Goal: Task Accomplishment & Management: Manage account settings

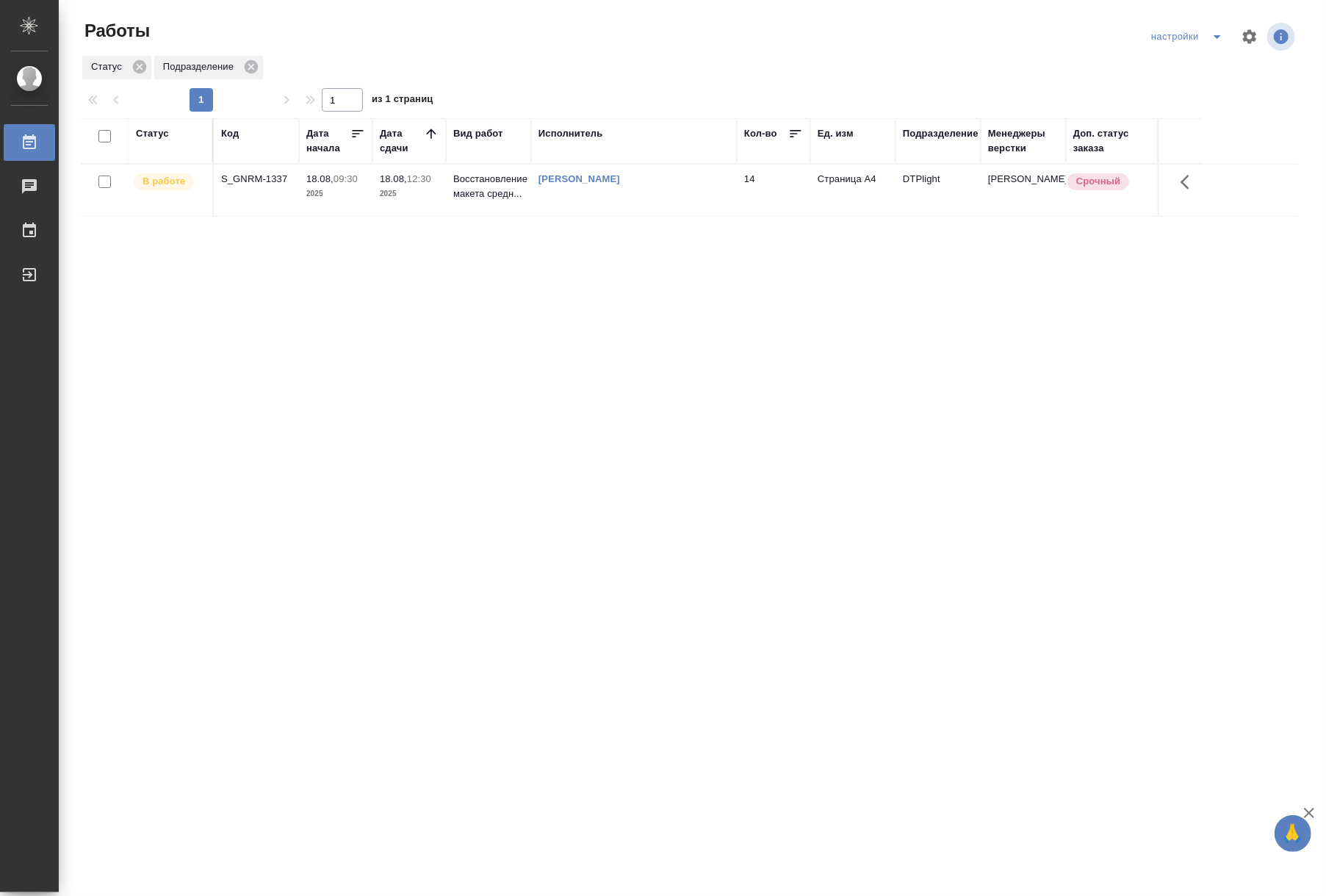
click at [548, 317] on div "Статус Код Дата начала Дата сдачи Вид работ Исполнитель Кол-во Ед. изм Подразде…" at bounding box center [689, 383] width 1217 height 529
click at [919, 158] on th "Подразделение" at bounding box center [938, 141] width 86 height 45
click at [919, 151] on div "Подразделение" at bounding box center [938, 141] width 71 height 29
click at [933, 145] on div "Подразделение" at bounding box center [938, 141] width 71 height 29
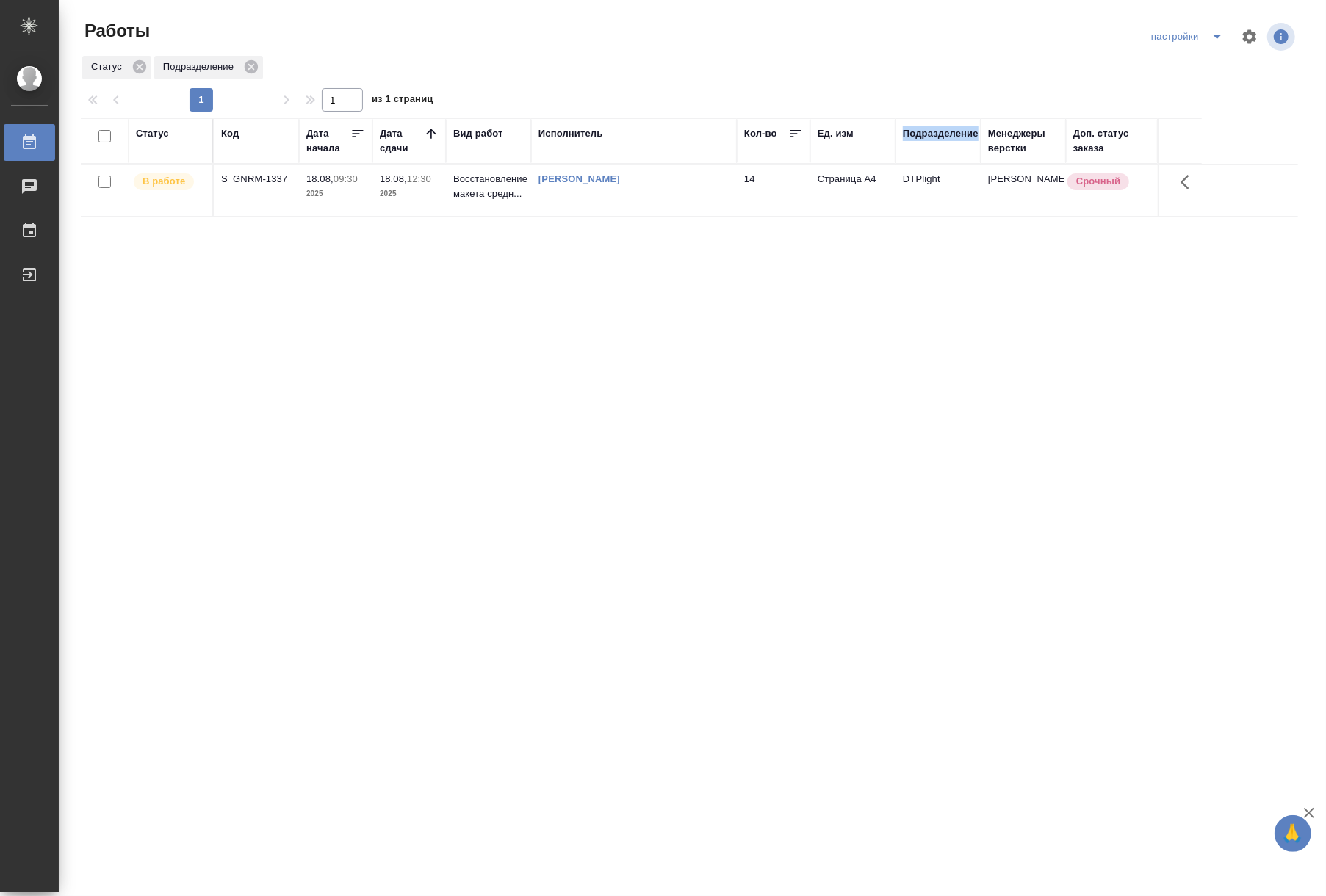
click at [935, 151] on div "Подразделение" at bounding box center [938, 141] width 71 height 29
click at [940, 133] on div "Подразделение" at bounding box center [940, 133] width 75 height 15
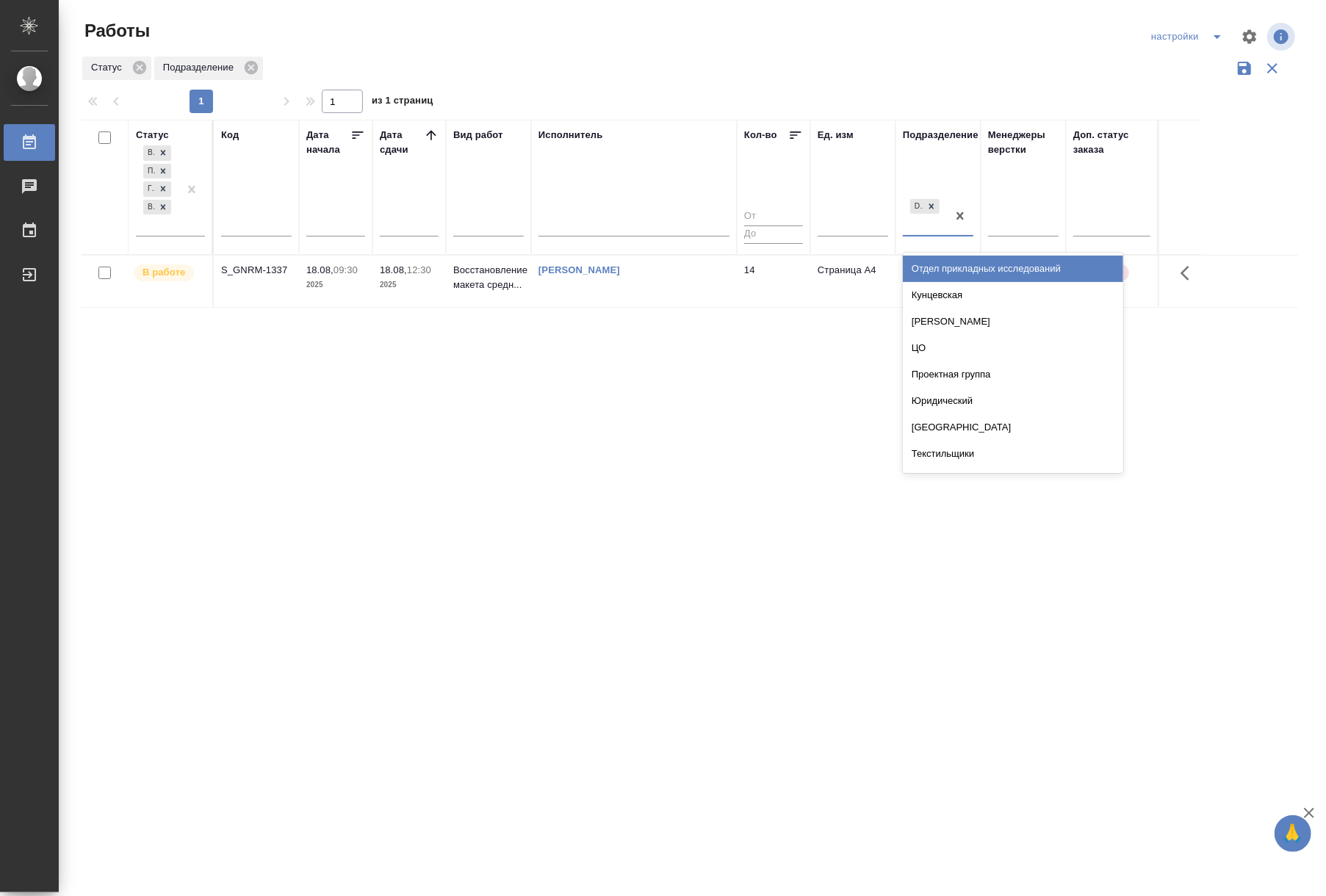
click at [926, 227] on div "DTPlight" at bounding box center [925, 215] width 44 height 40
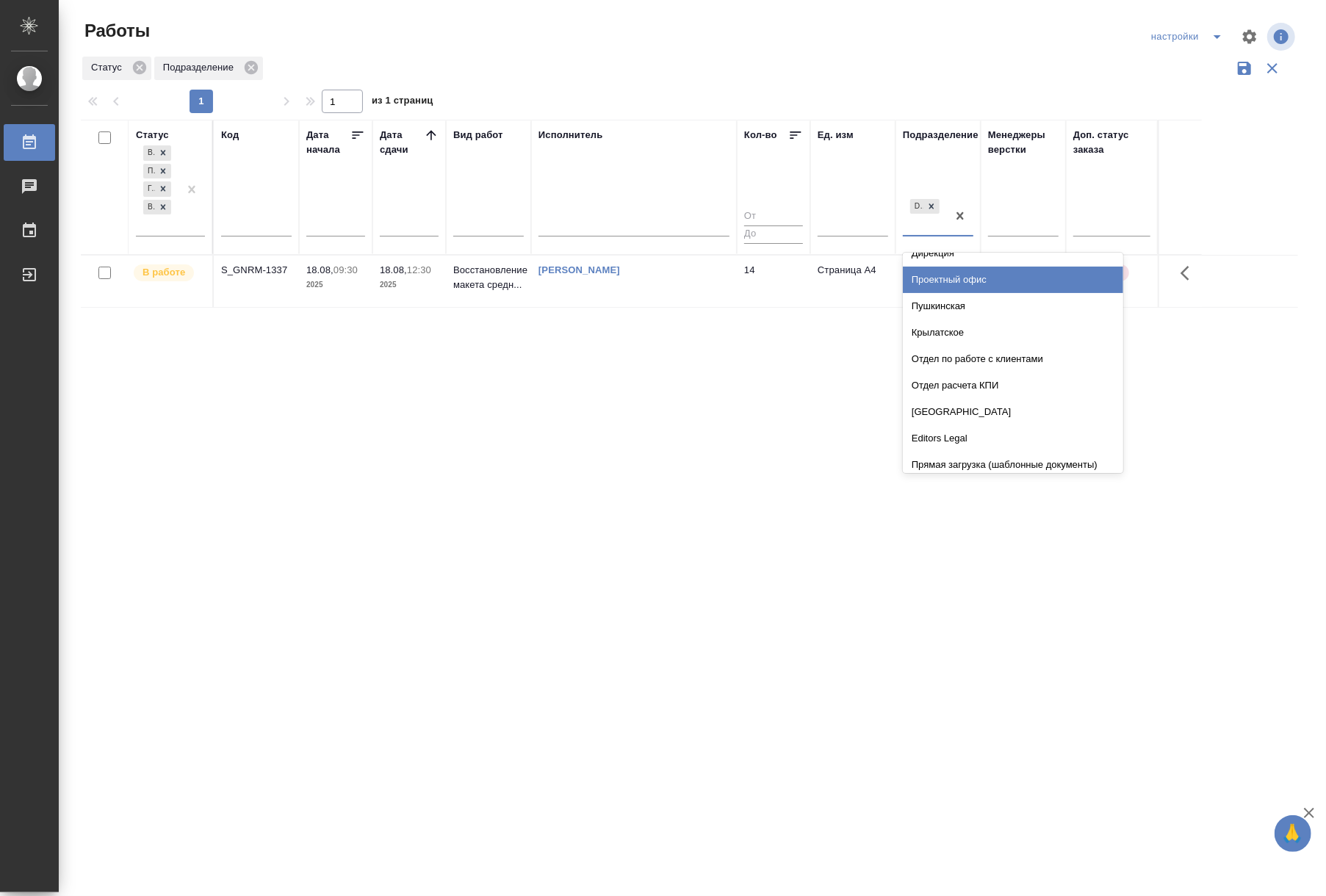
type input "d"
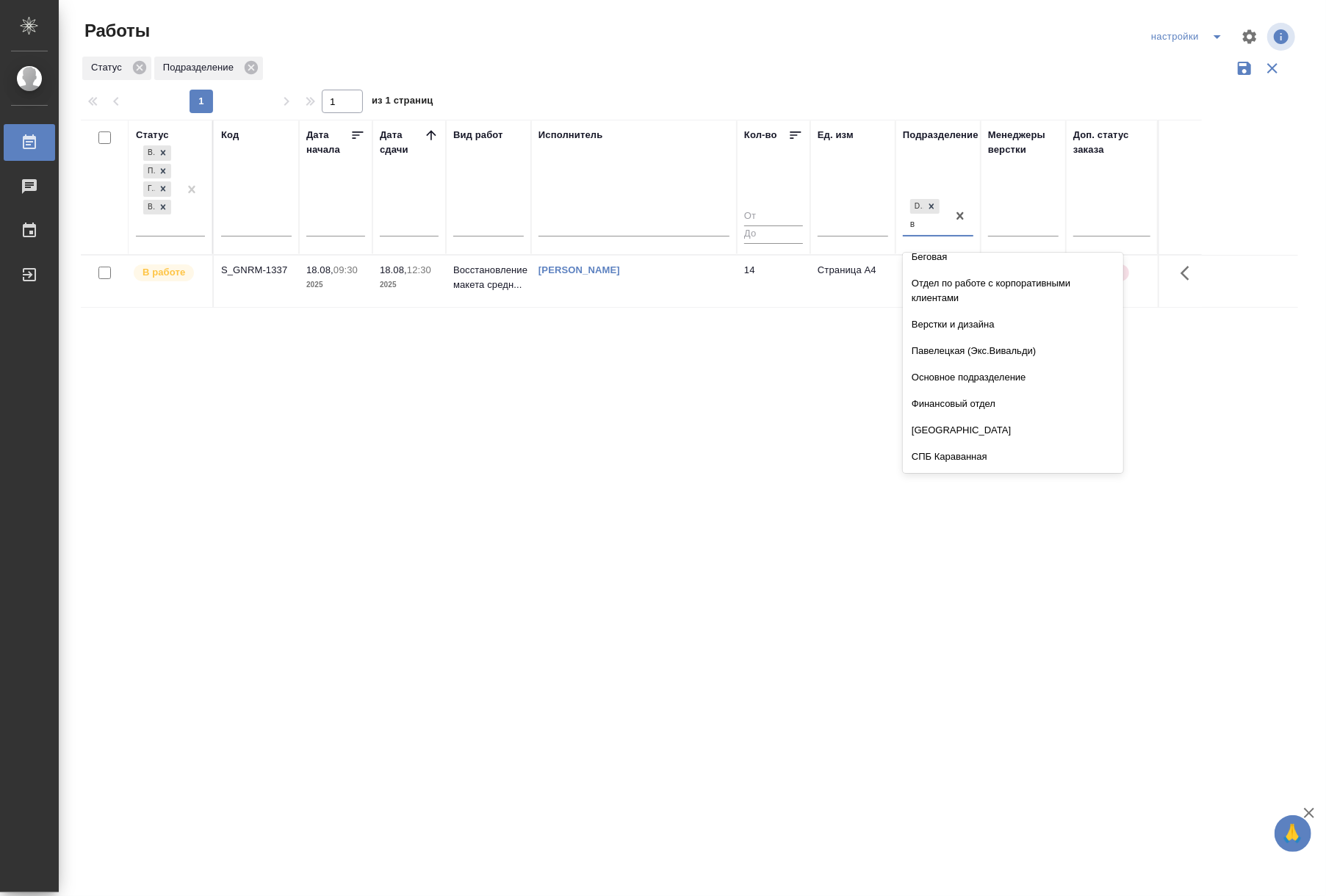
scroll to position [0, 0]
type input "ве"
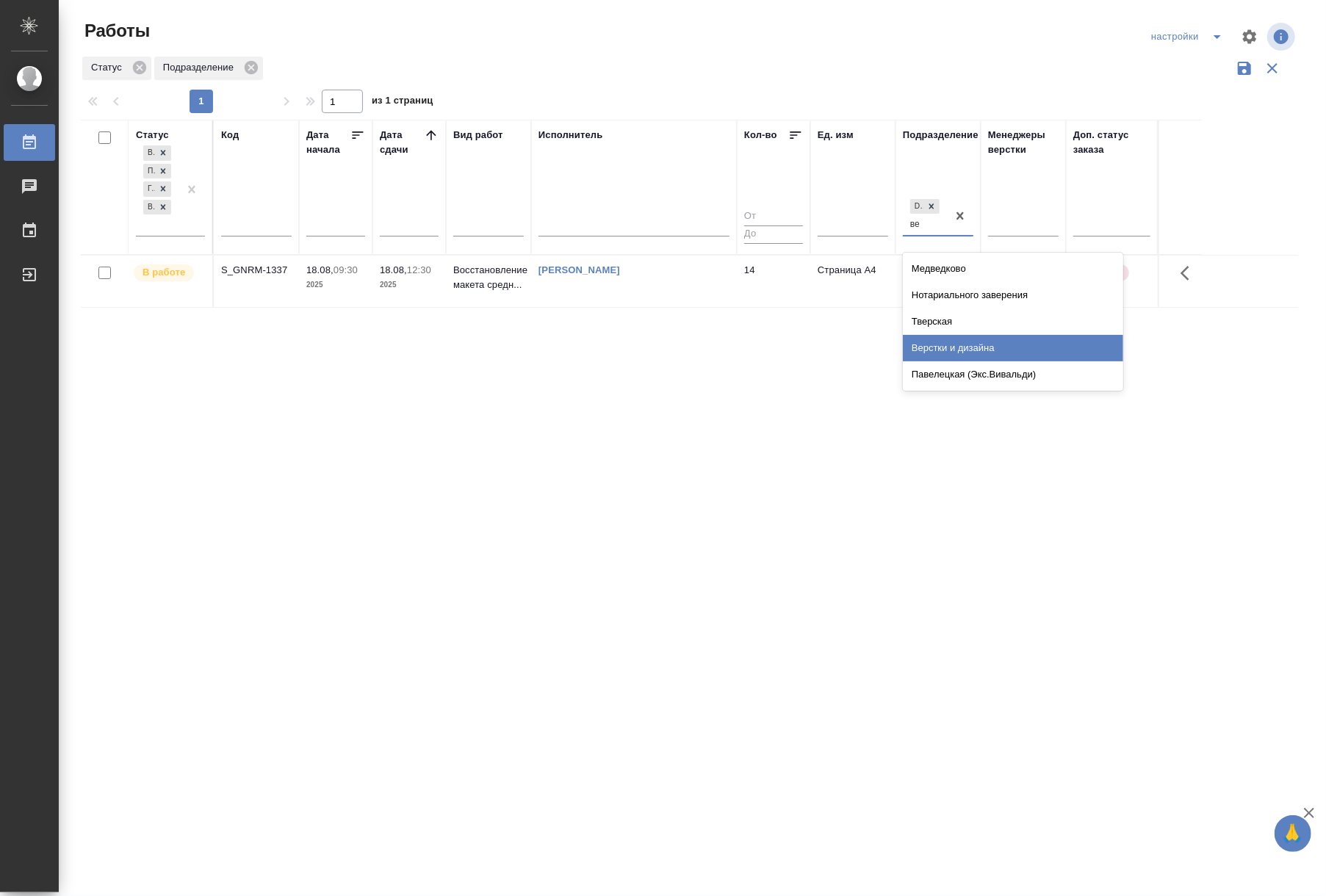
click at [988, 338] on div "Верстки и дизайна" at bounding box center [1012, 348] width 220 height 27
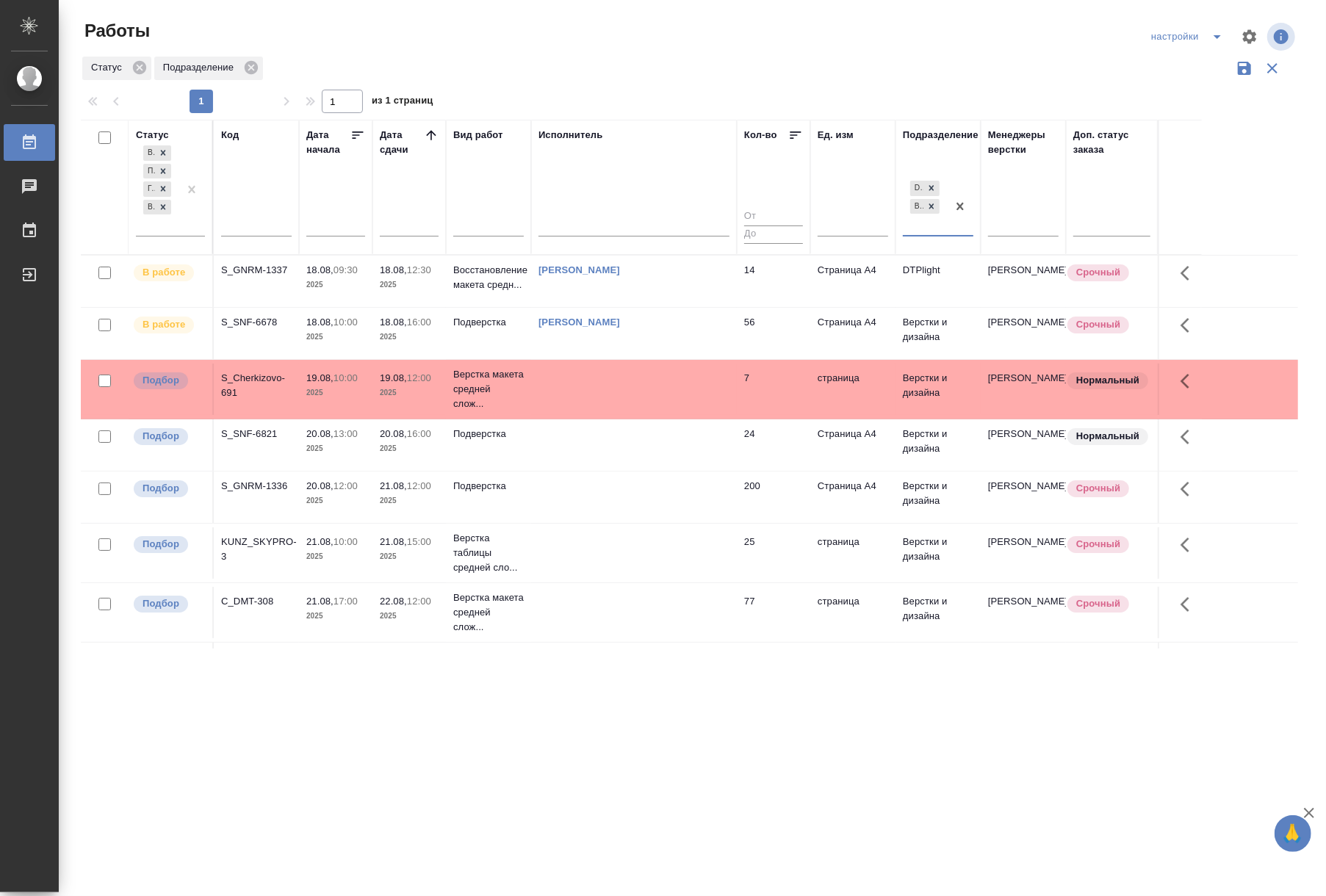
click at [330, 291] on p "2025" at bounding box center [336, 285] width 59 height 15
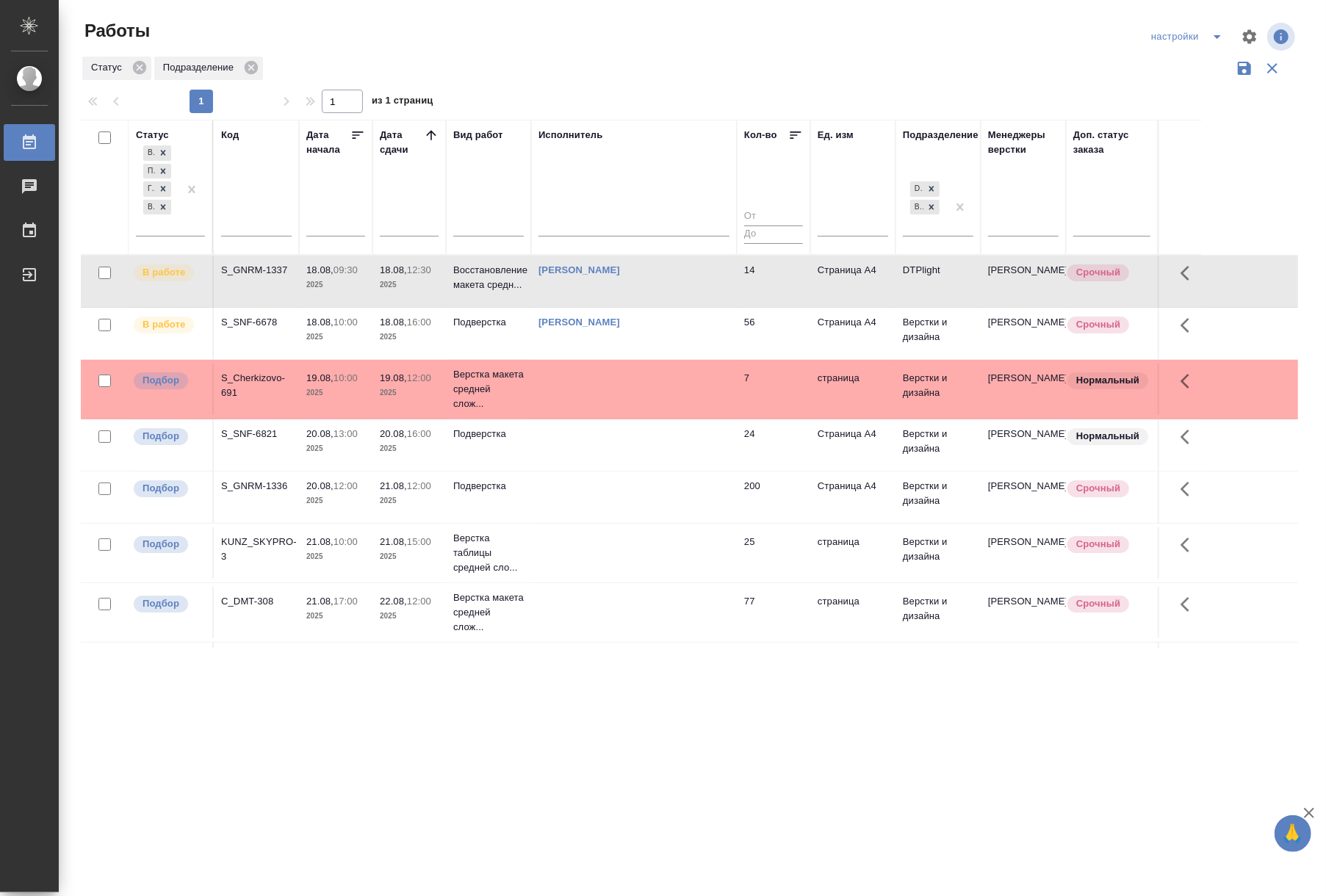
click at [330, 291] on p "2025" at bounding box center [336, 285] width 59 height 15
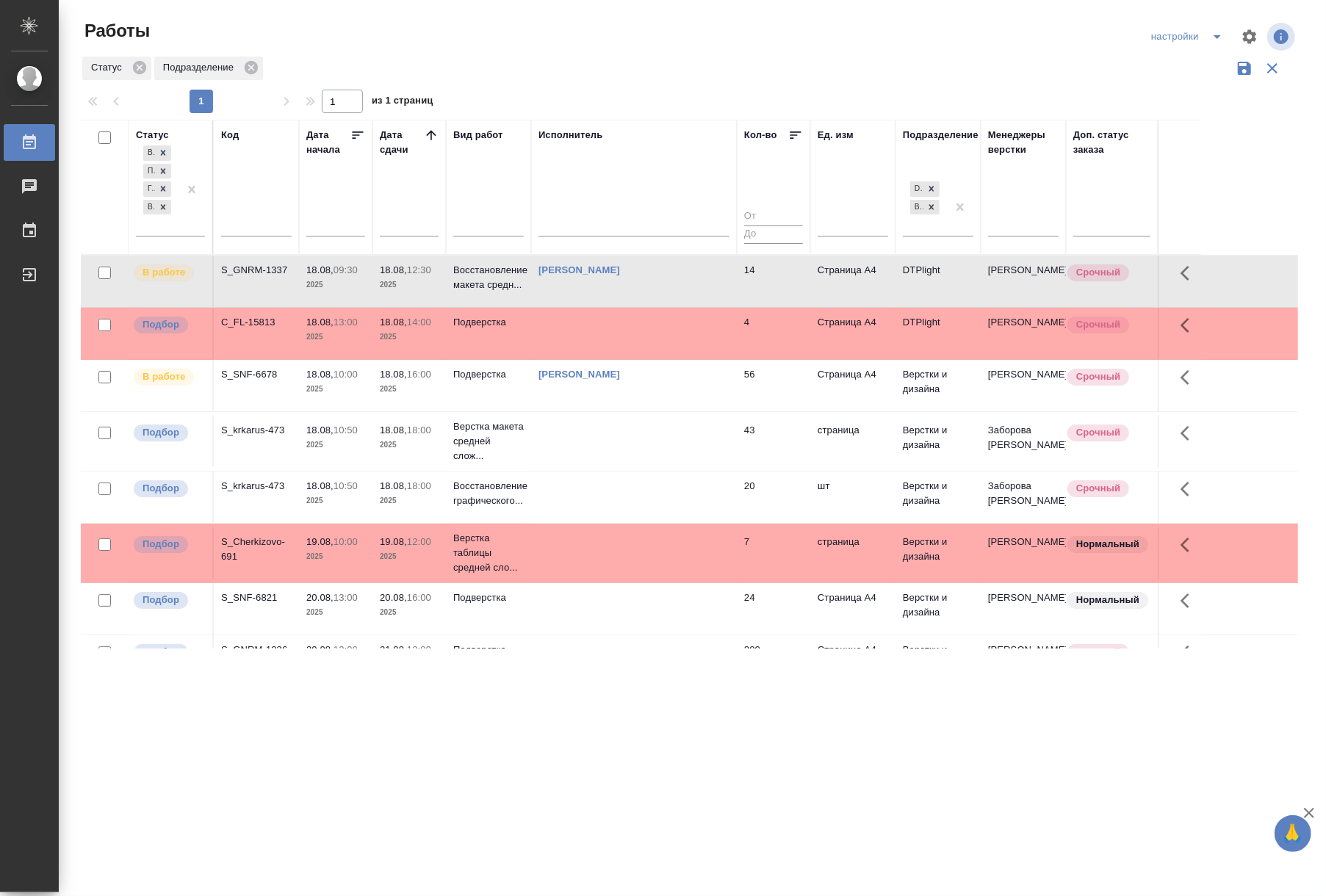
click at [588, 307] on td at bounding box center [633, 281] width 205 height 52
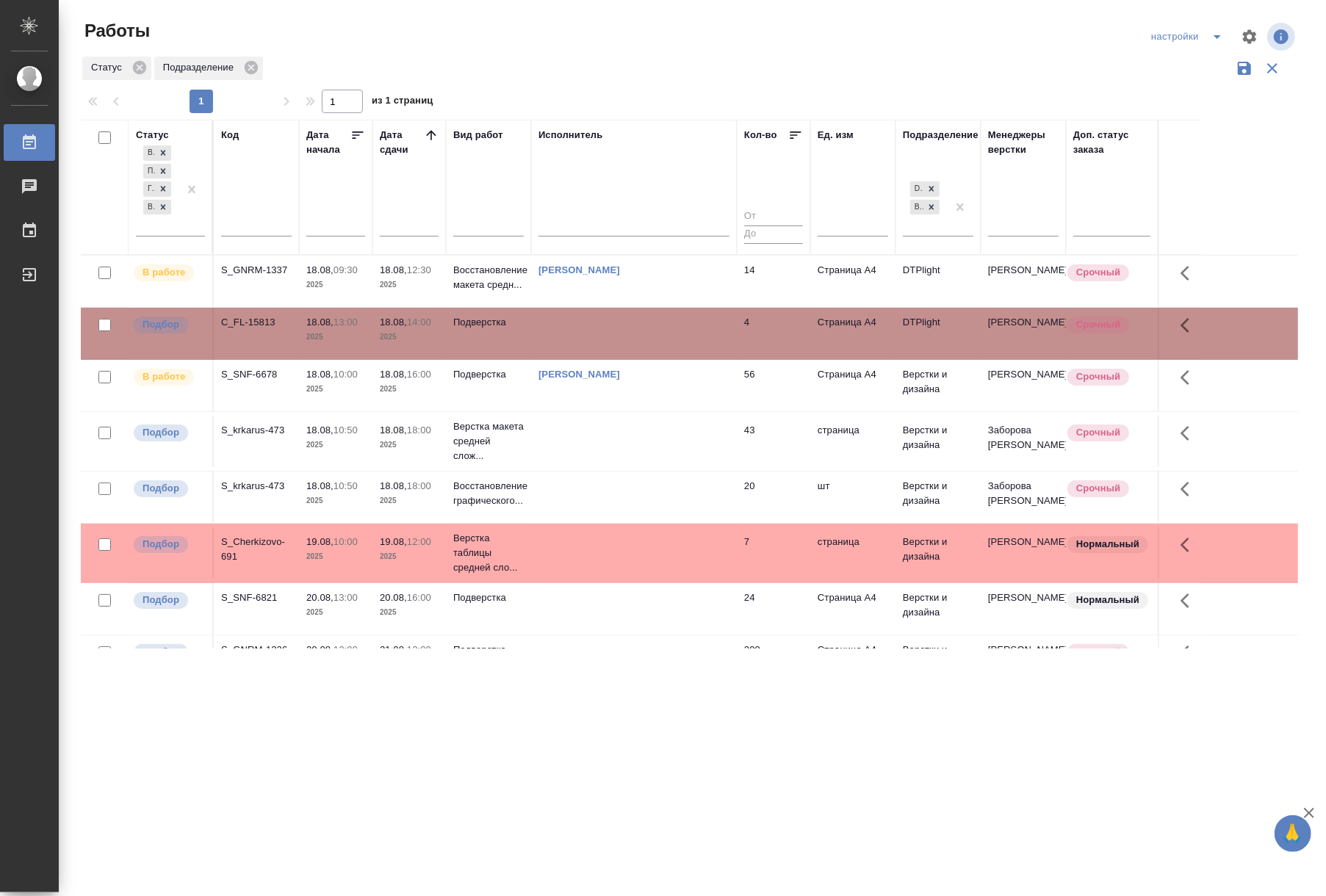
click at [588, 307] on td at bounding box center [633, 281] width 205 height 52
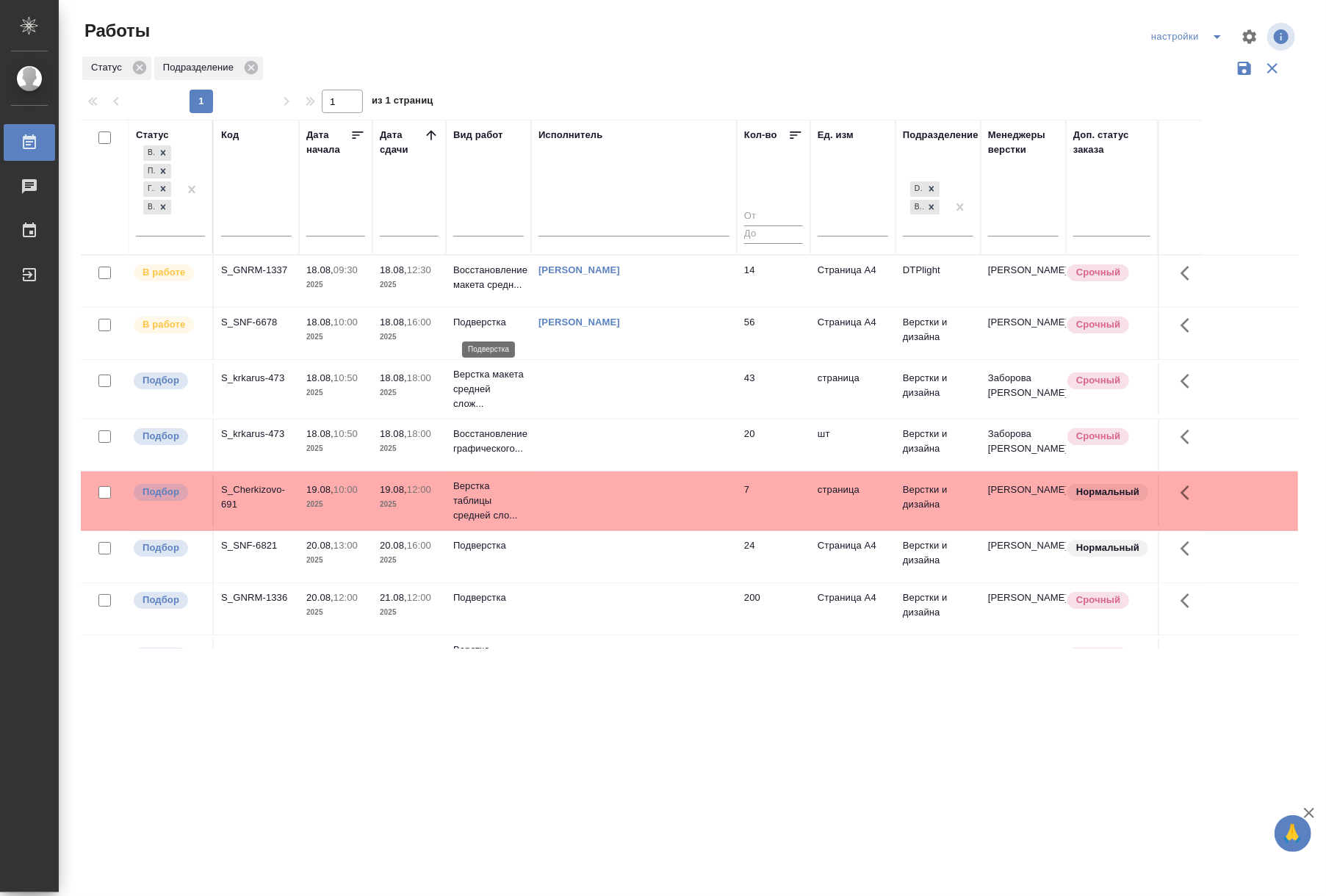
click at [500, 324] on p "Подверстка" at bounding box center [488, 322] width 71 height 15
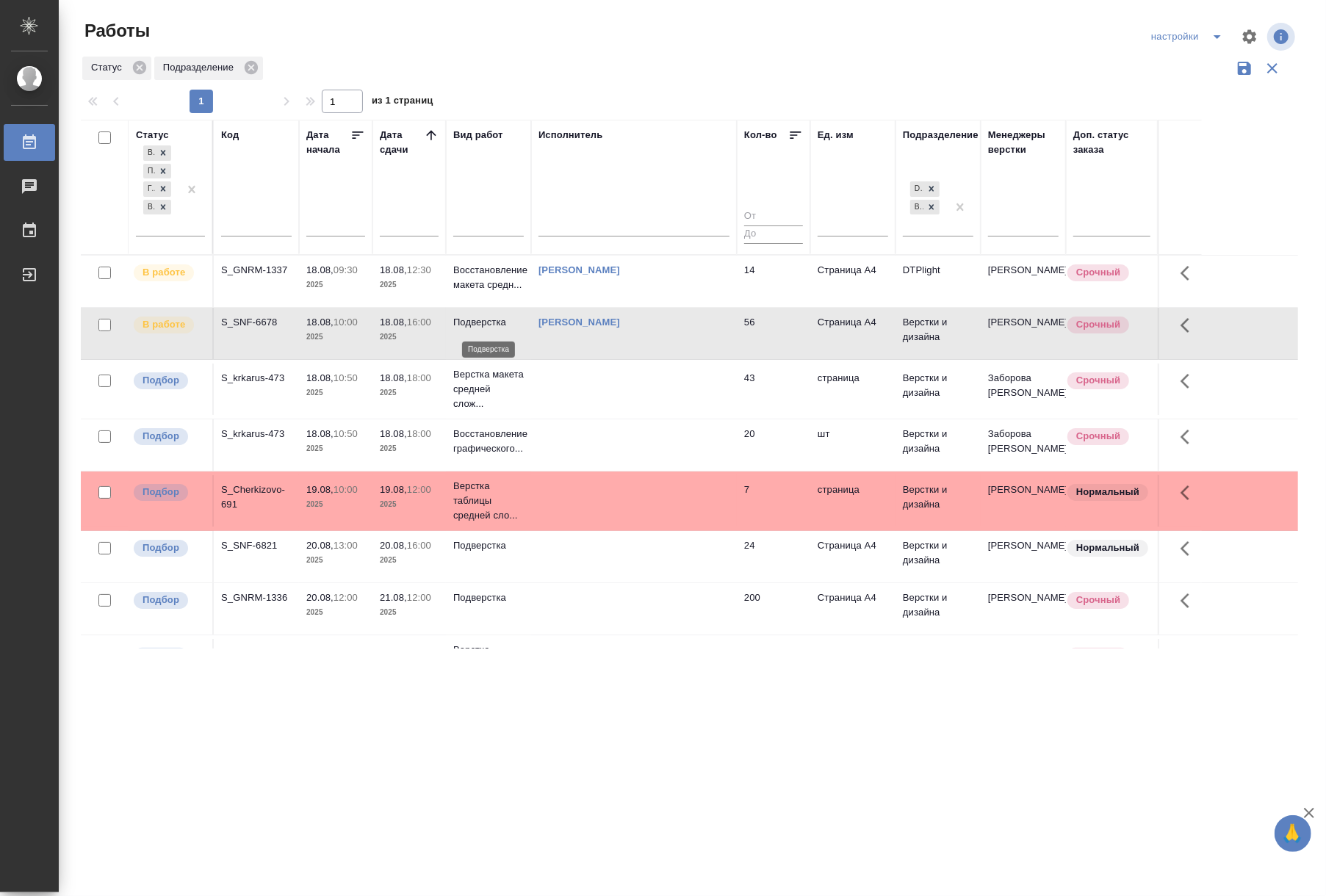
click at [498, 324] on p "Подверстка" at bounding box center [488, 322] width 71 height 15
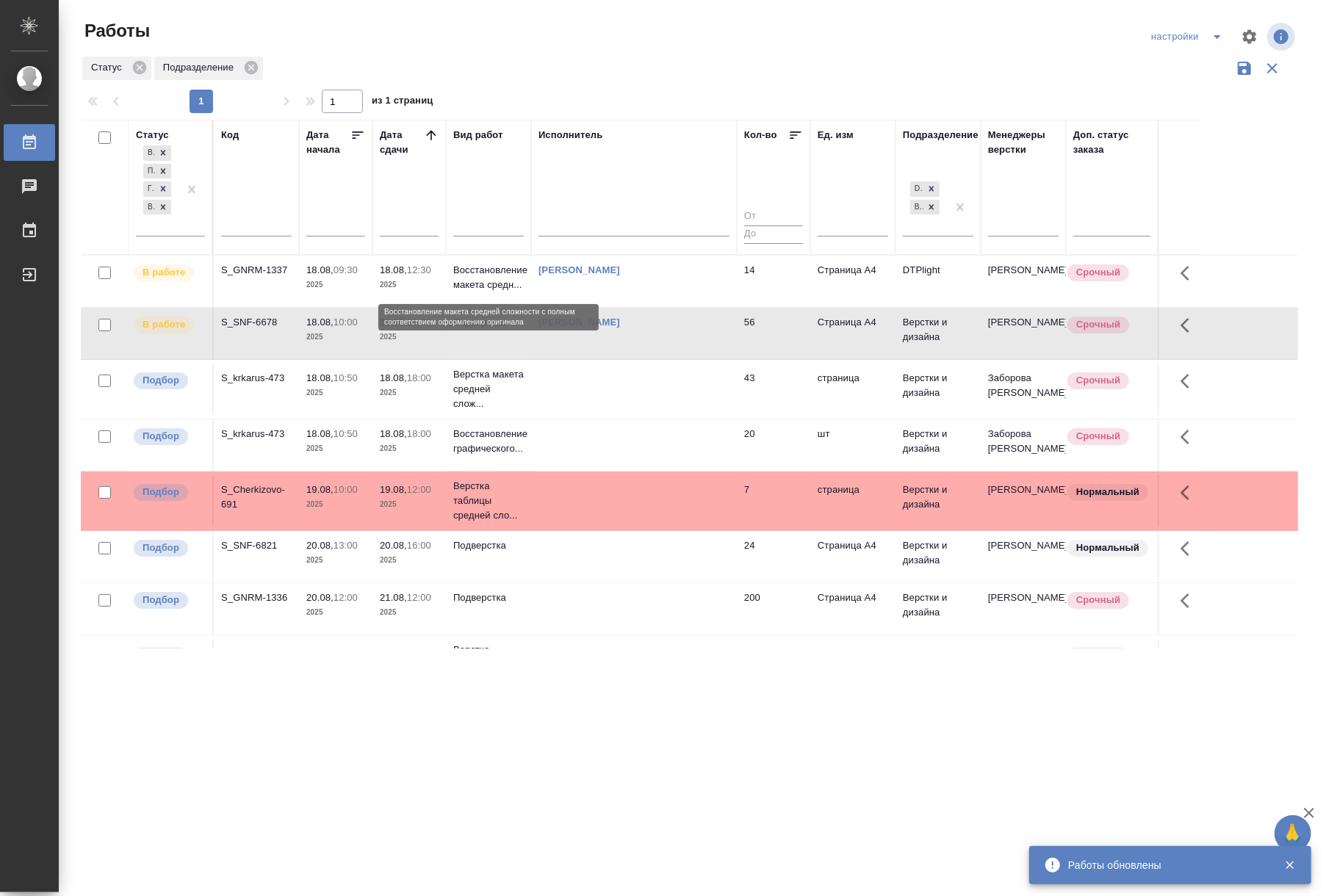
click at [497, 269] on p "Восстановление макета средн..." at bounding box center [488, 278] width 71 height 29
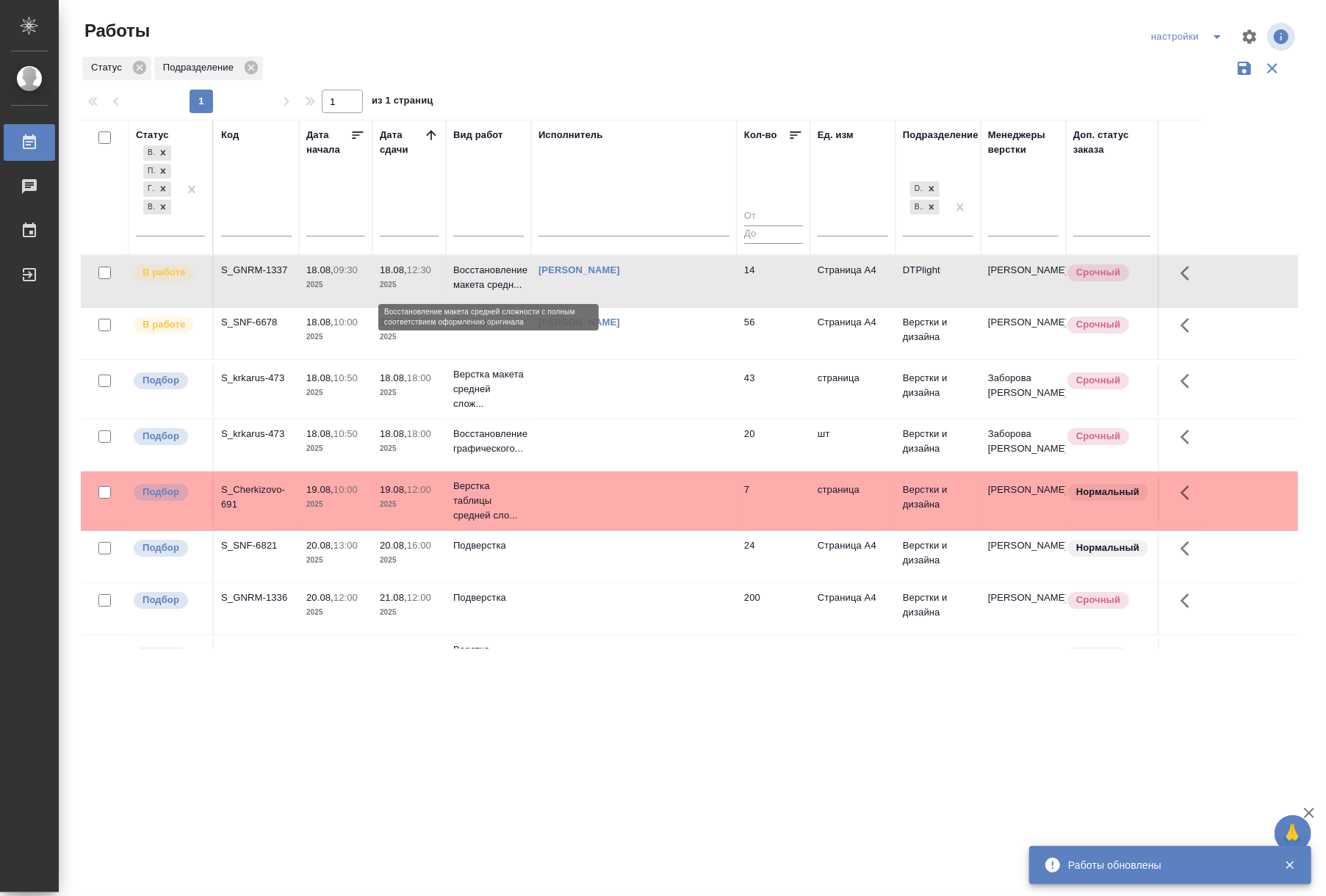
click at [497, 269] on p "Восстановление макета средн..." at bounding box center [488, 278] width 71 height 29
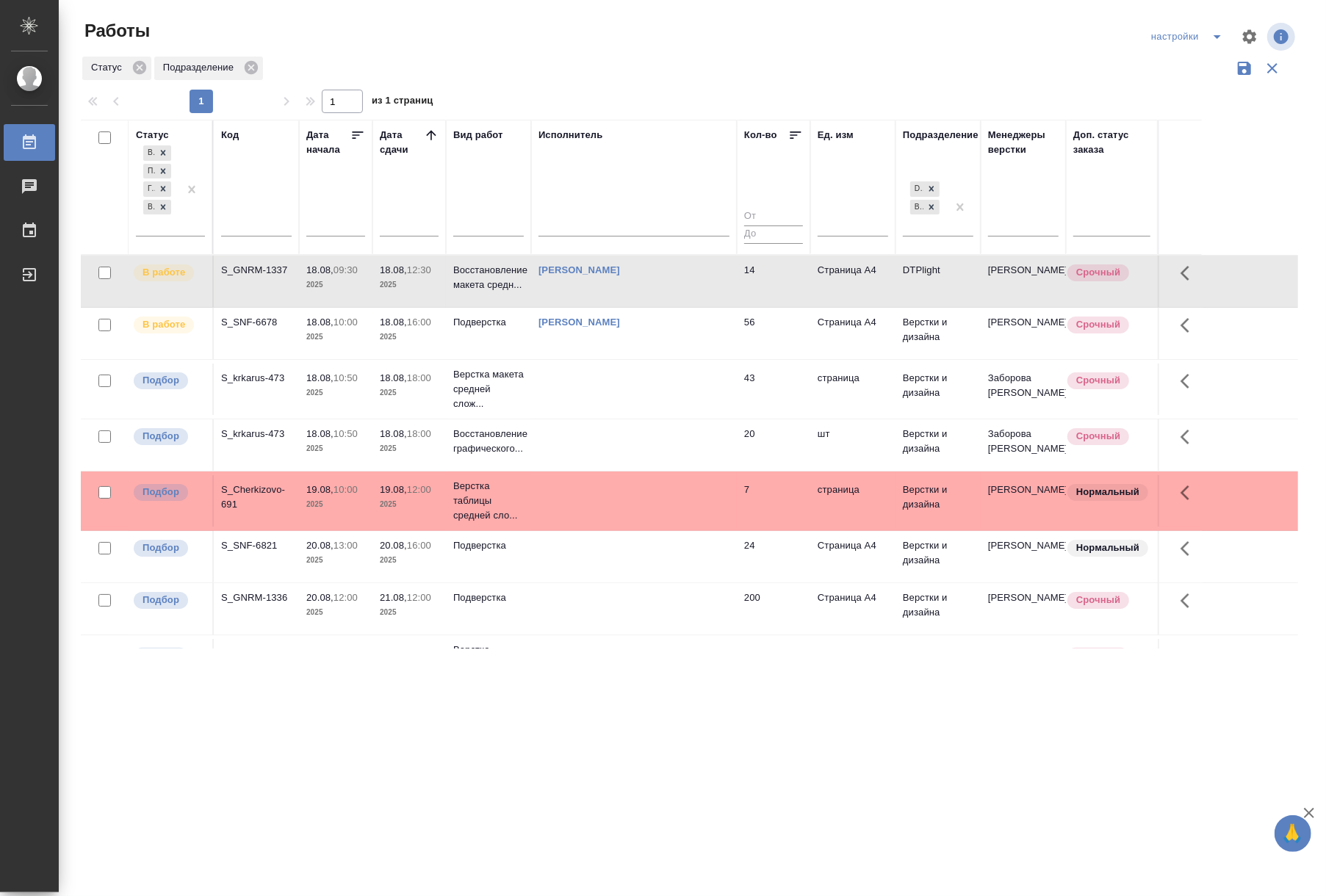
click at [1275, 65] on icon "button" at bounding box center [1272, 68] width 10 height 10
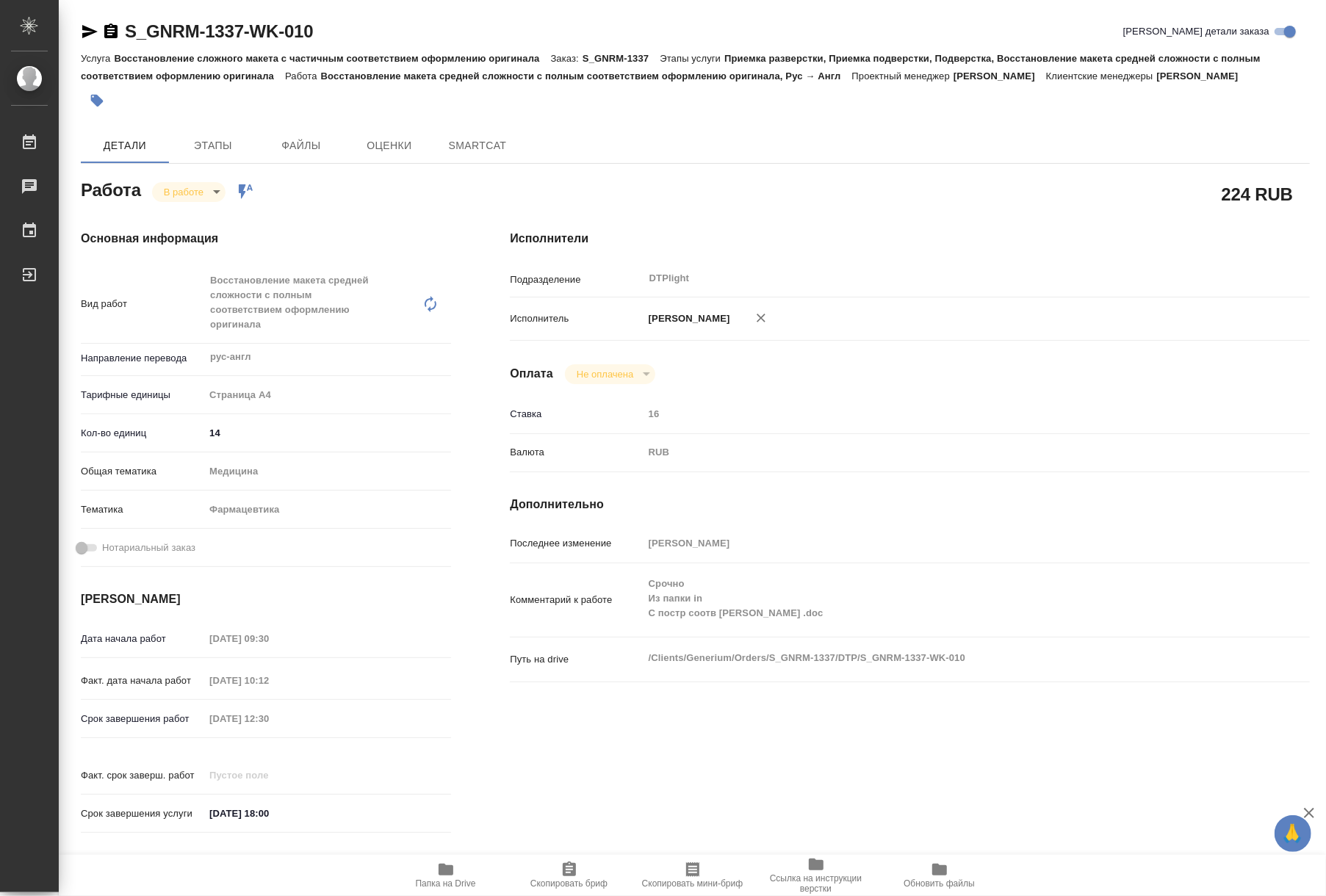
type textarea "x"
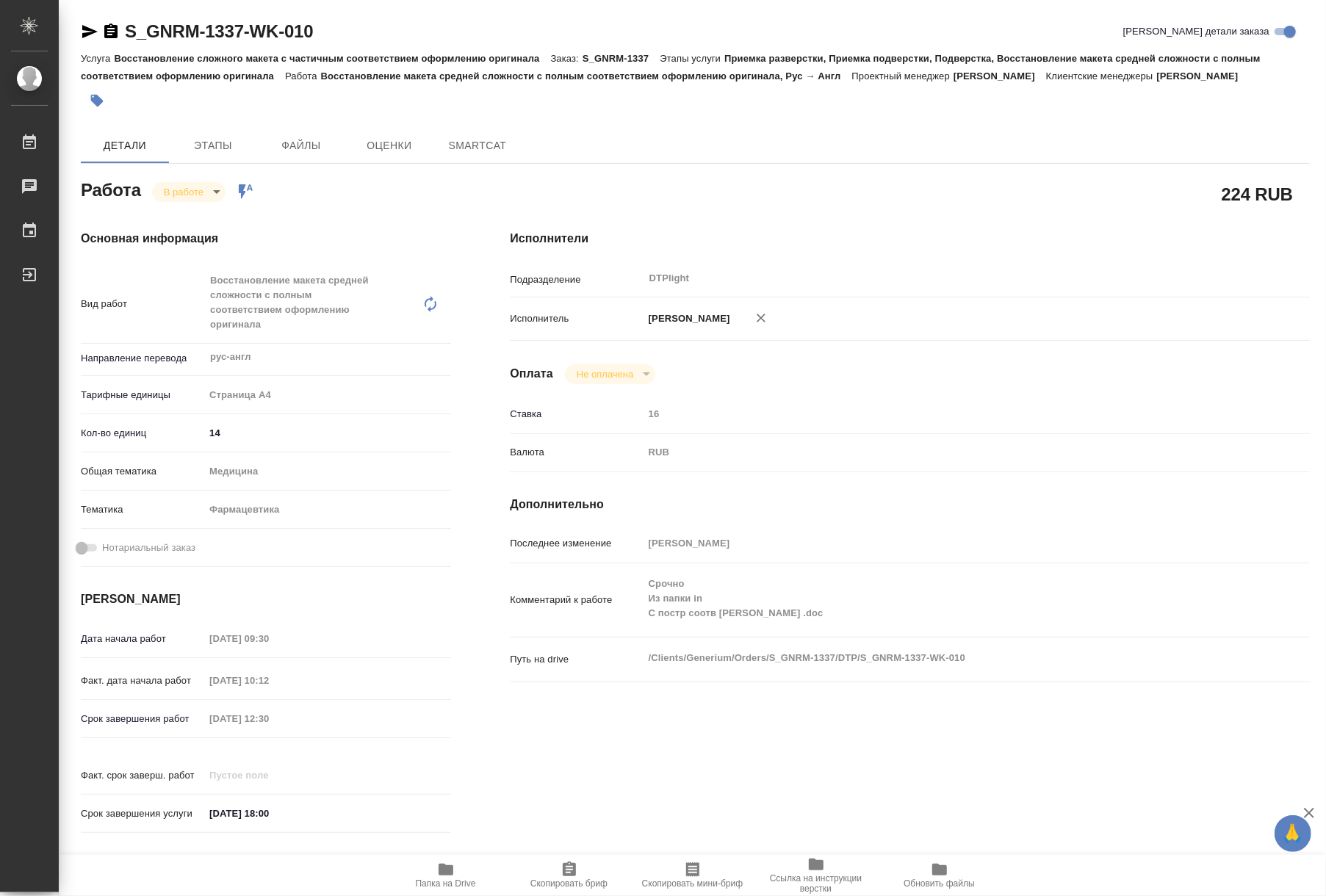
type textarea "x"
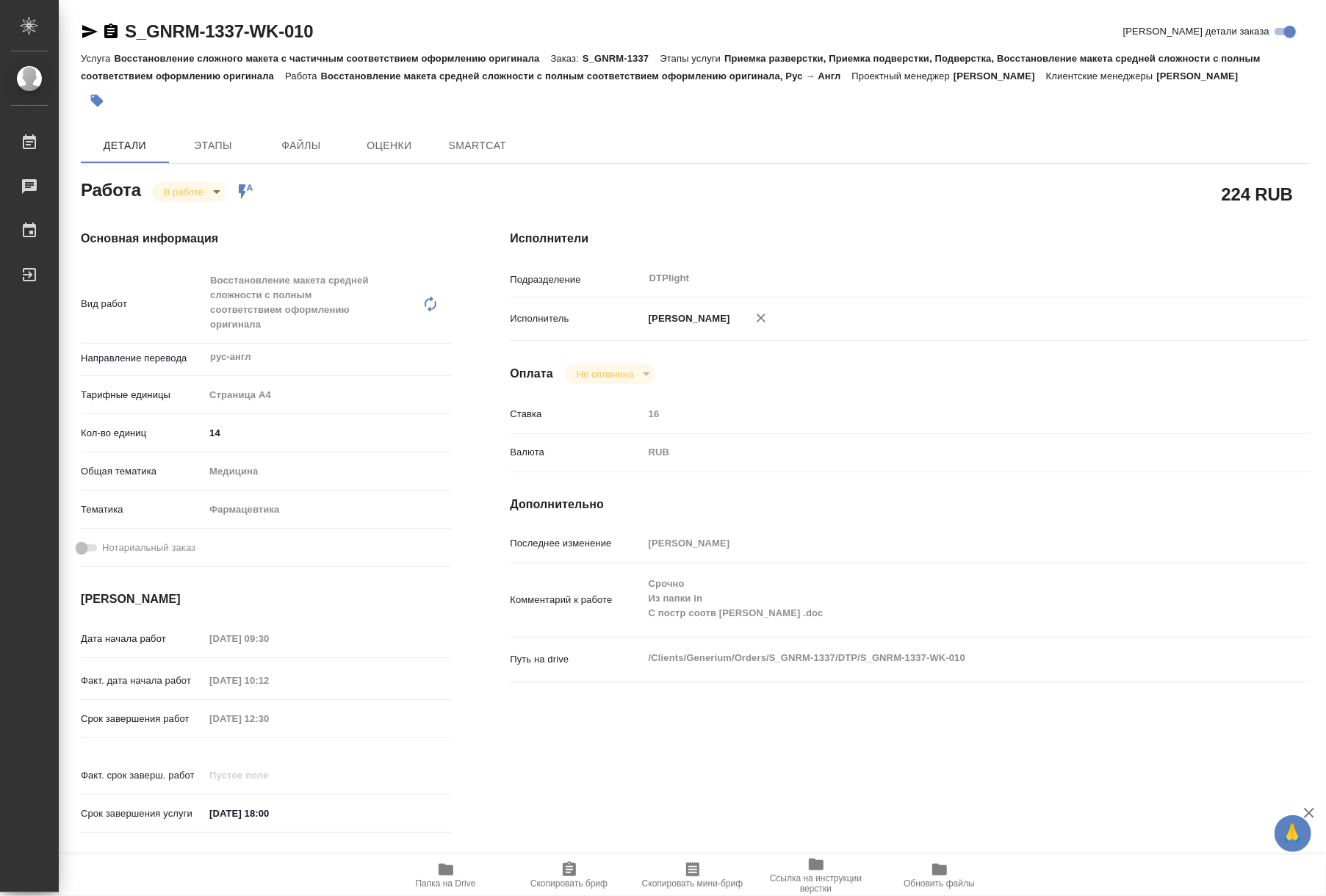
type textarea "x"
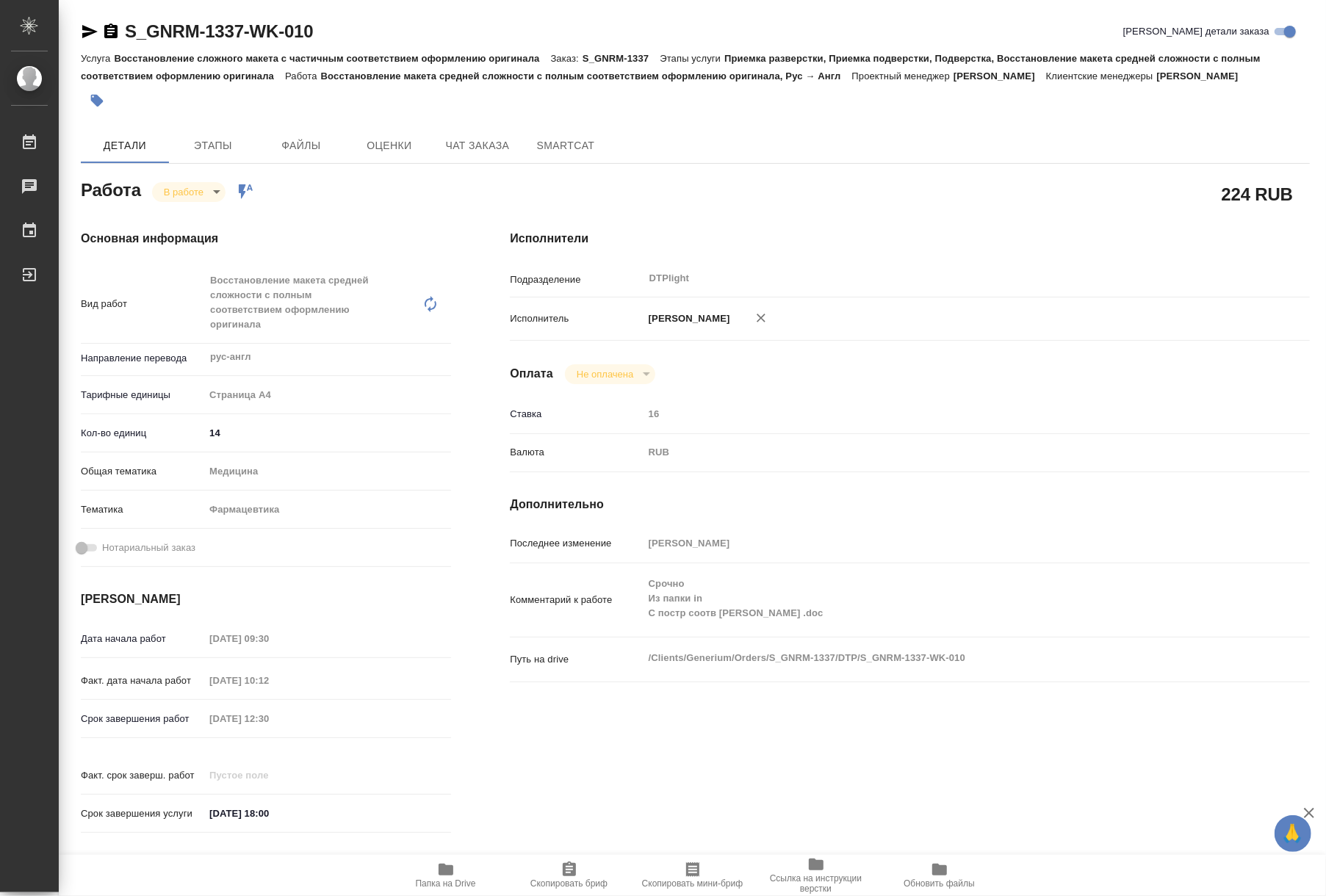
type textarea "x"
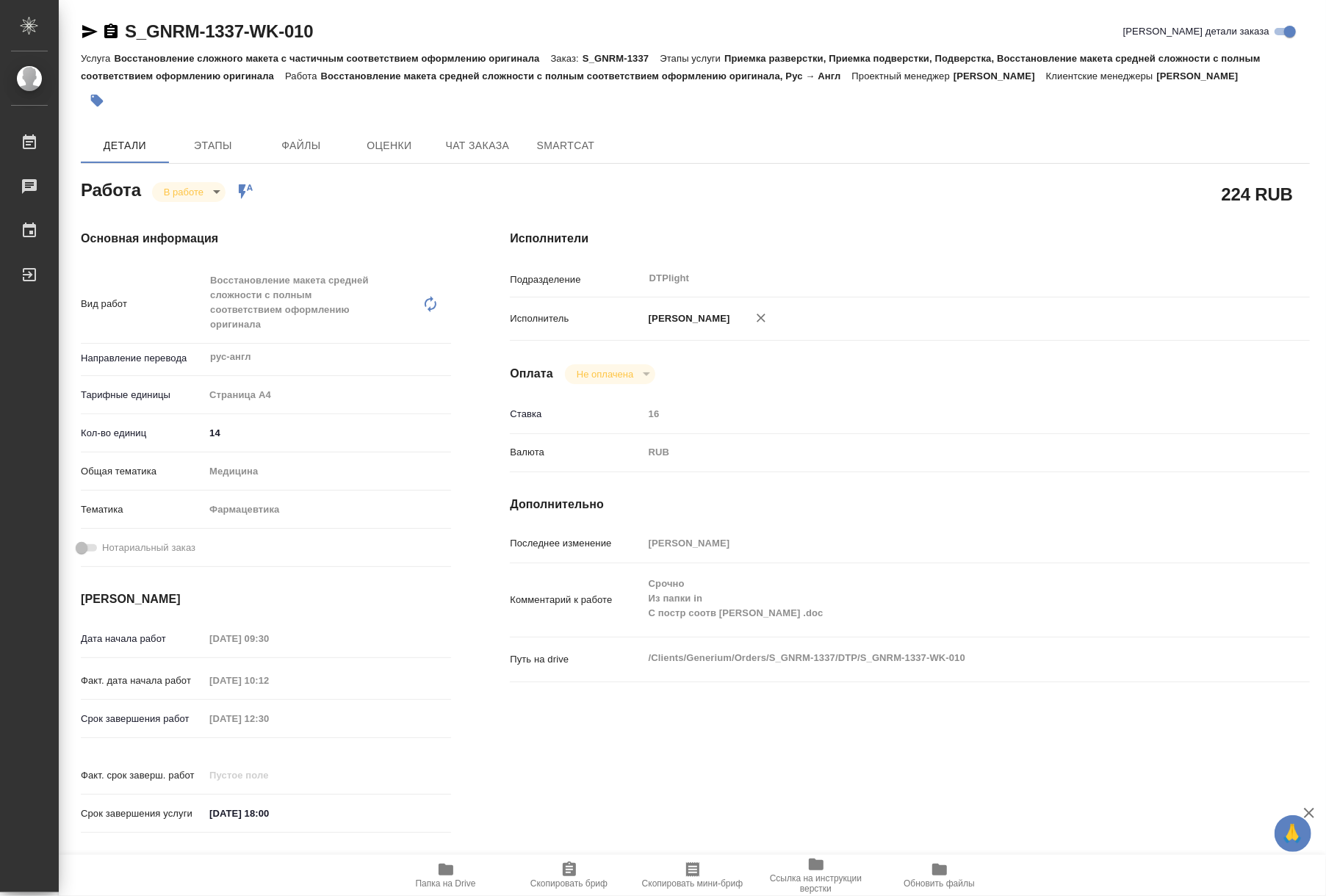
type textarea "x"
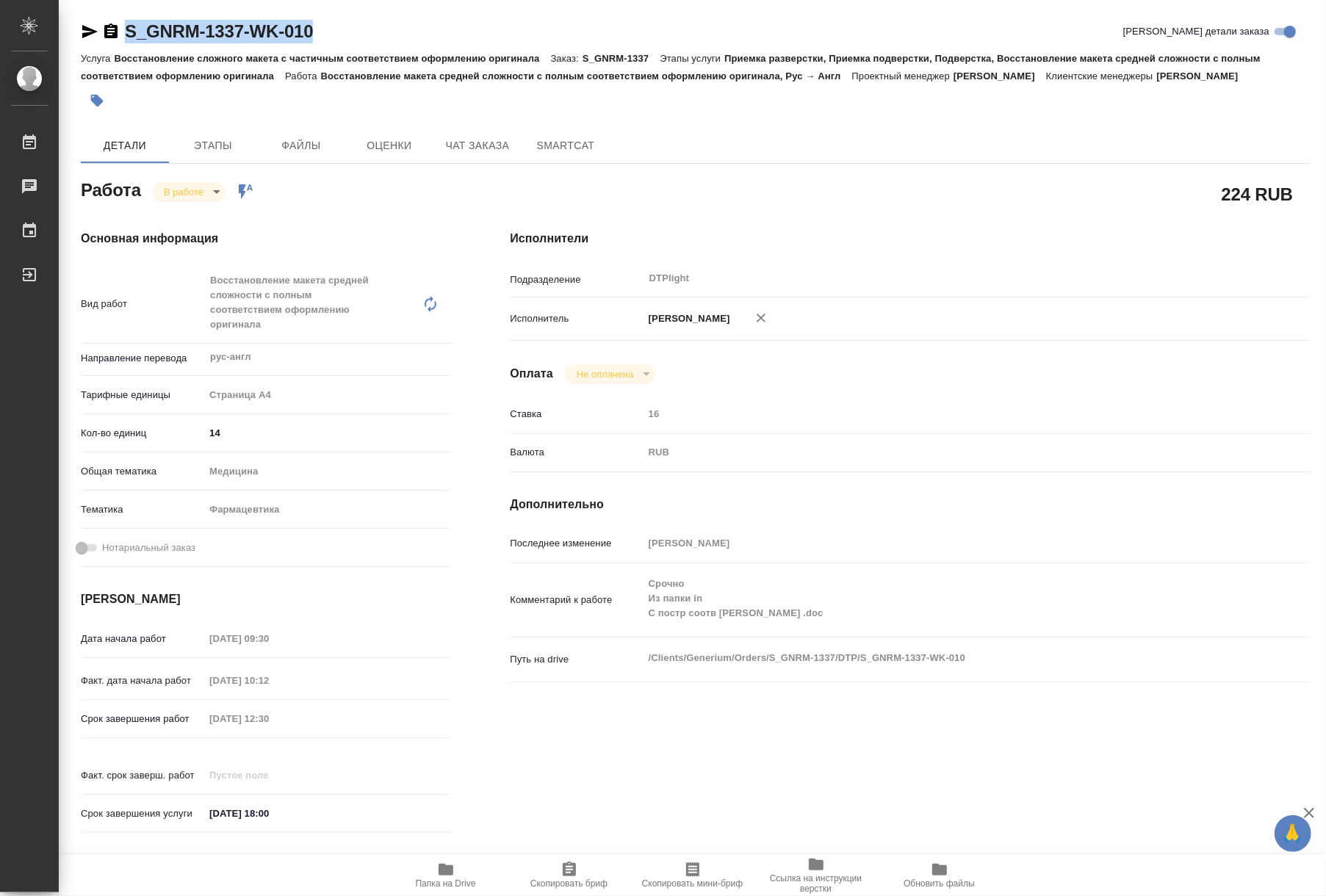
drag, startPoint x: 324, startPoint y: 29, endPoint x: 121, endPoint y: 22, distance: 203.1
click at [121, 22] on div "S_GNRM-1337-WK-010 Кратко детали заказа" at bounding box center [695, 32] width 1228 height 24
copy link "S_GNRM-1337-WK-010"
click at [458, 872] on span "Папка на Drive" at bounding box center [445, 874] width 106 height 28
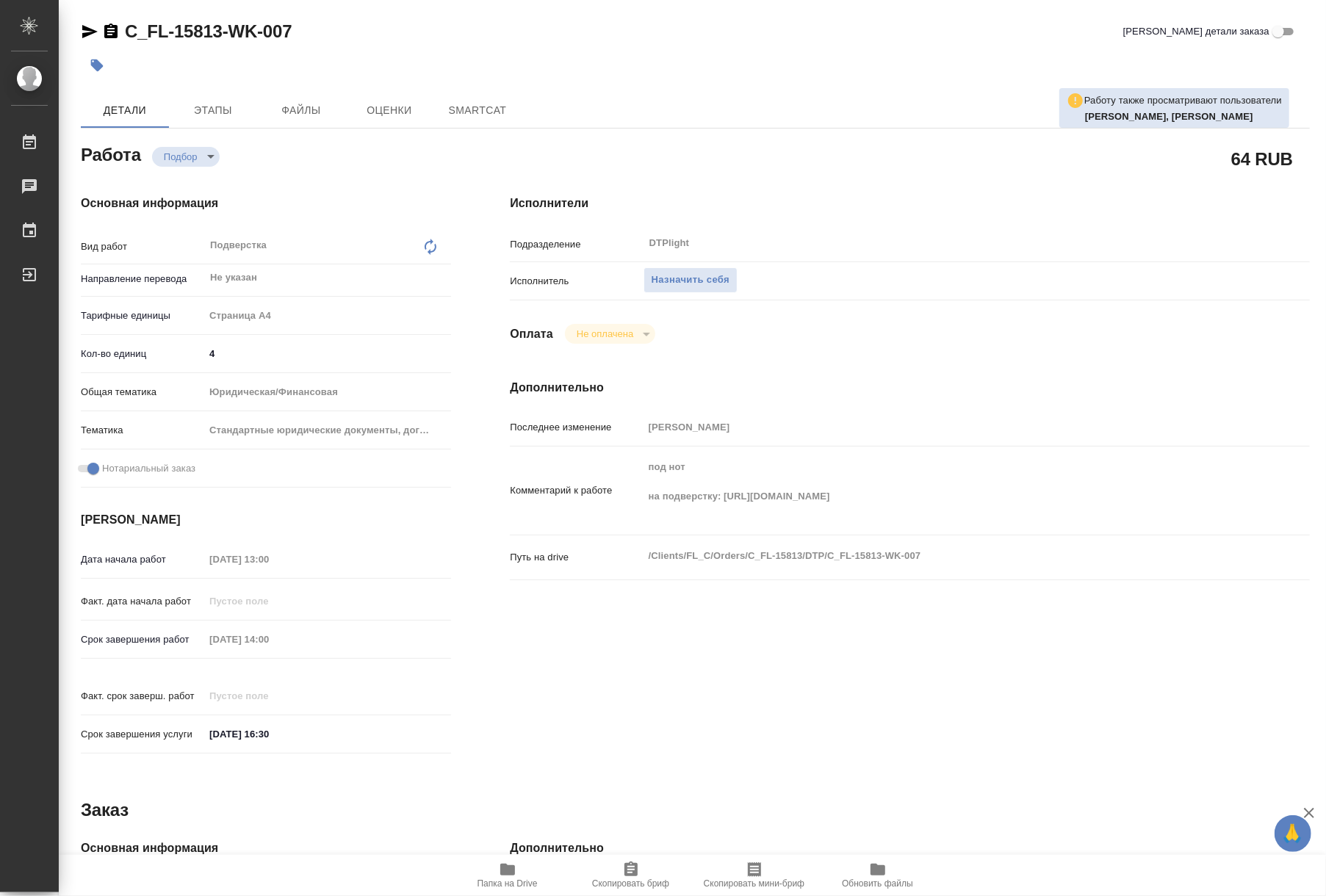
type textarea "x"
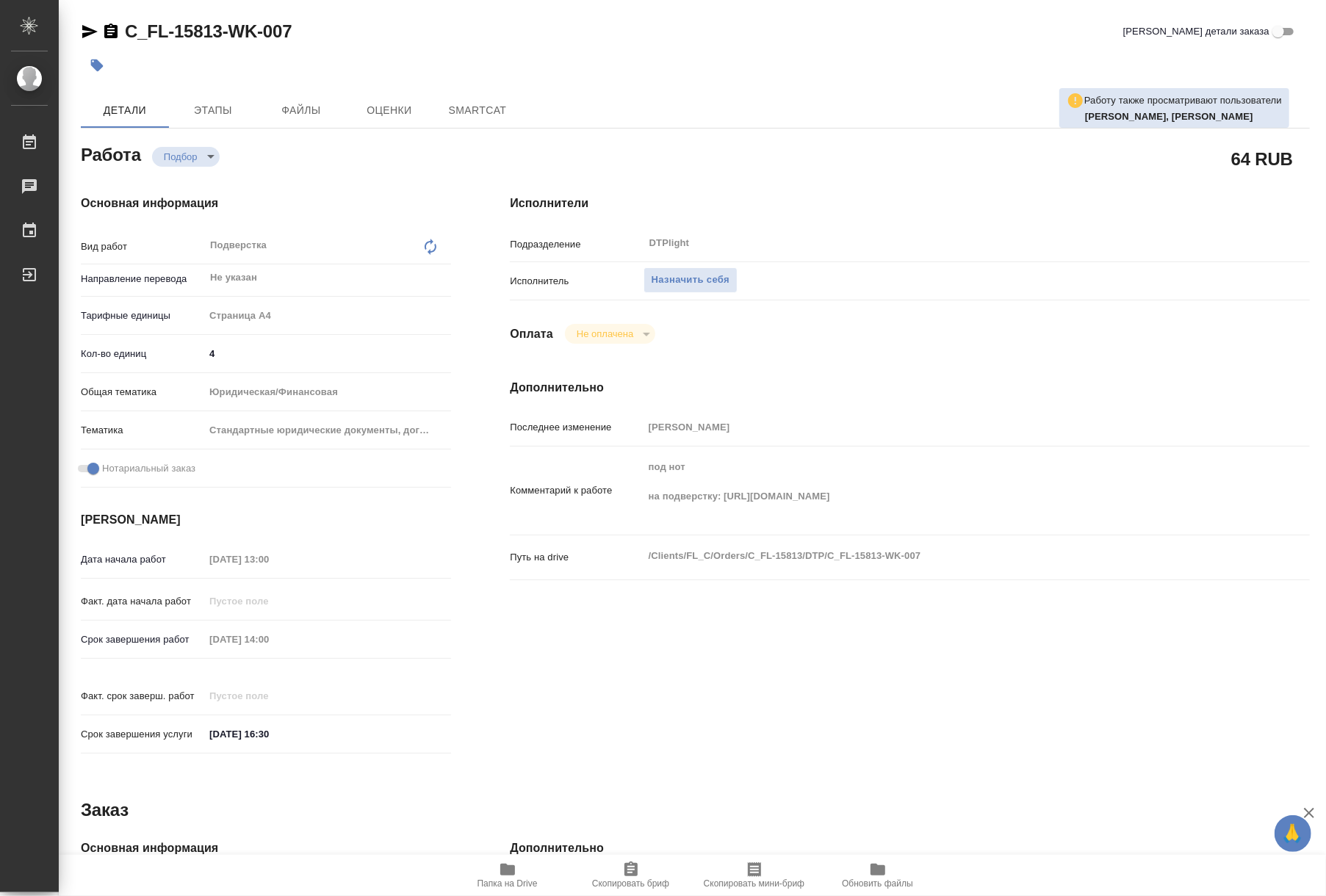
type textarea "x"
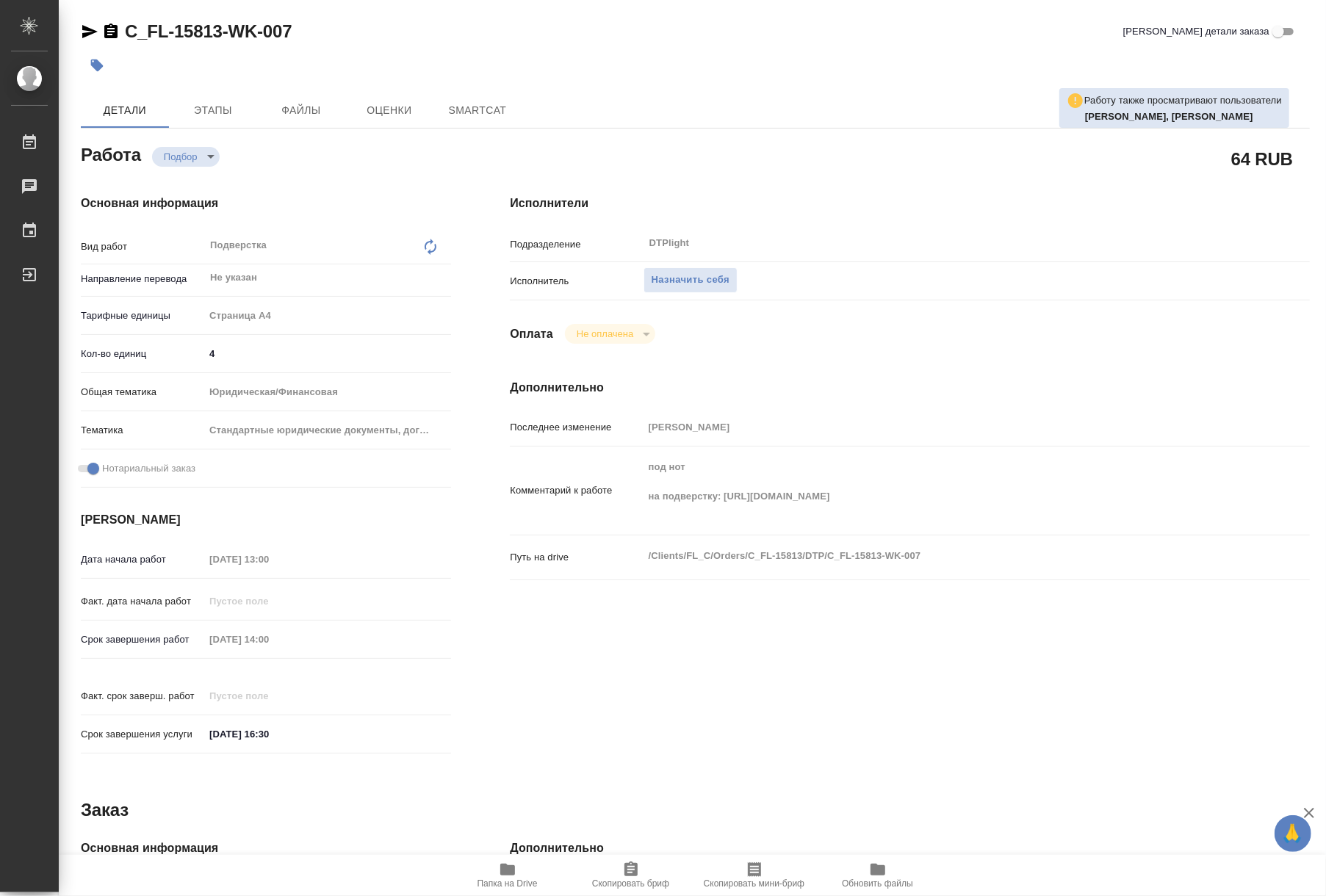
type textarea "x"
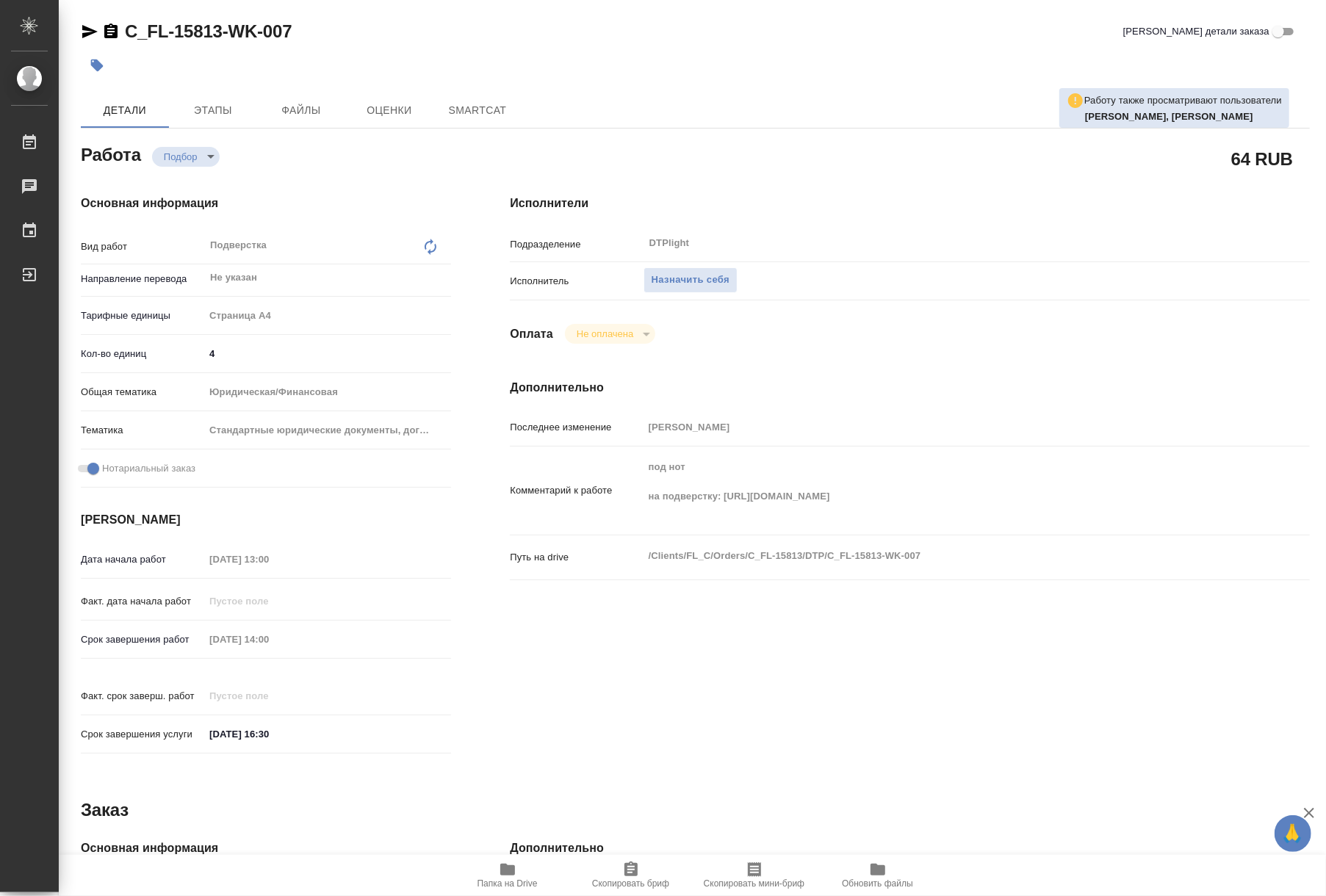
type textarea "x"
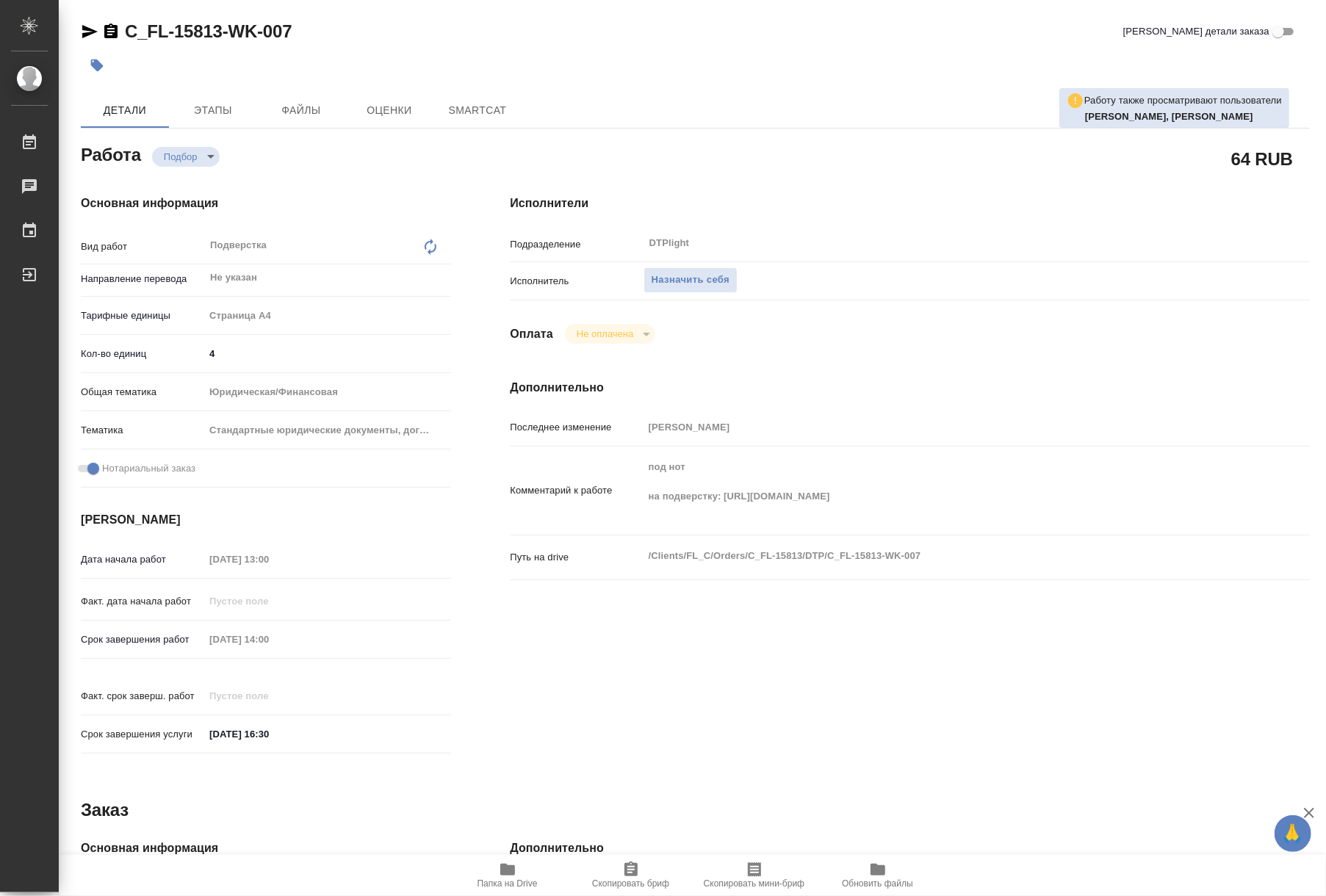
type textarea "x"
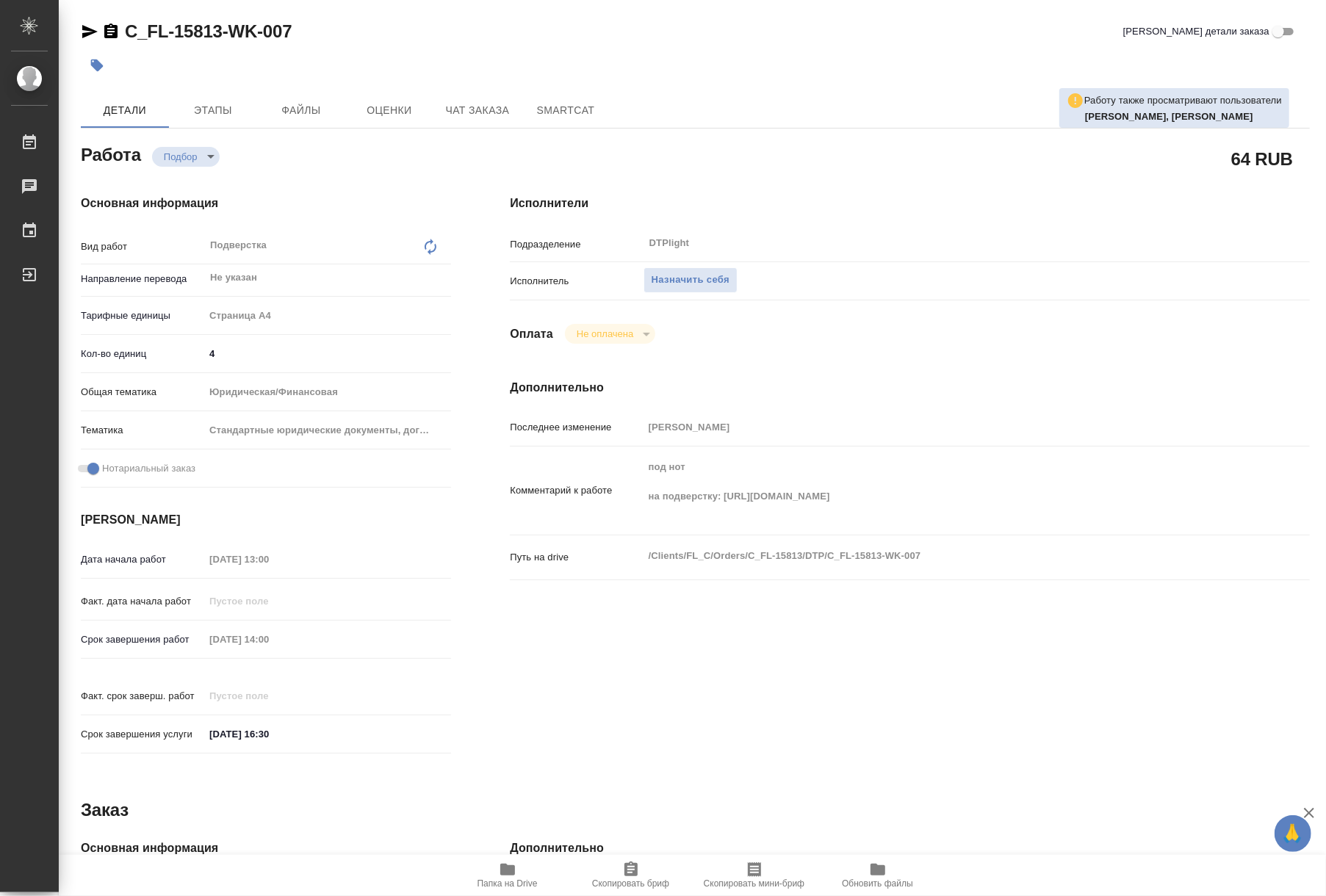
type textarea "x"
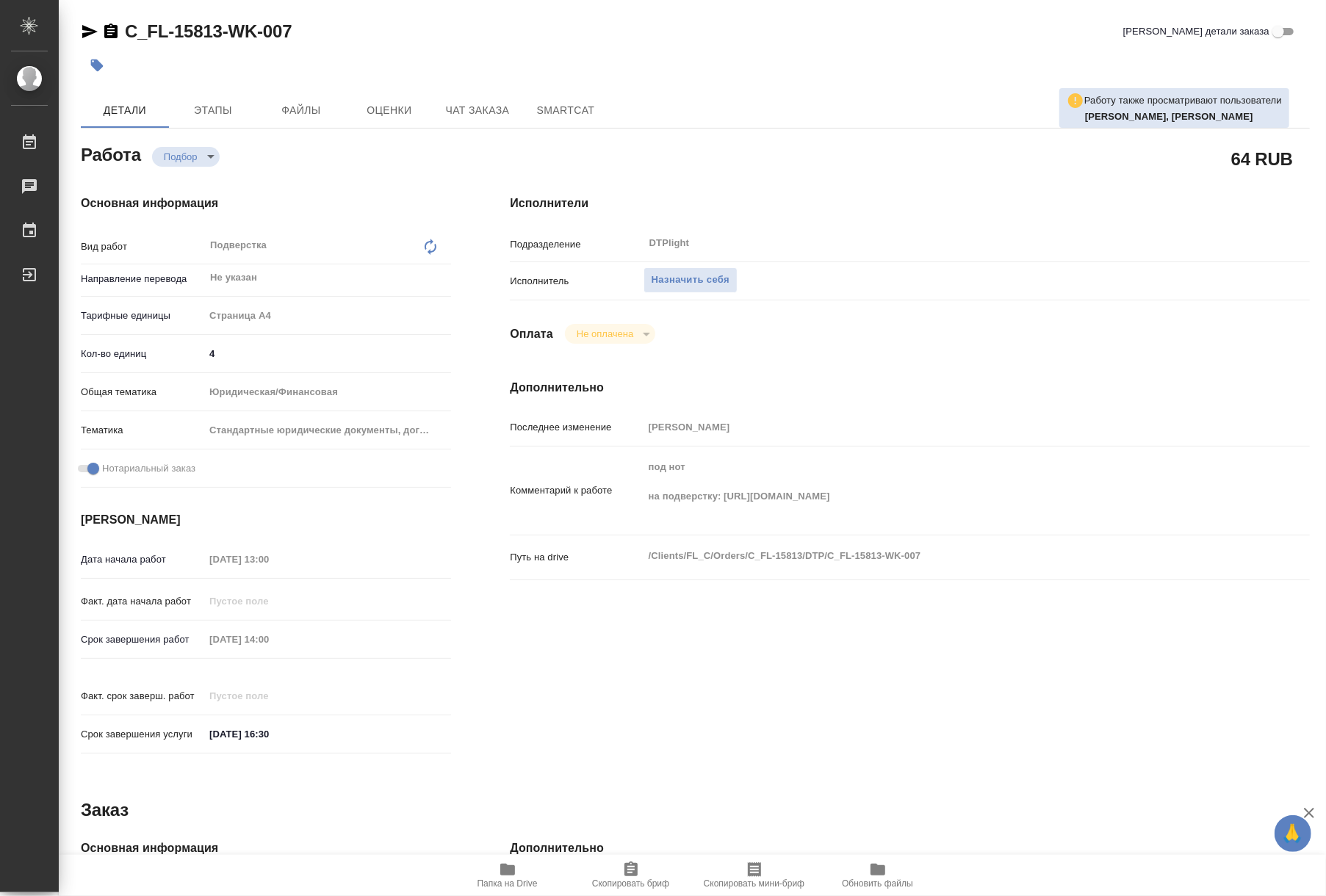
type textarea "x"
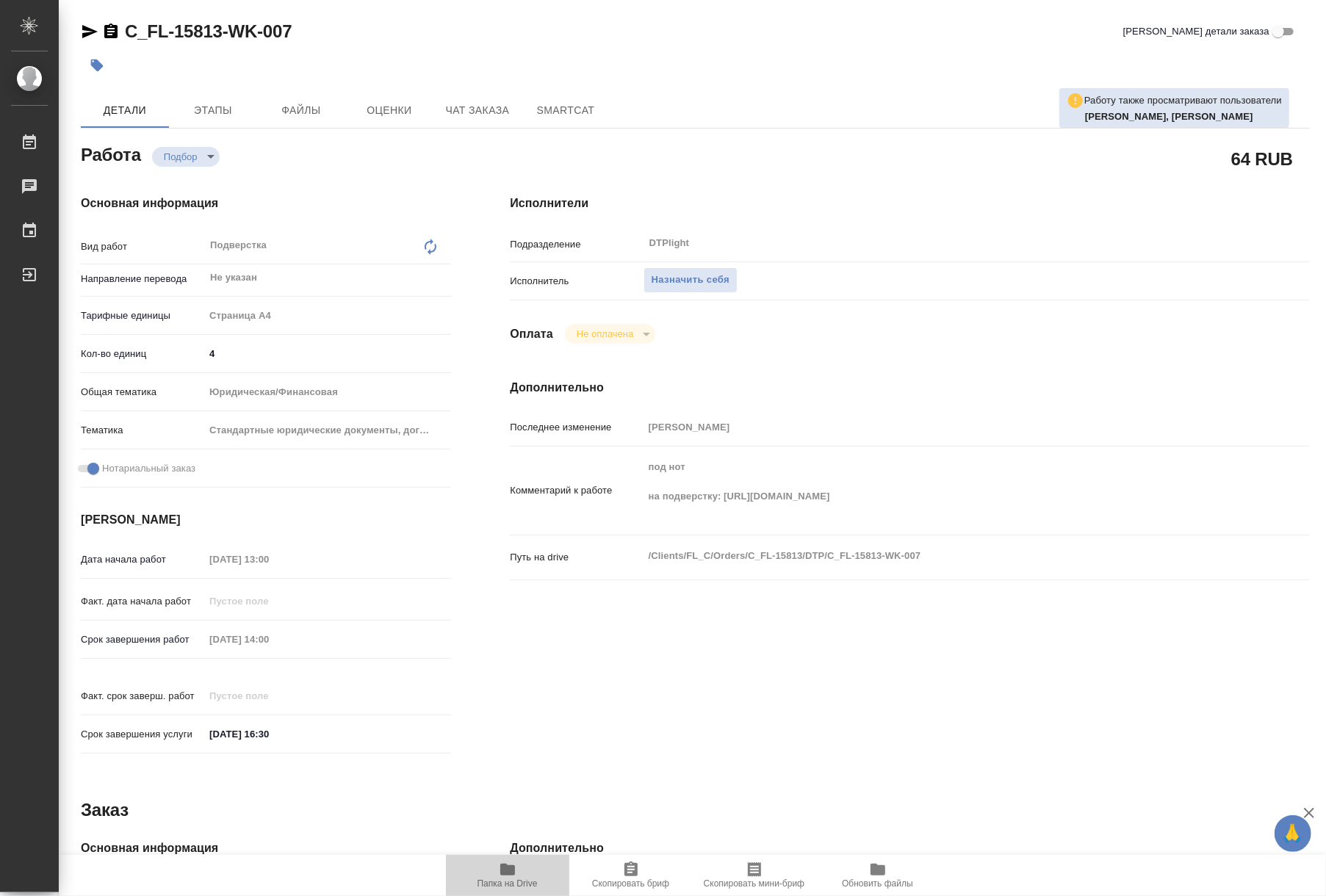
click at [521, 875] on span "Папка на Drive" at bounding box center [507, 874] width 106 height 28
click at [759, 623] on div "Исполнители Подразделение DTPlight ​ Исполнитель Назначить себя Оплата Не оплач…" at bounding box center [909, 479] width 859 height 627
click at [658, 282] on span "Назначить себя" at bounding box center [690, 280] width 78 height 17
type textarea "x"
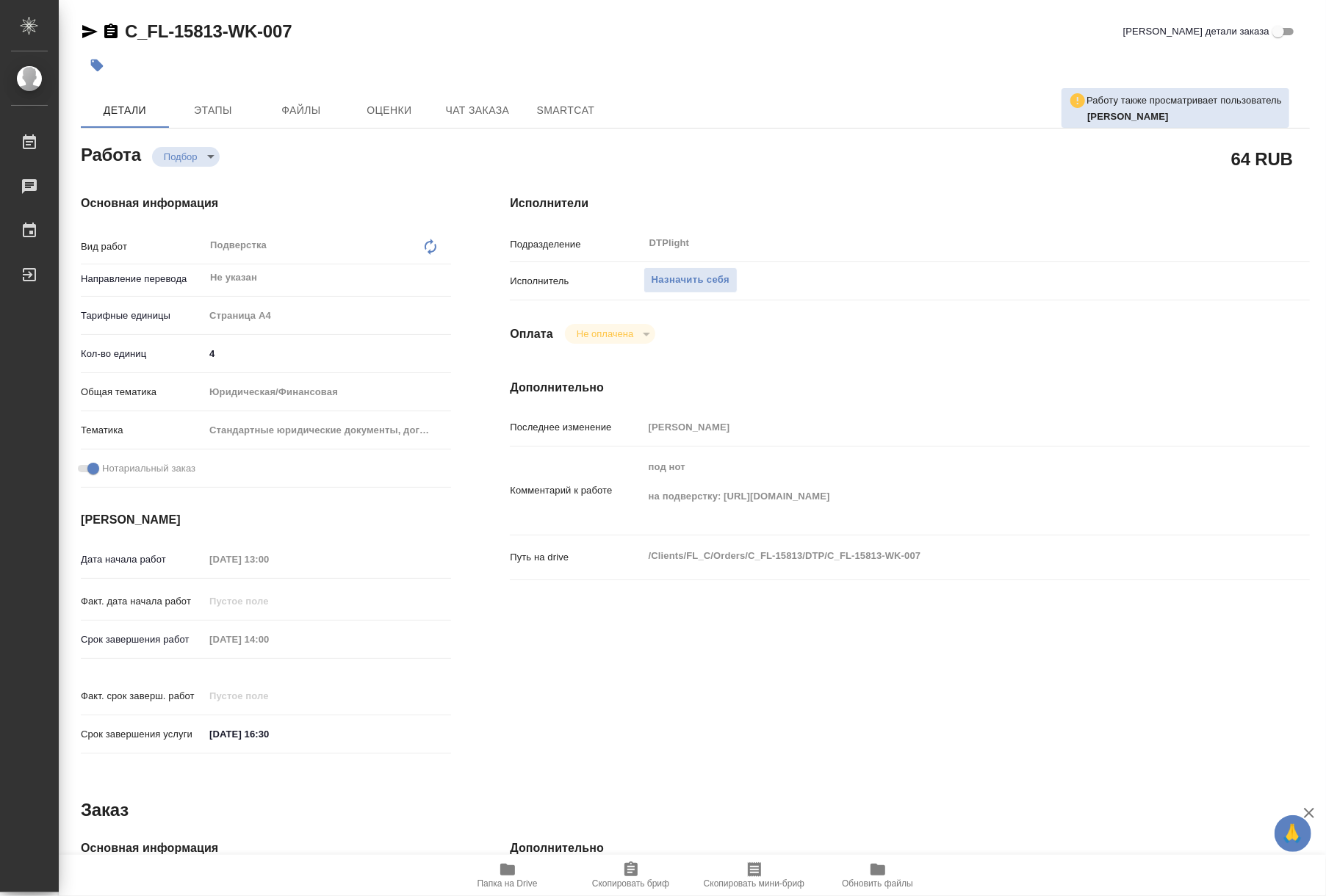
type textarea "x"
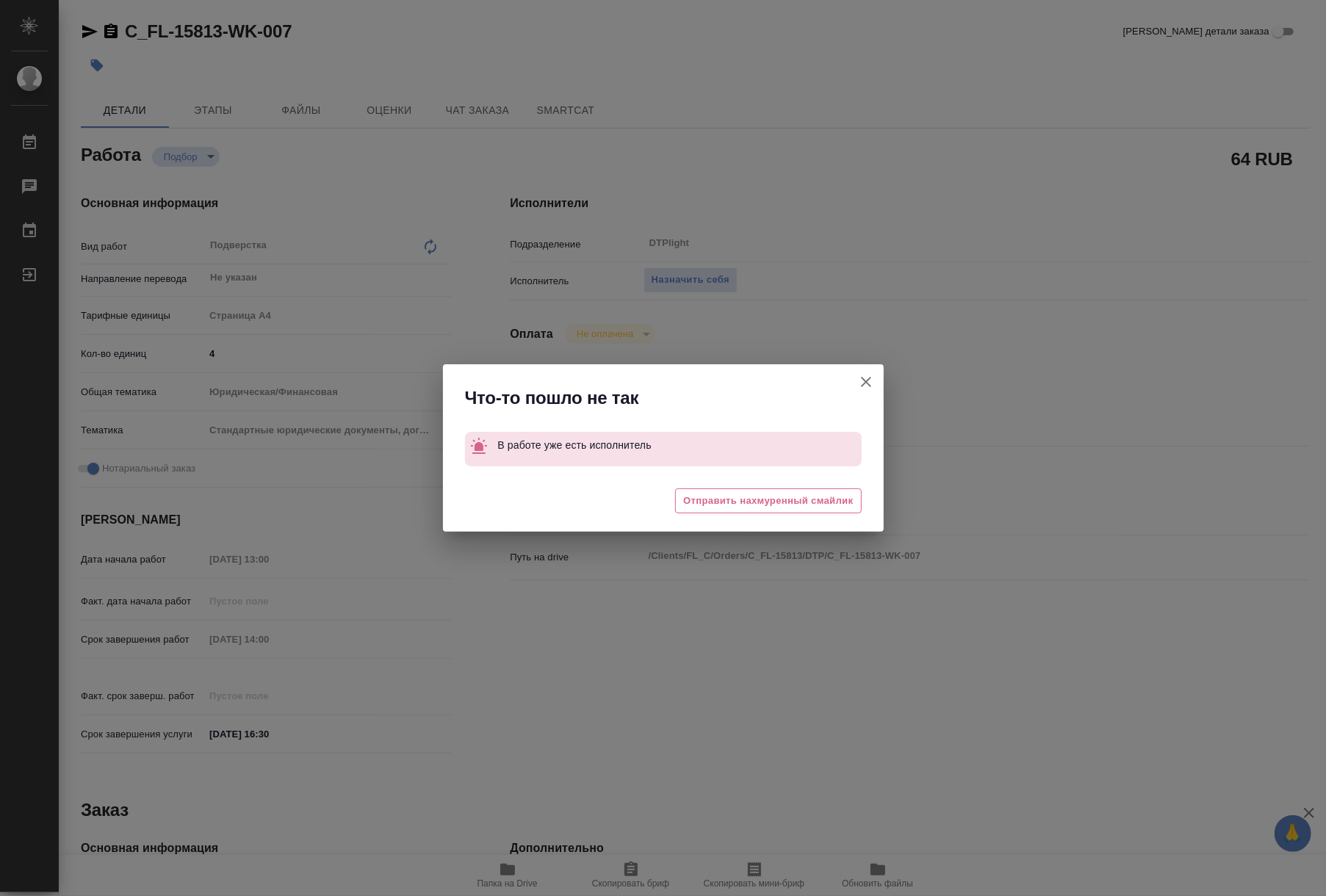
click at [871, 385] on icon "button" at bounding box center [865, 381] width 17 height 17
type textarea "x"
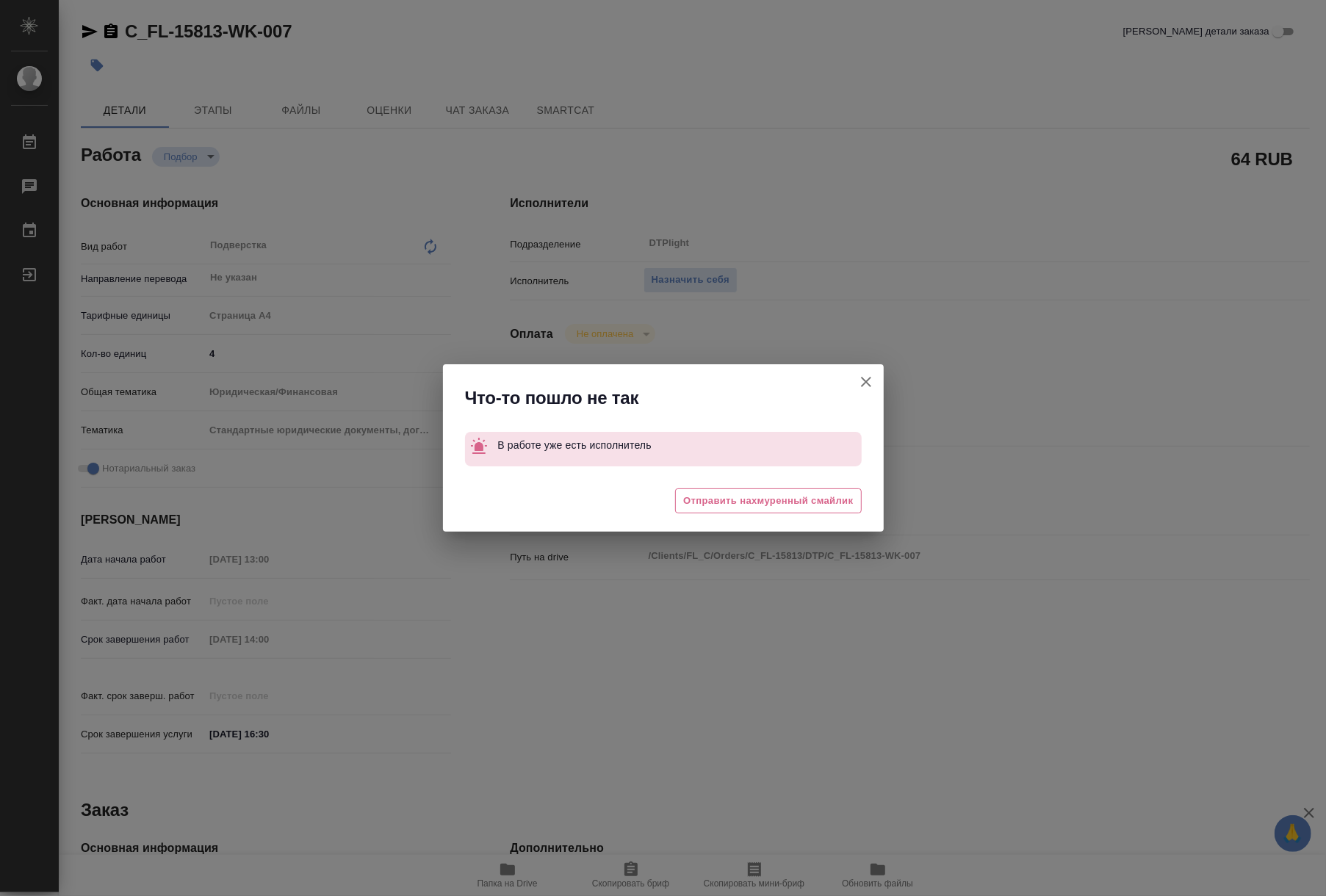
type textarea "x"
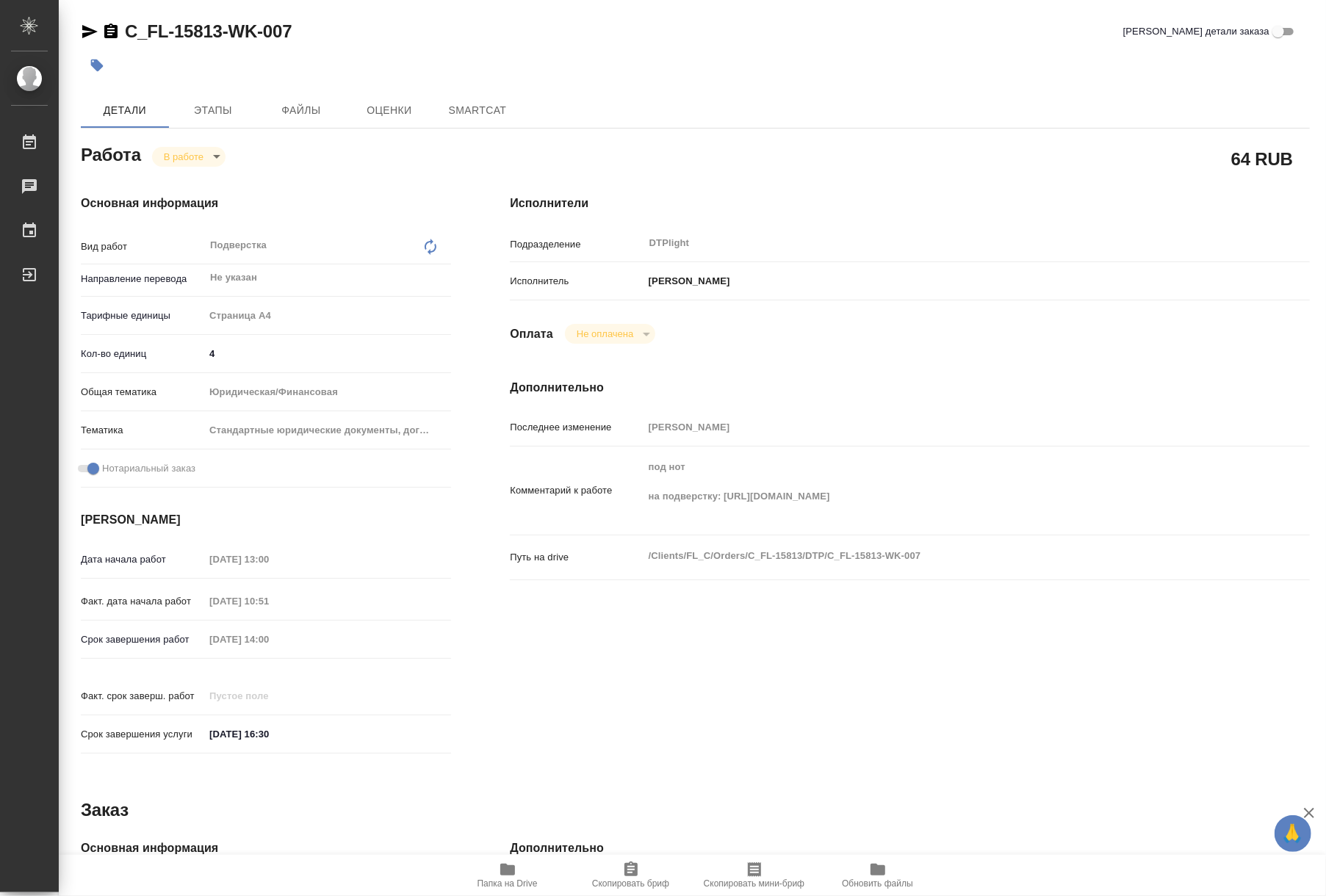
type textarea "x"
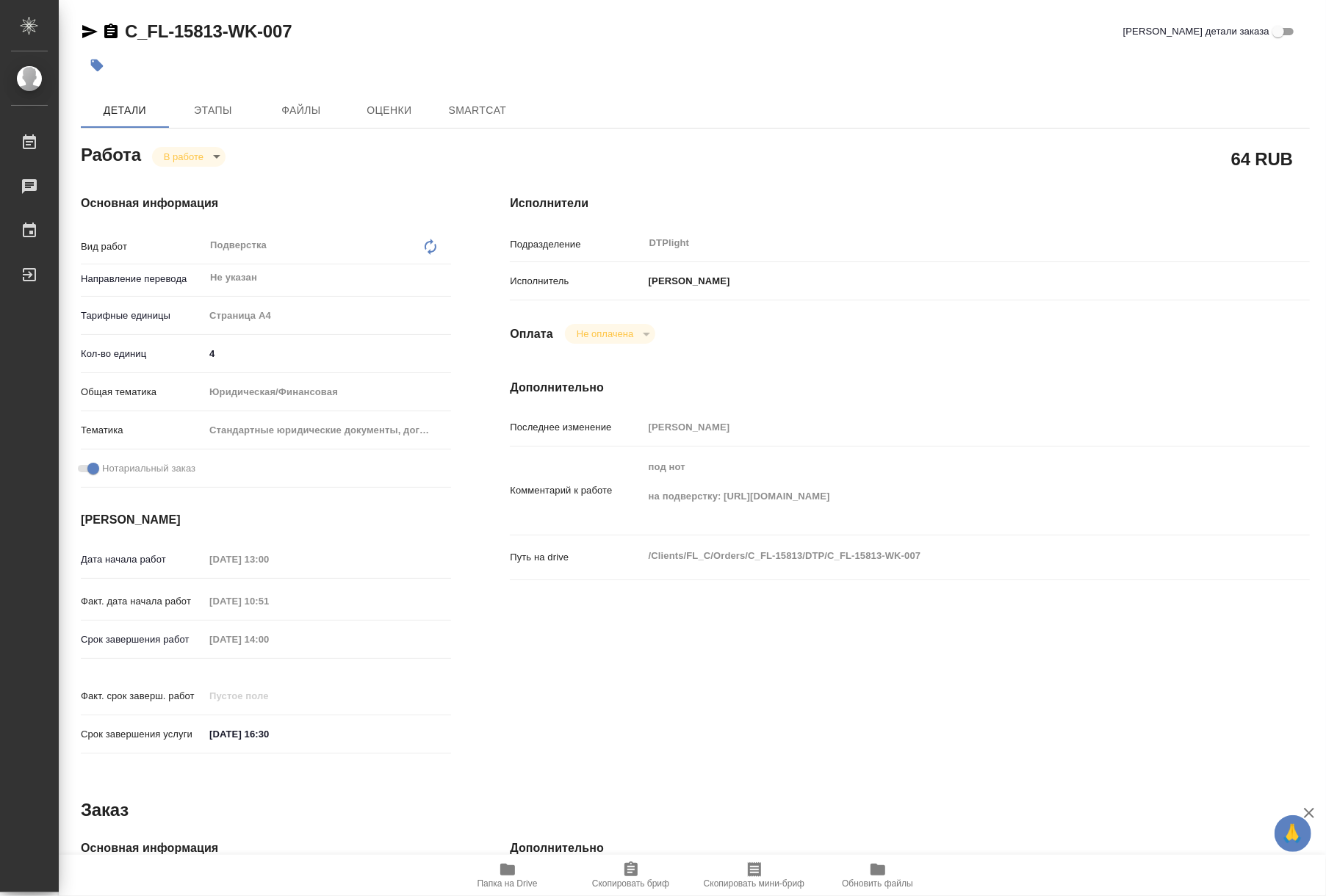
type textarea "x"
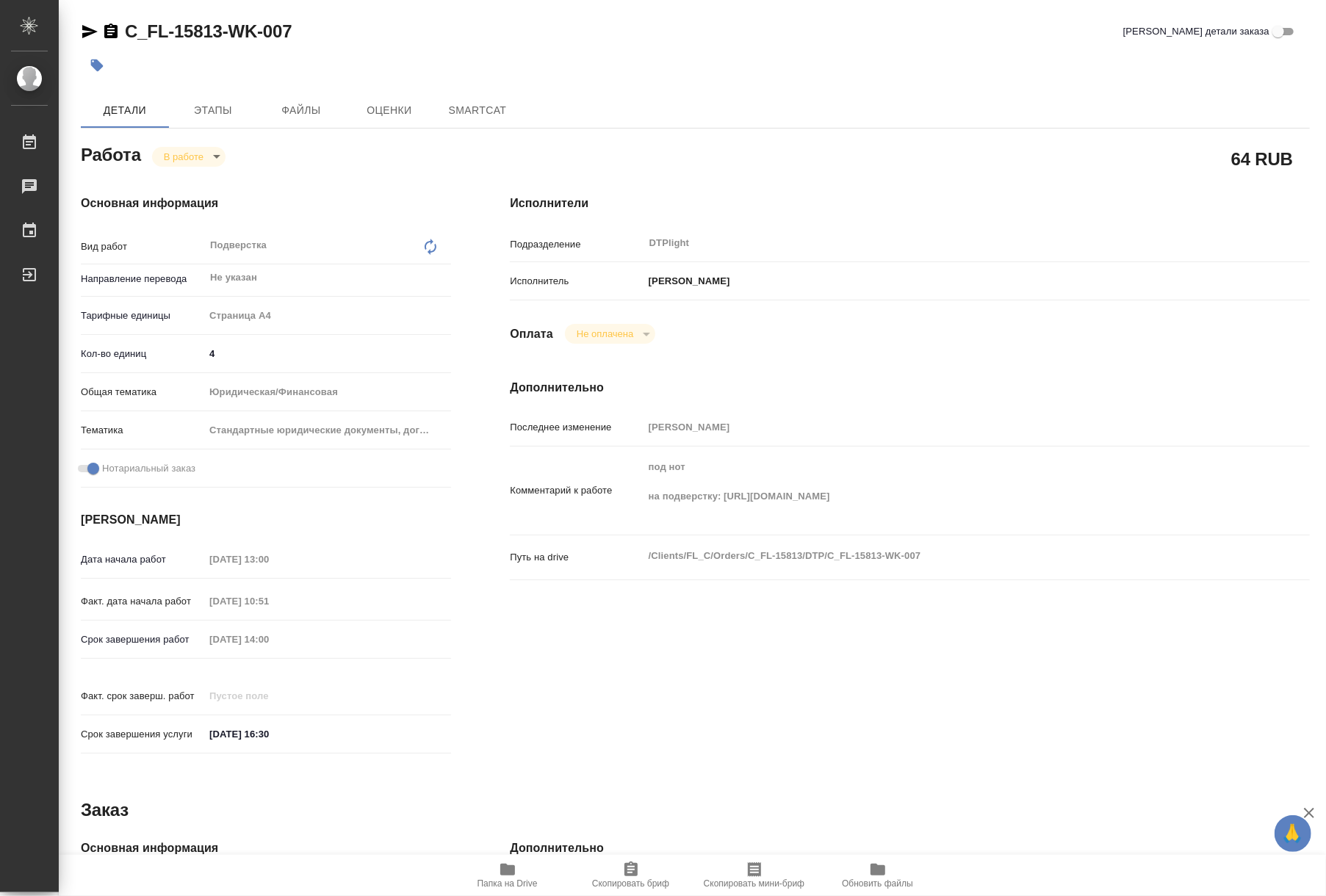
type textarea "x"
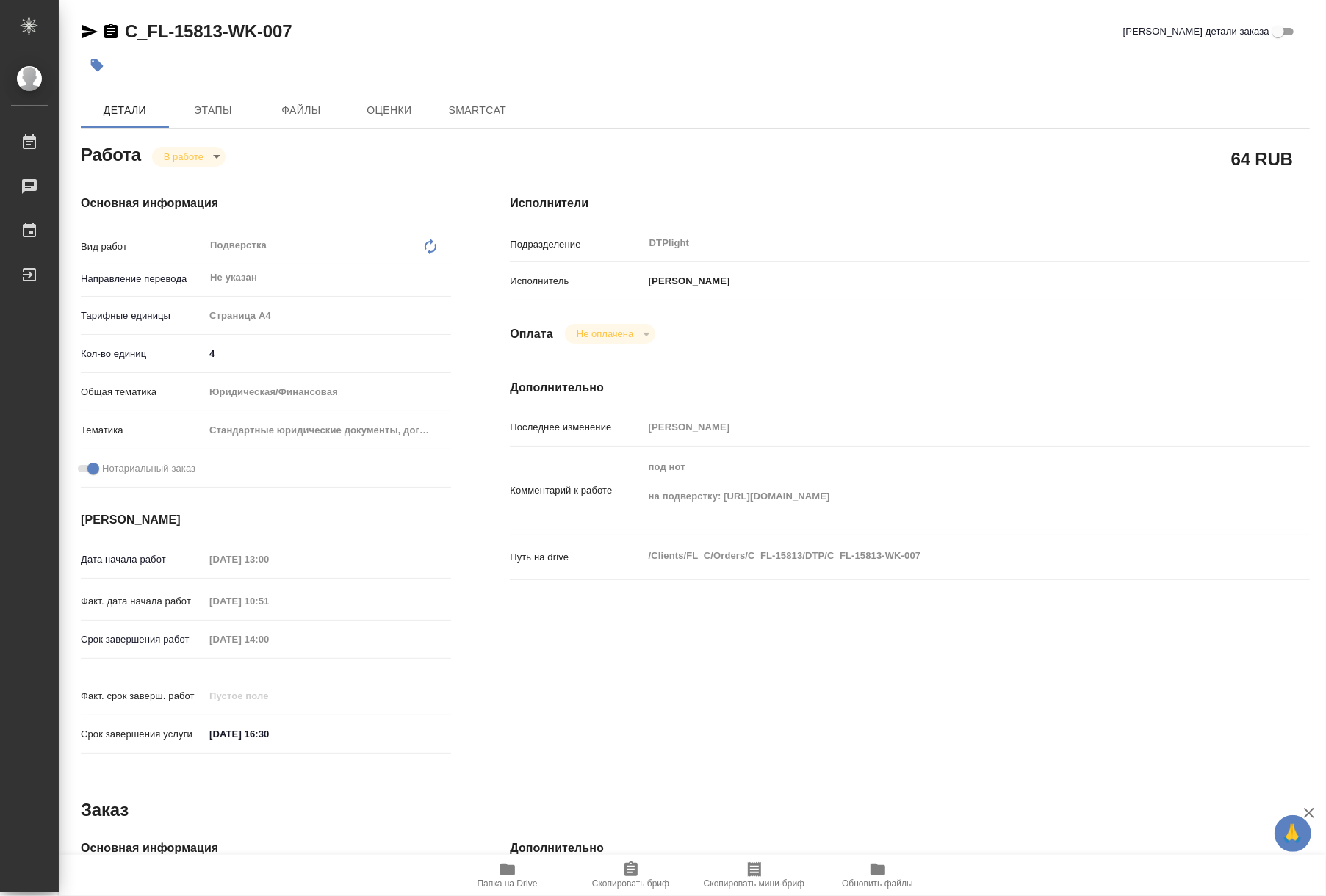
type textarea "x"
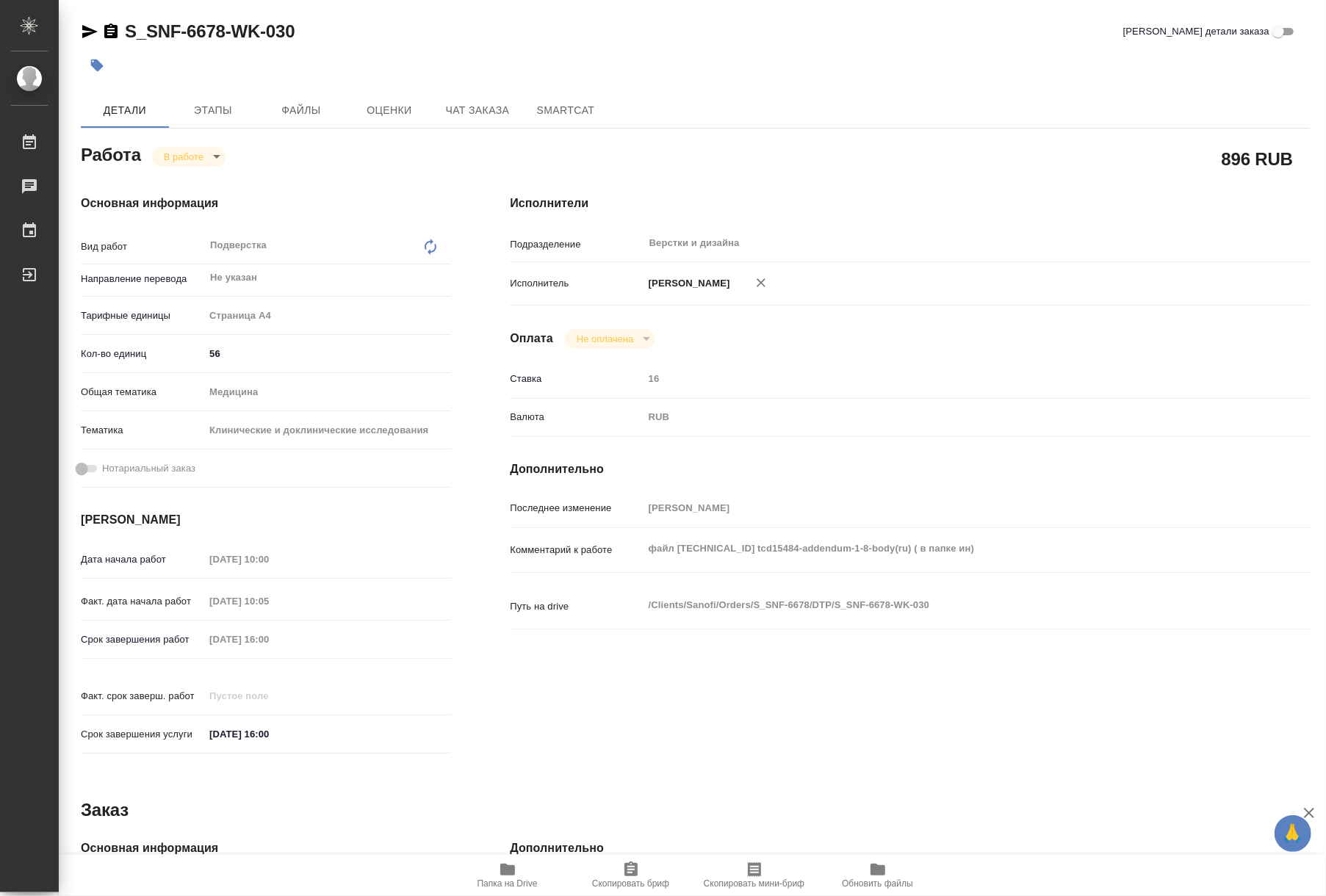
type textarea "x"
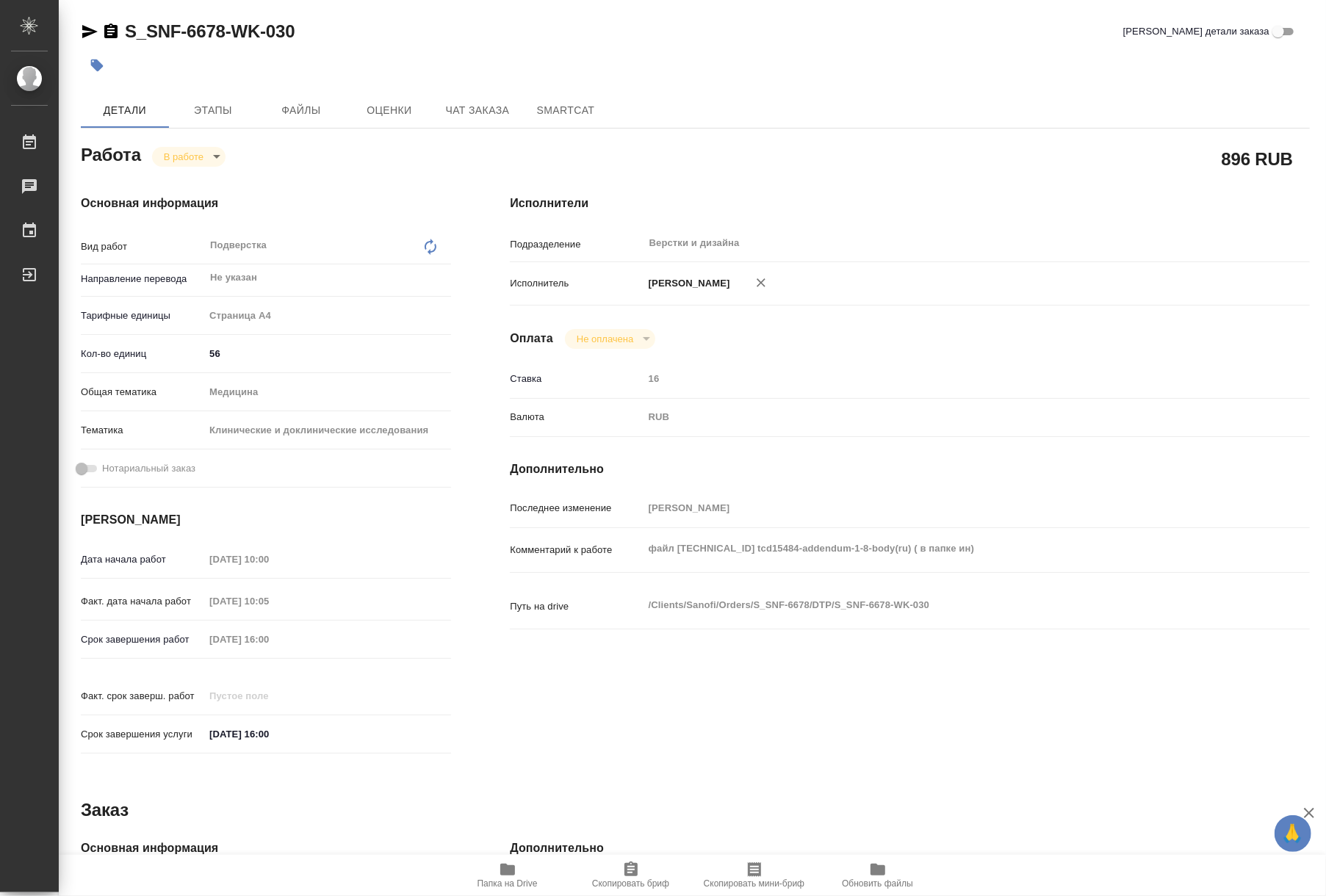
type textarea "x"
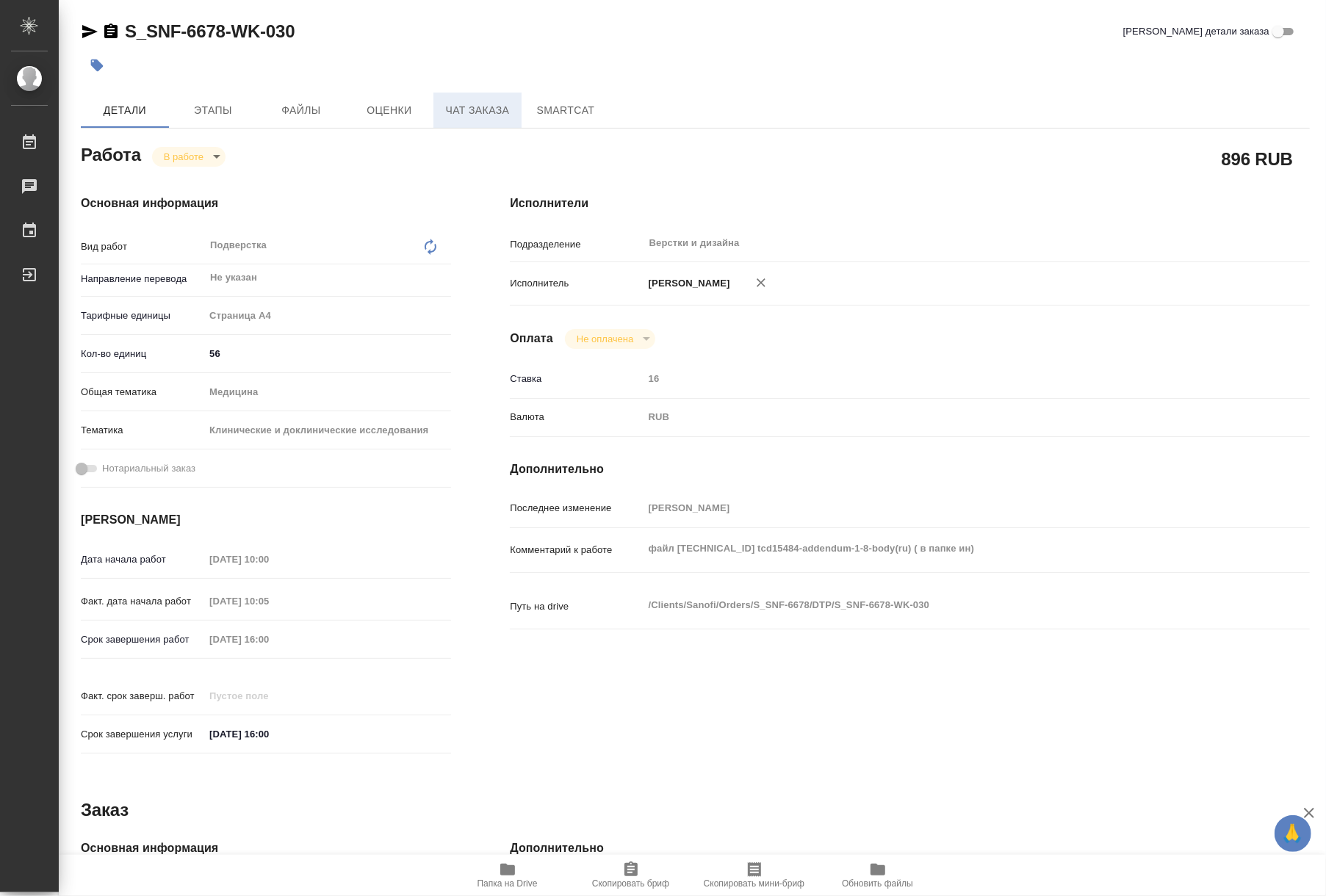
click at [451, 115] on span "Чат заказа" at bounding box center [477, 110] width 71 height 18
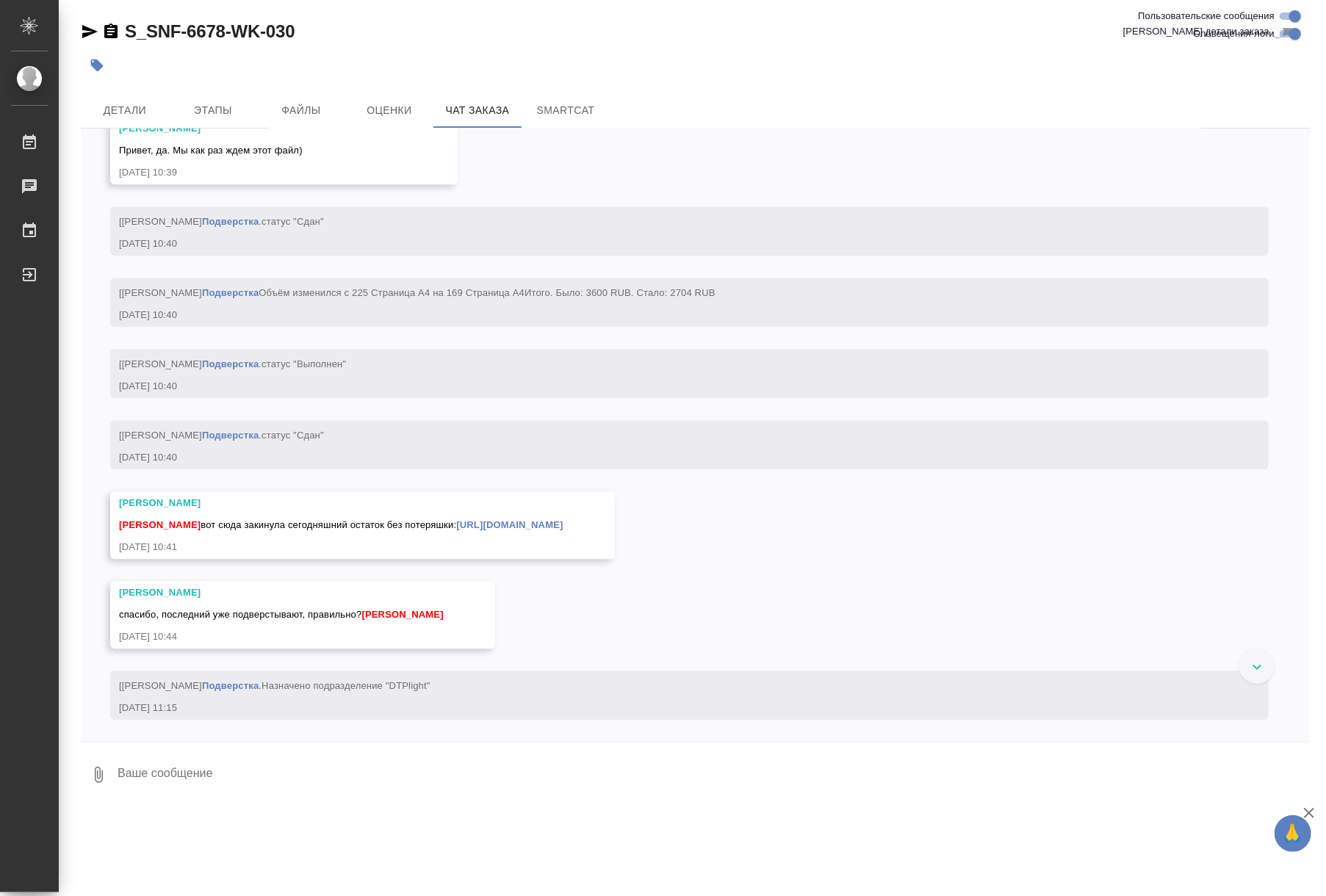
scroll to position [32038, 0]
click at [128, 113] on span "Детали" at bounding box center [124, 110] width 71 height 18
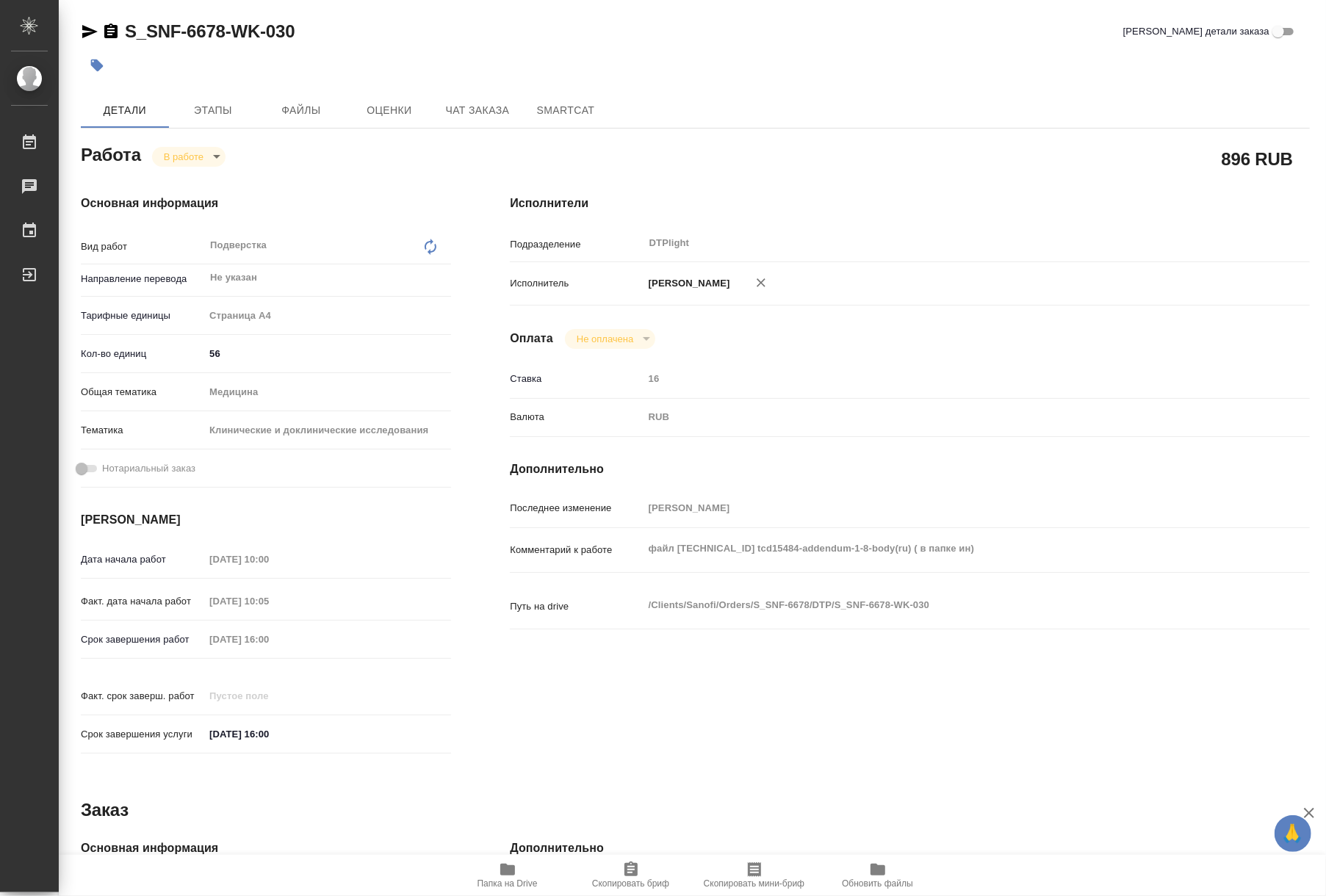
type textarea "x"
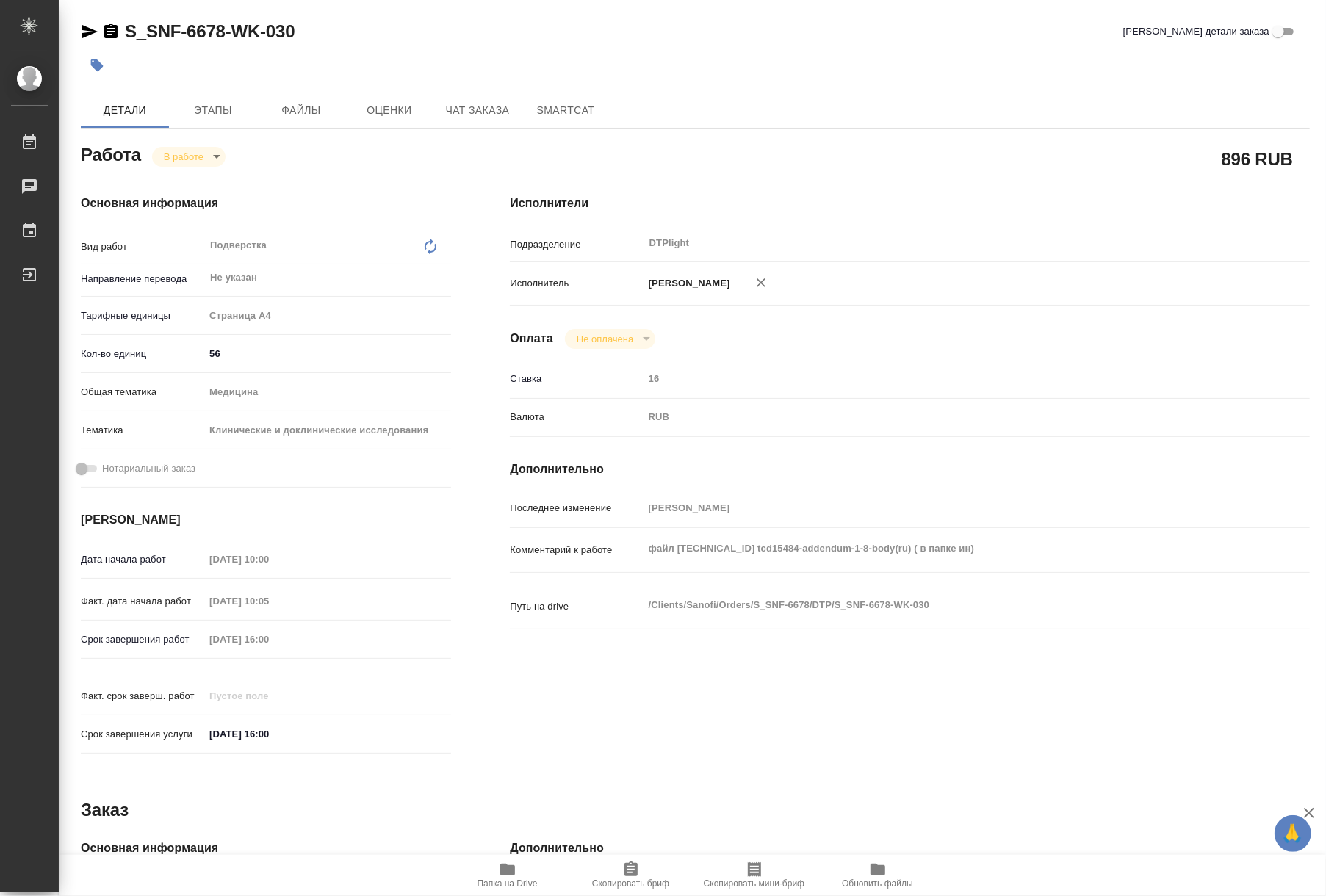
type textarea "x"
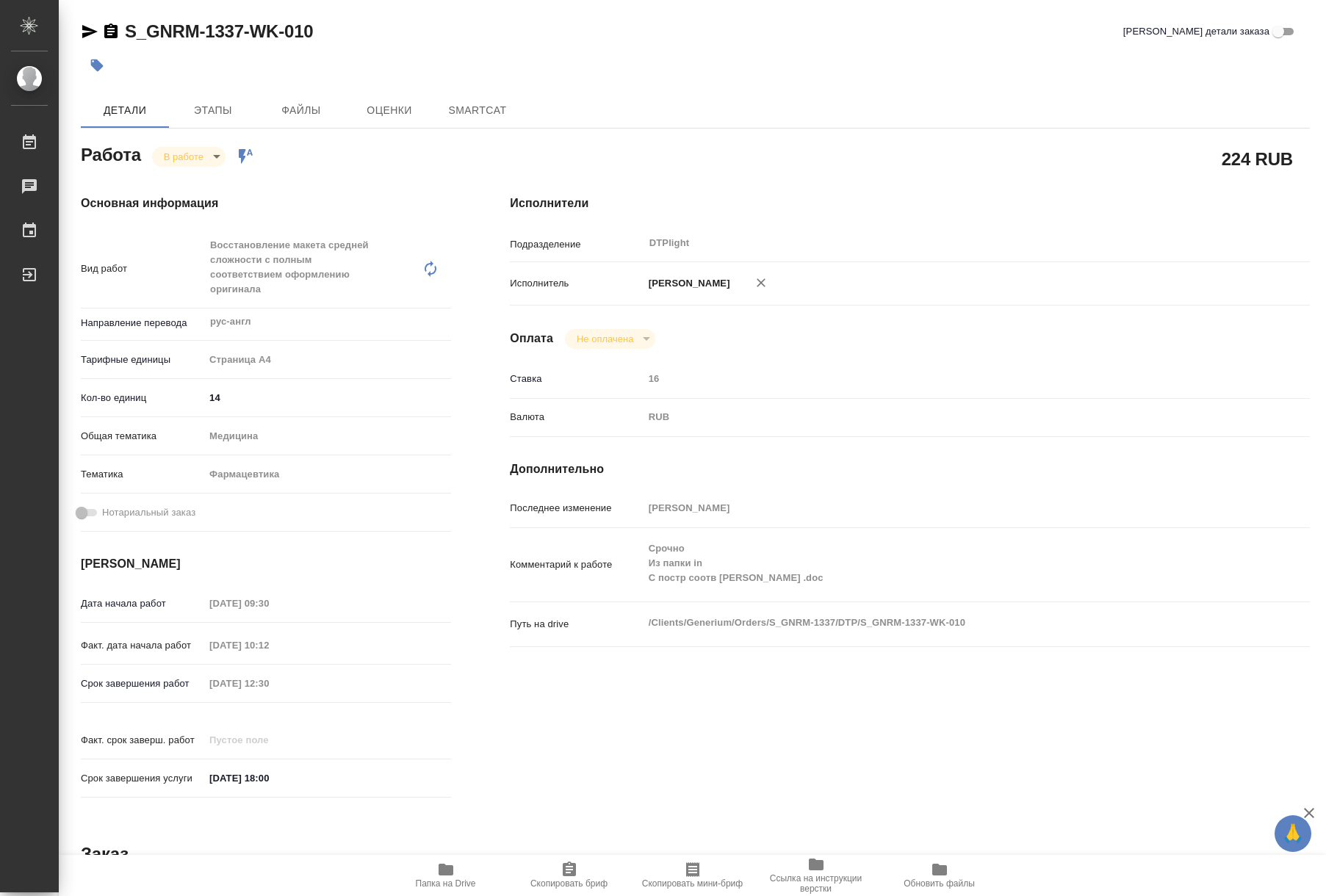
type textarea "x"
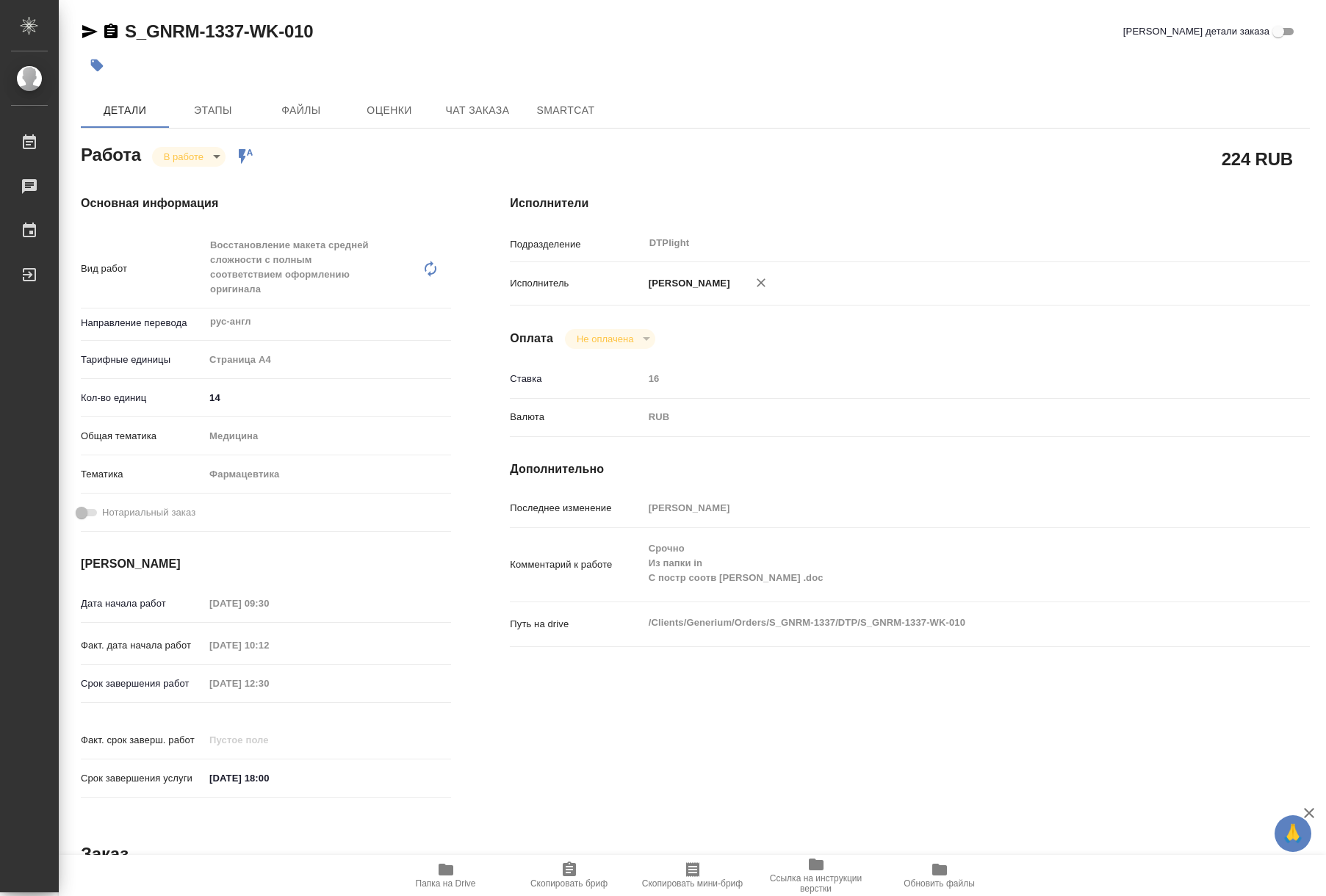
type textarea "x"
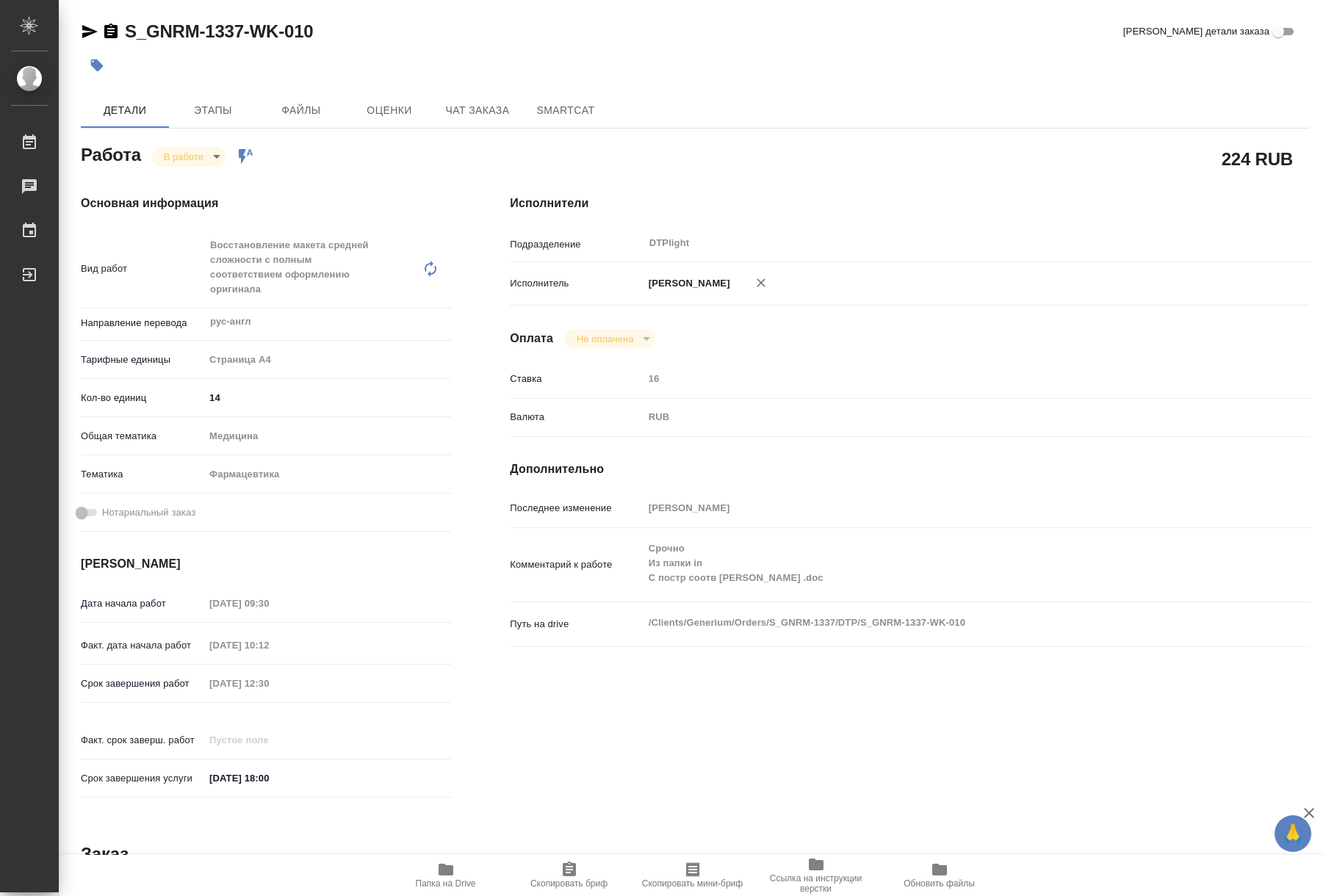
type textarea "x"
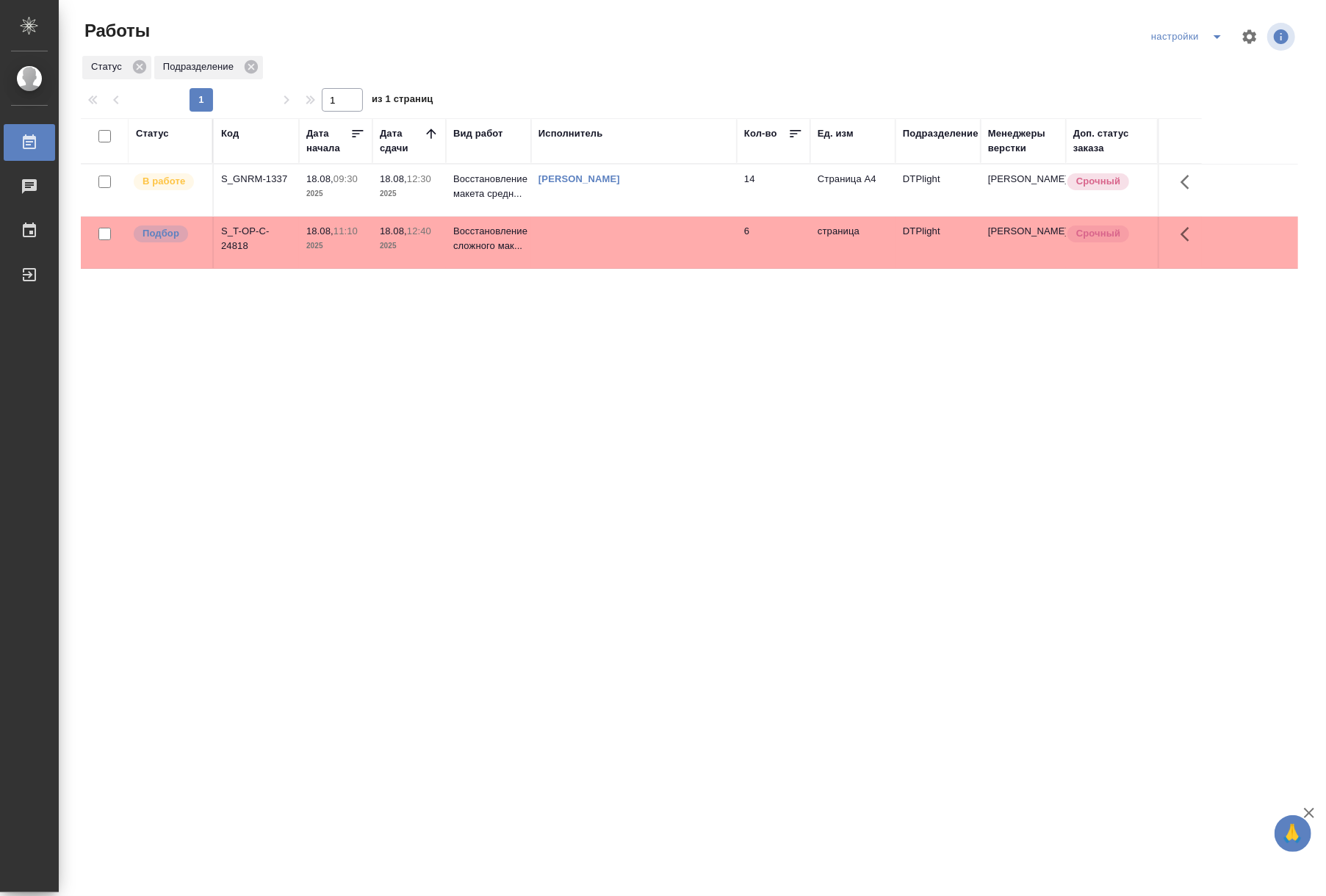
click at [618, 216] on td at bounding box center [633, 190] width 205 height 52
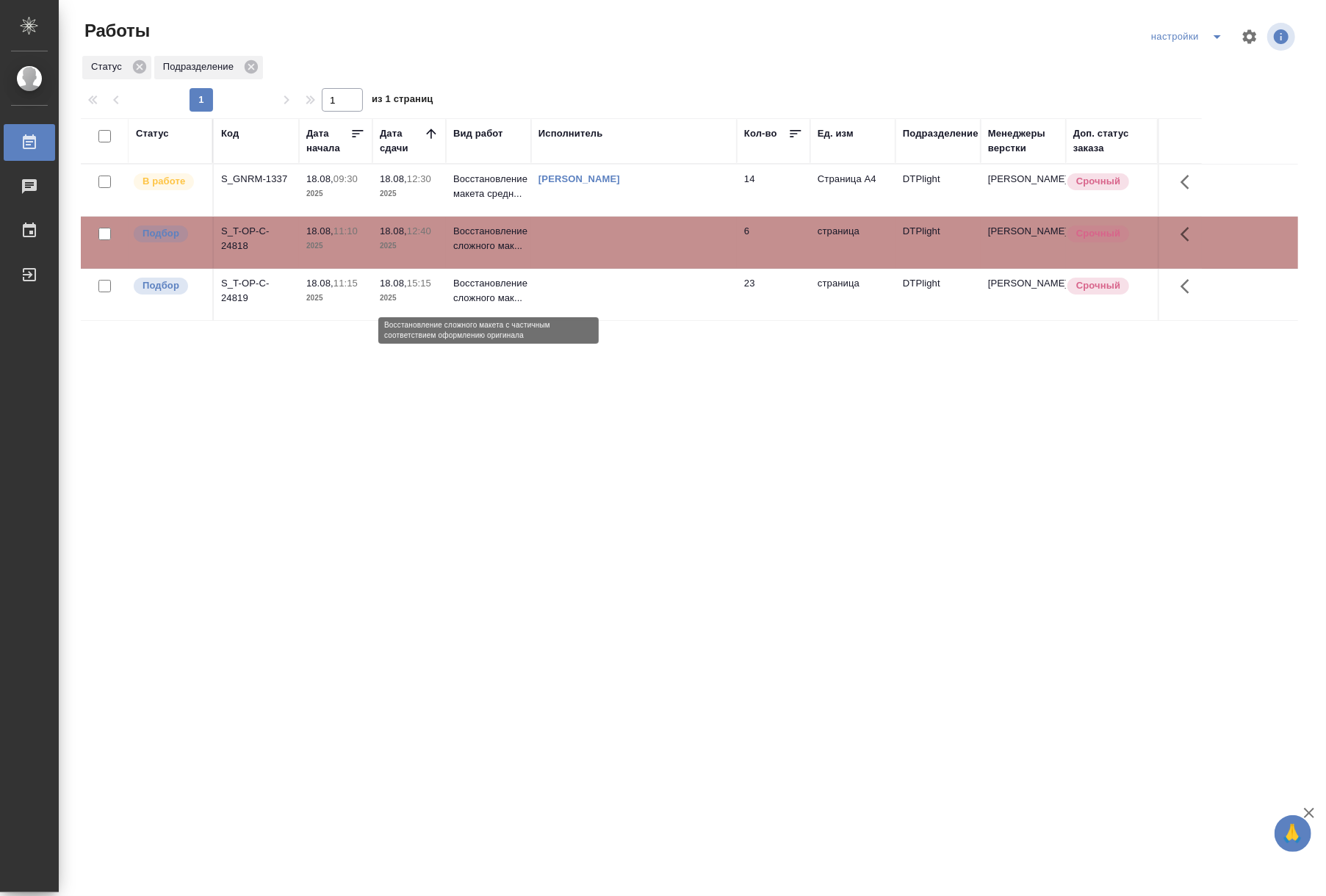
click at [458, 288] on p "Восстановление сложного мак..." at bounding box center [488, 291] width 71 height 29
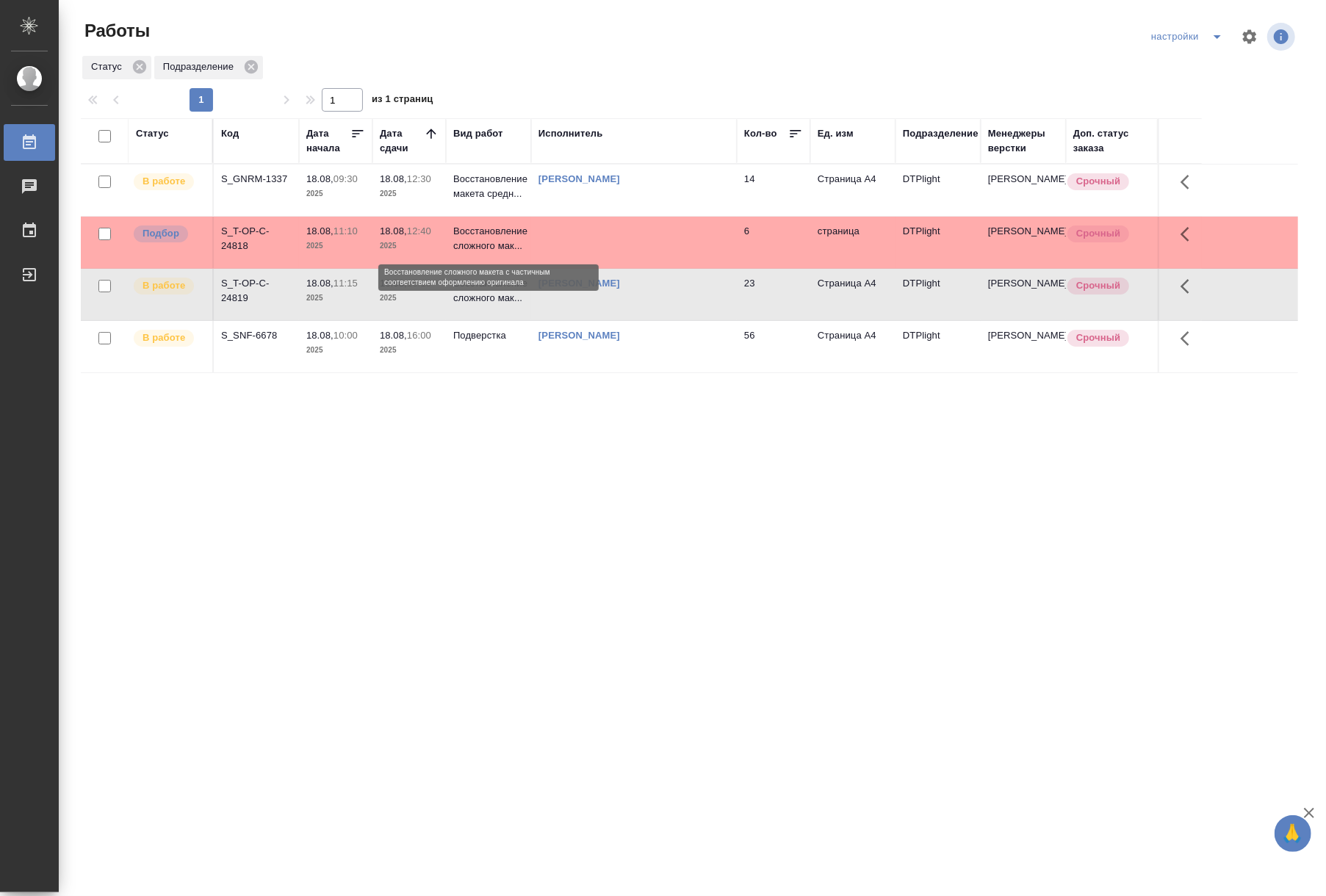
click at [500, 250] on p "Восстановление сложного мак..." at bounding box center [488, 238] width 71 height 29
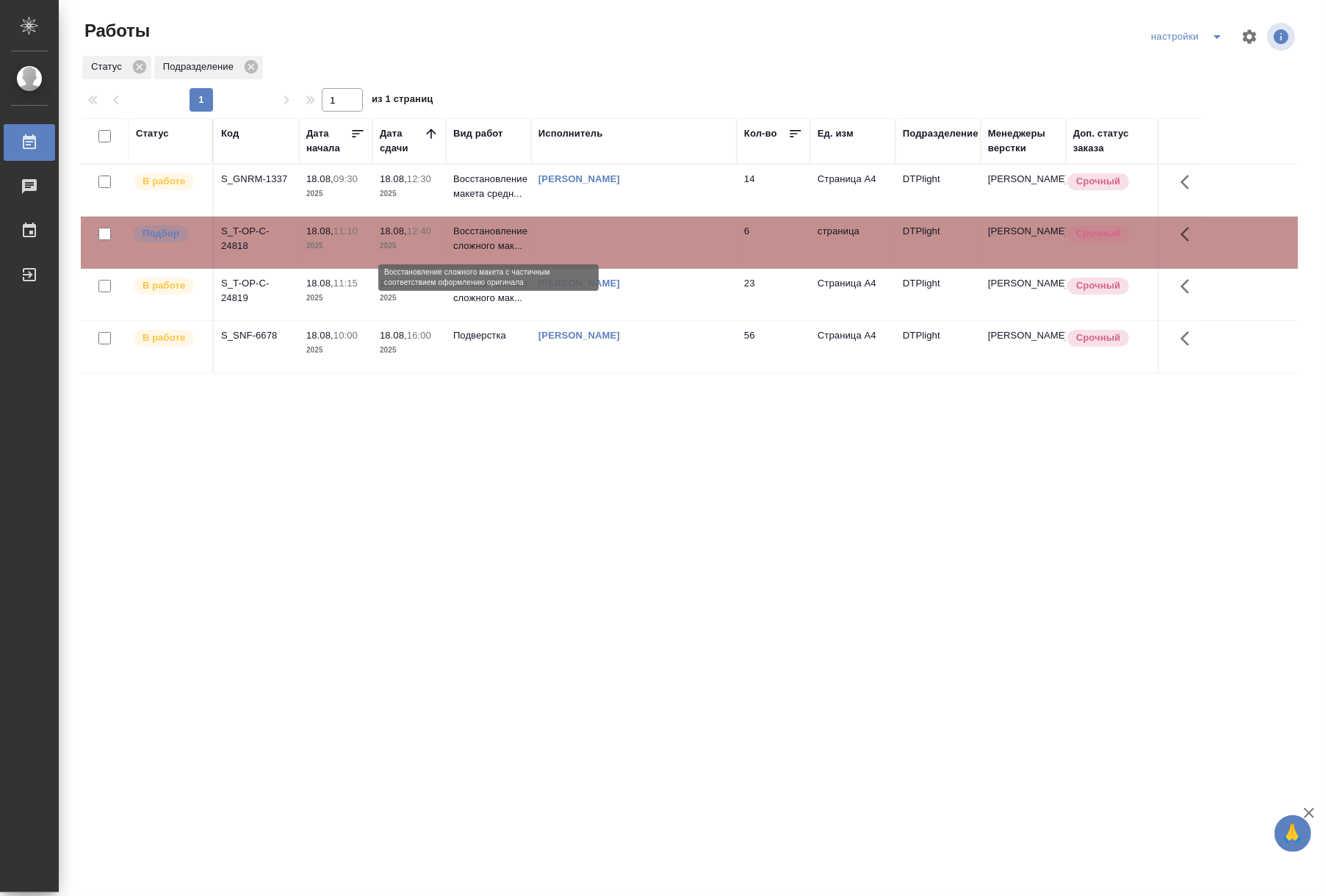
click at [500, 250] on p "Восстановление сложного мак..." at bounding box center [488, 238] width 71 height 29
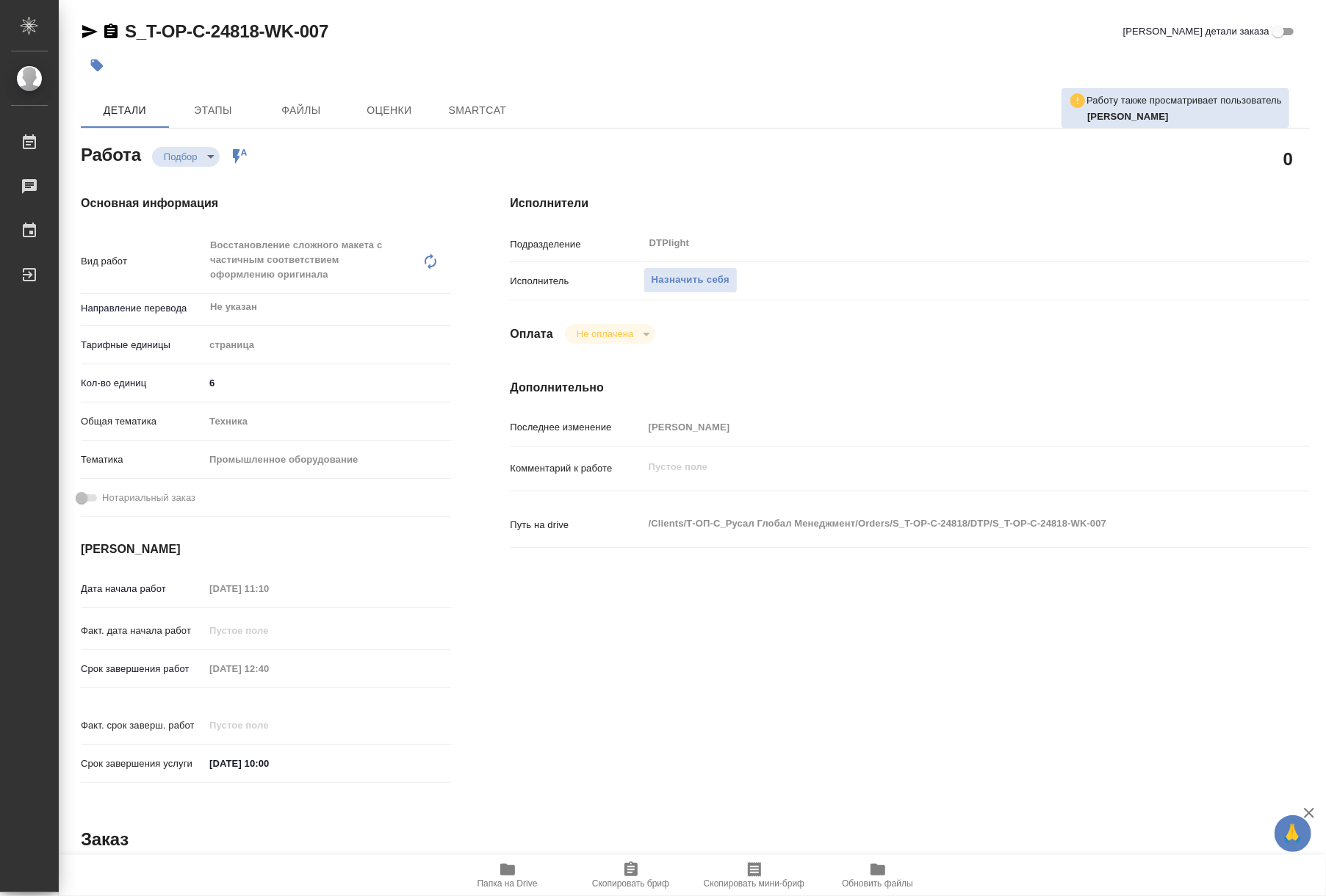
type textarea "x"
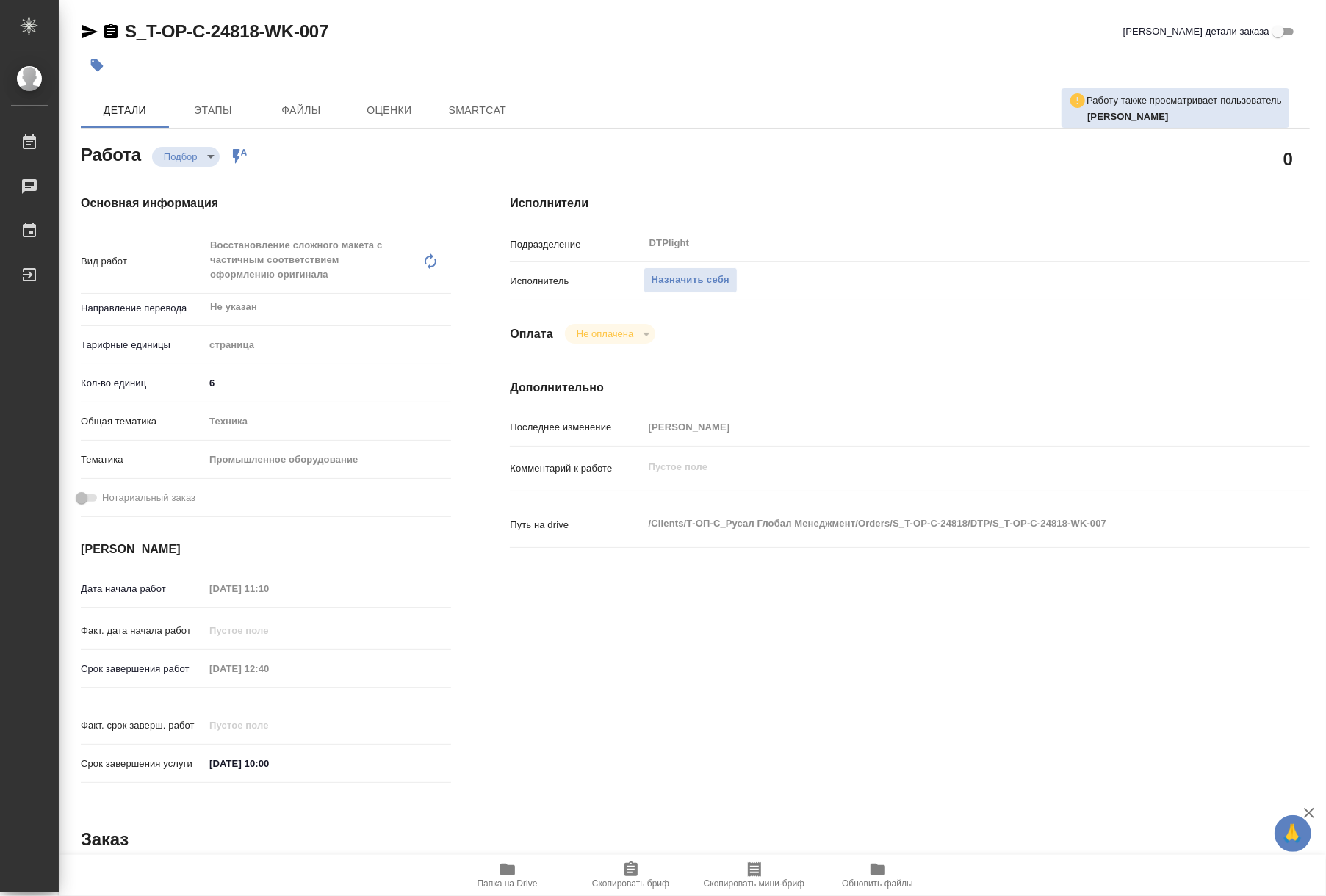
type textarea "x"
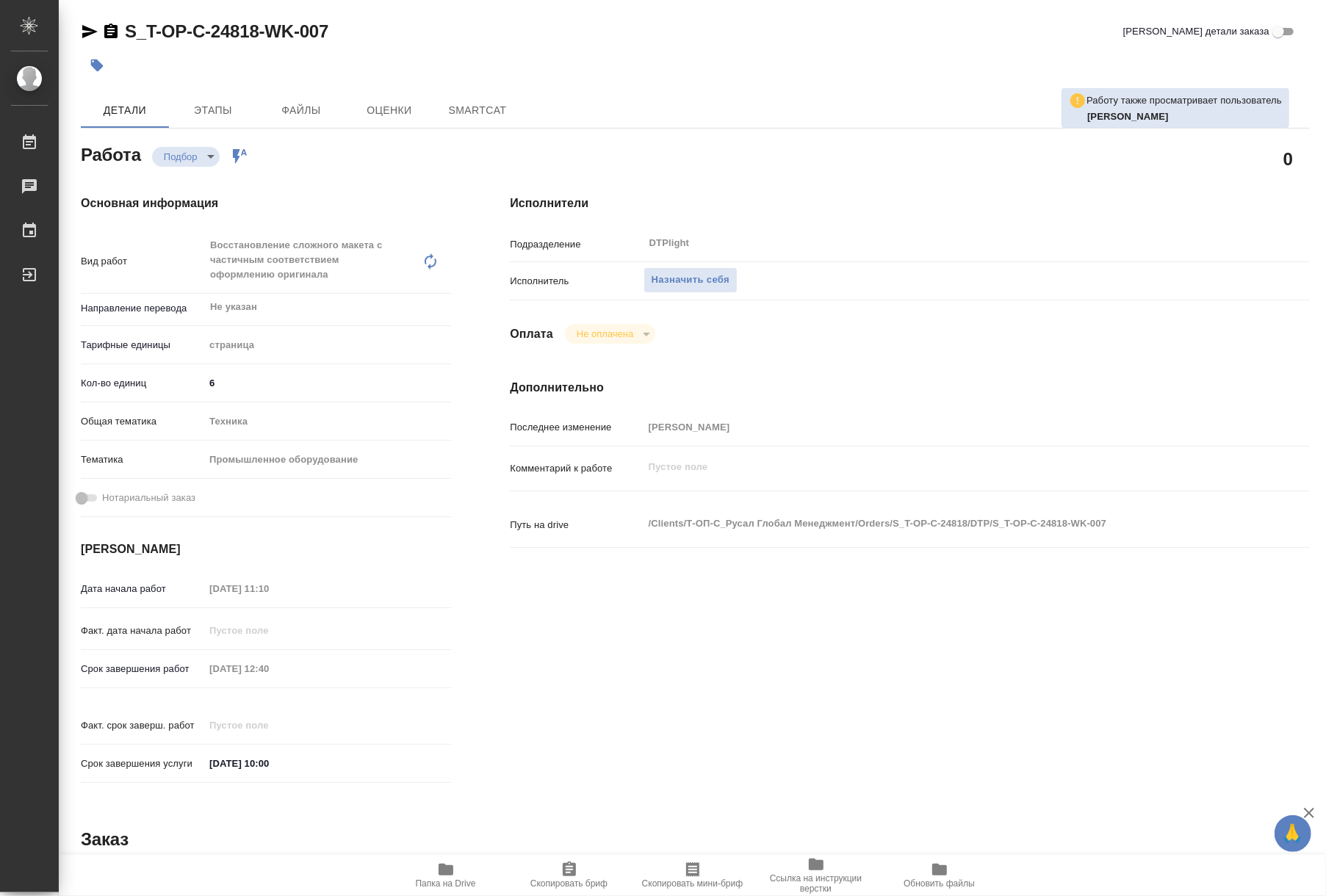
type textarea "x"
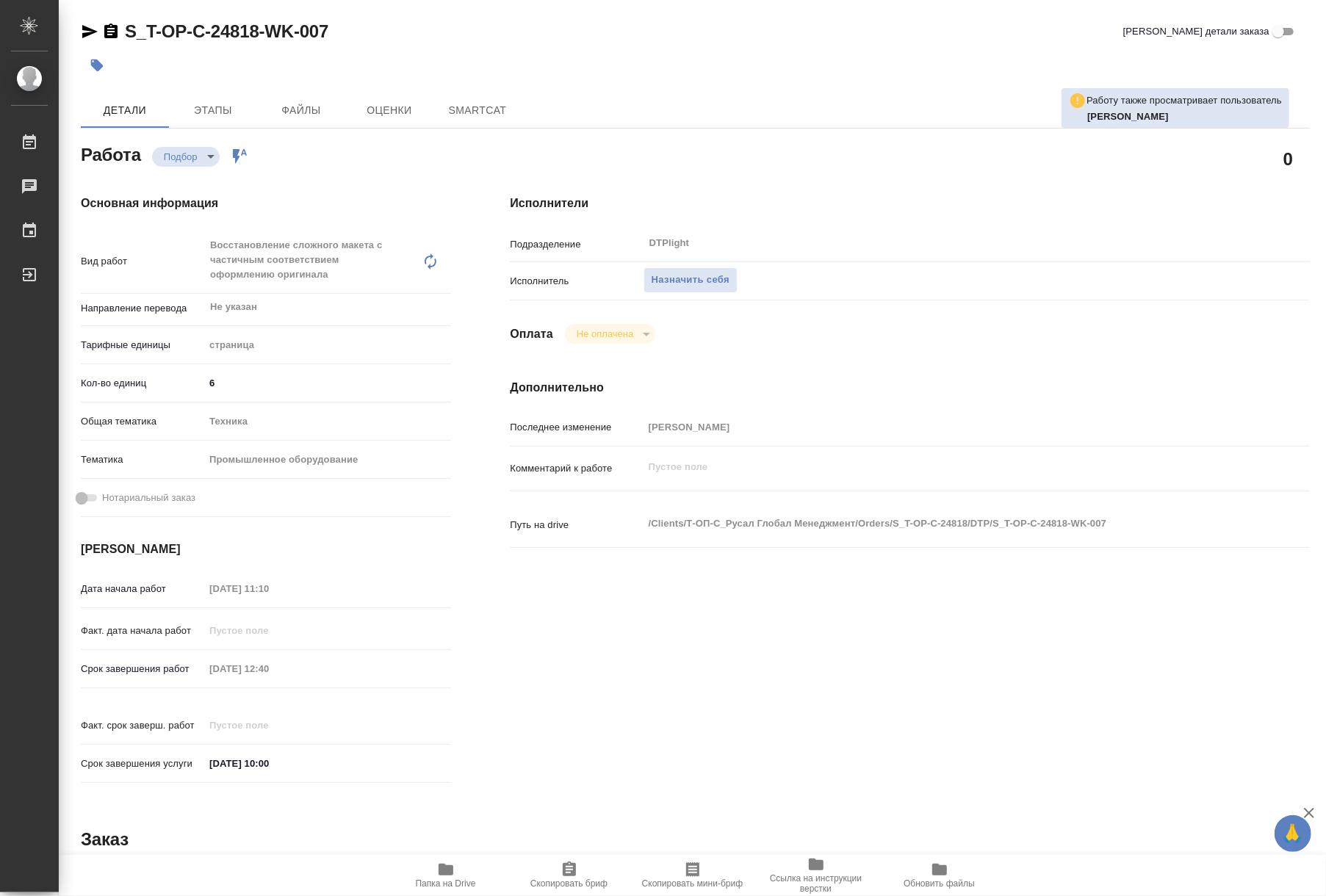
type textarea "x"
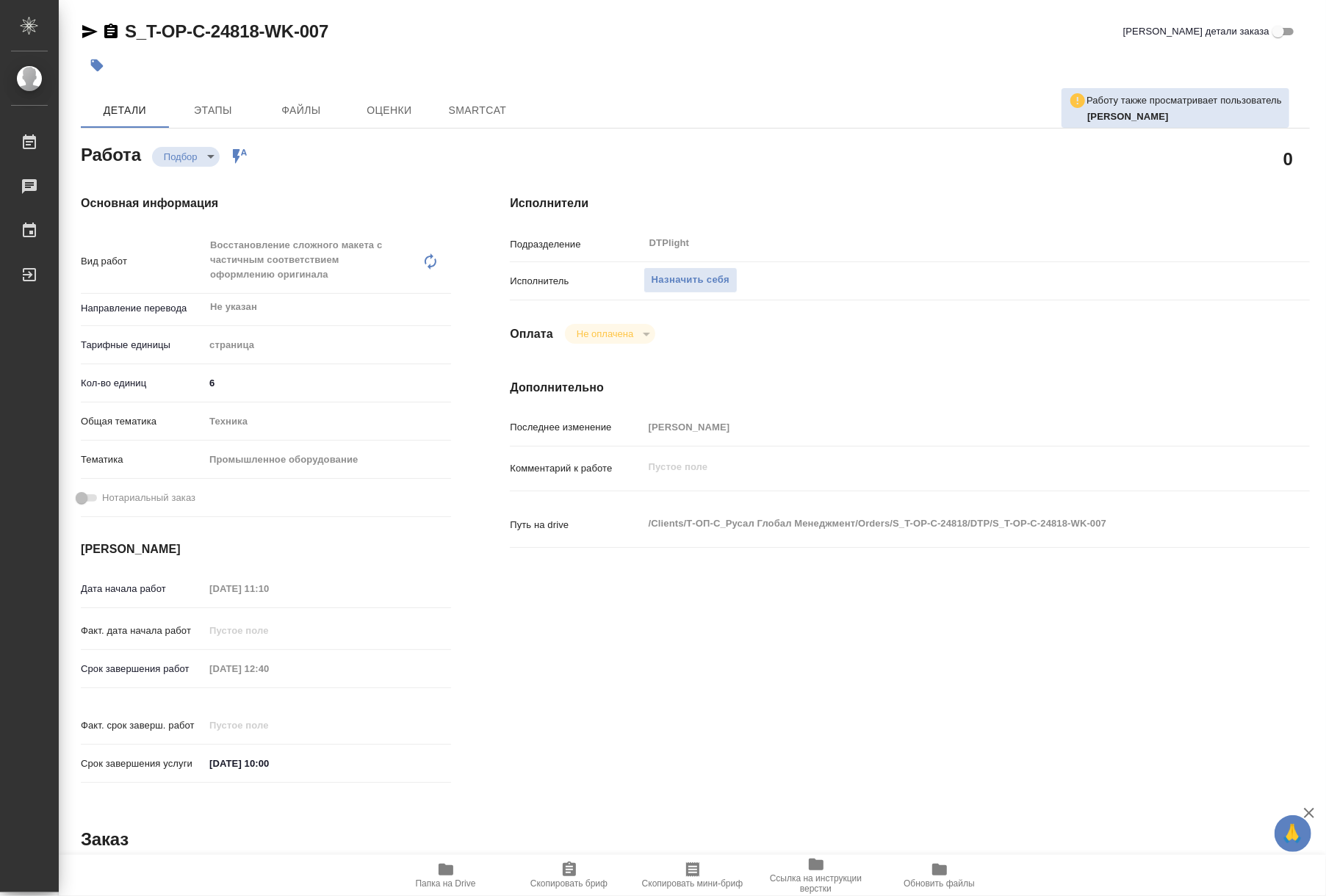
type textarea "x"
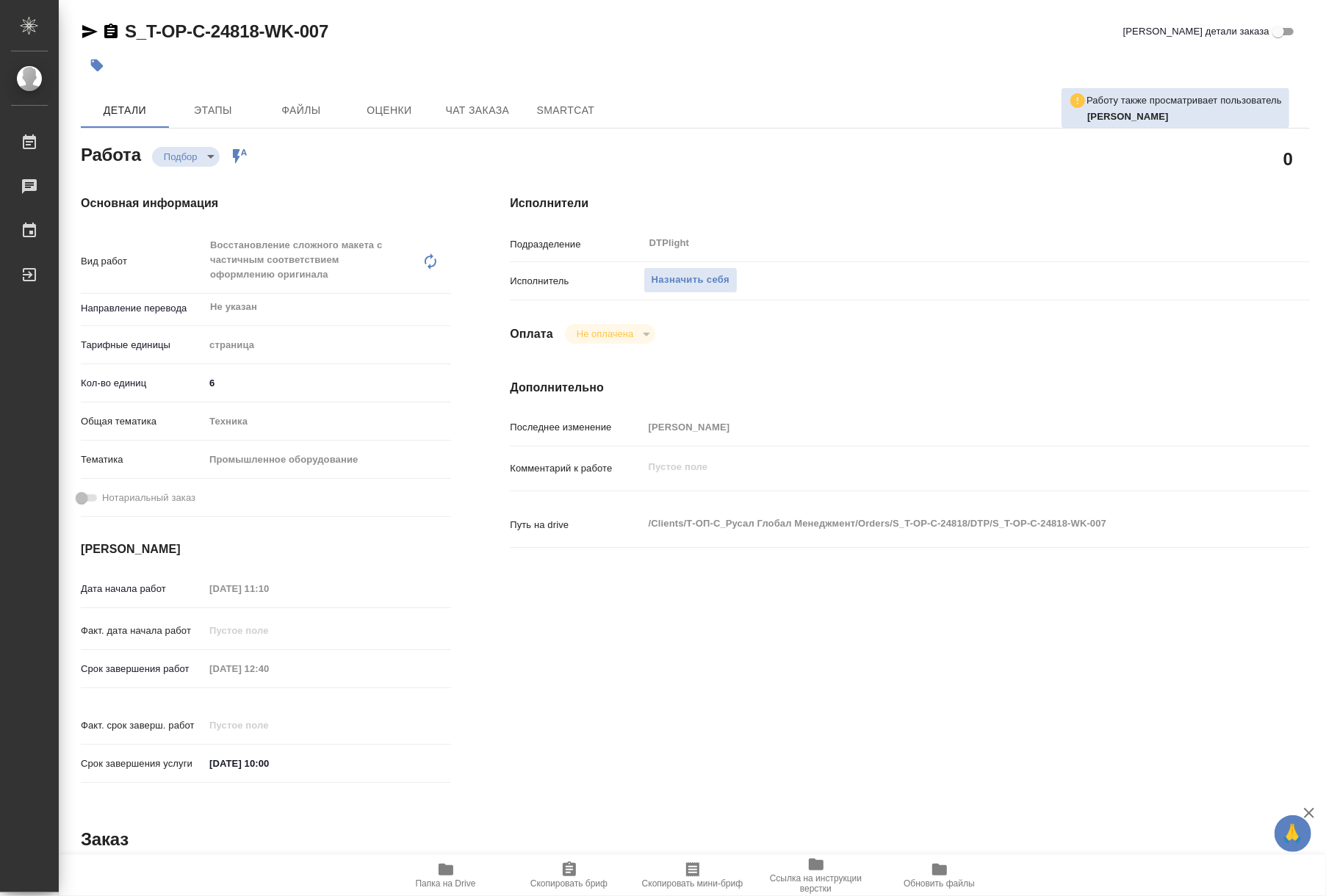
type textarea "x"
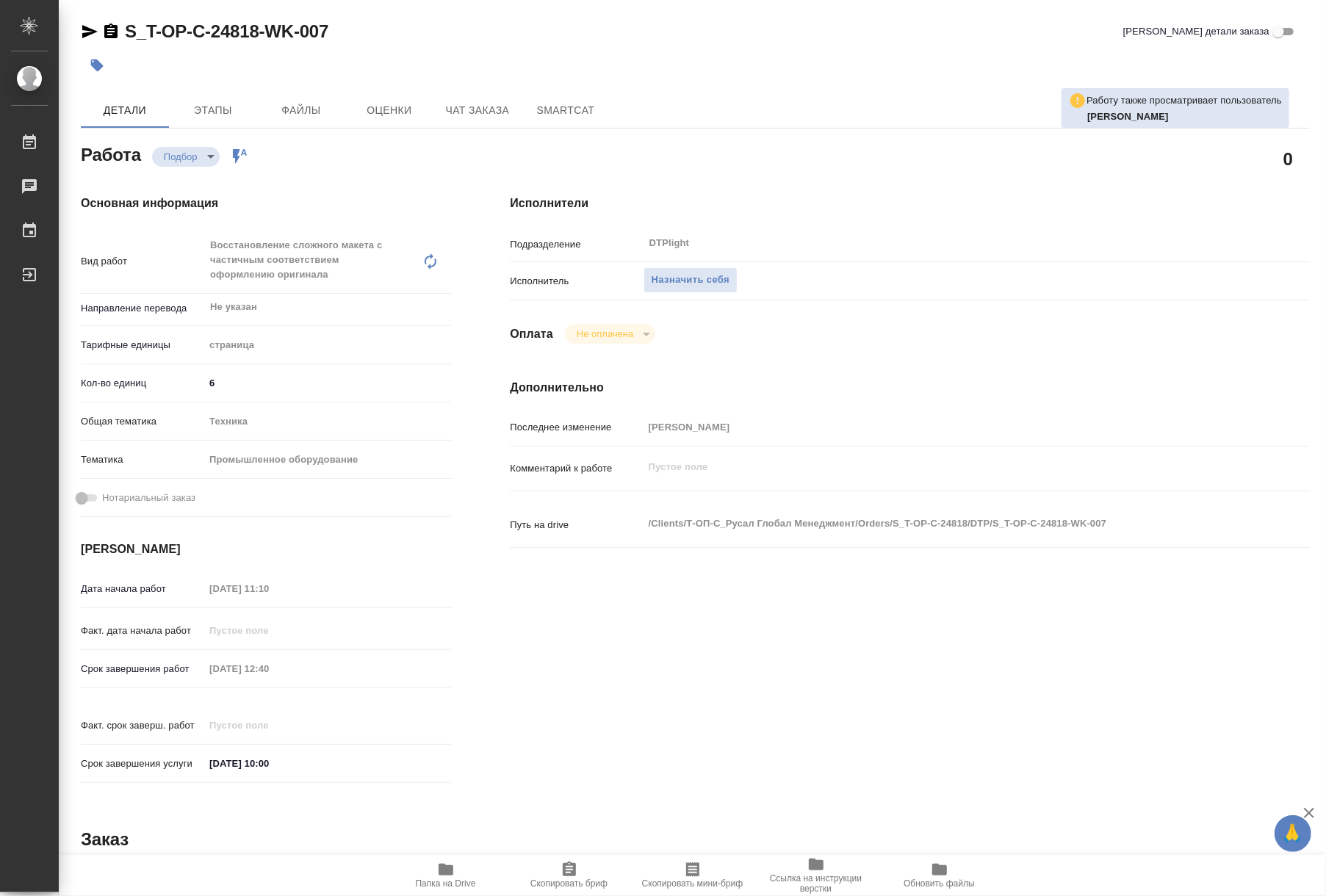
click at [447, 872] on icon "button" at bounding box center [446, 869] width 15 height 12
type textarea "x"
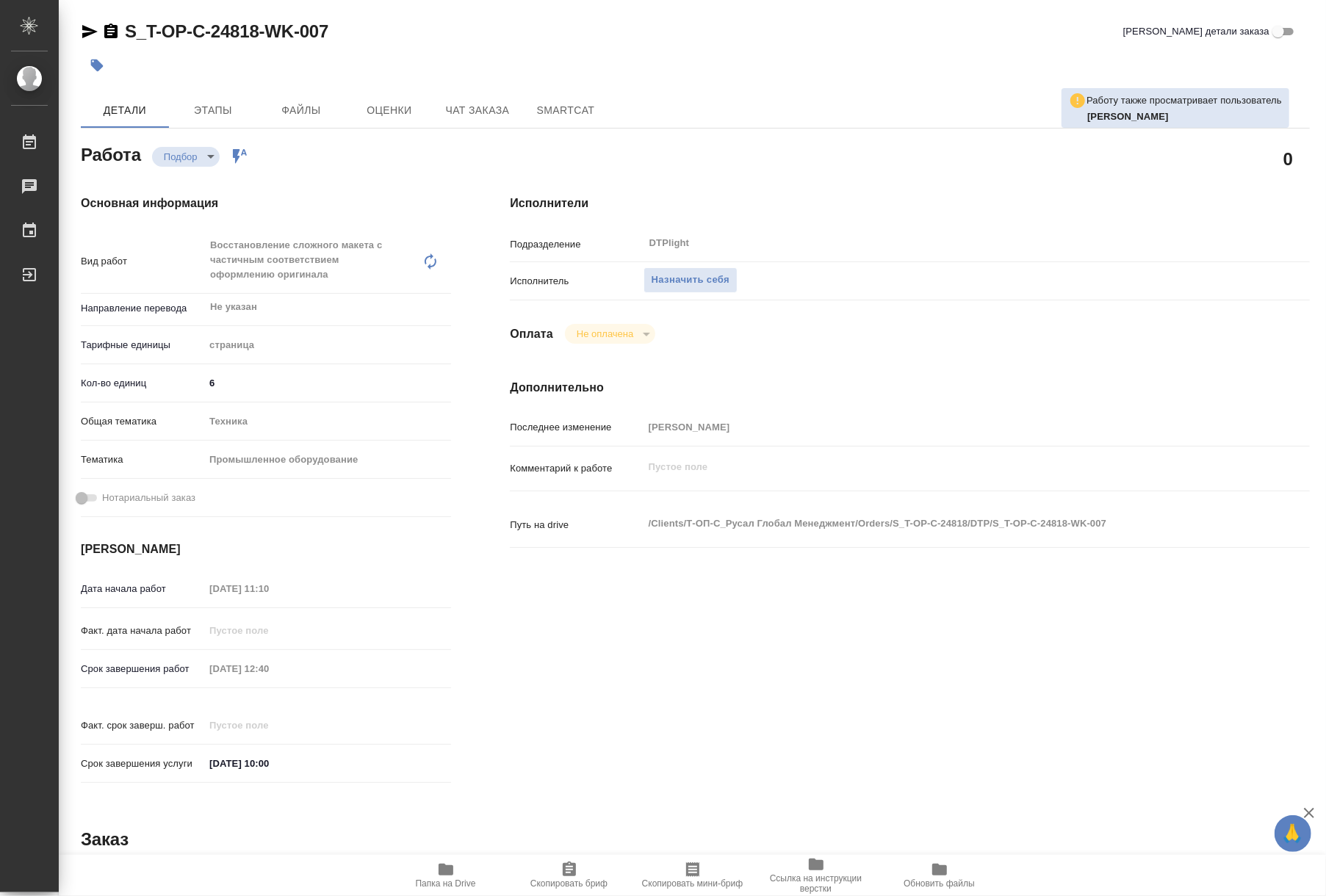
type textarea "x"
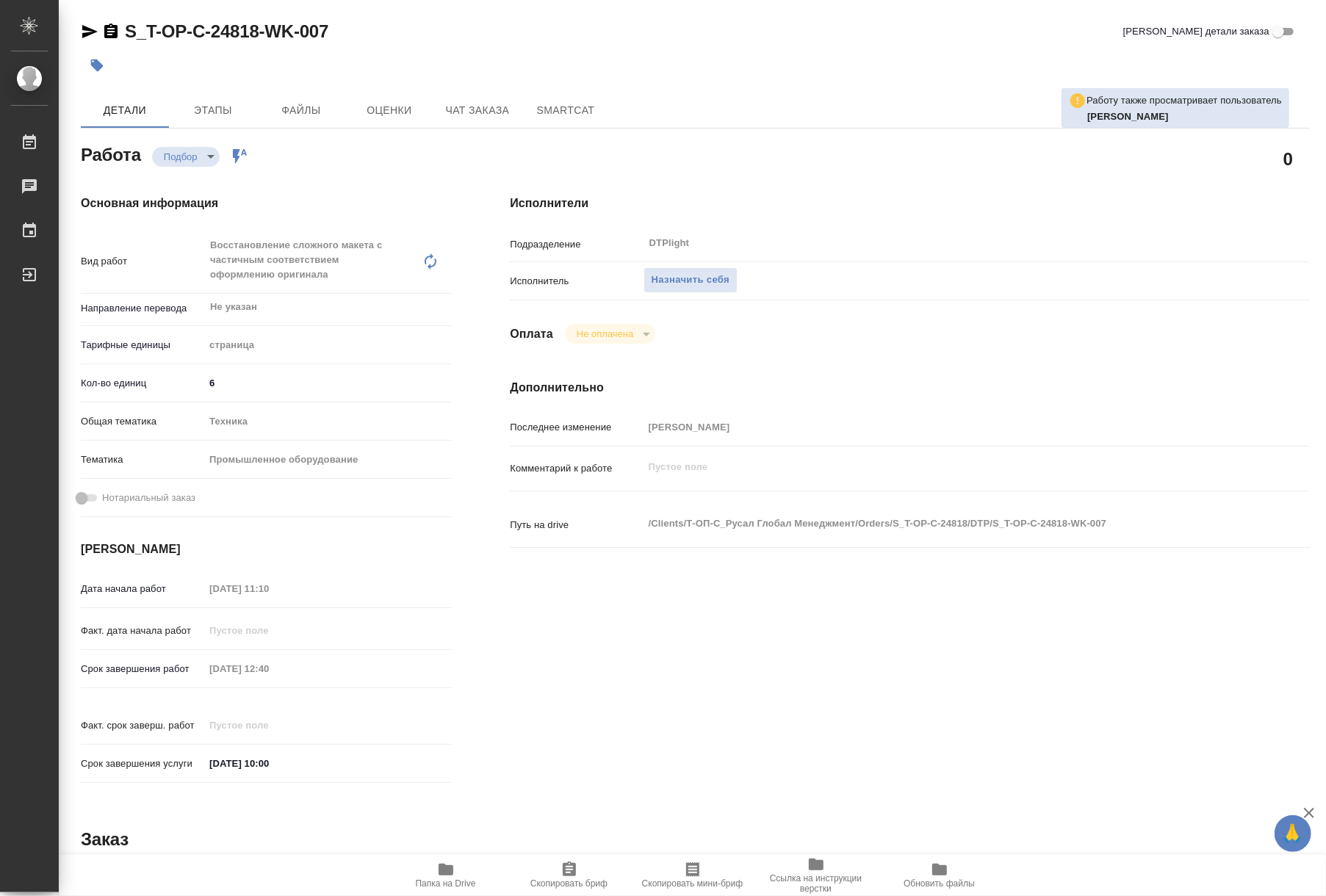
type textarea "x"
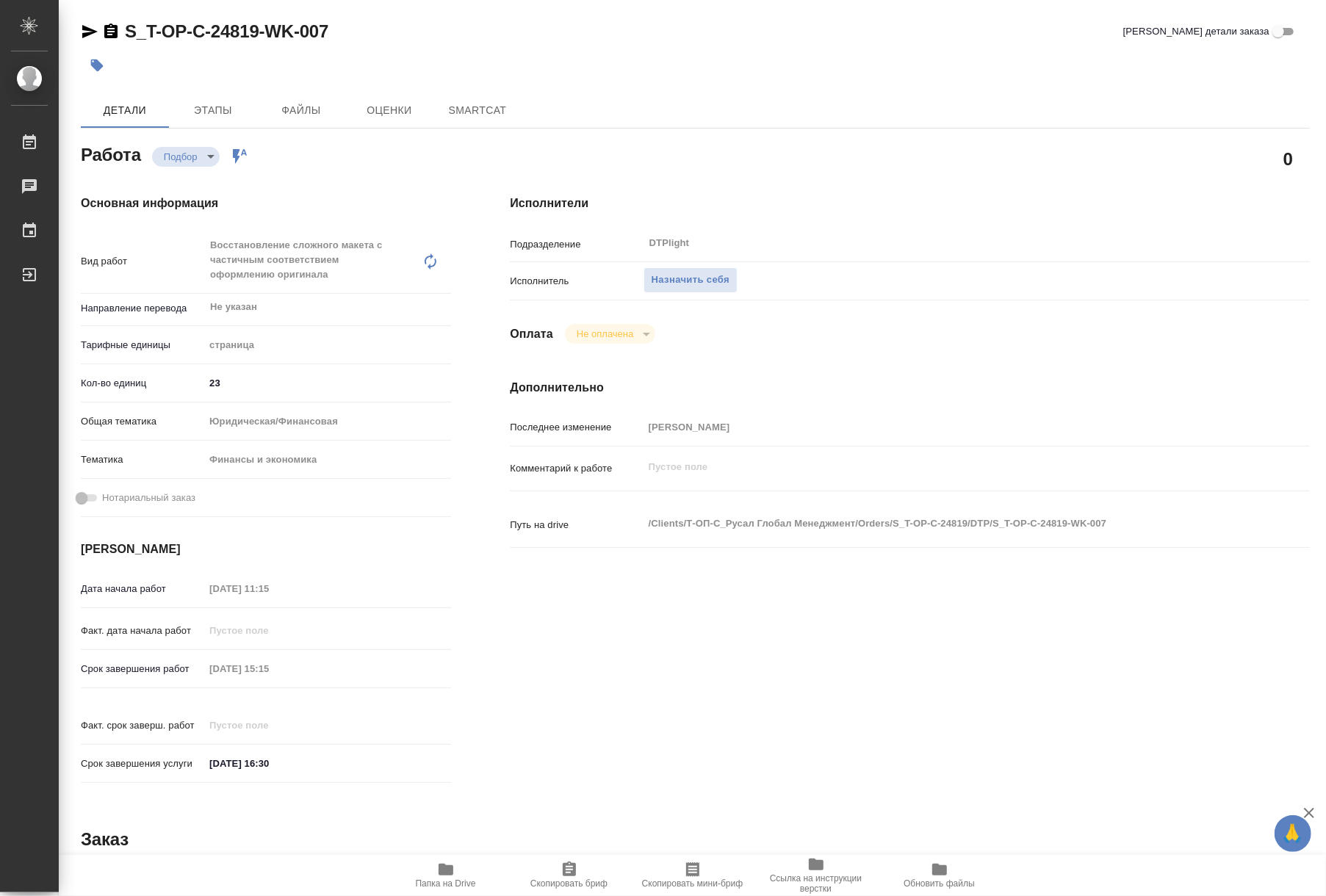
type textarea "x"
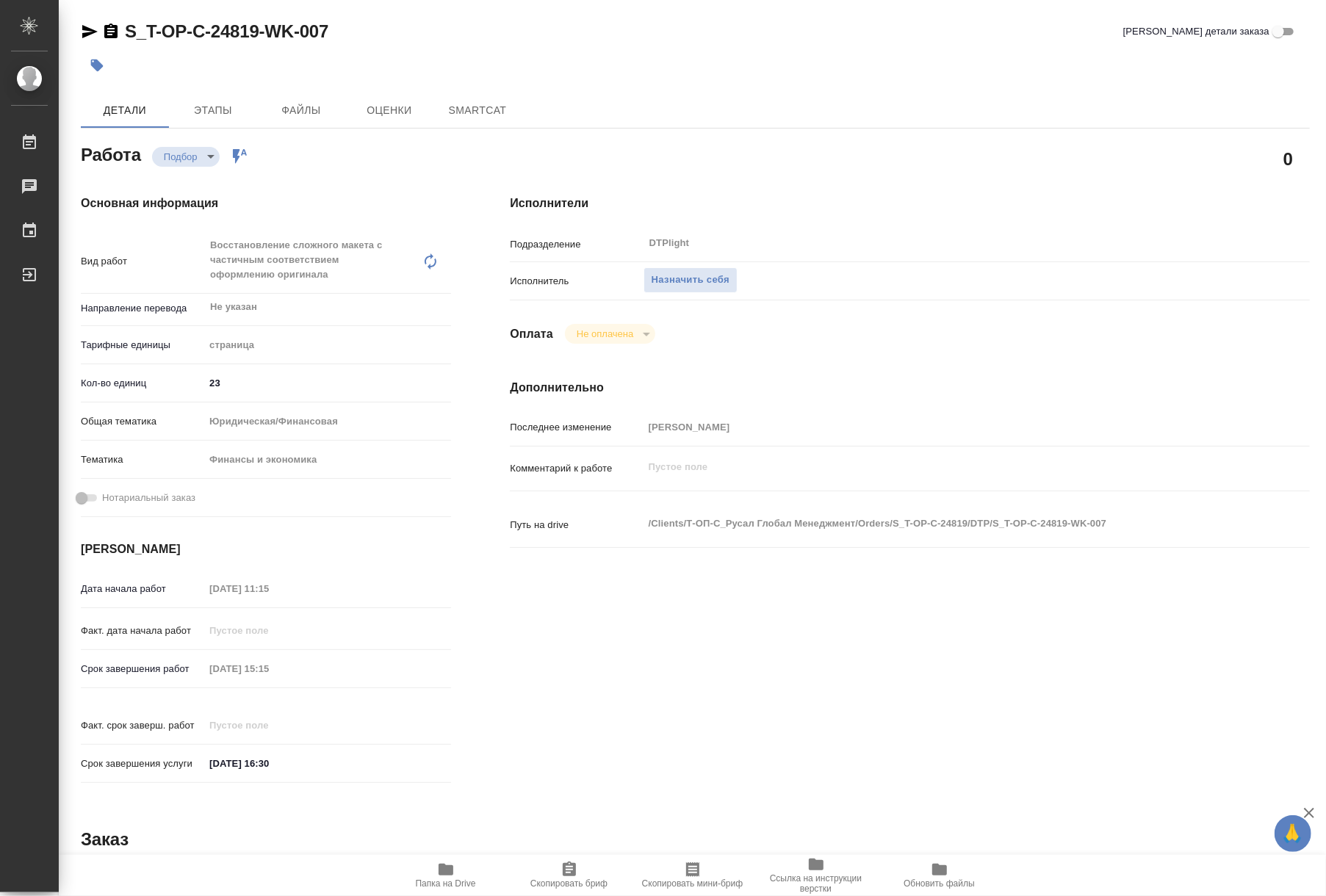
type textarea "x"
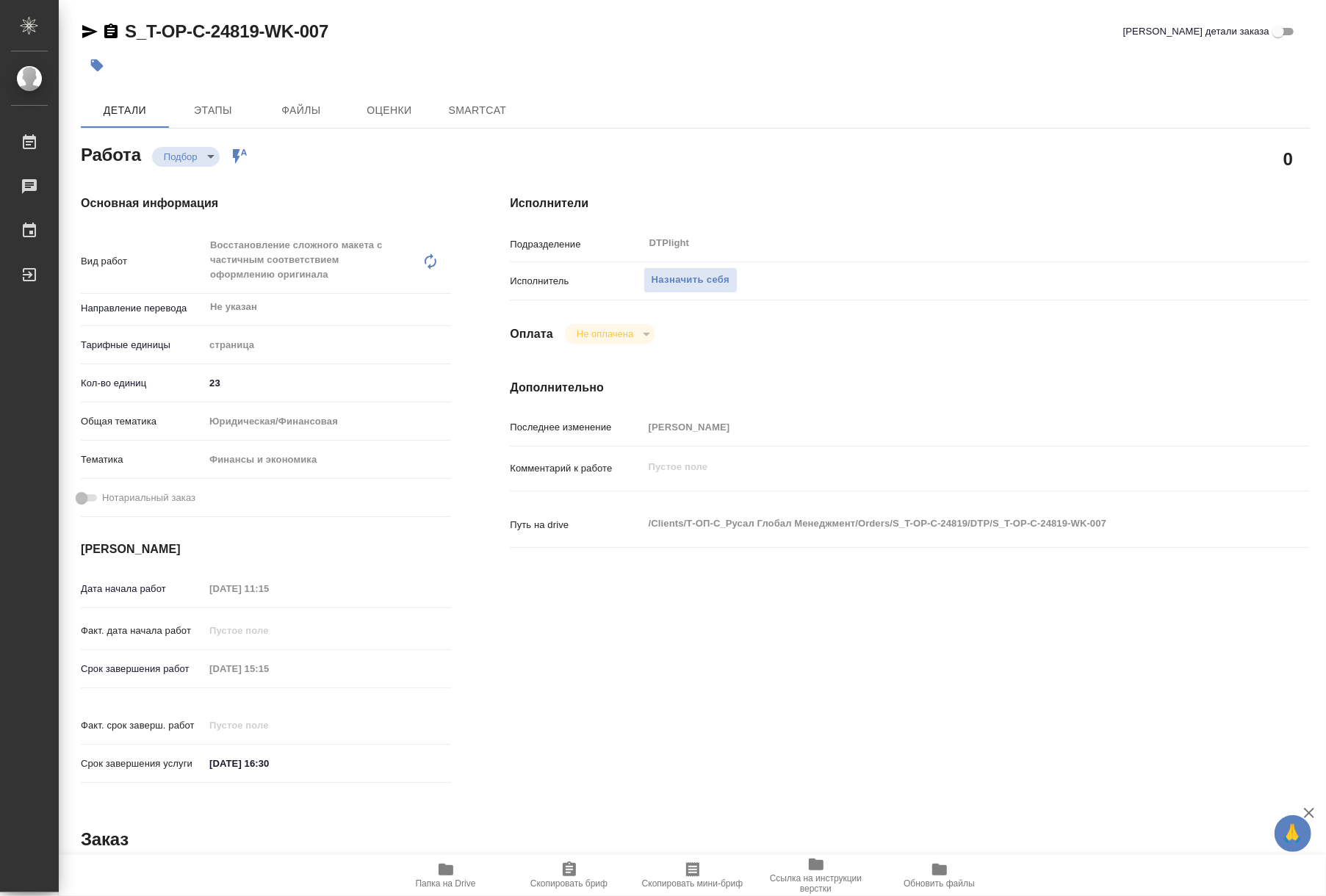
type textarea "x"
click at [453, 870] on icon "button" at bounding box center [445, 868] width 17 height 17
type textarea "x"
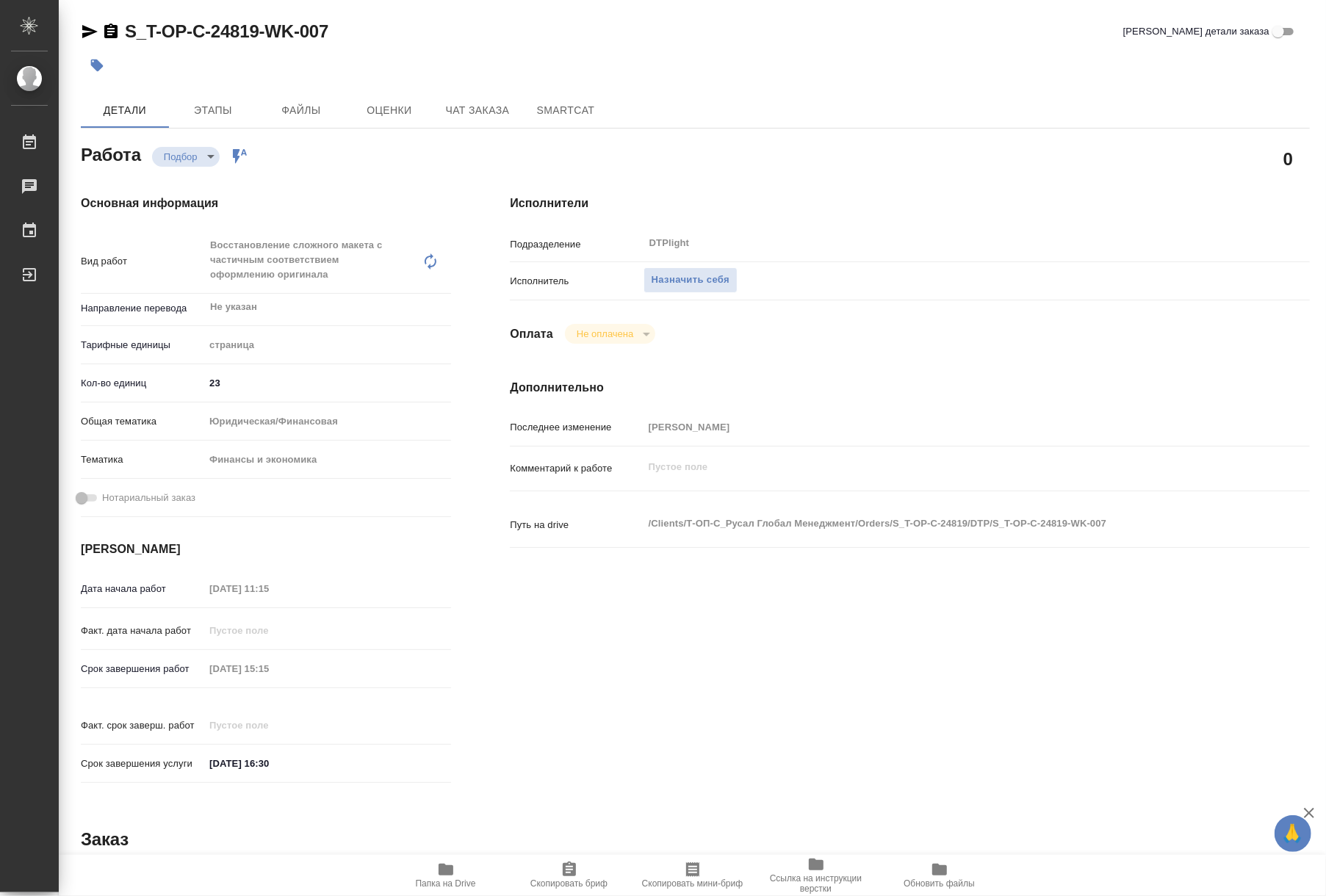
type textarea "x"
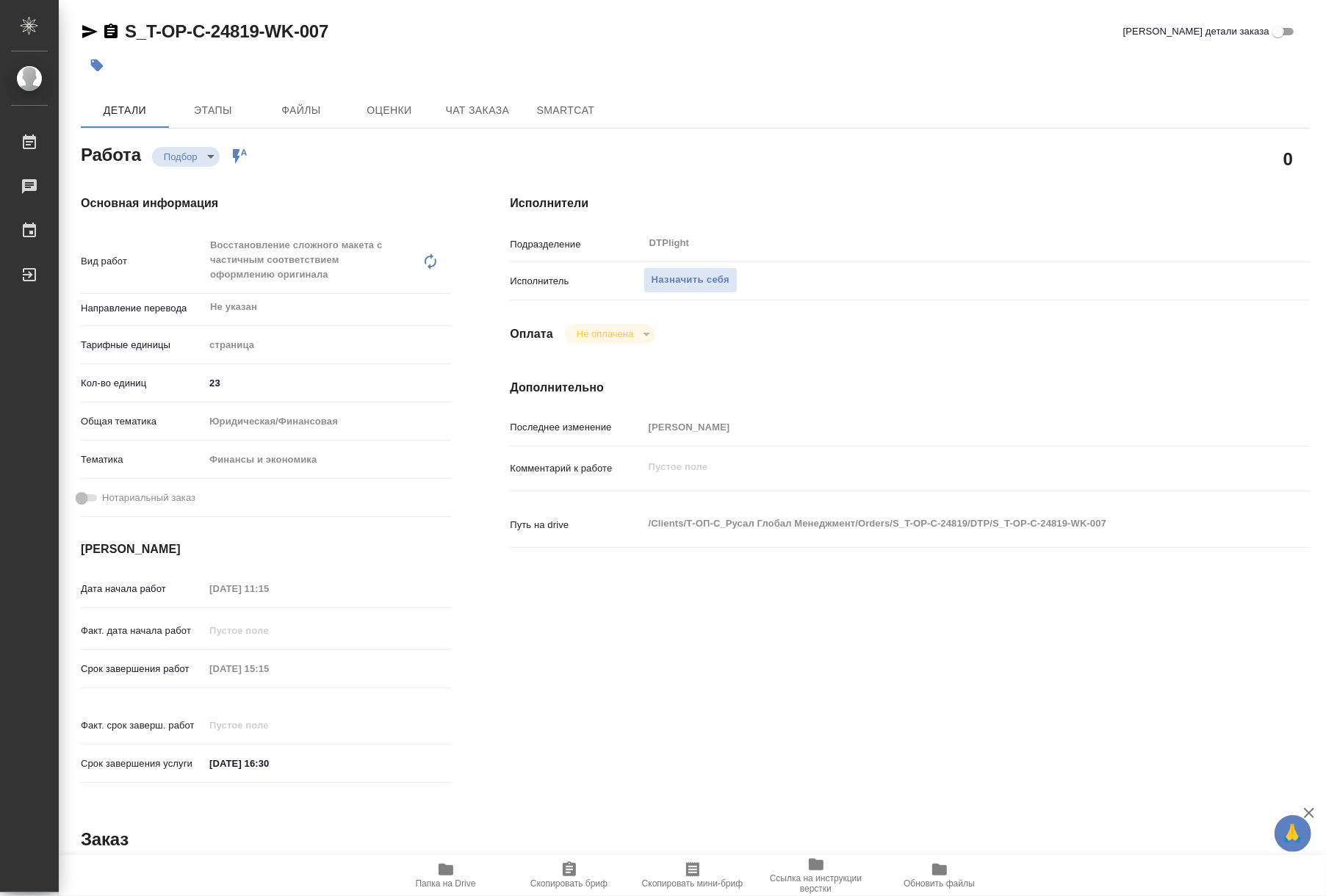
type textarea "x"
click at [668, 281] on span "Назначить себя" at bounding box center [690, 280] width 78 height 17
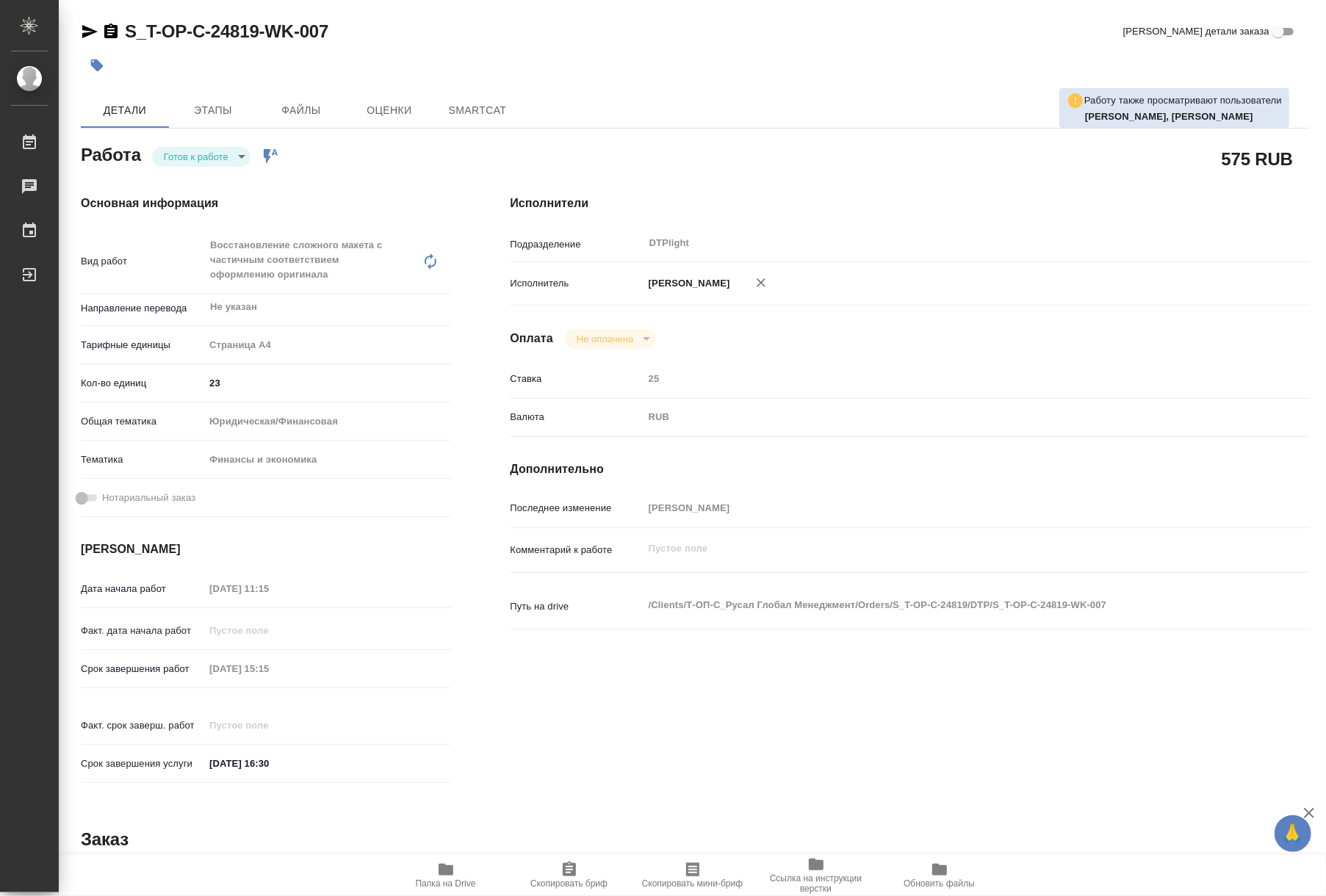
type textarea "x"
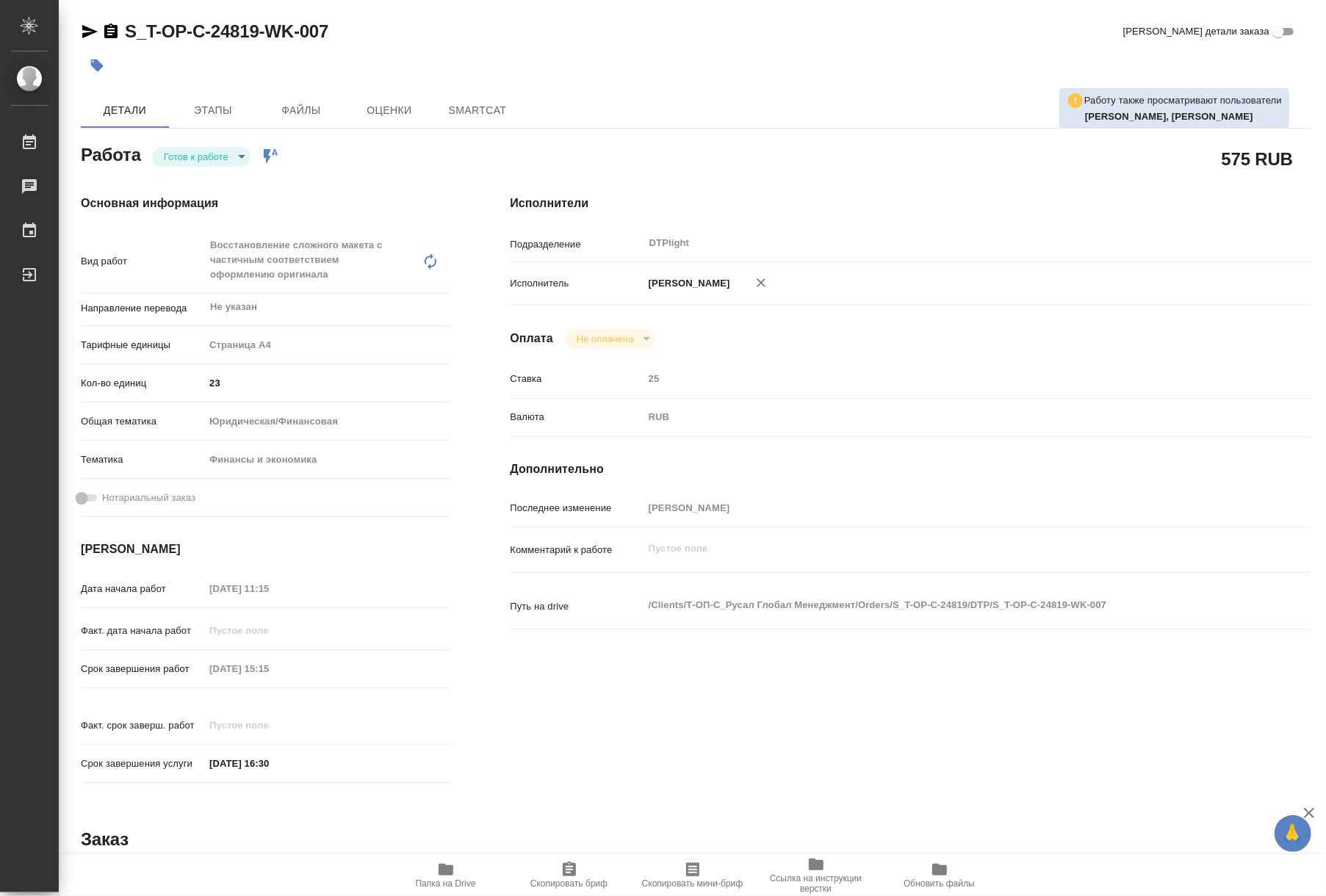
type textarea "x"
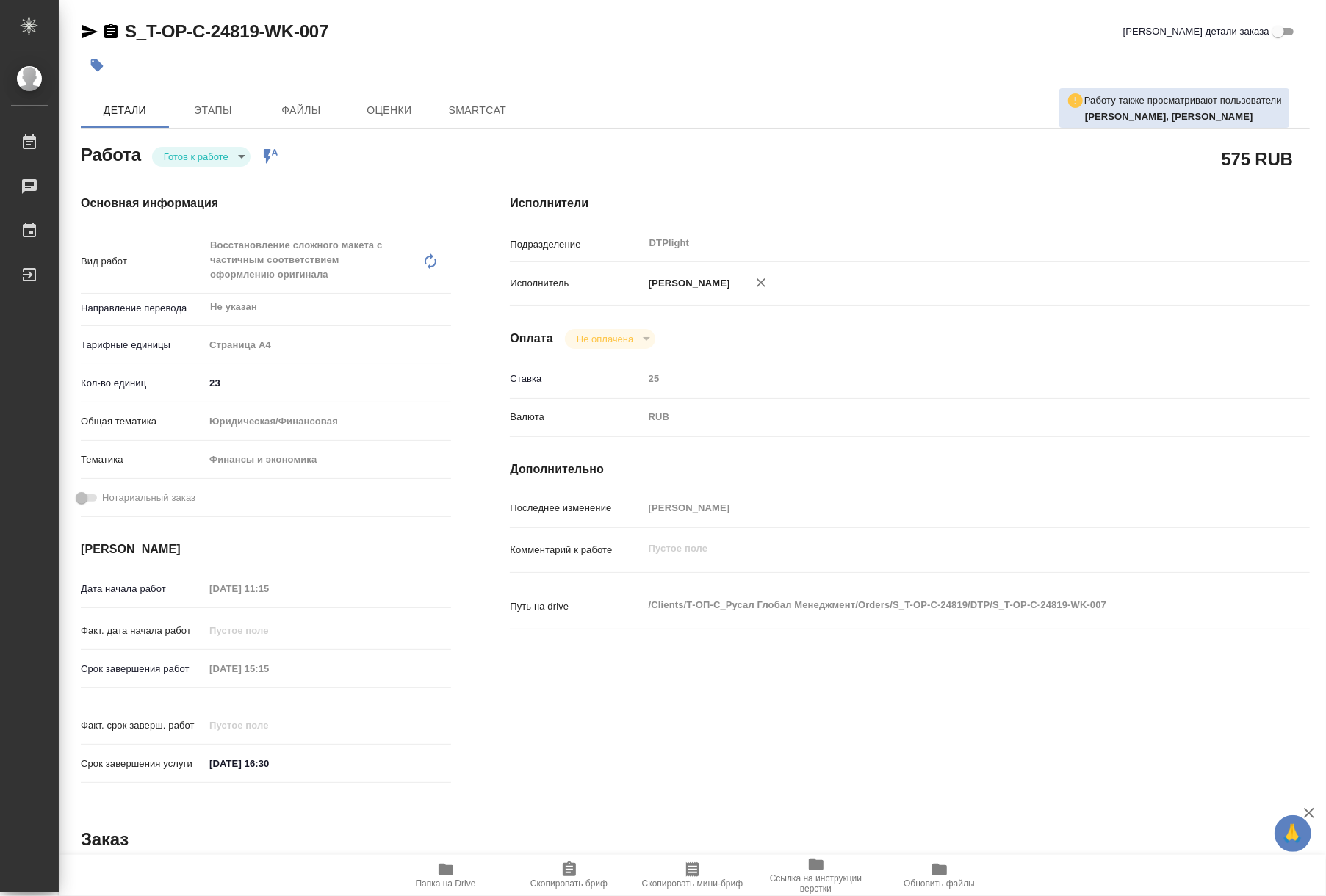
type textarea "x"
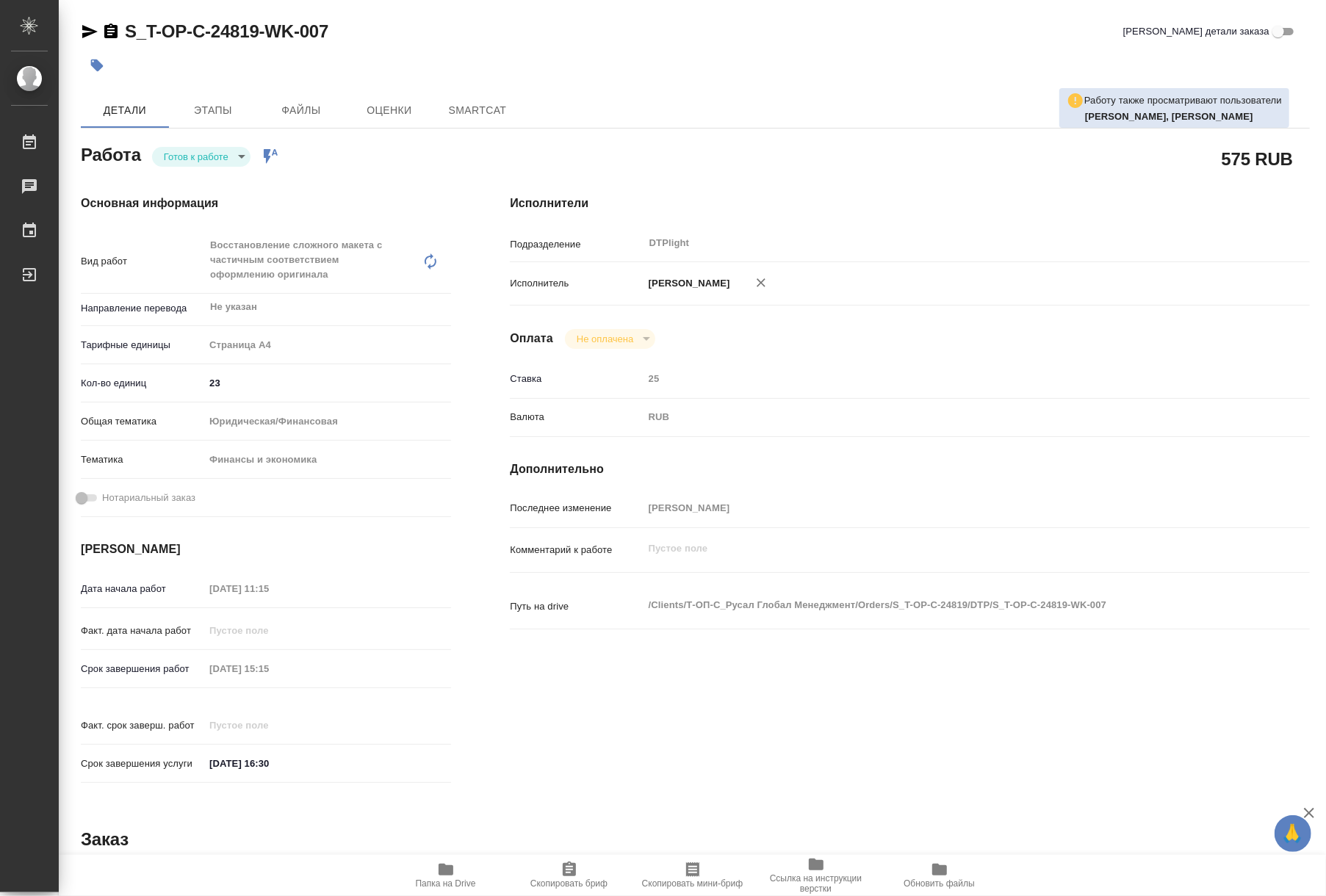
type textarea "x"
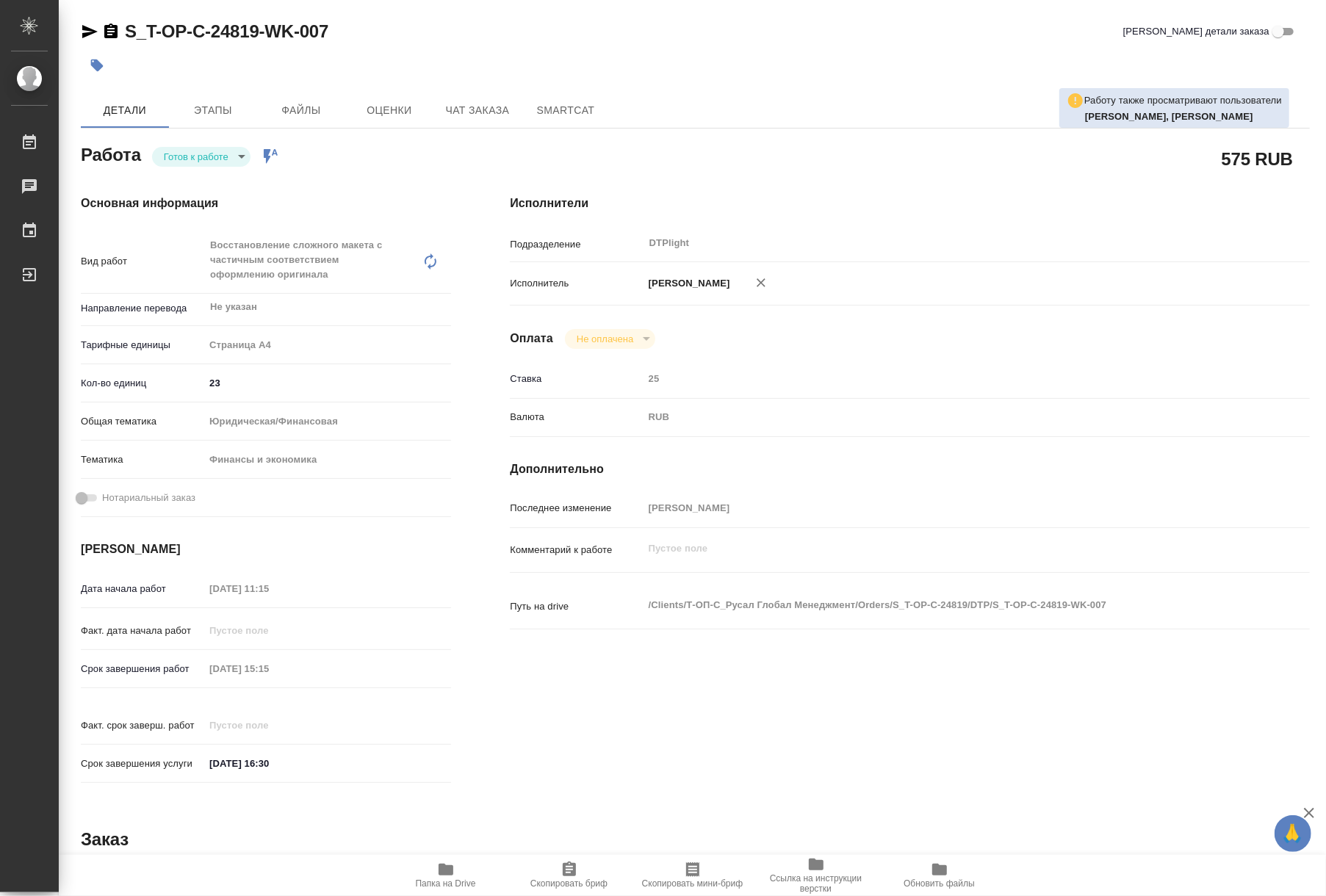
click at [179, 162] on body "🙏 .cls-1 fill:#fff; AWATERA Riianova Anna Работы Чаты График Выйти S_T-OP-C-248…" at bounding box center [663, 448] width 1326 height 896
type textarea "x"
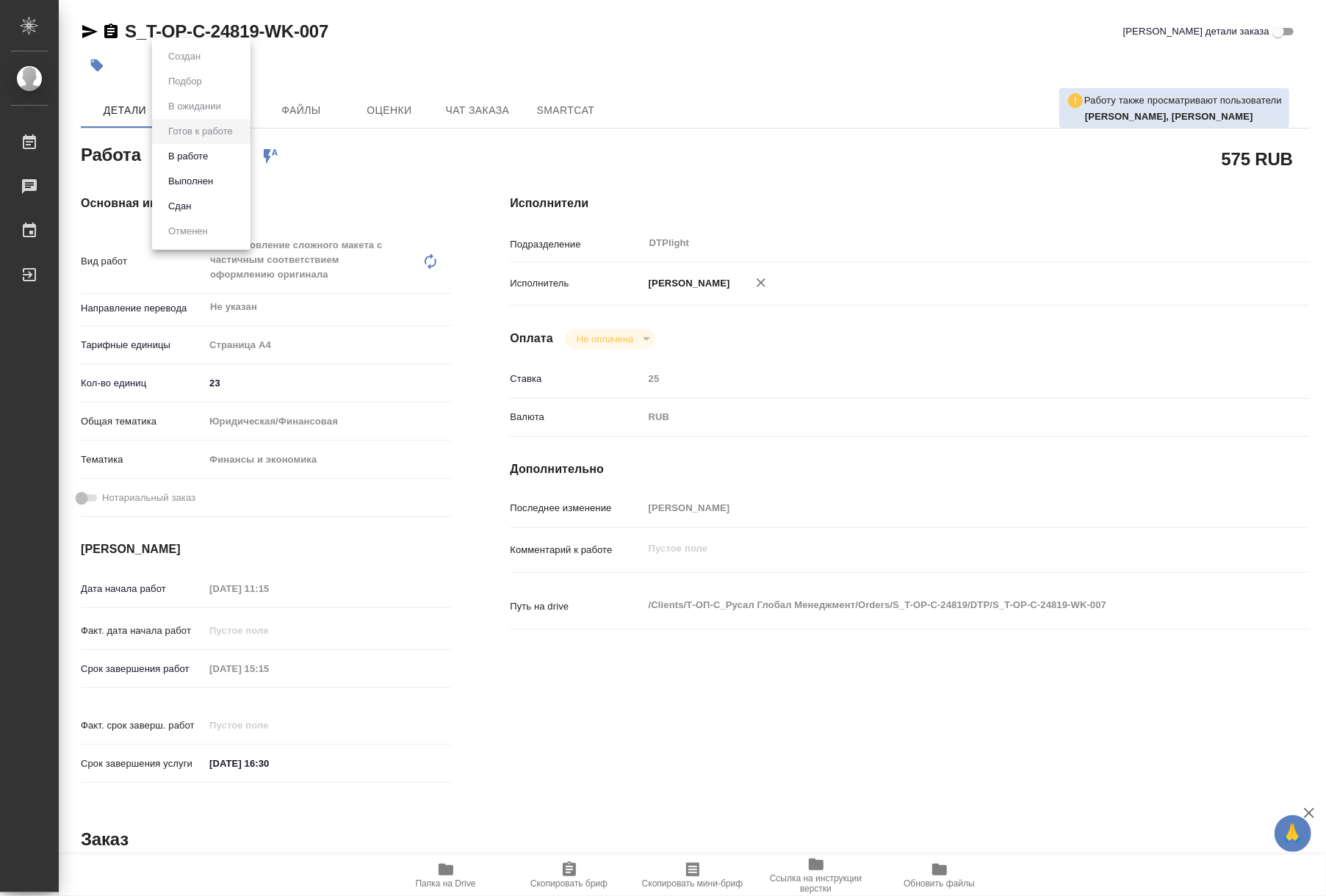
type textarea "x"
click at [177, 151] on button "В работе" at bounding box center [188, 156] width 49 height 17
type textarea "x"
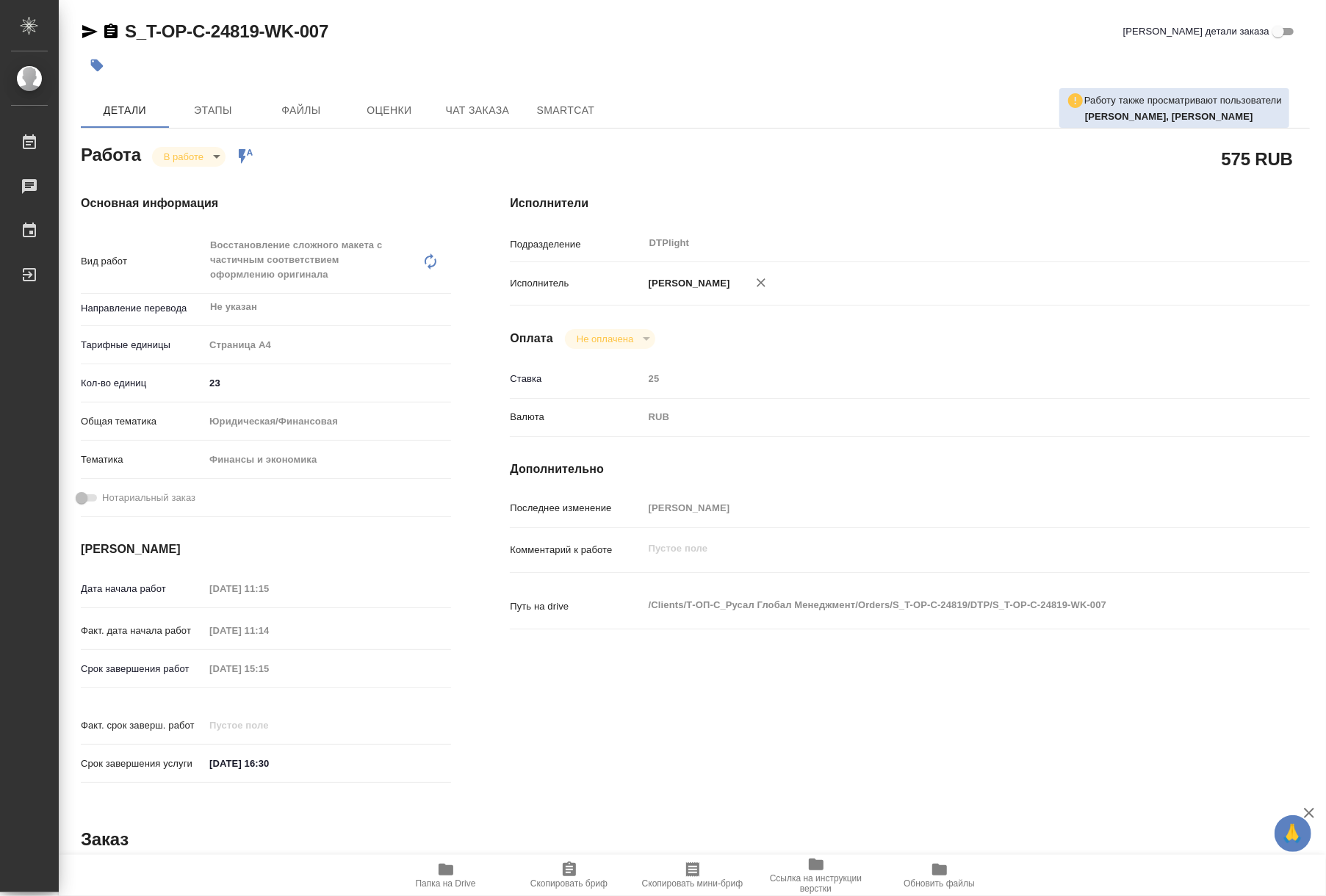
type textarea "x"
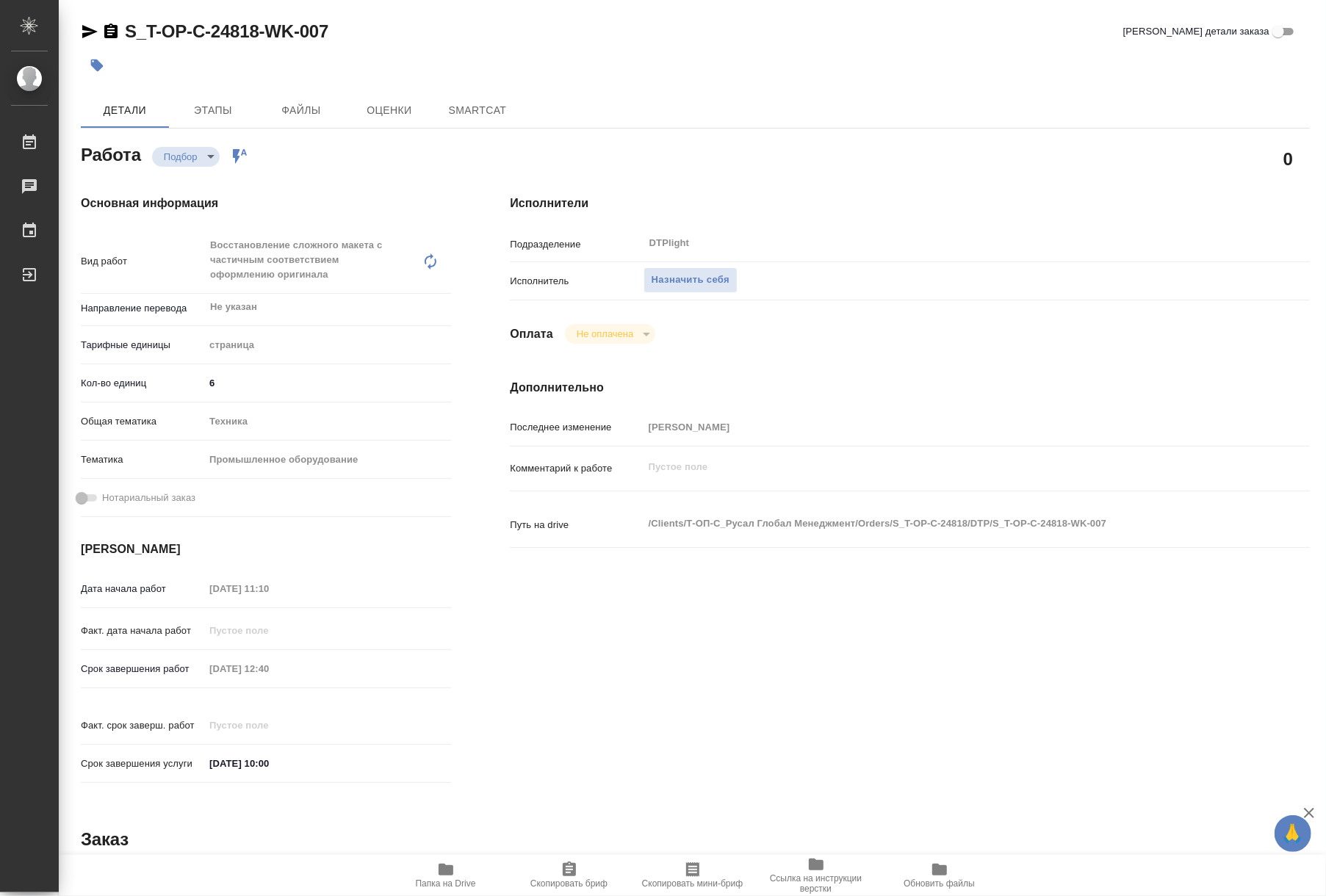
type textarea "x"
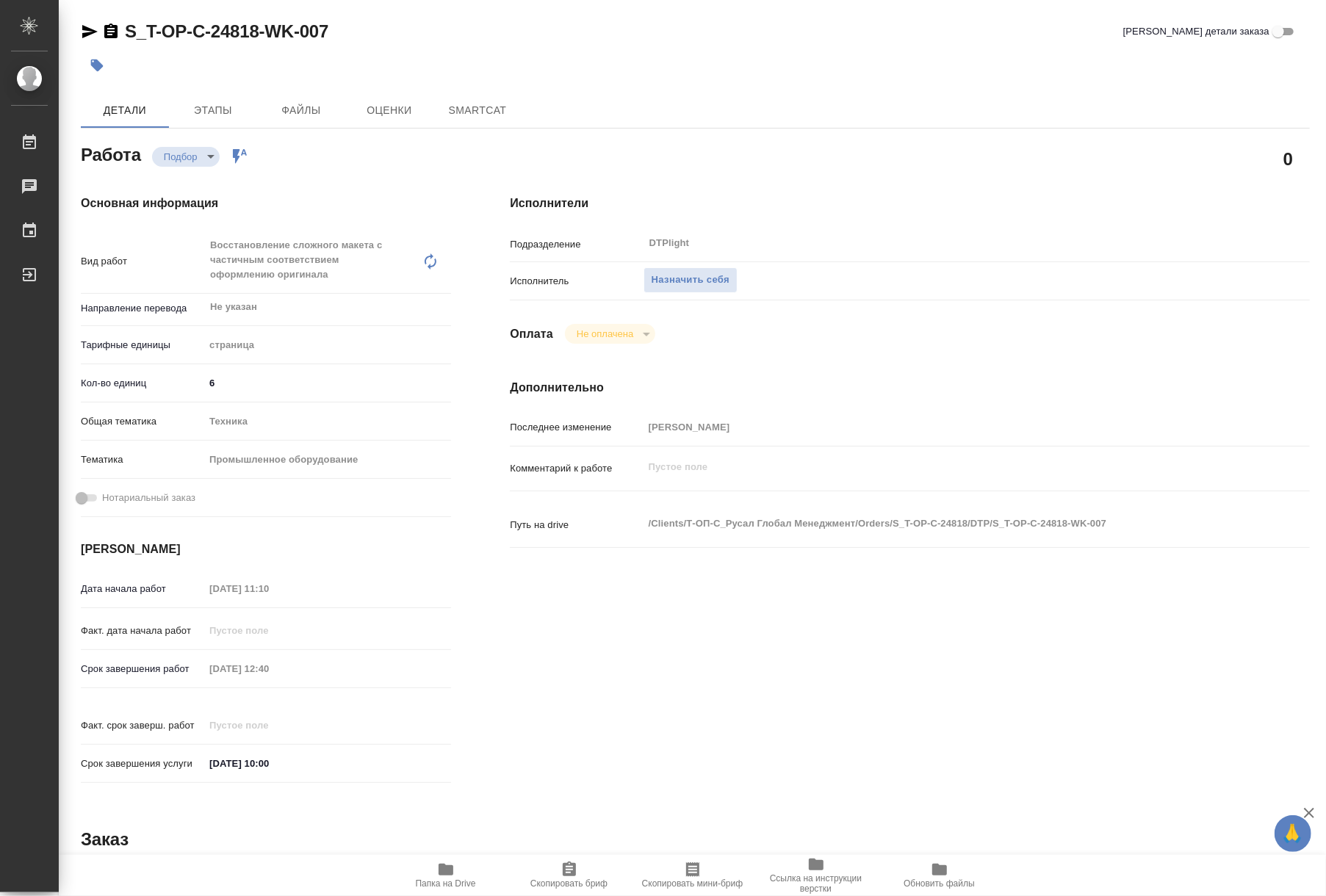
type textarea "x"
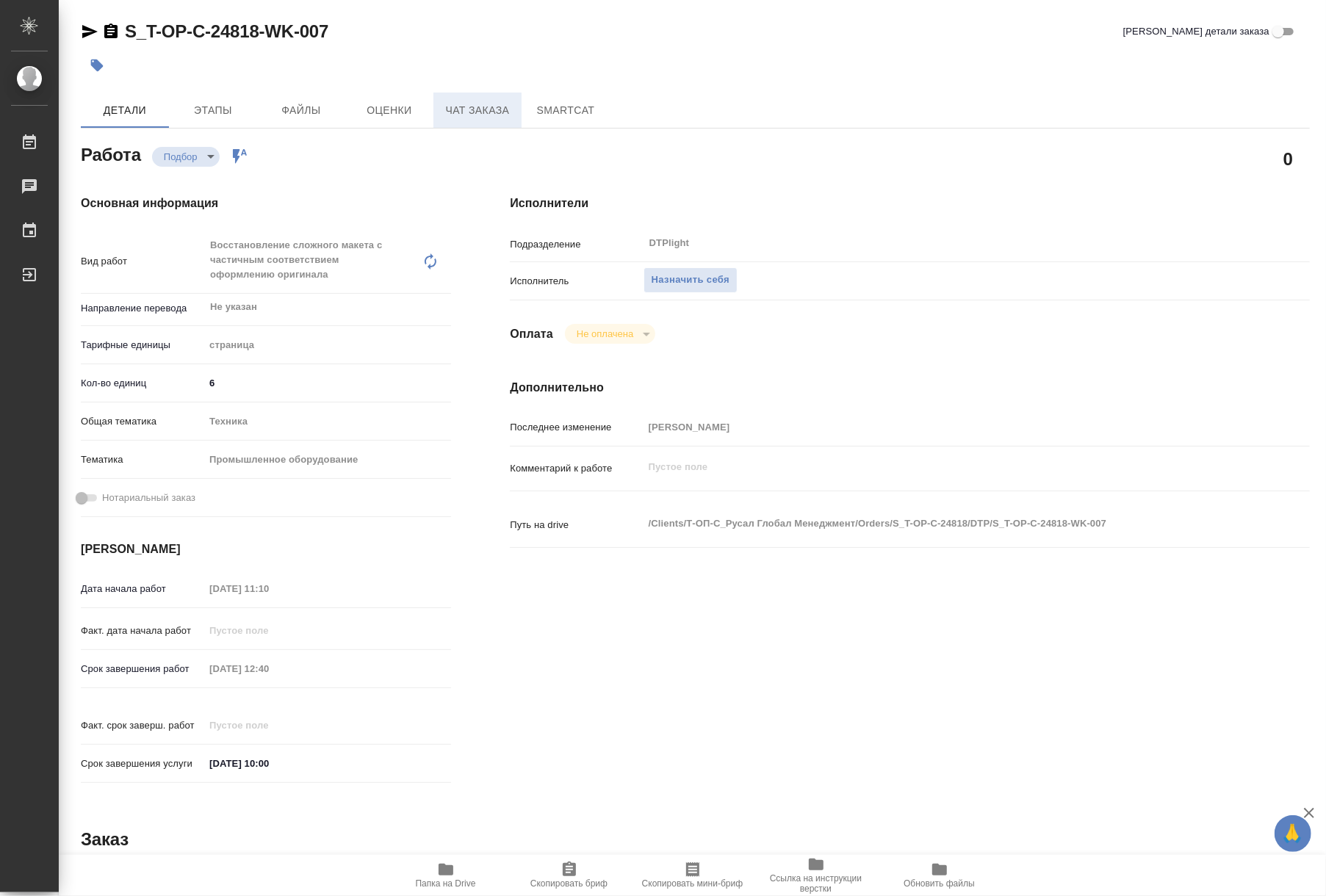
type textarea "x"
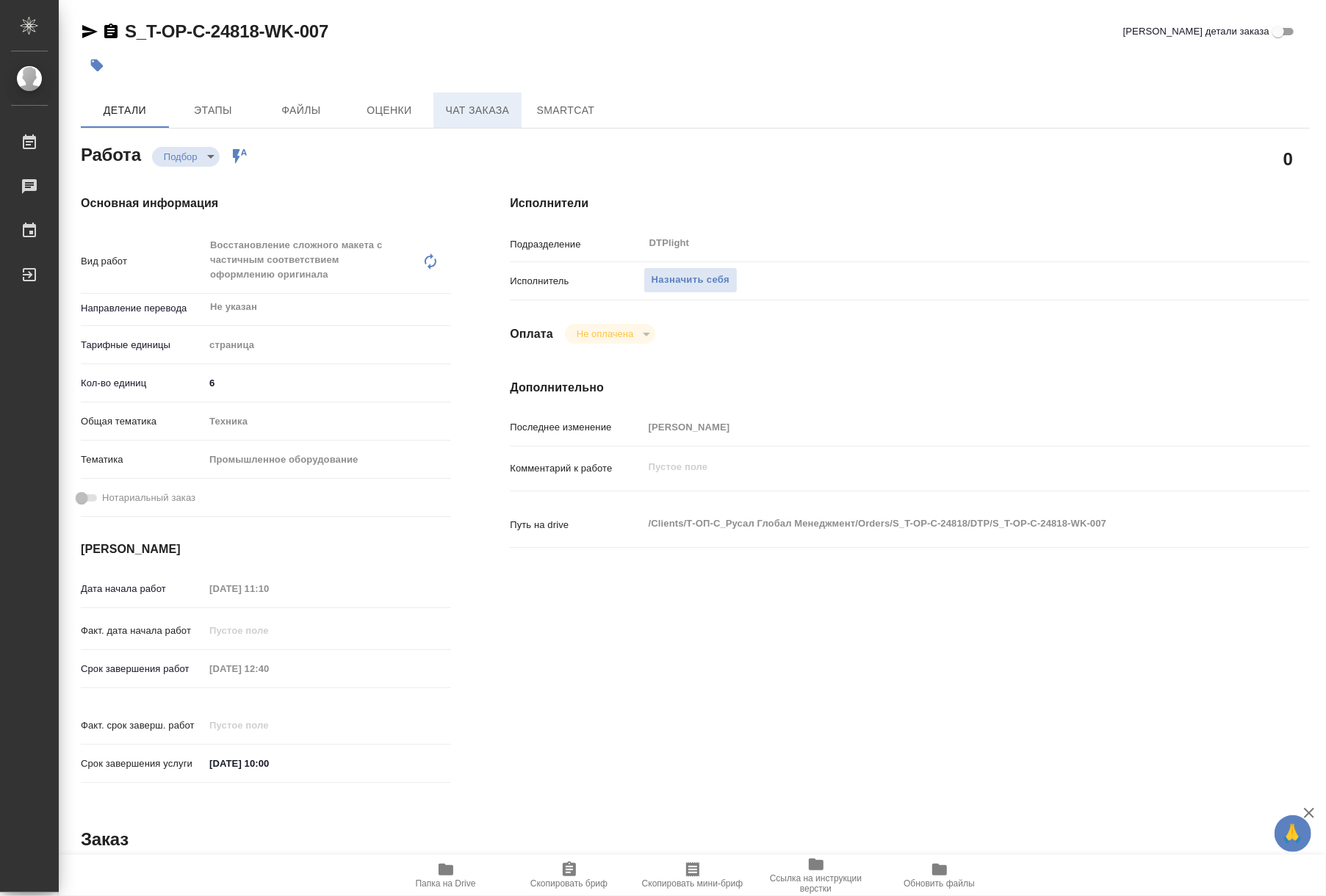
type textarea "x"
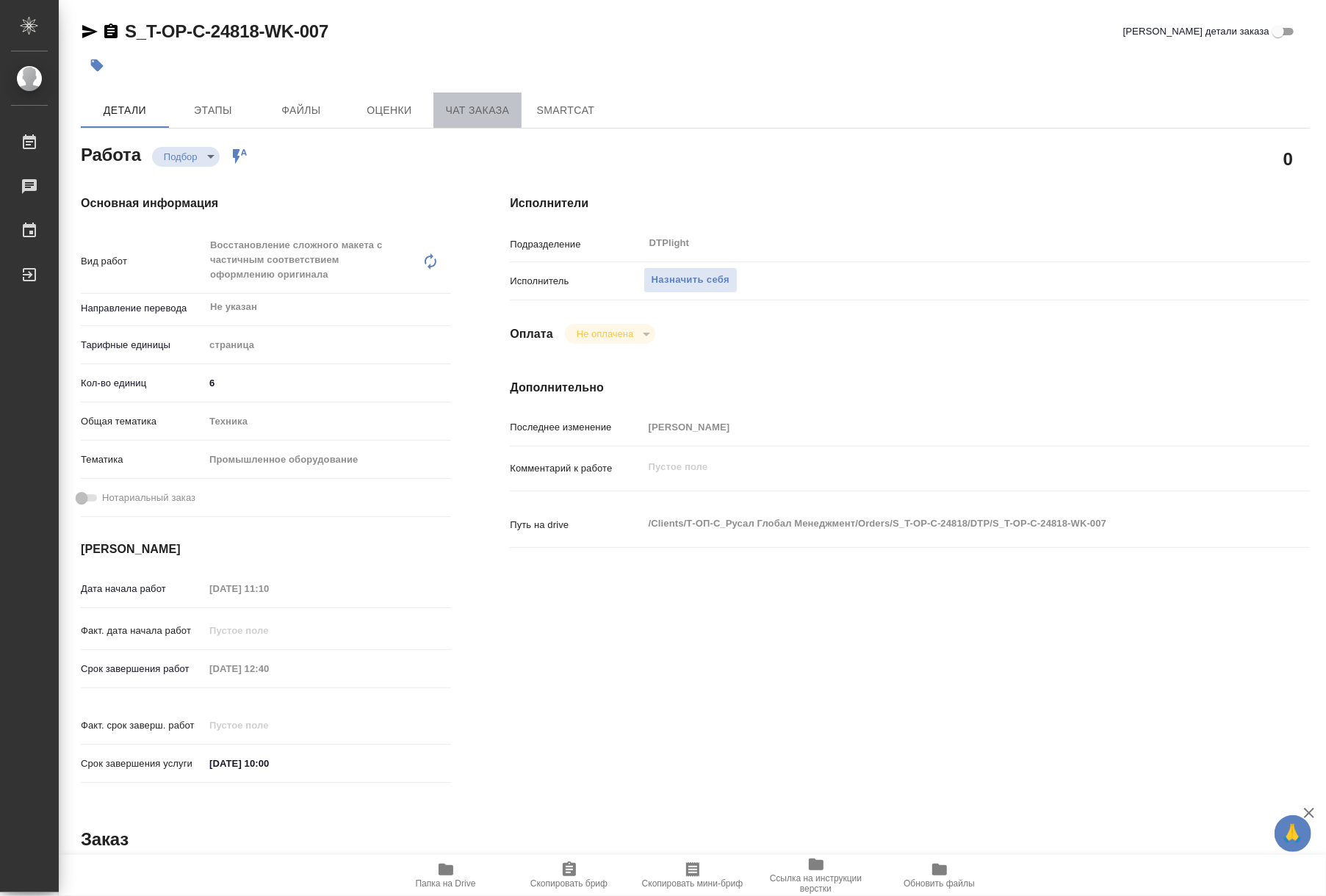
click at [482, 113] on span "Чат заказа" at bounding box center [477, 110] width 71 height 18
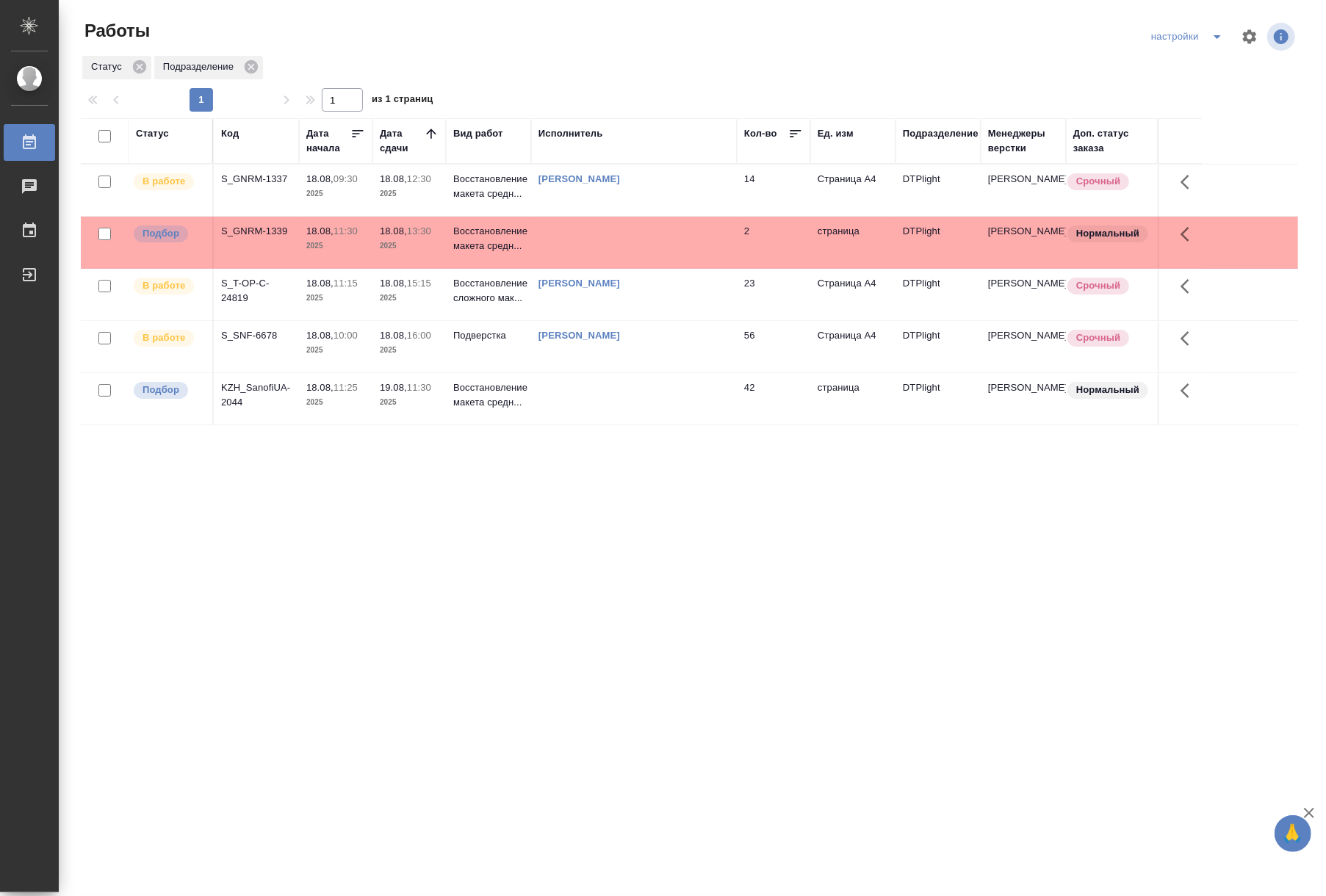
click at [428, 406] on p "2025" at bounding box center [409, 402] width 59 height 15
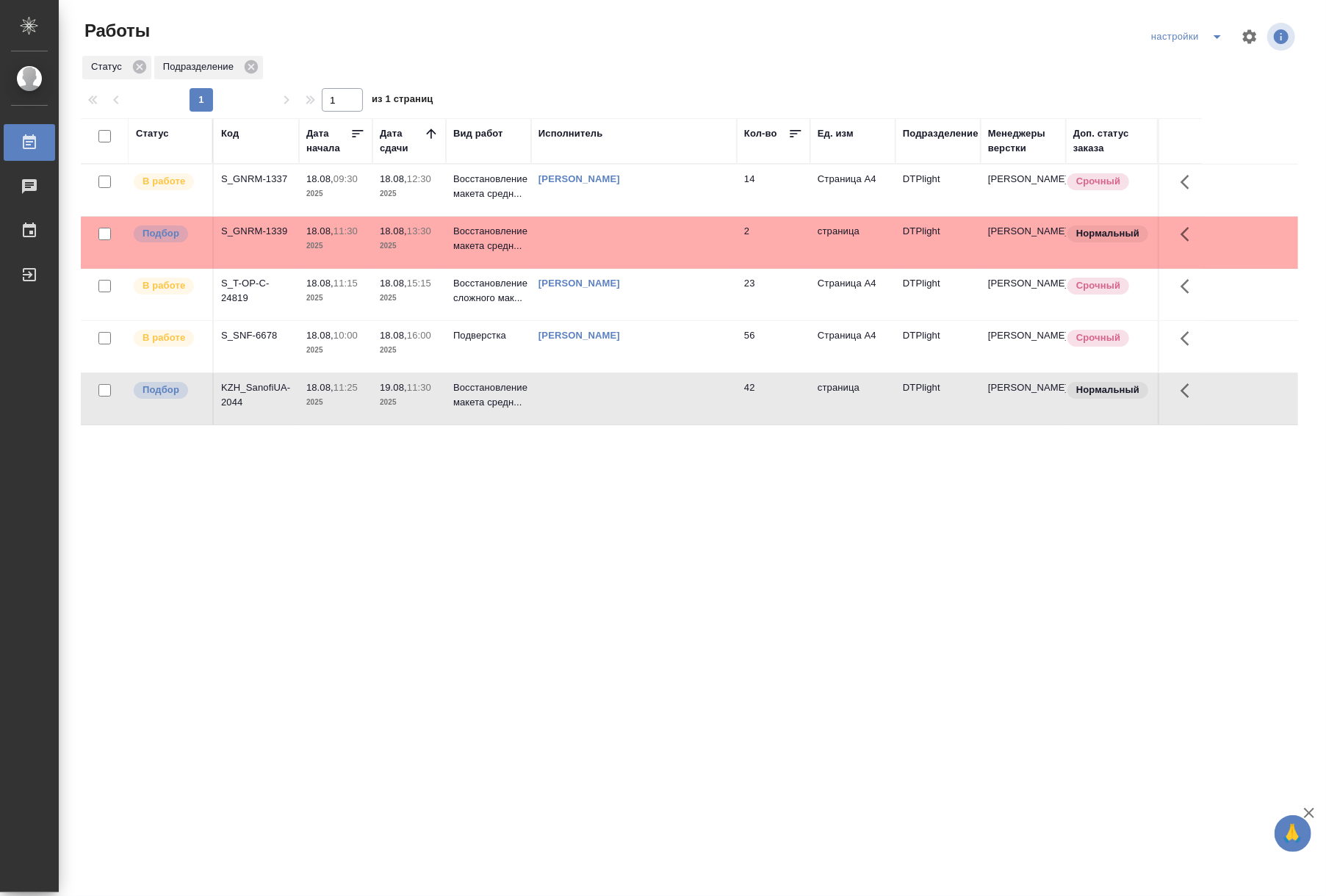
click at [428, 406] on p "2025" at bounding box center [409, 402] width 59 height 15
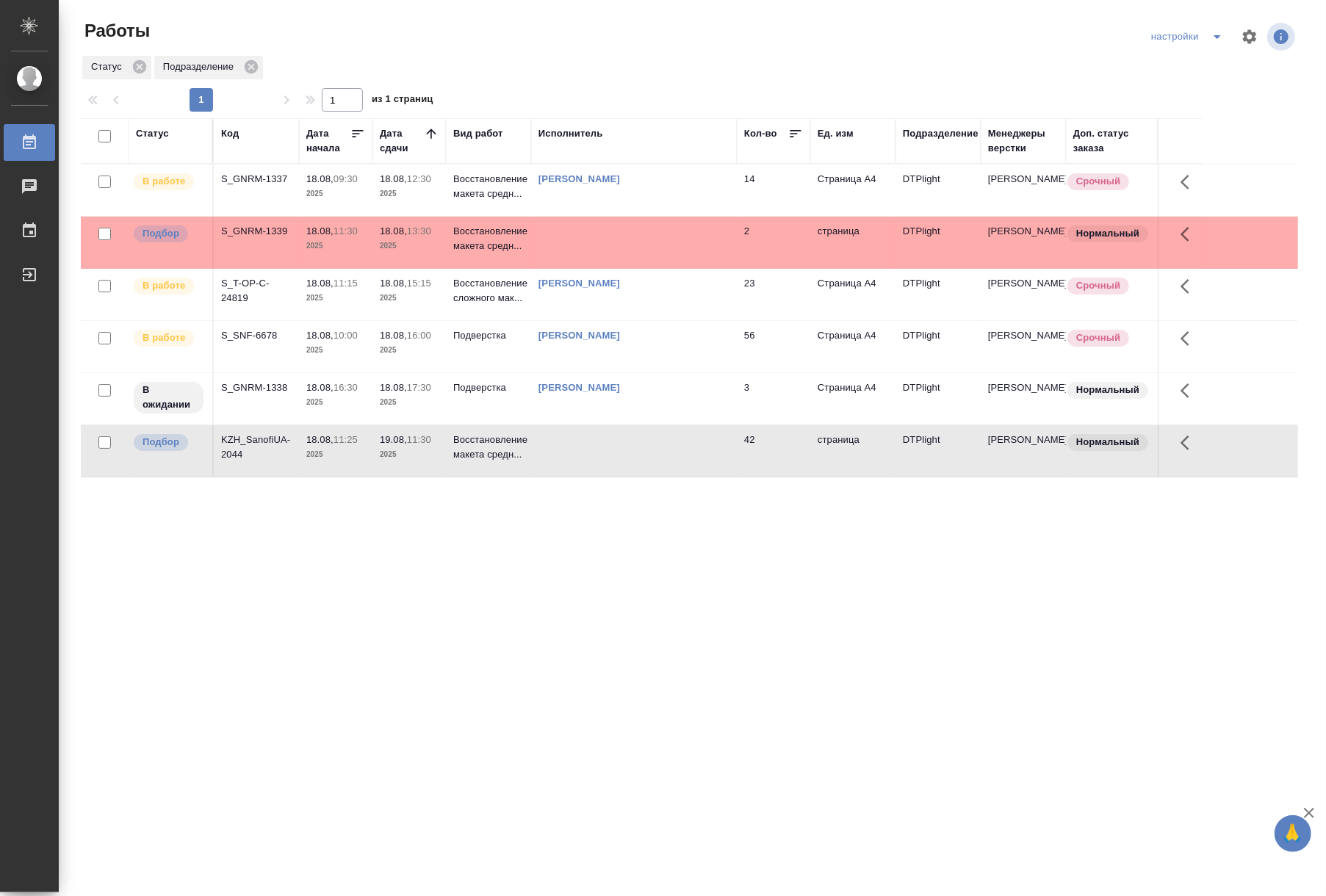
click at [577, 529] on div "Статус Код Дата начала Дата сдачи Вид работ Исполнитель Кол-во Ед. изм Подразде…" at bounding box center [689, 383] width 1217 height 529
click at [715, 216] on td "[PERSON_NAME]" at bounding box center [633, 190] width 205 height 52
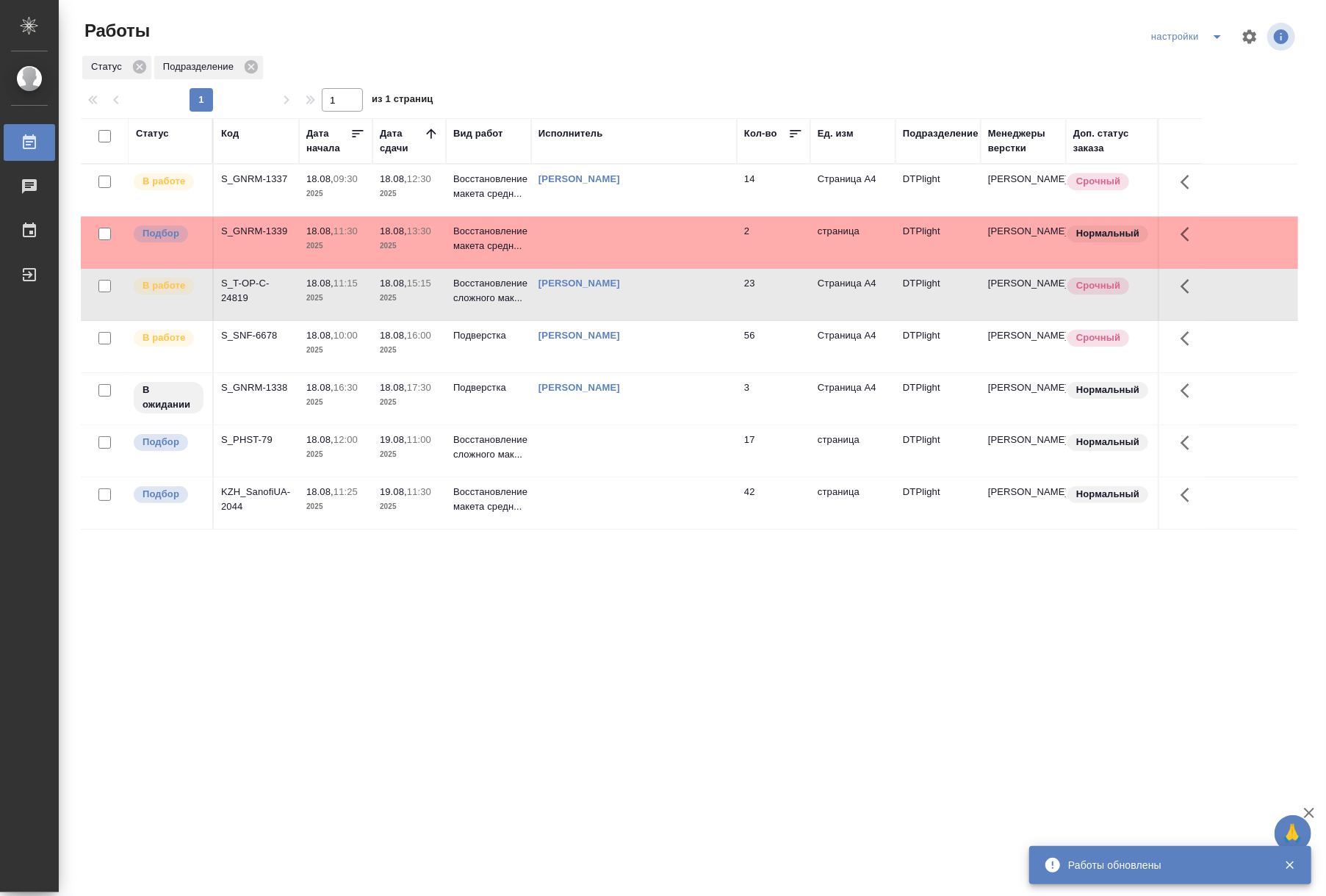
click at [688, 216] on td at bounding box center [633, 190] width 205 height 52
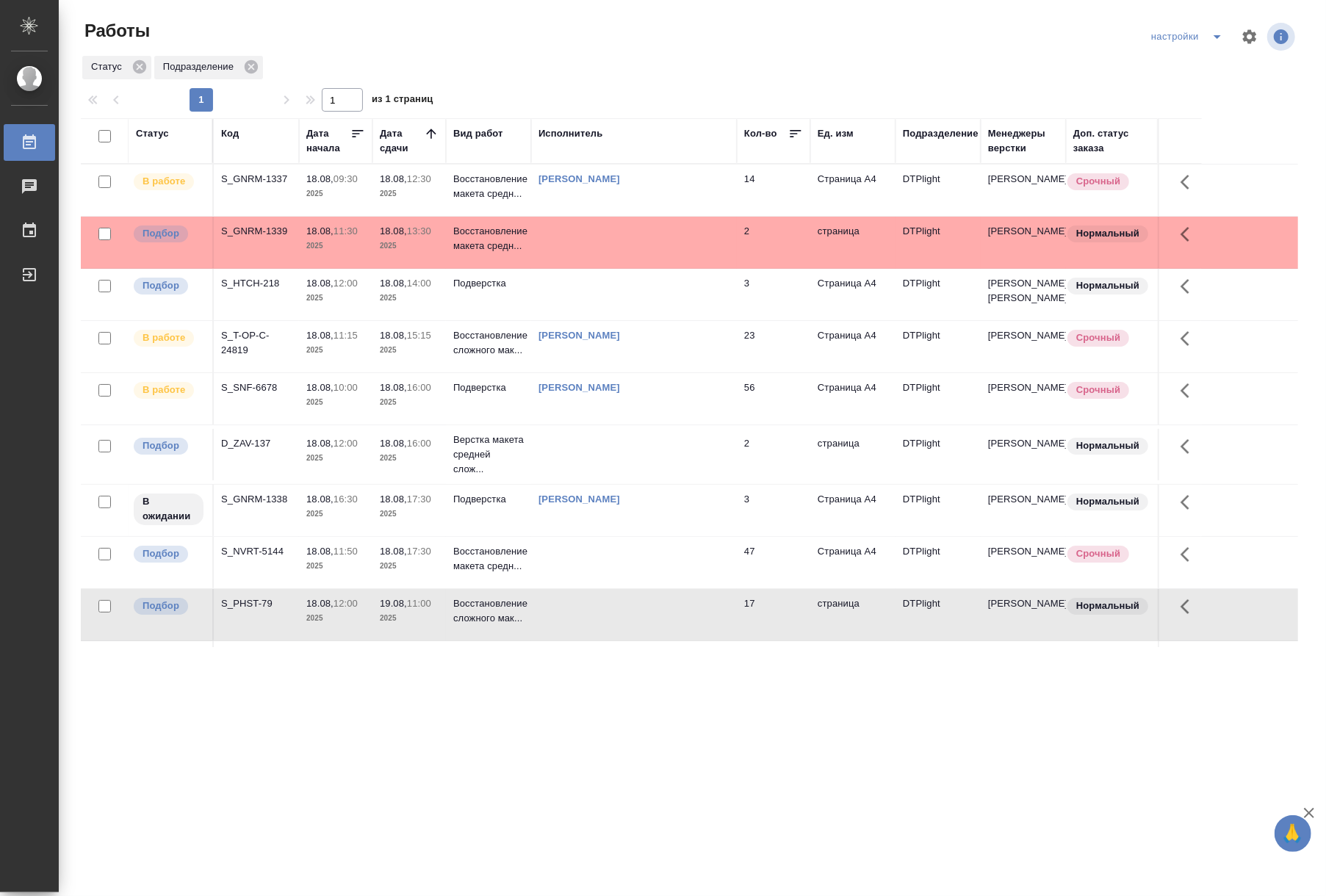
click at [639, 216] on td at bounding box center [633, 190] width 205 height 52
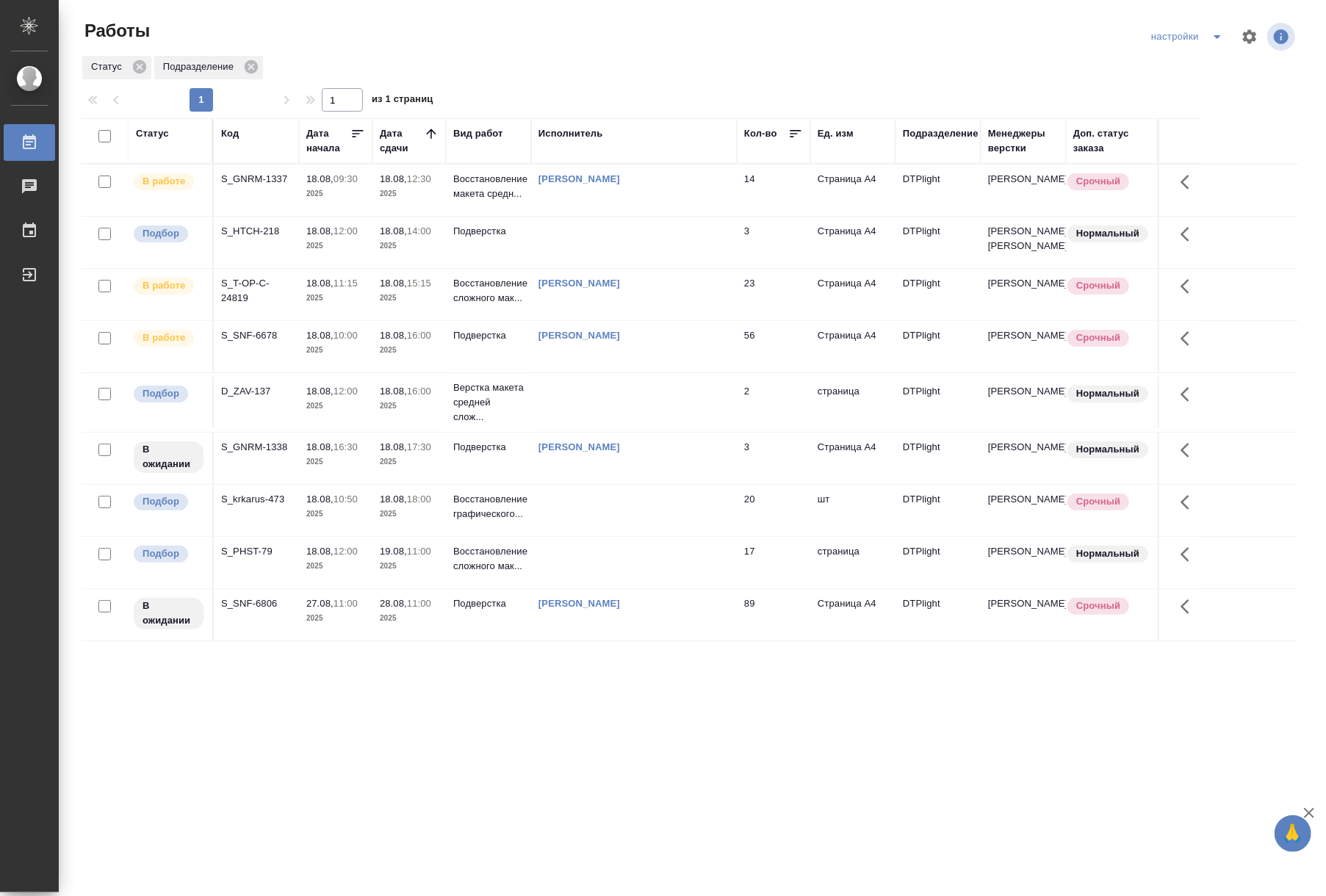
scroll to position [18, 0]
click at [598, 216] on td at bounding box center [633, 190] width 205 height 52
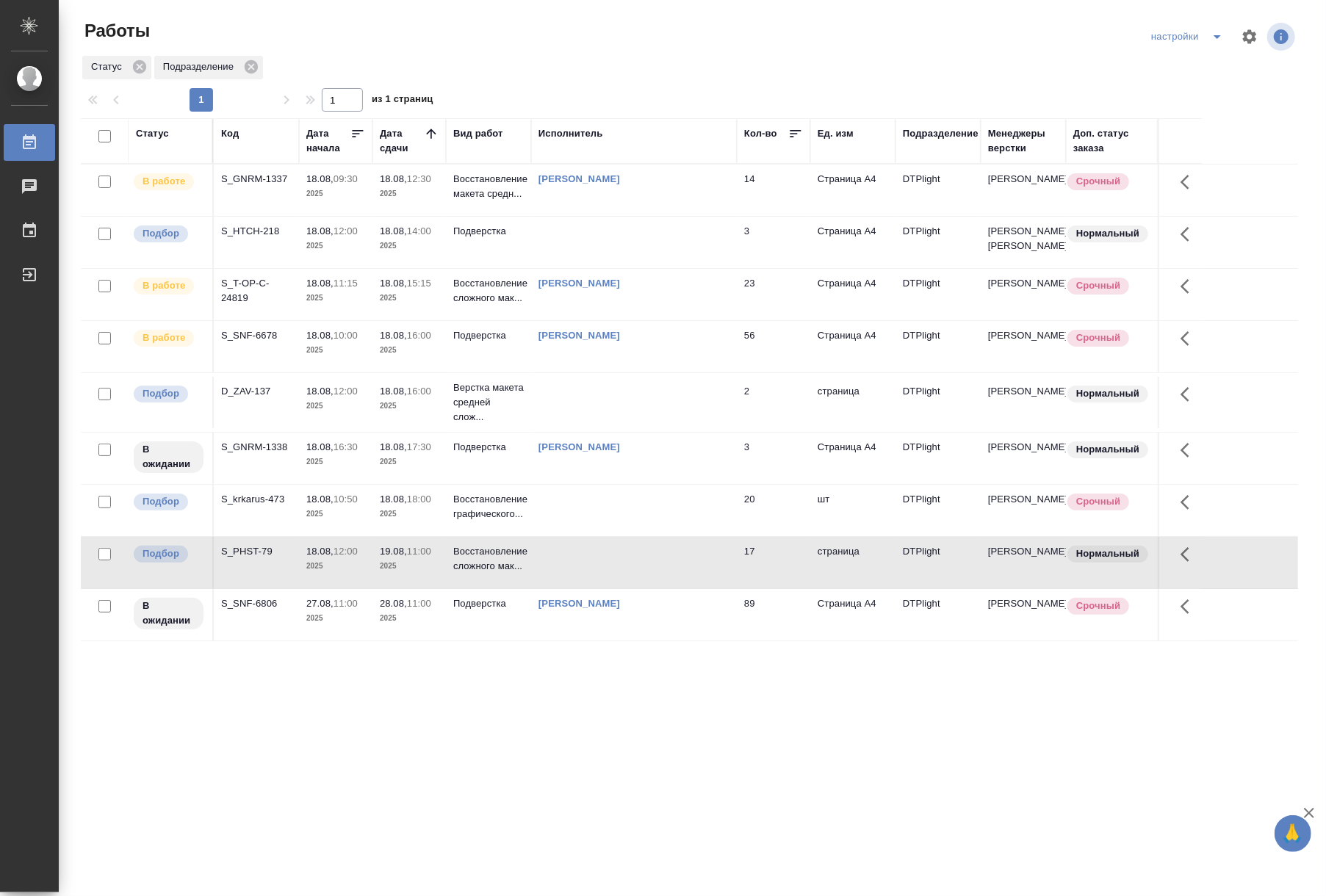
click at [598, 216] on td at bounding box center [633, 190] width 205 height 52
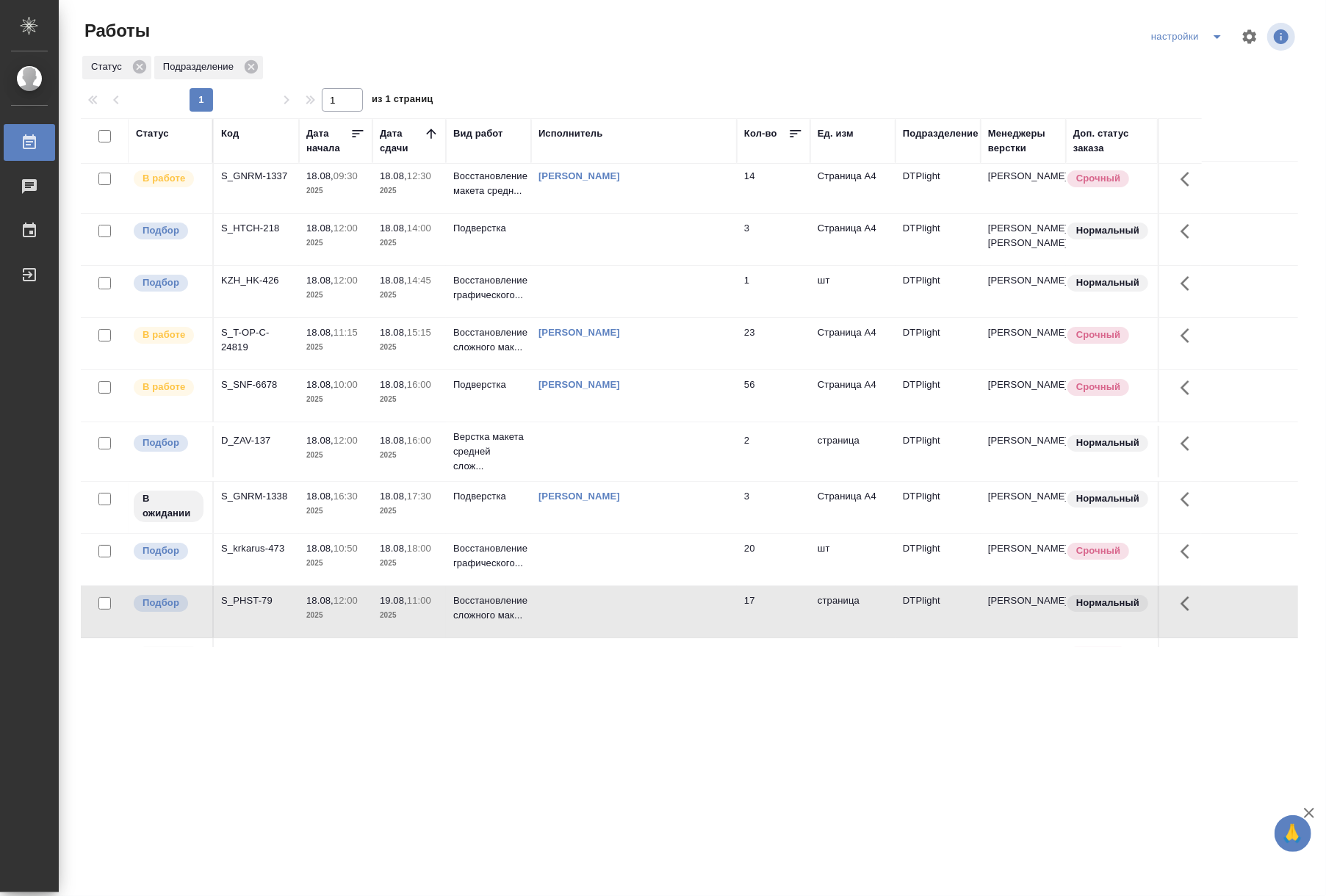
scroll to position [0, 0]
click at [609, 216] on td at bounding box center [633, 190] width 205 height 52
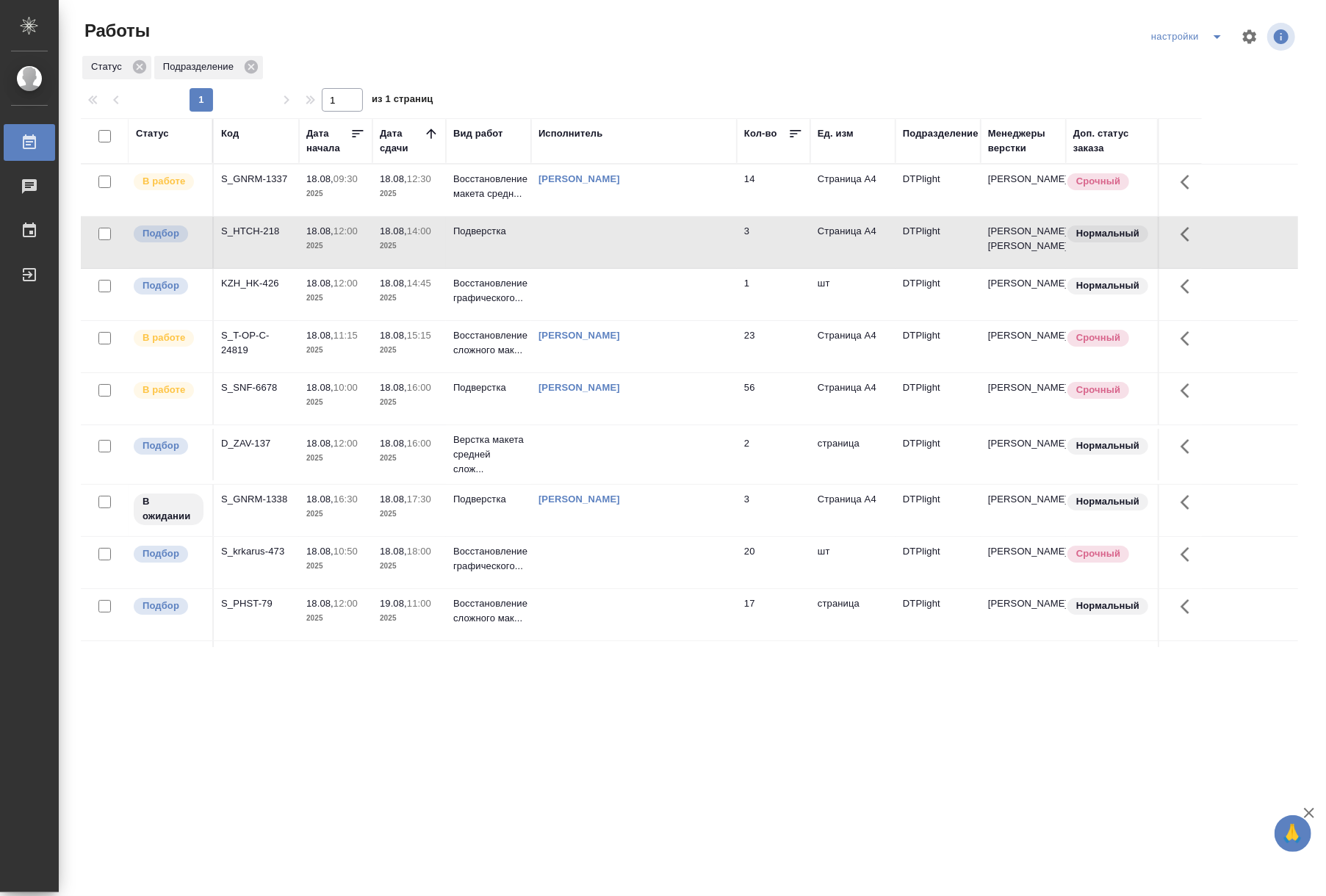
click at [609, 216] on td at bounding box center [633, 190] width 205 height 52
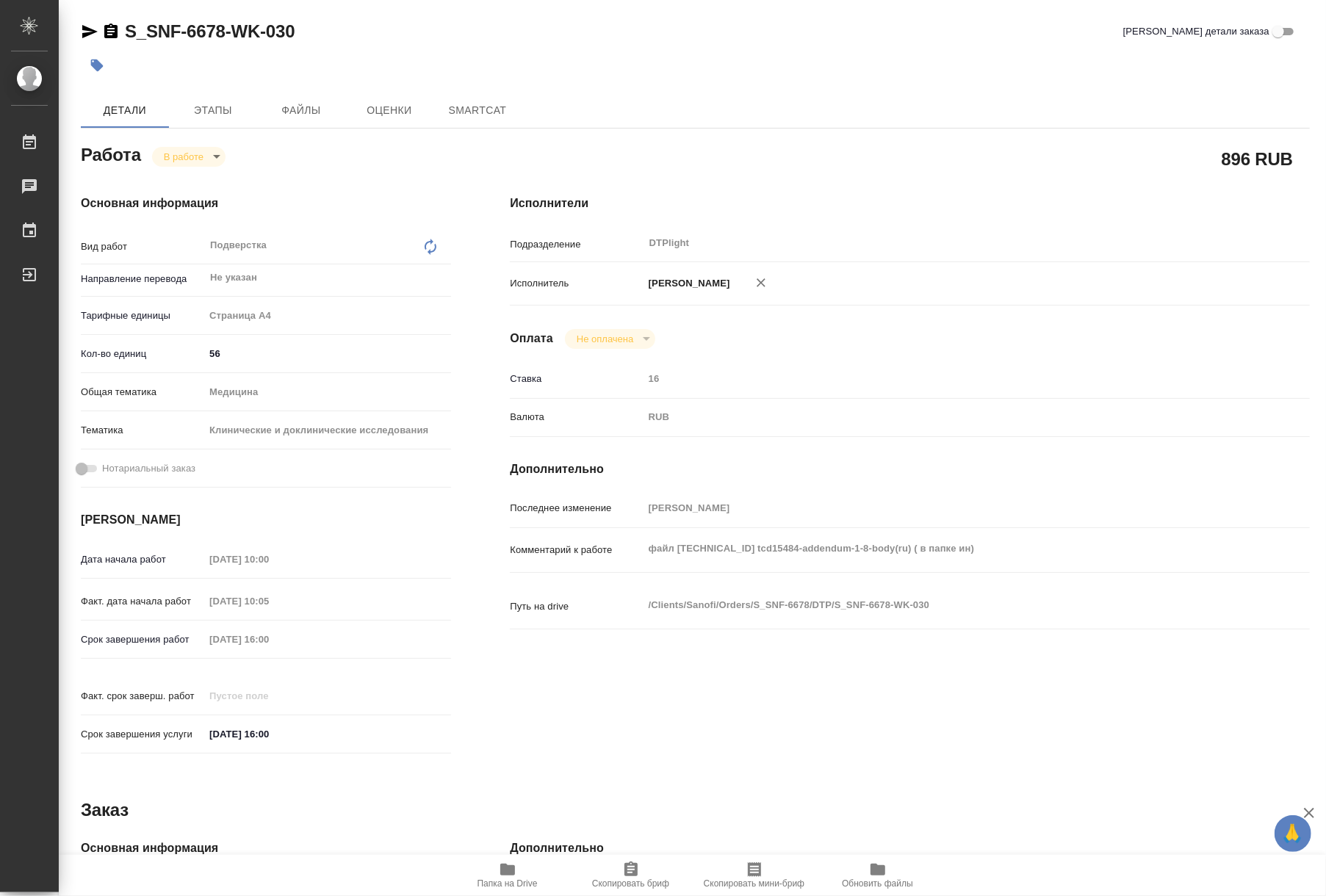
type textarea "x"
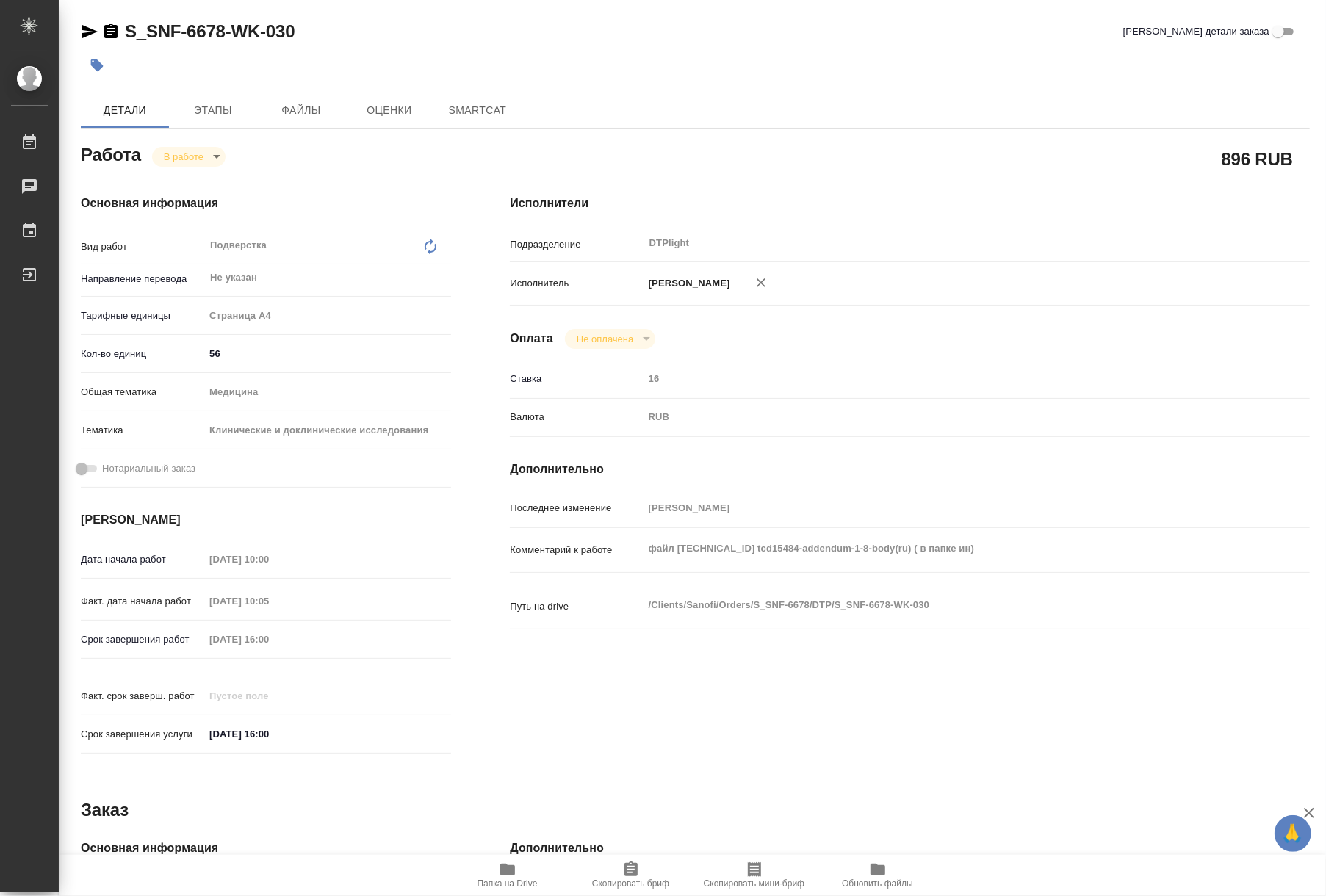
type textarea "x"
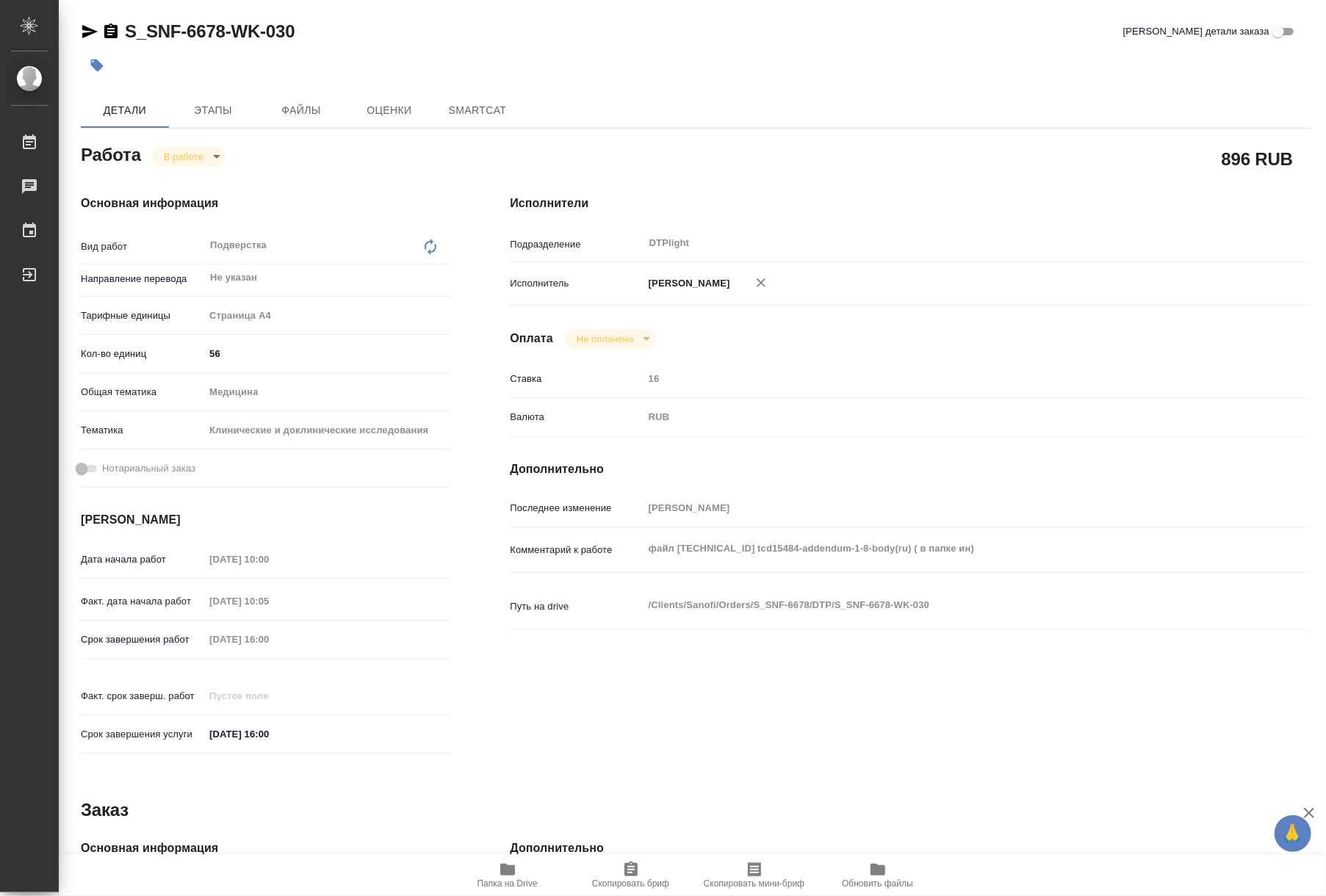
type textarea "x"
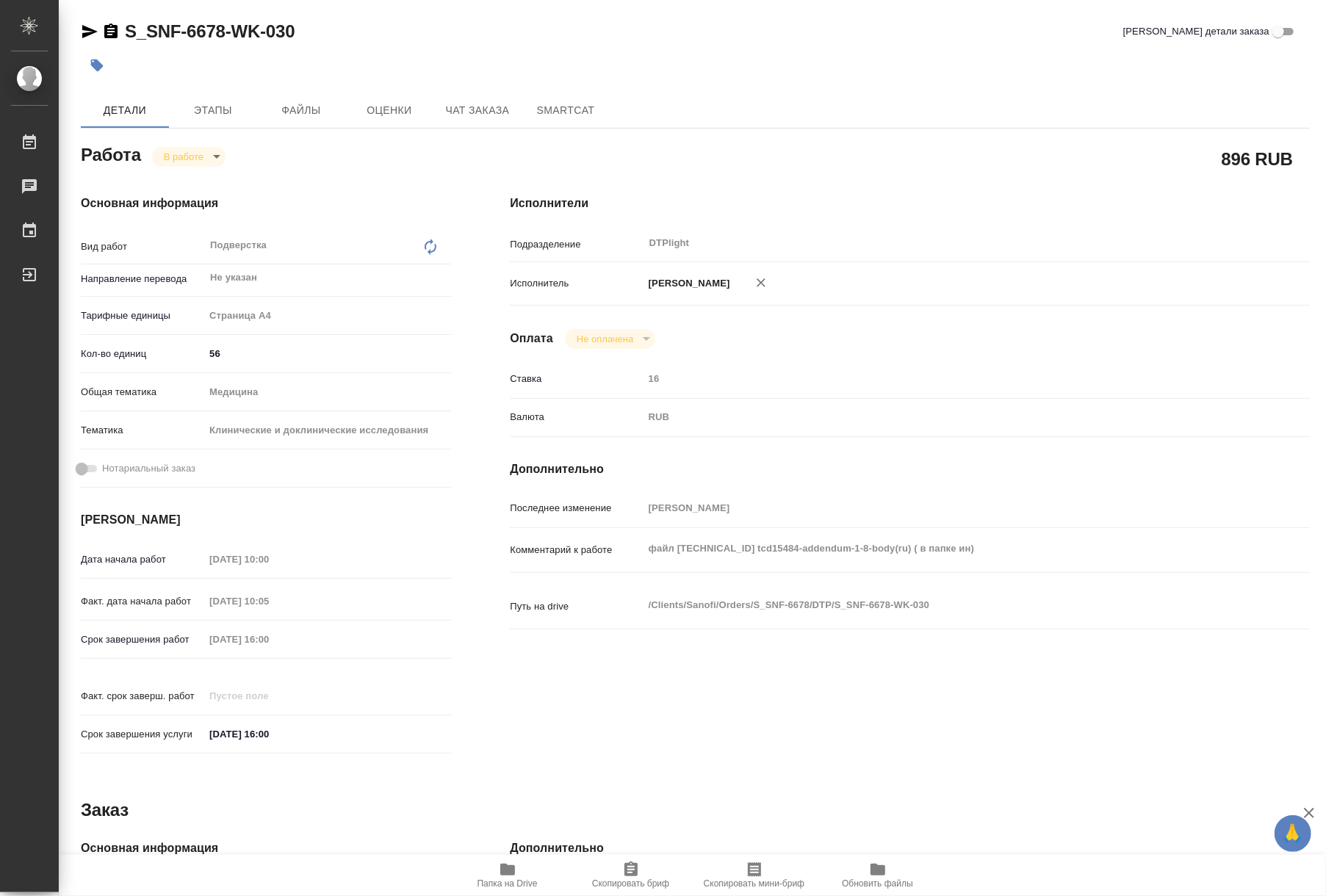
type textarea "x"
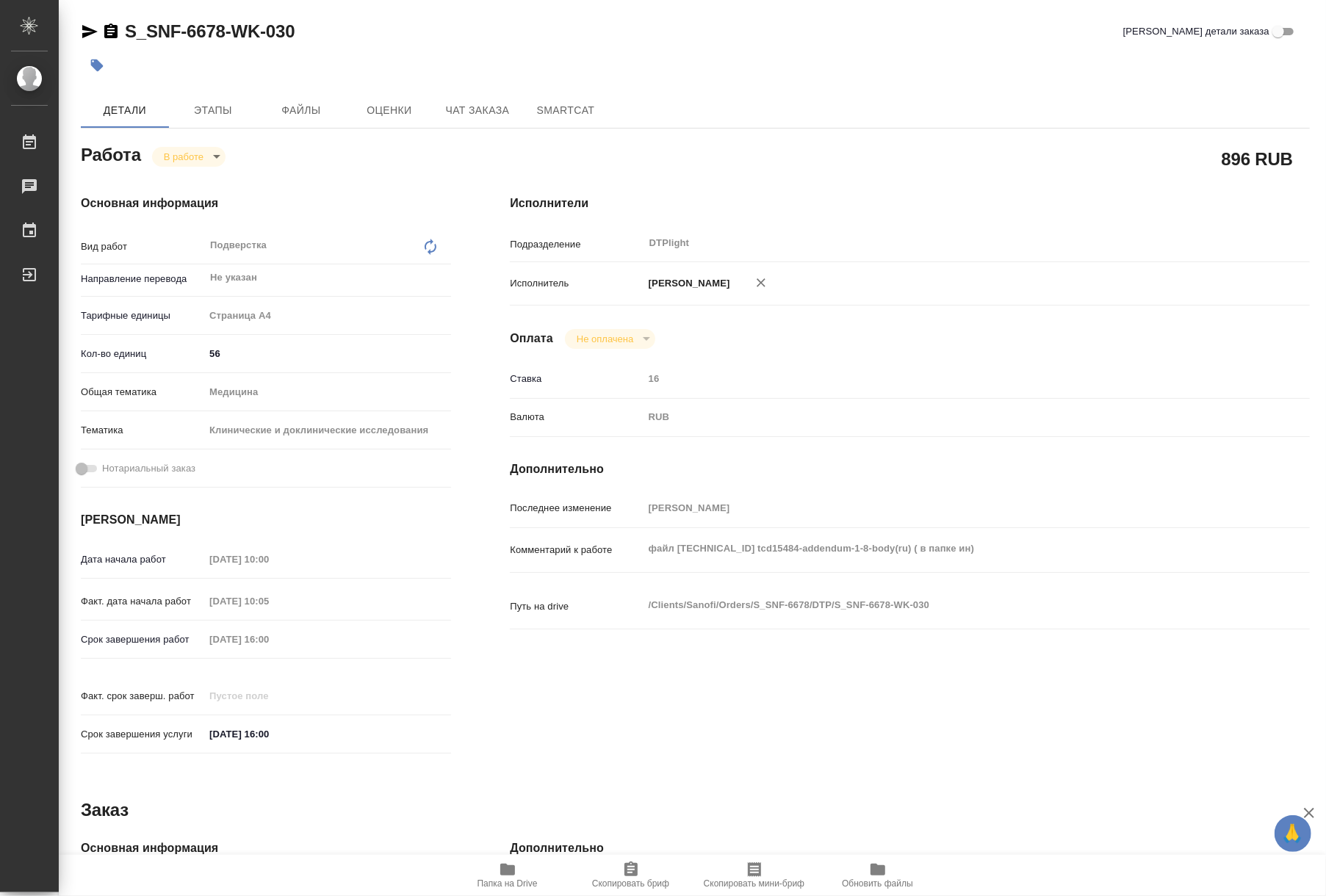
type textarea "x"
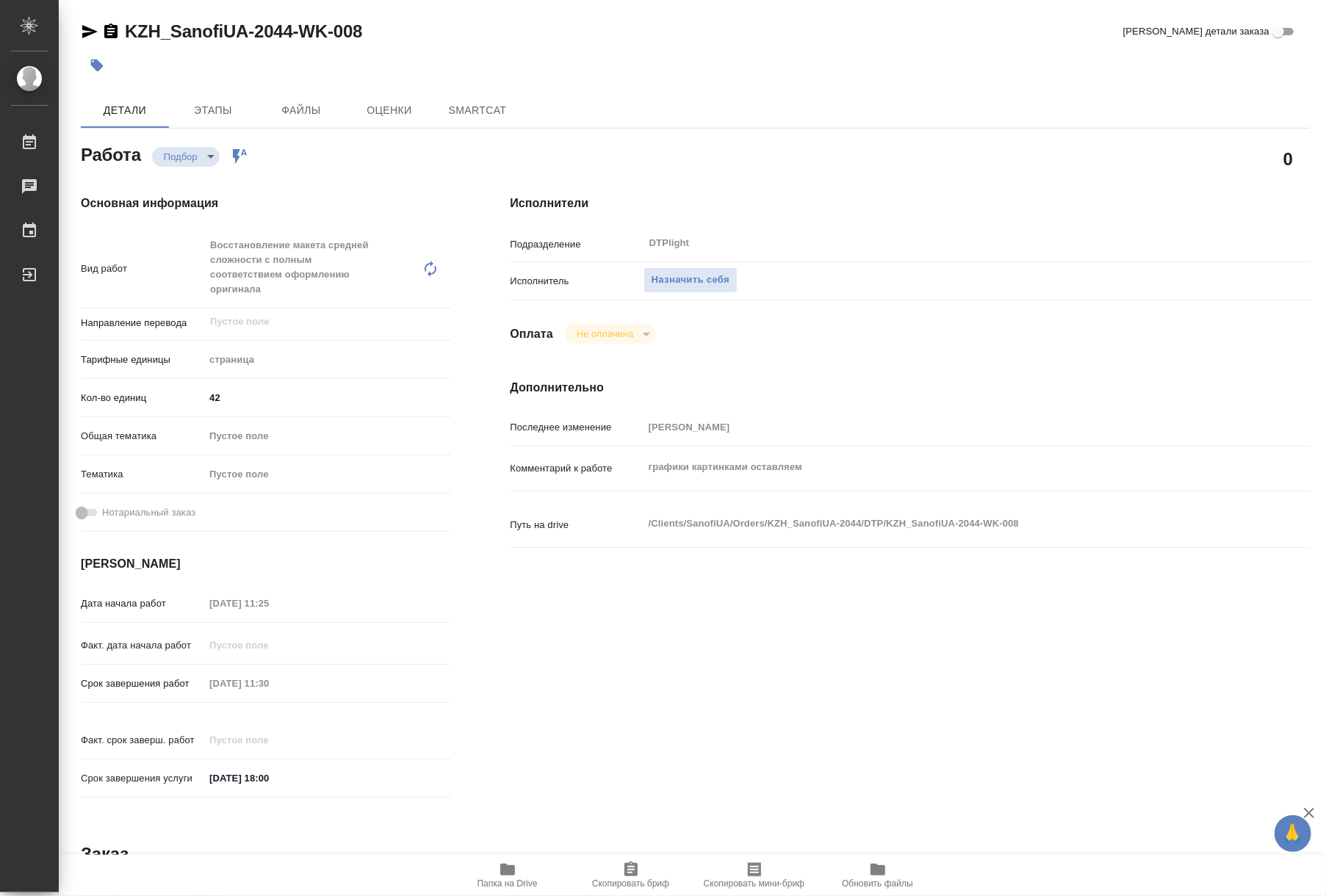
type textarea "x"
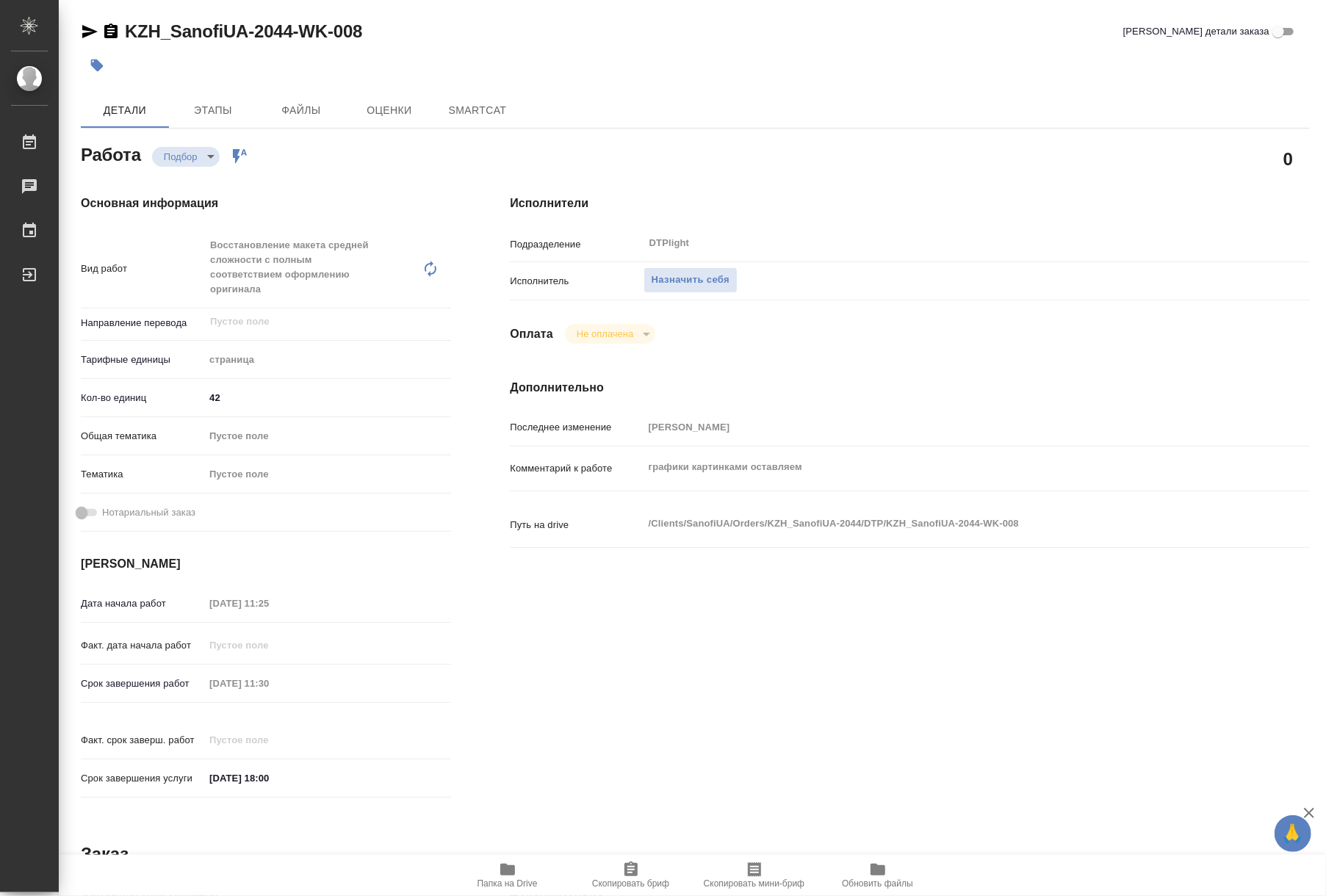
type textarea "x"
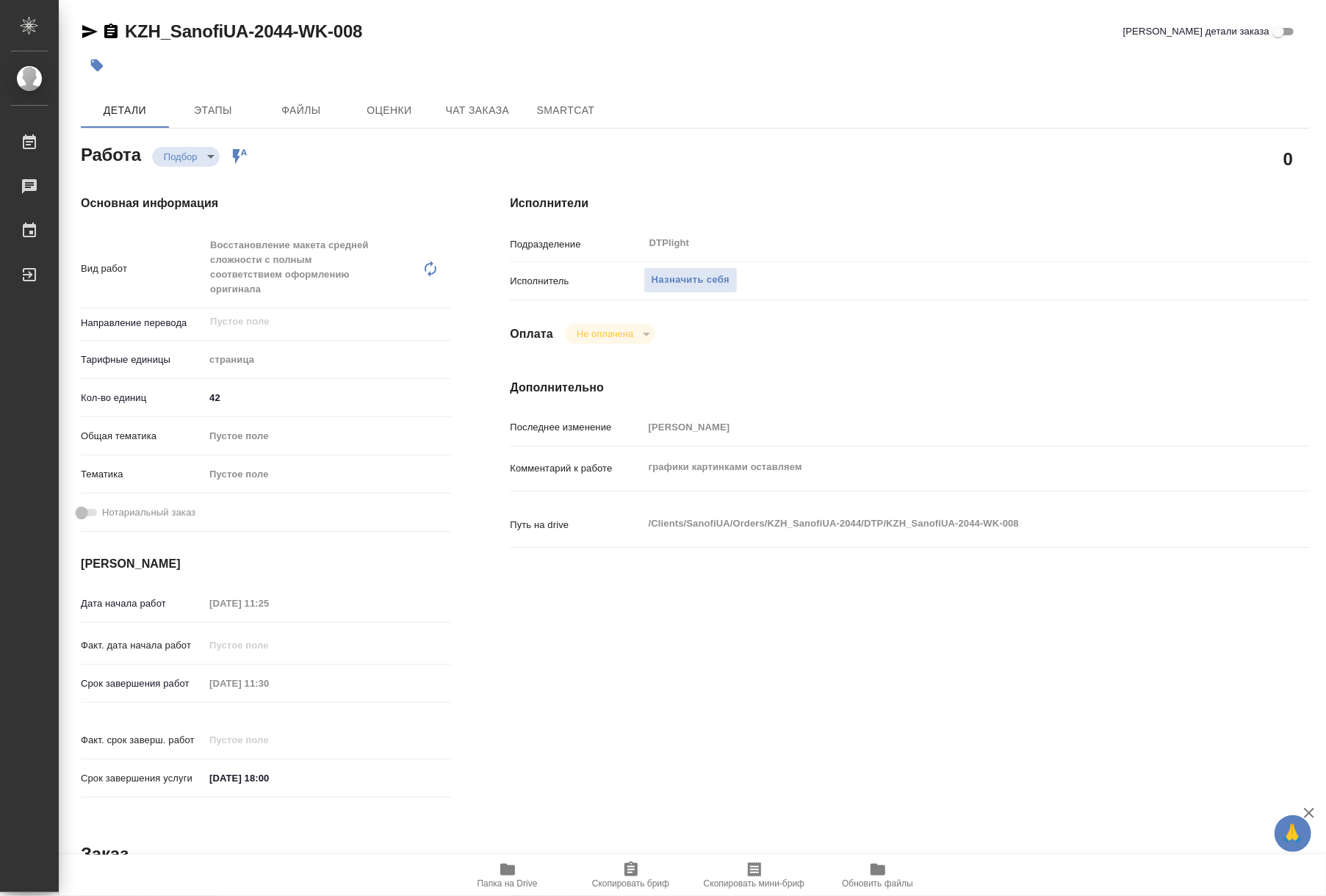
click at [497, 874] on span "Папка на Drive" at bounding box center [507, 874] width 106 height 28
type textarea "x"
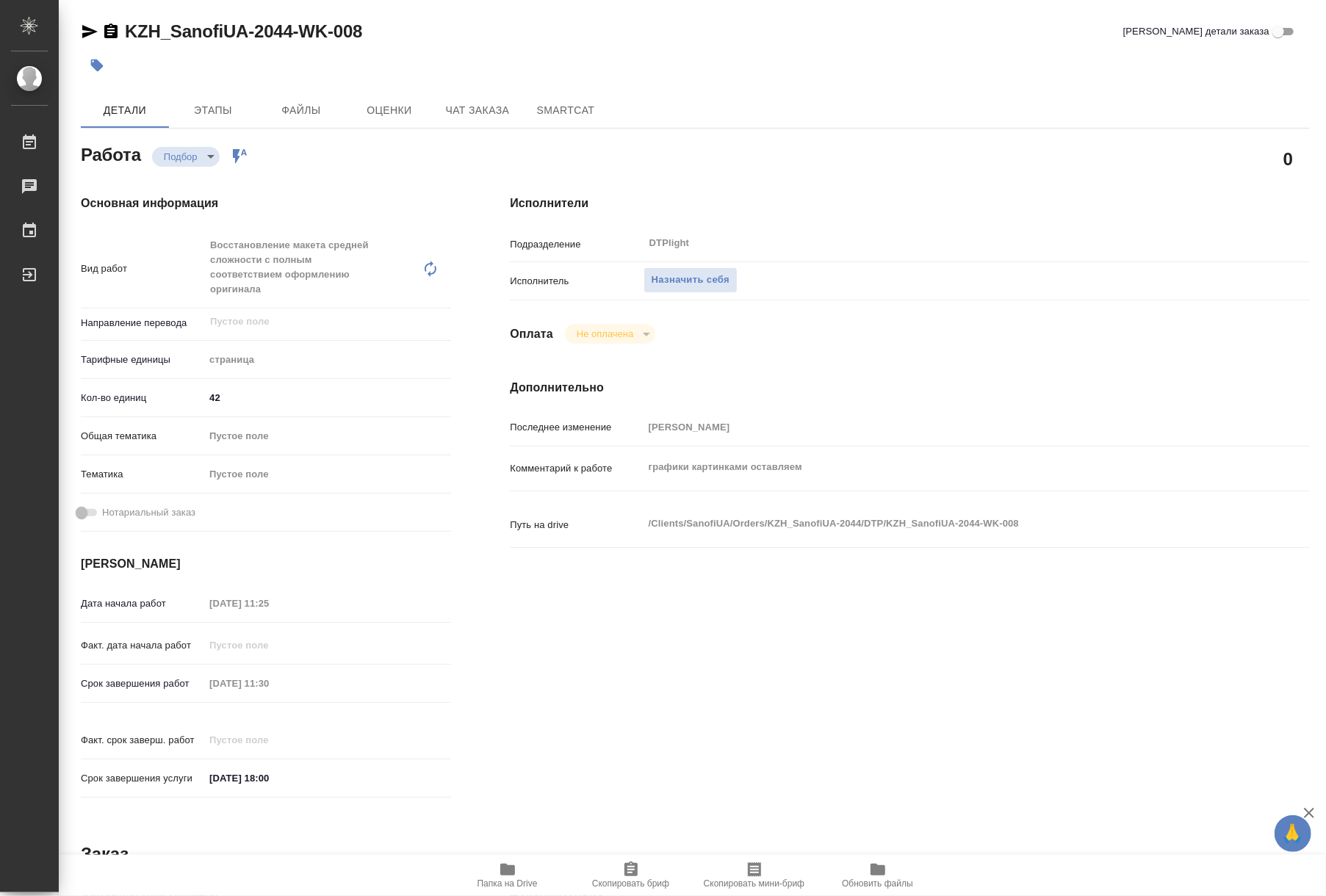
type textarea "x"
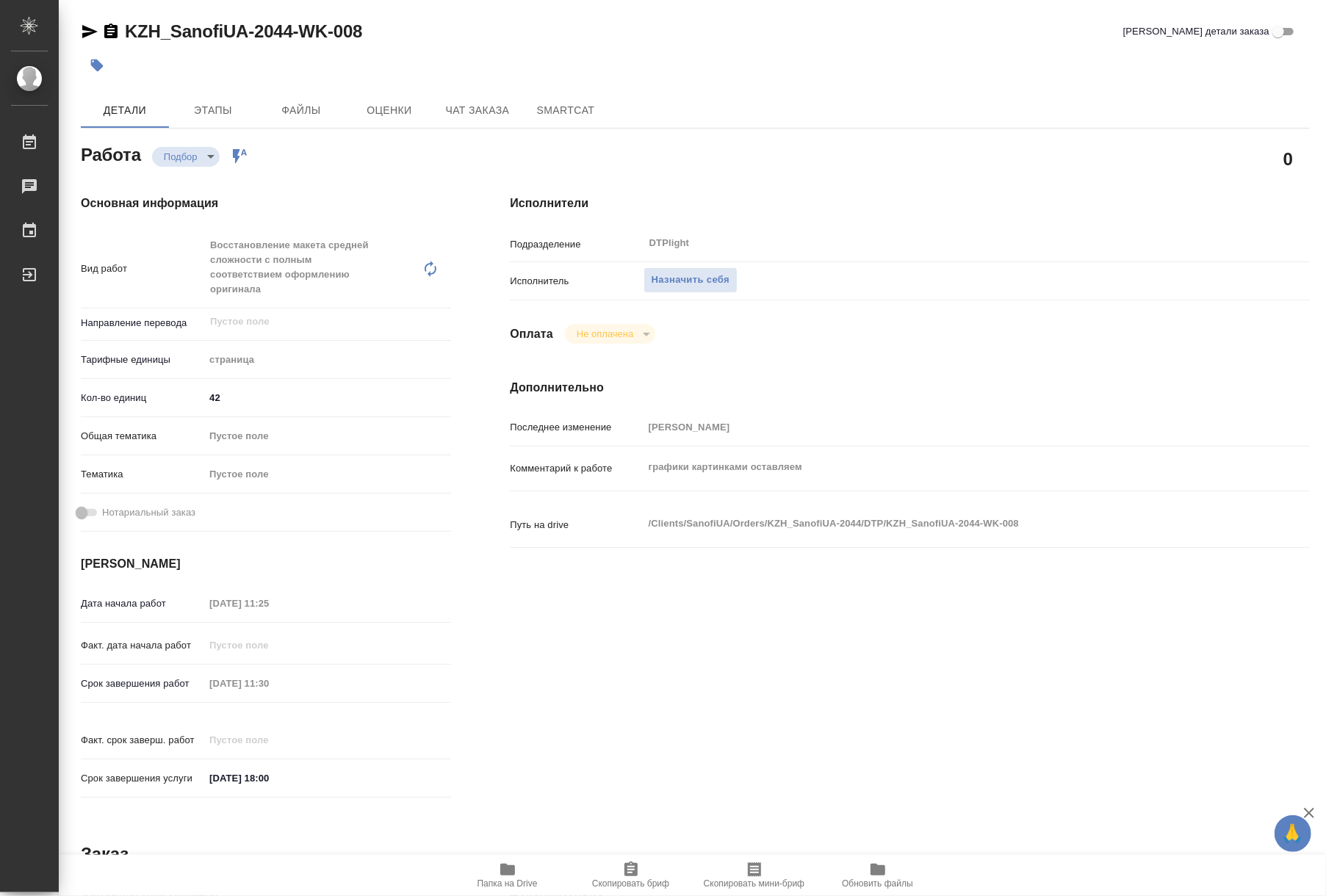
type textarea "x"
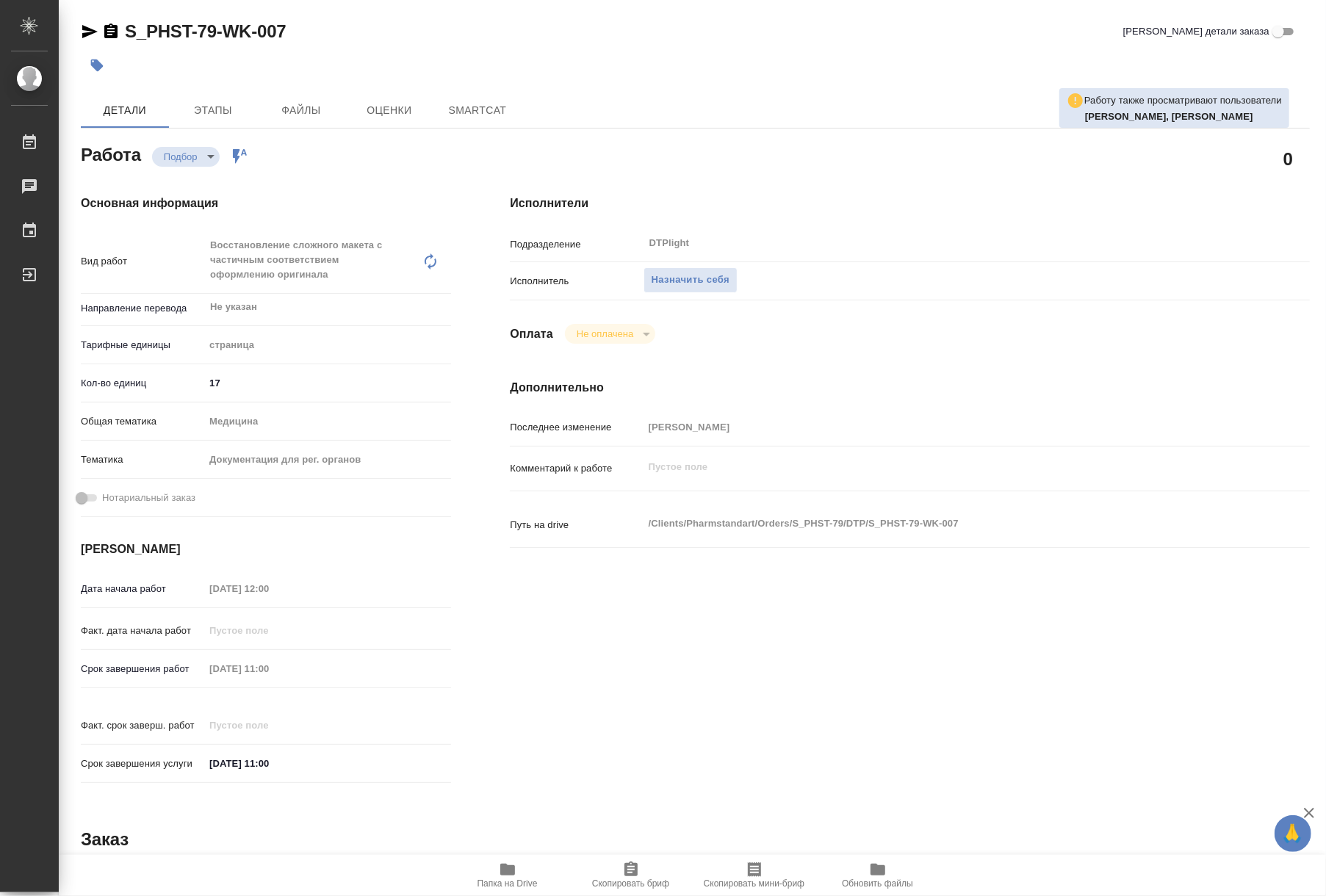
type textarea "x"
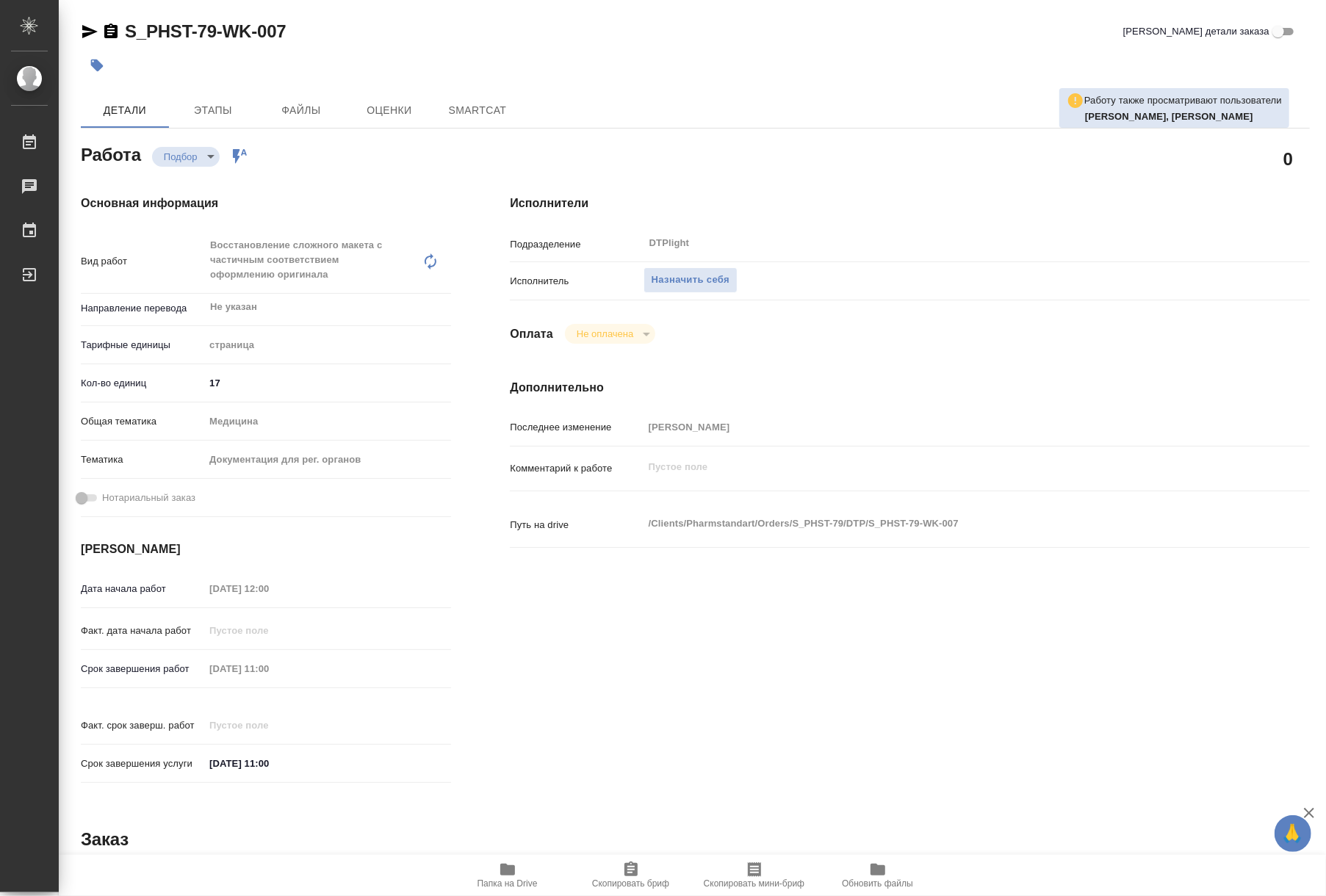
type textarea "x"
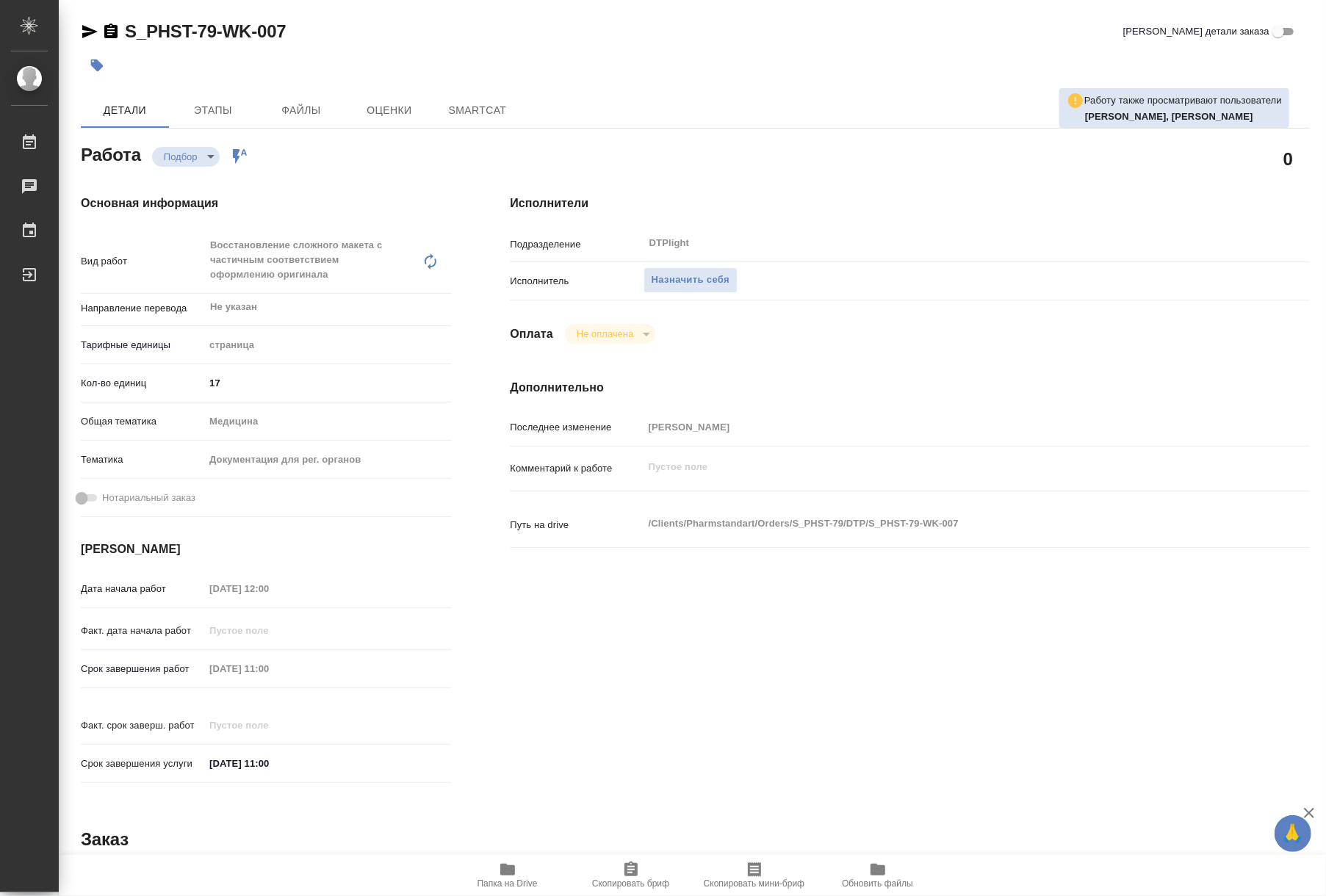
type textarea "x"
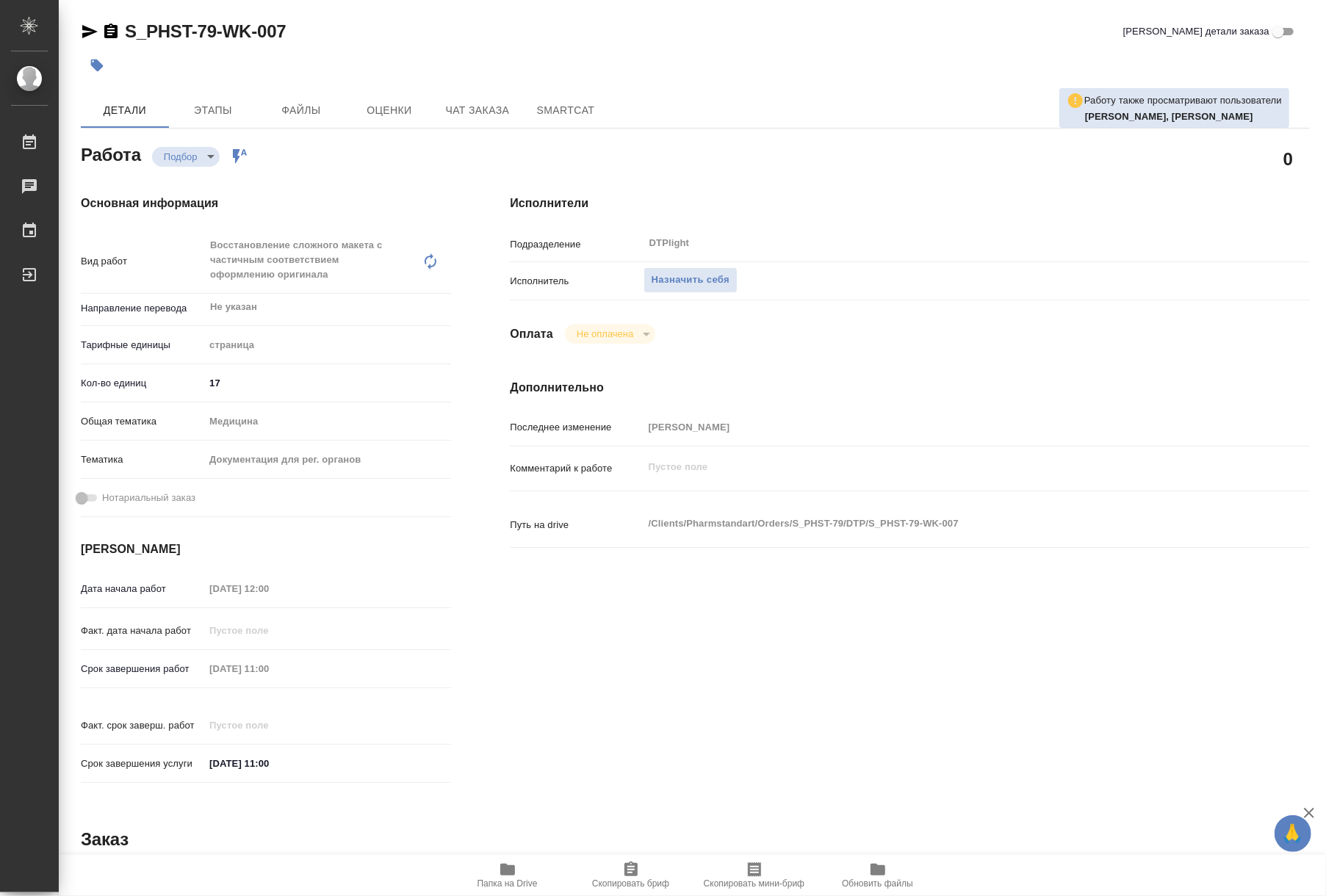
type textarea "x"
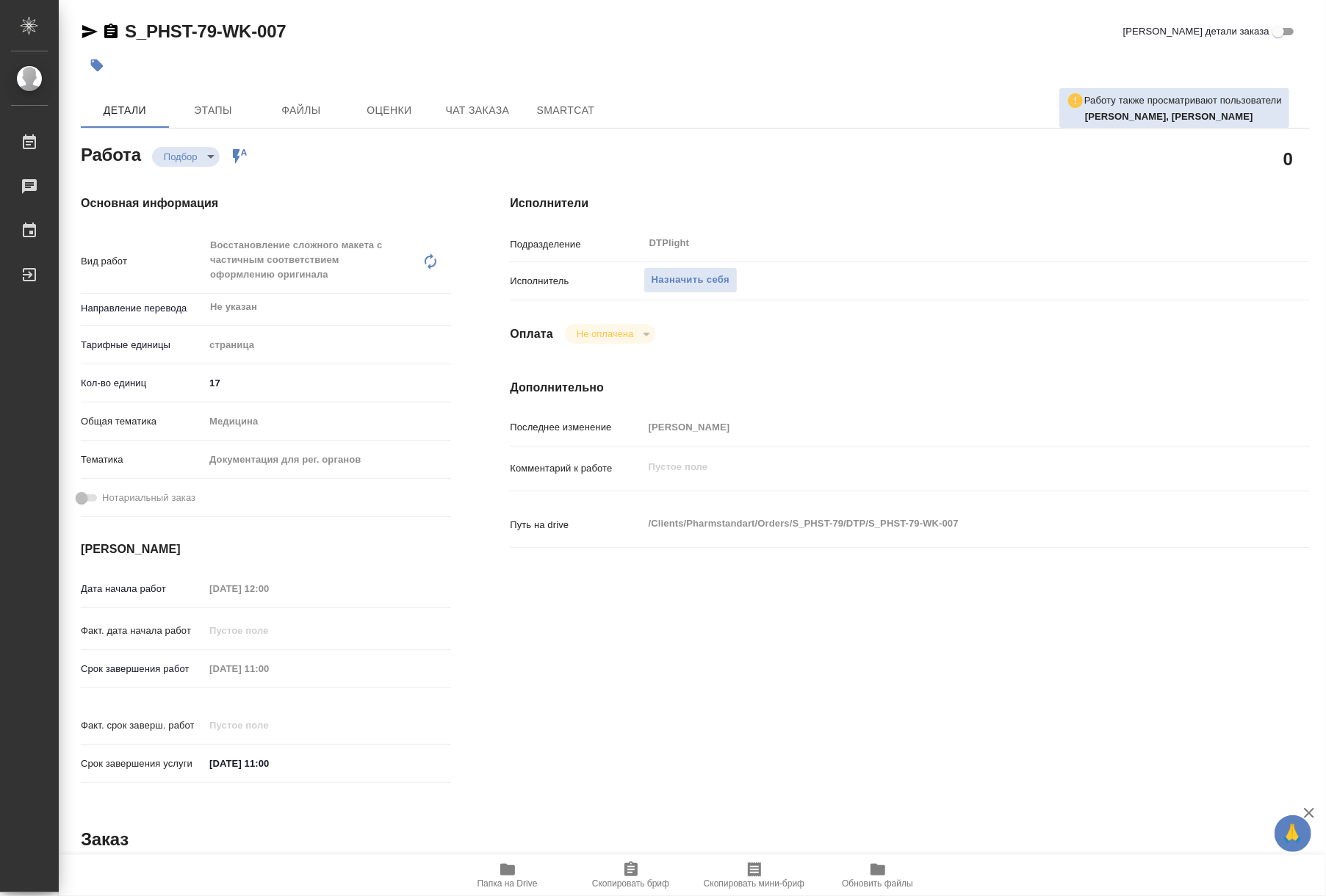
click at [519, 860] on span "Папка на Drive" at bounding box center [507, 874] width 106 height 28
type textarea "x"
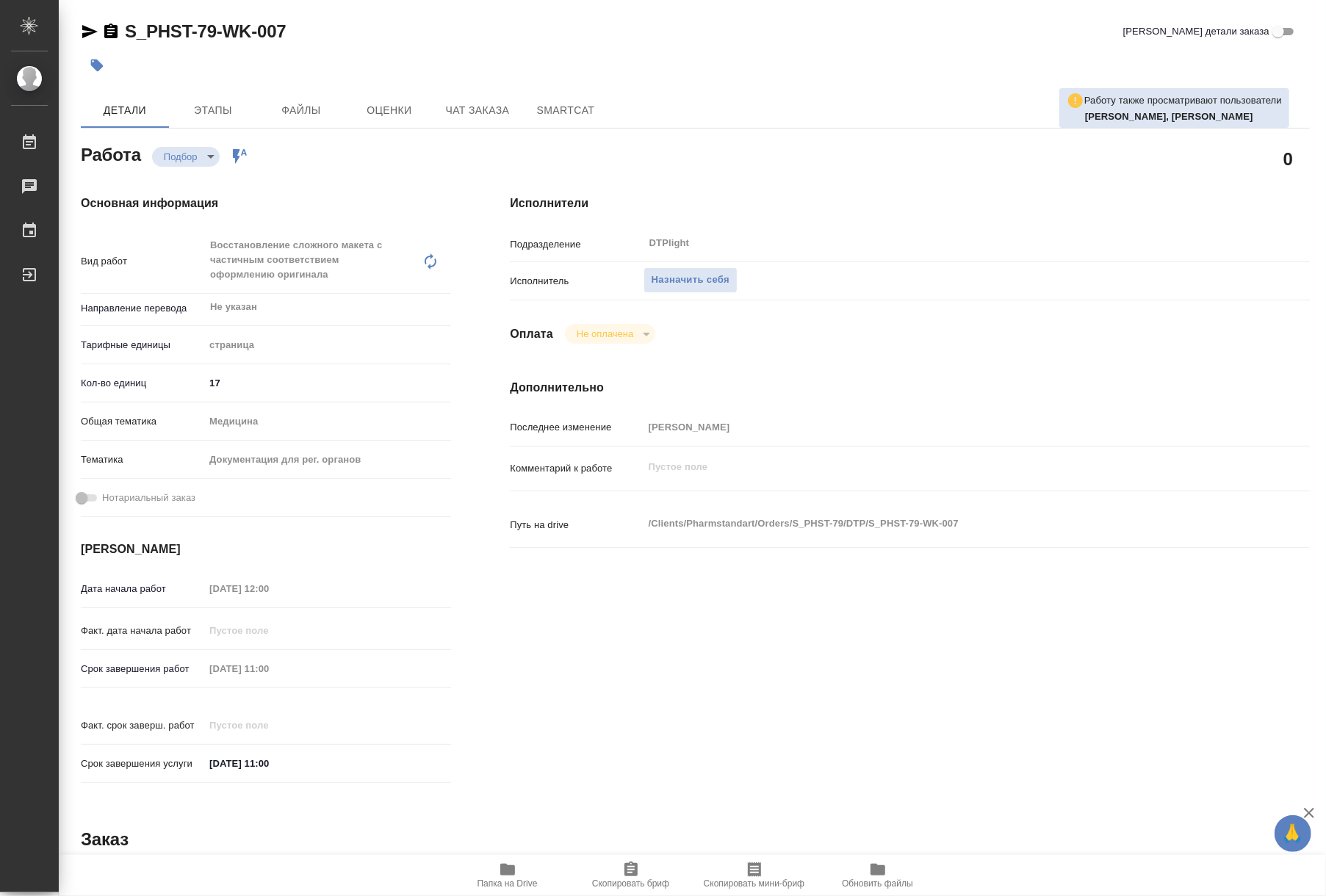
type textarea "x"
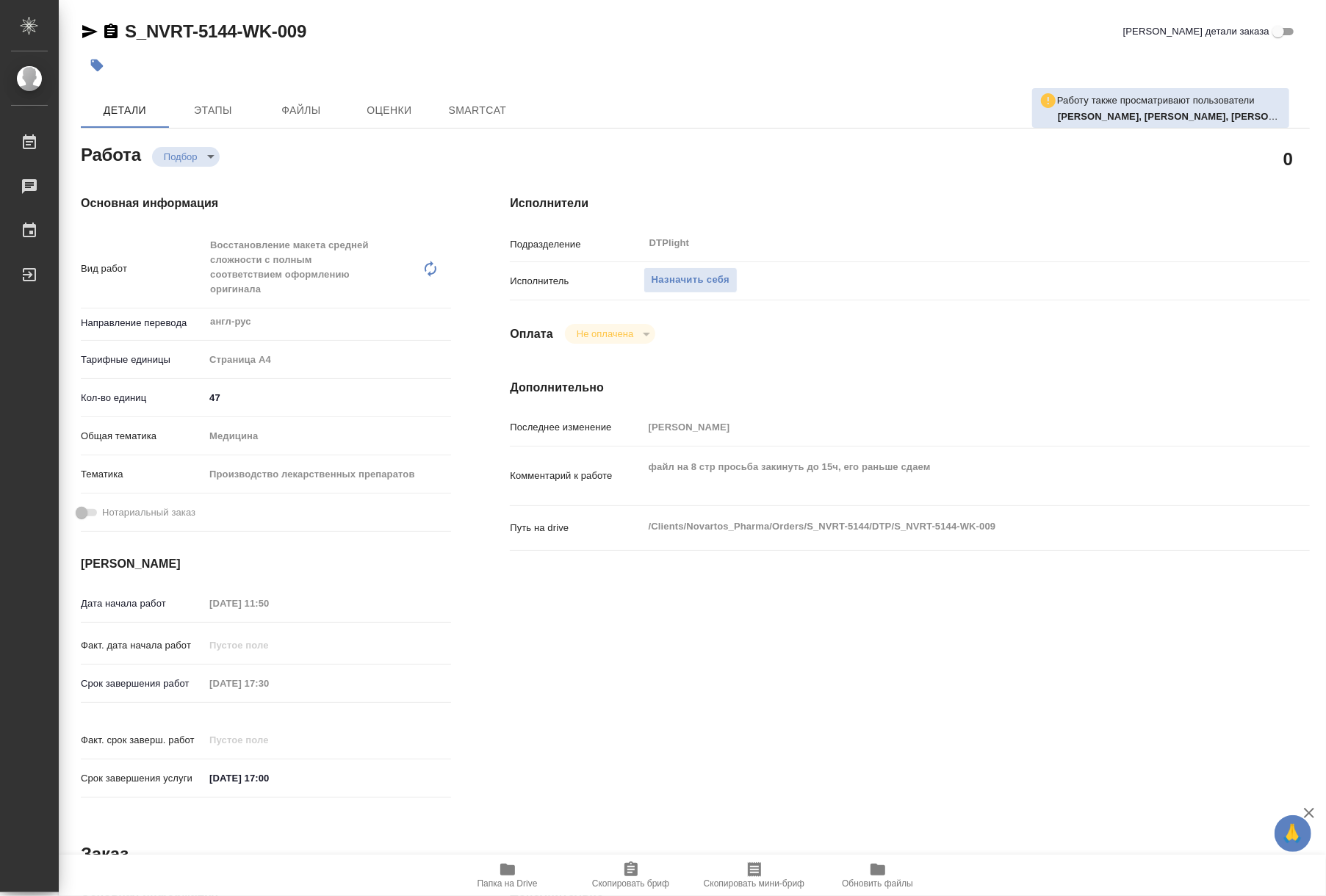
type textarea "x"
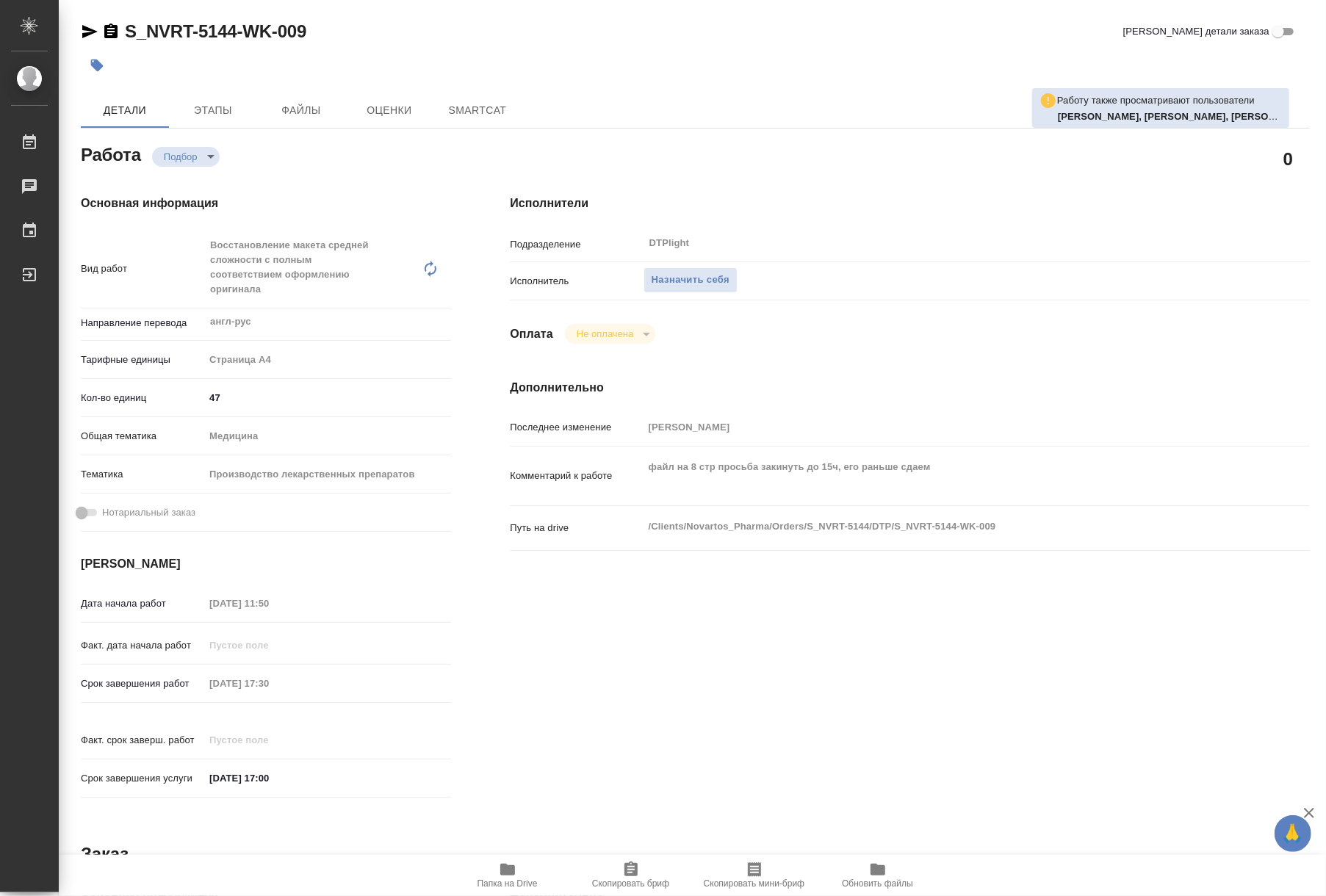
type textarea "x"
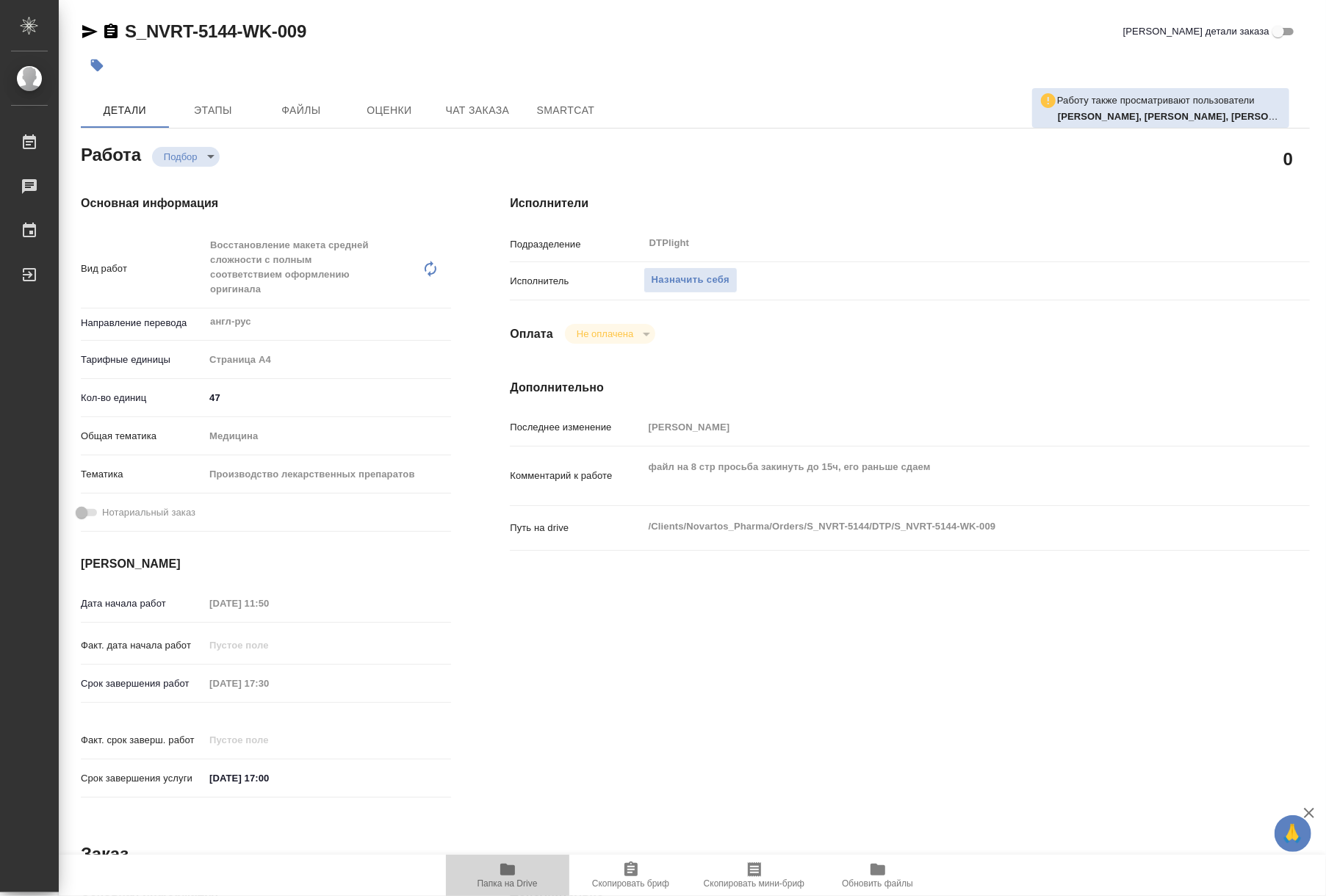
click at [505, 877] on icon "button" at bounding box center [507, 868] width 17 height 17
type textarea "x"
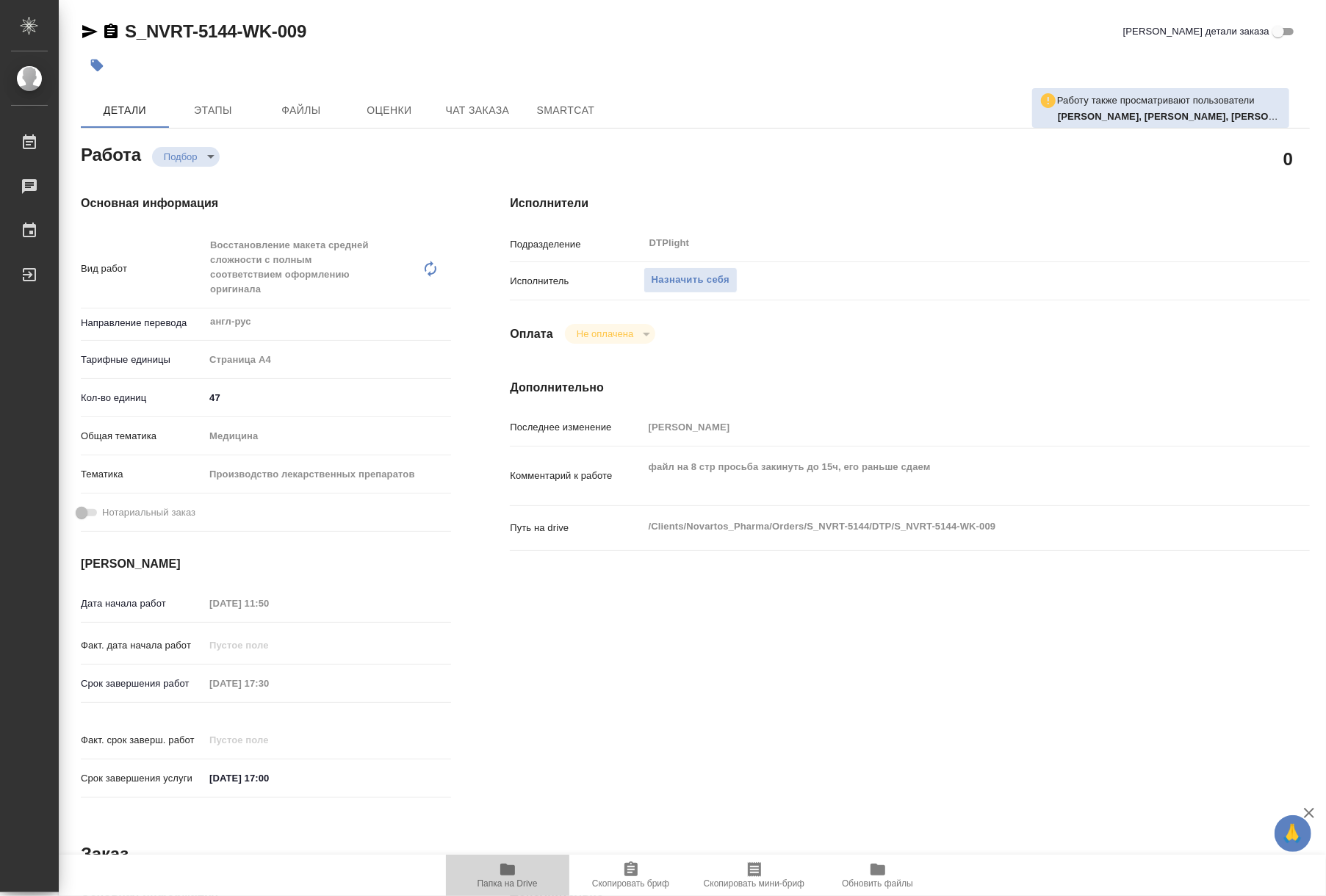
type textarea "x"
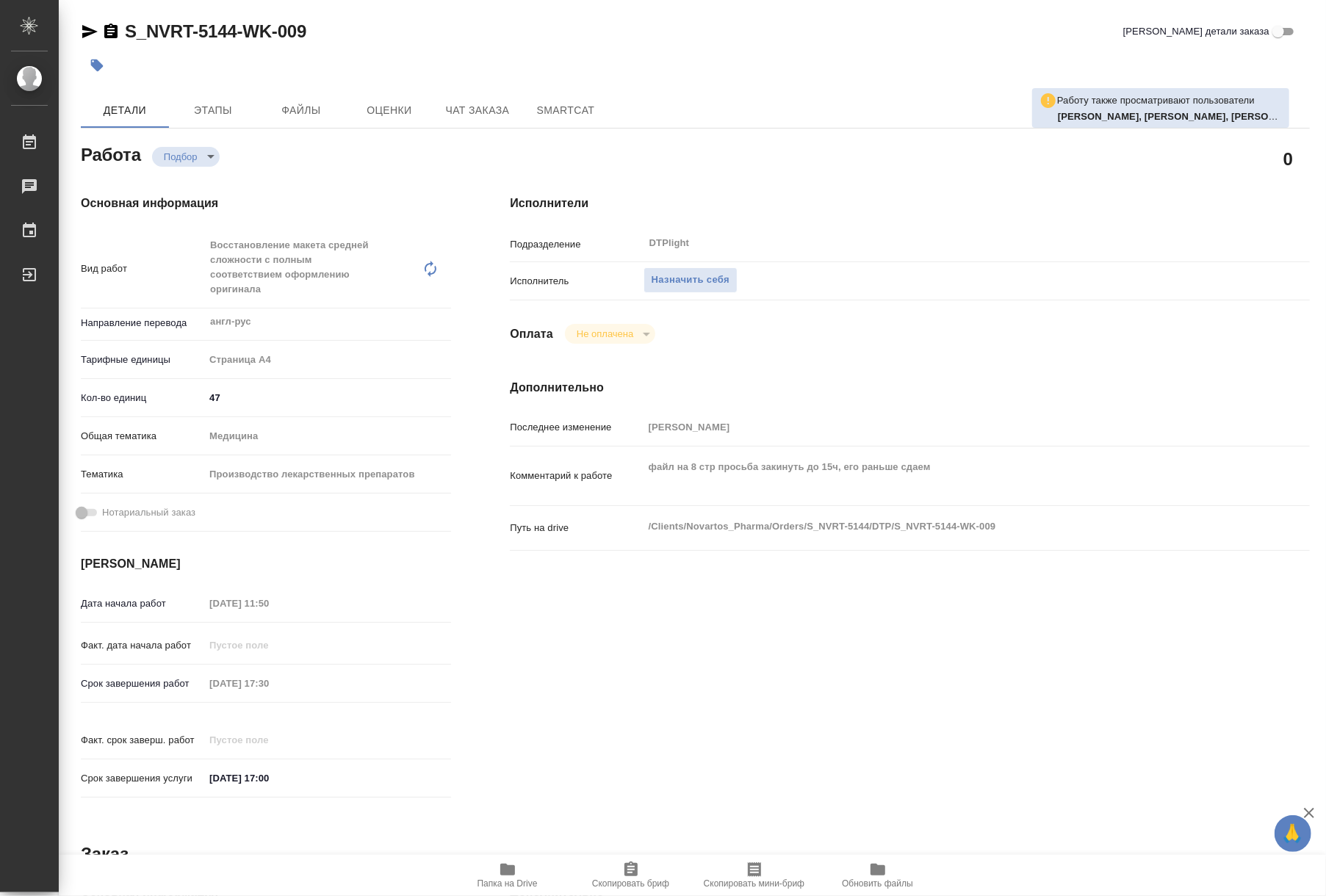
type textarea "x"
click at [704, 285] on span "Назначить себя" at bounding box center [690, 280] width 78 height 17
type textarea "x"
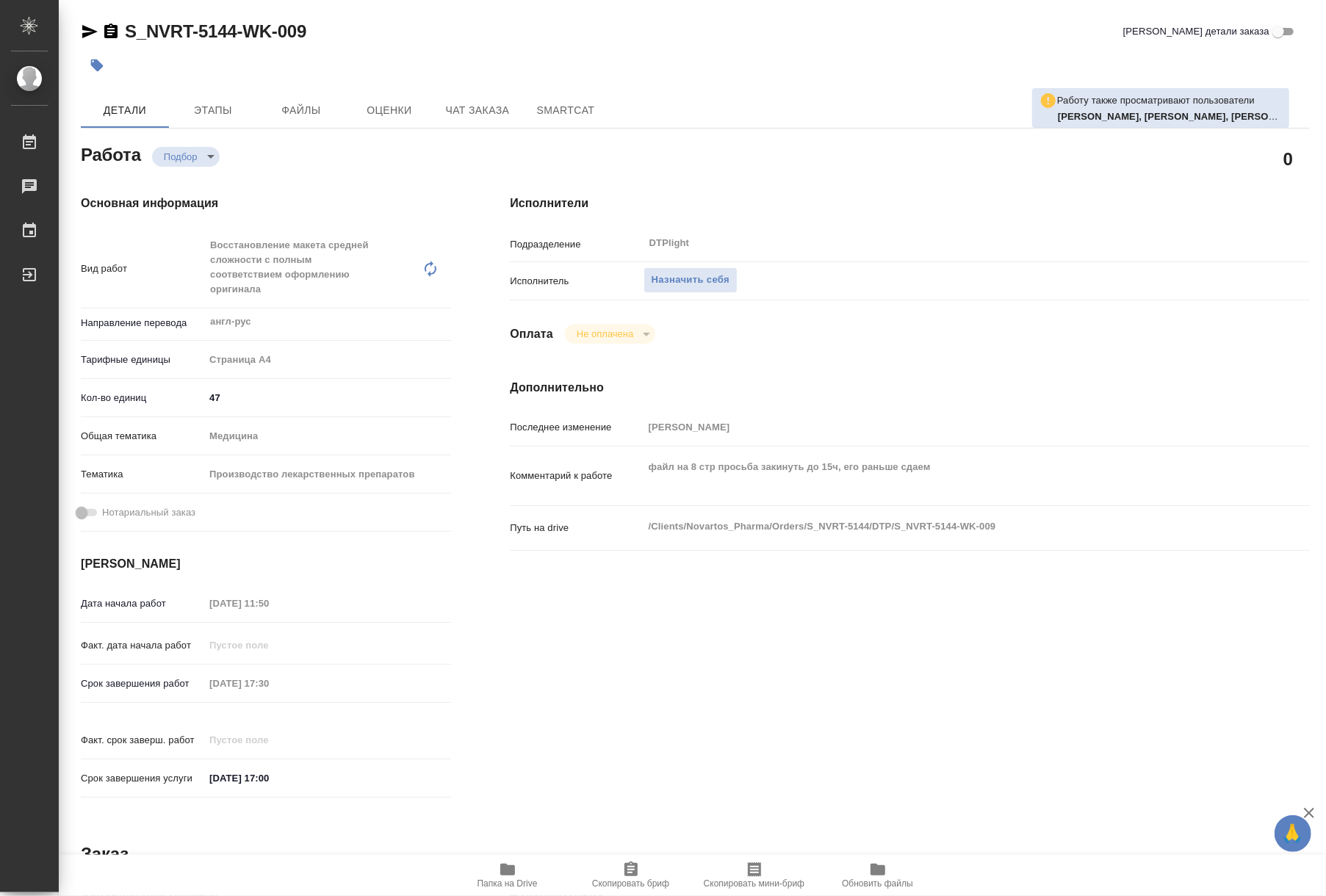
type textarea "x"
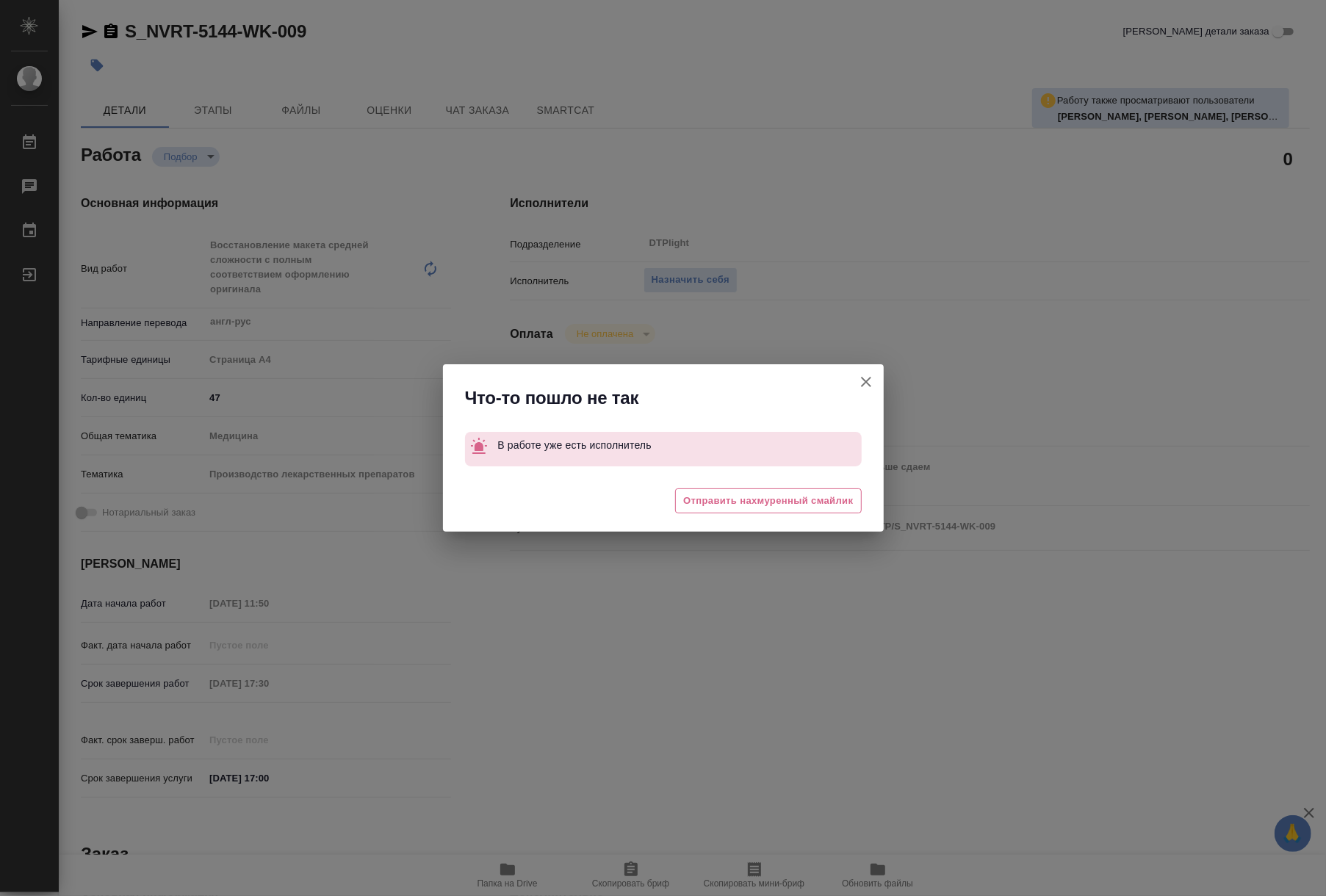
click at [862, 373] on icon "button" at bounding box center [865, 381] width 17 height 17
type textarea "x"
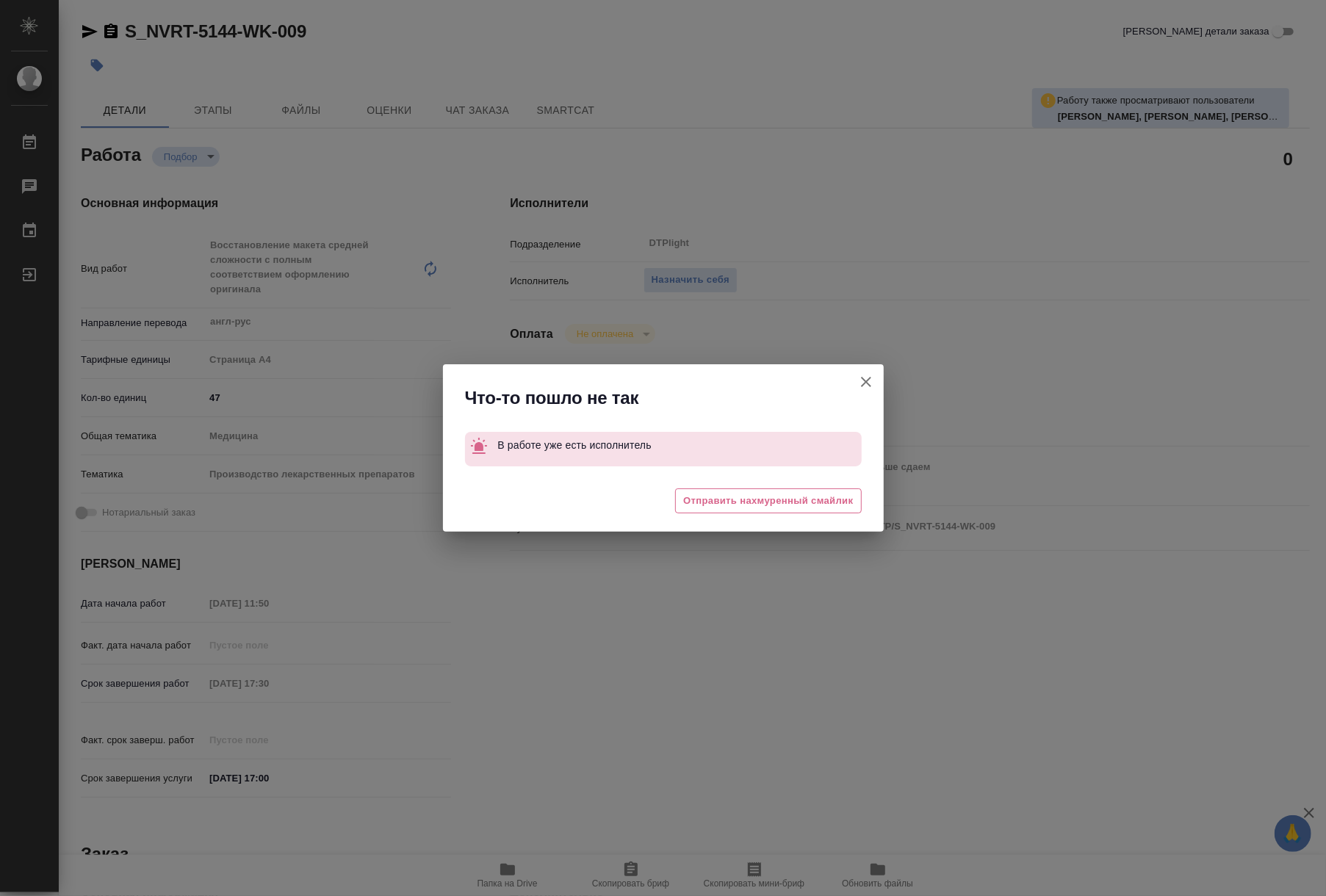
type textarea "x"
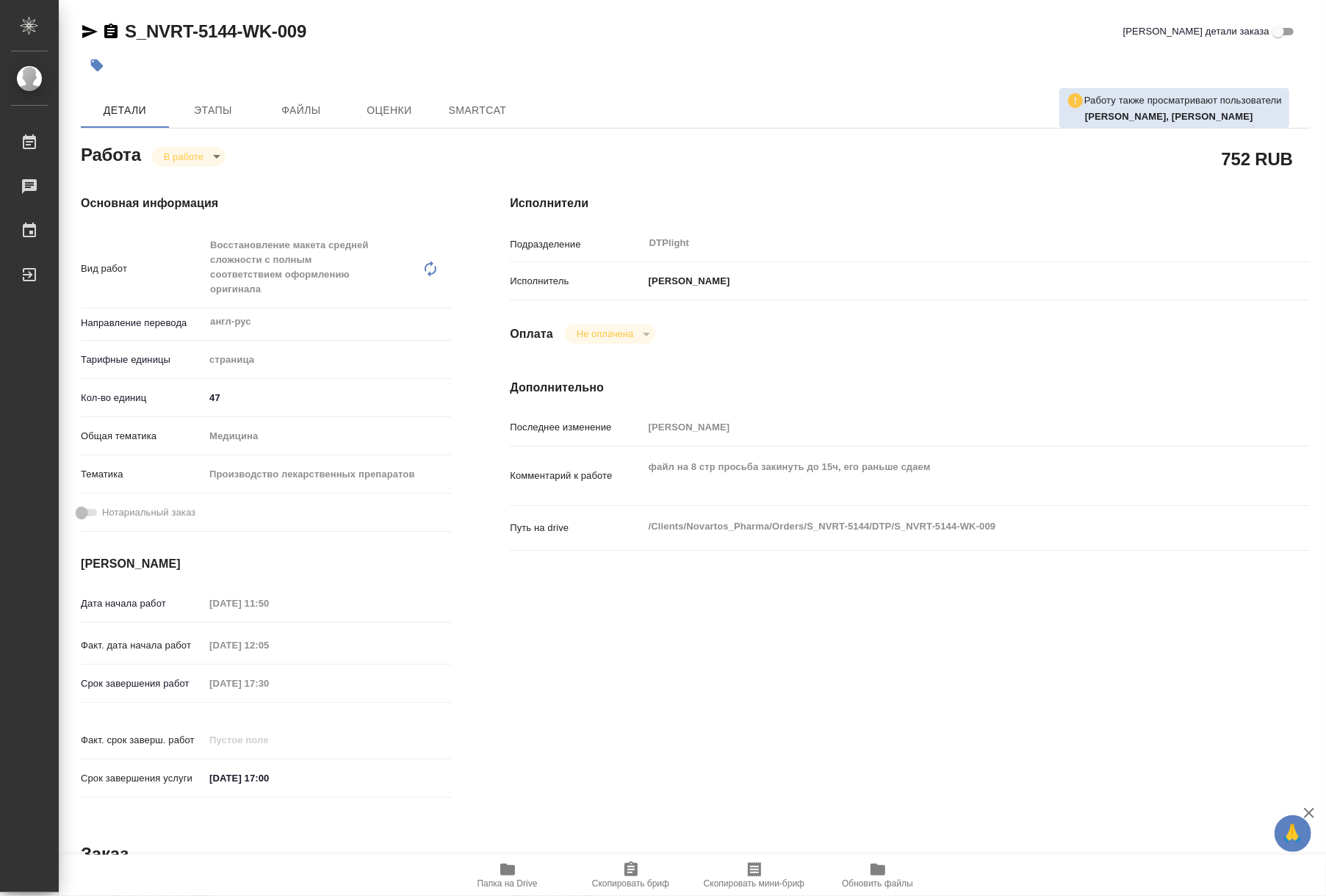
type textarea "x"
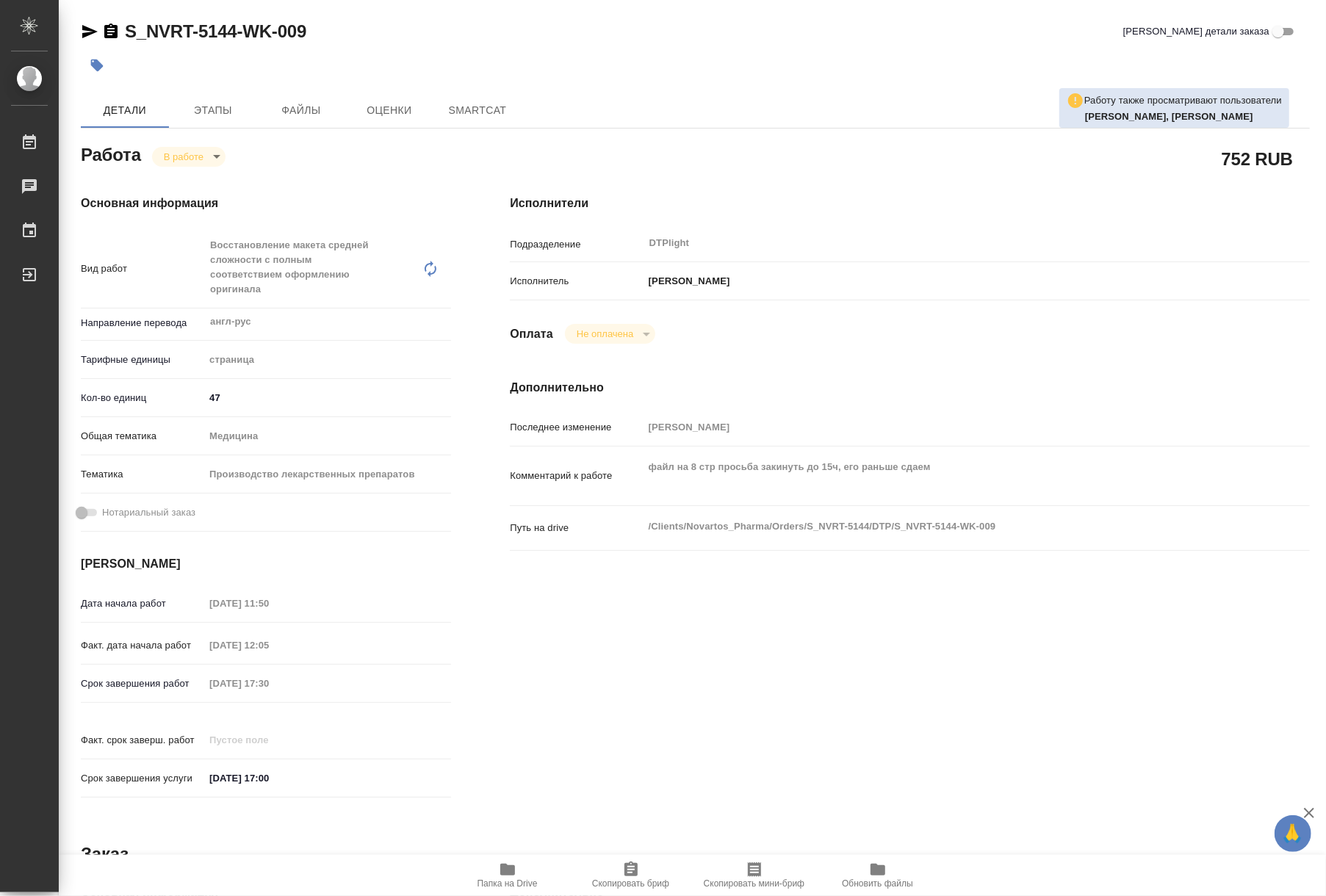
type textarea "x"
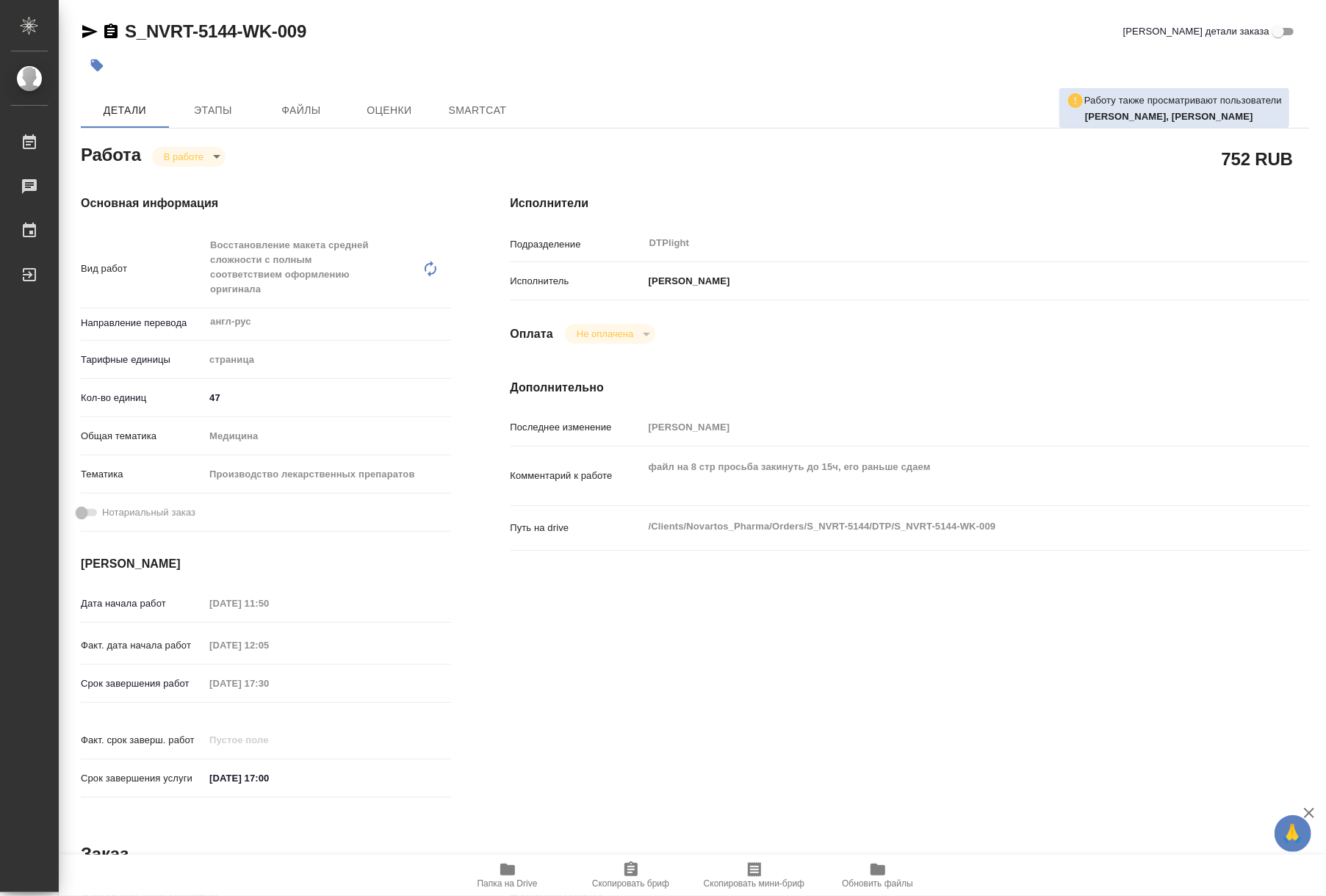
type textarea "x"
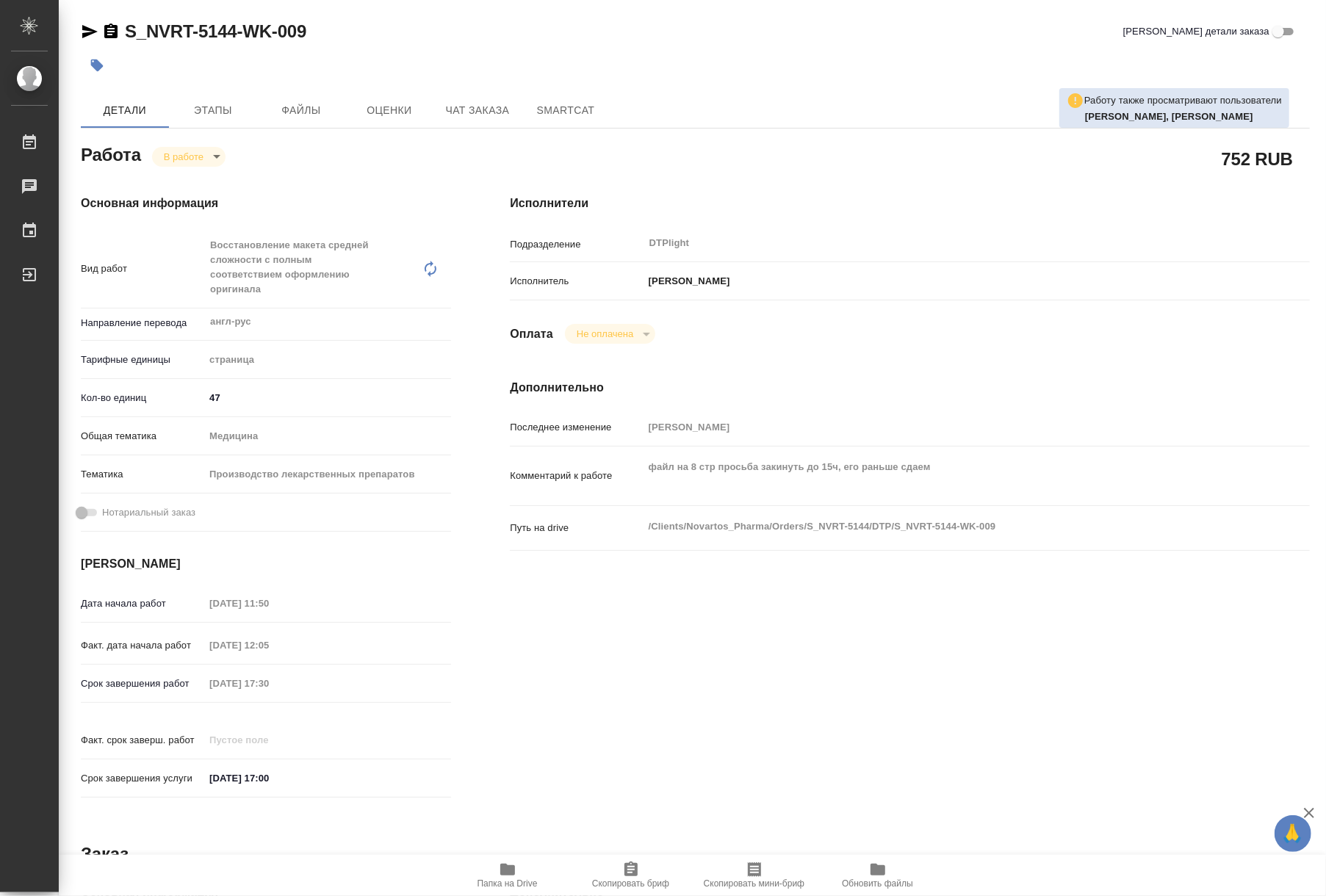
type textarea "x"
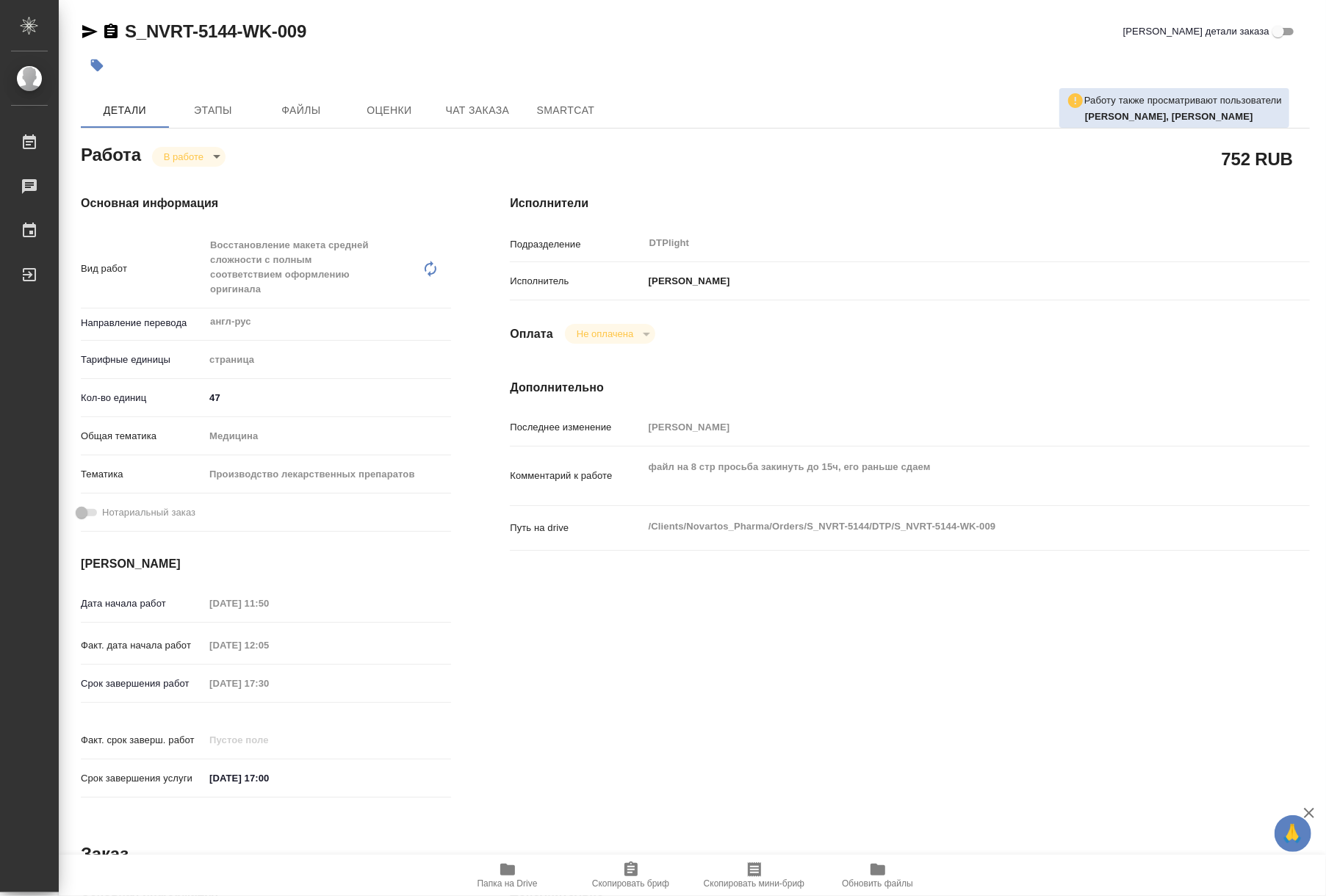
type textarea "x"
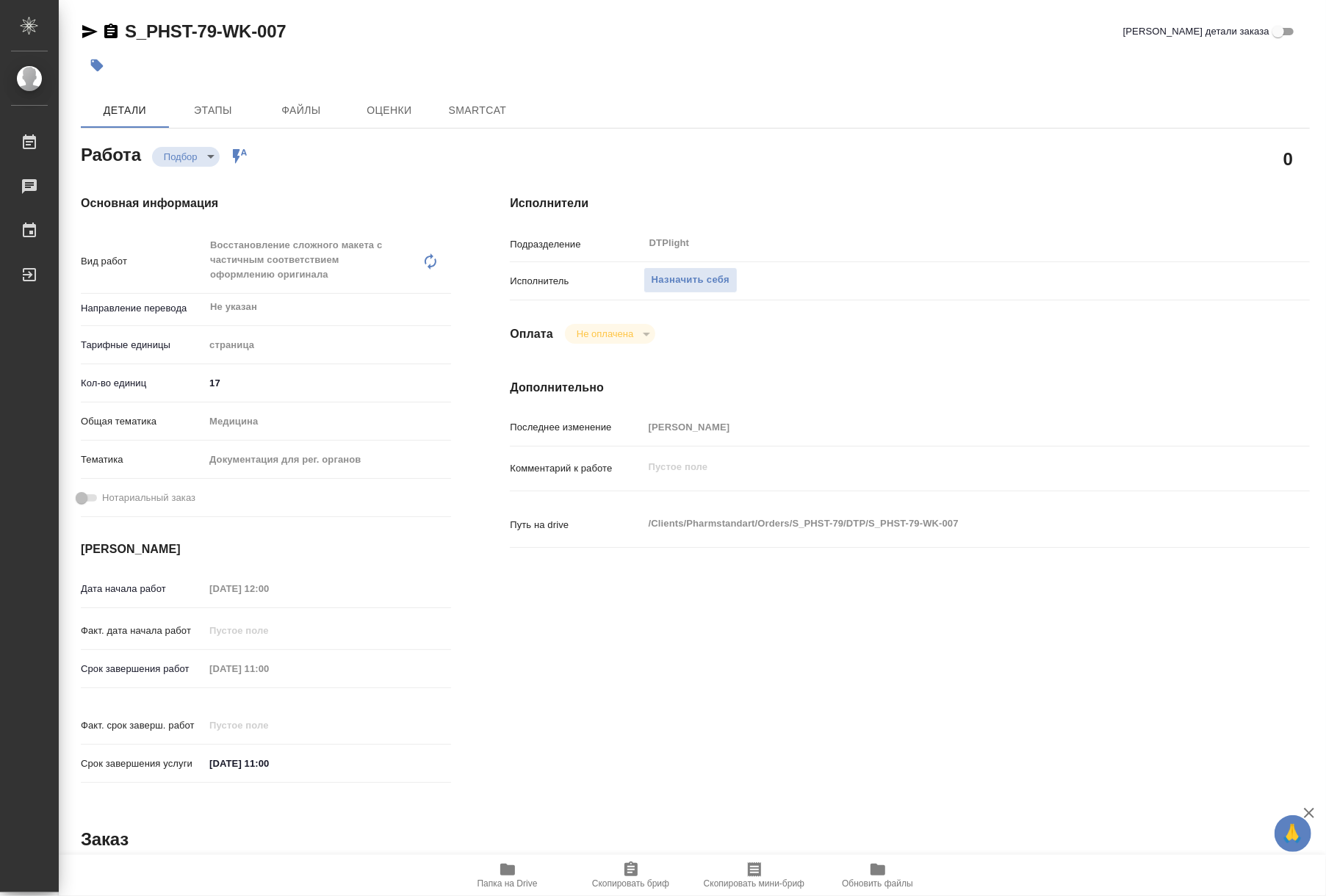
type textarea "x"
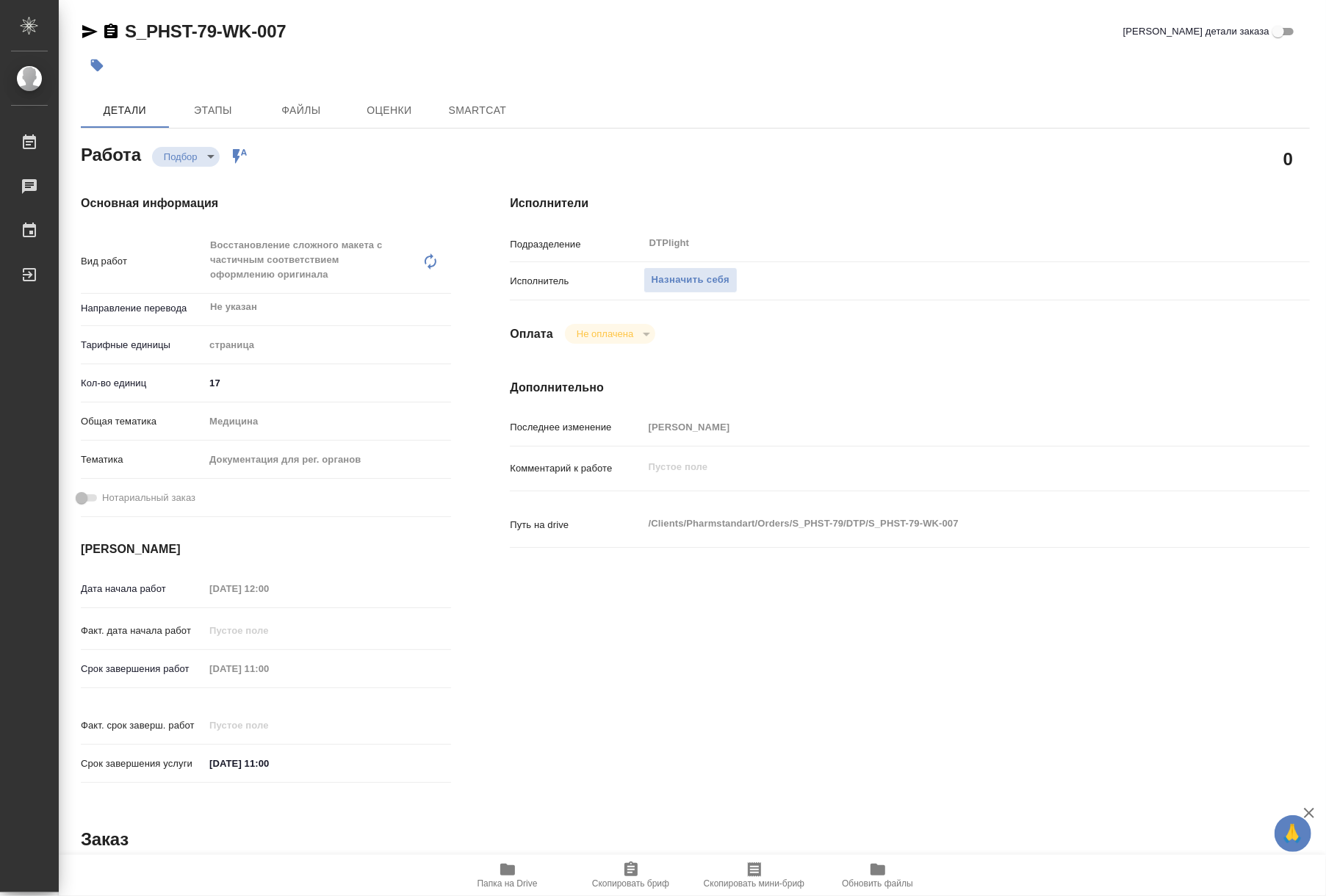
type textarea "x"
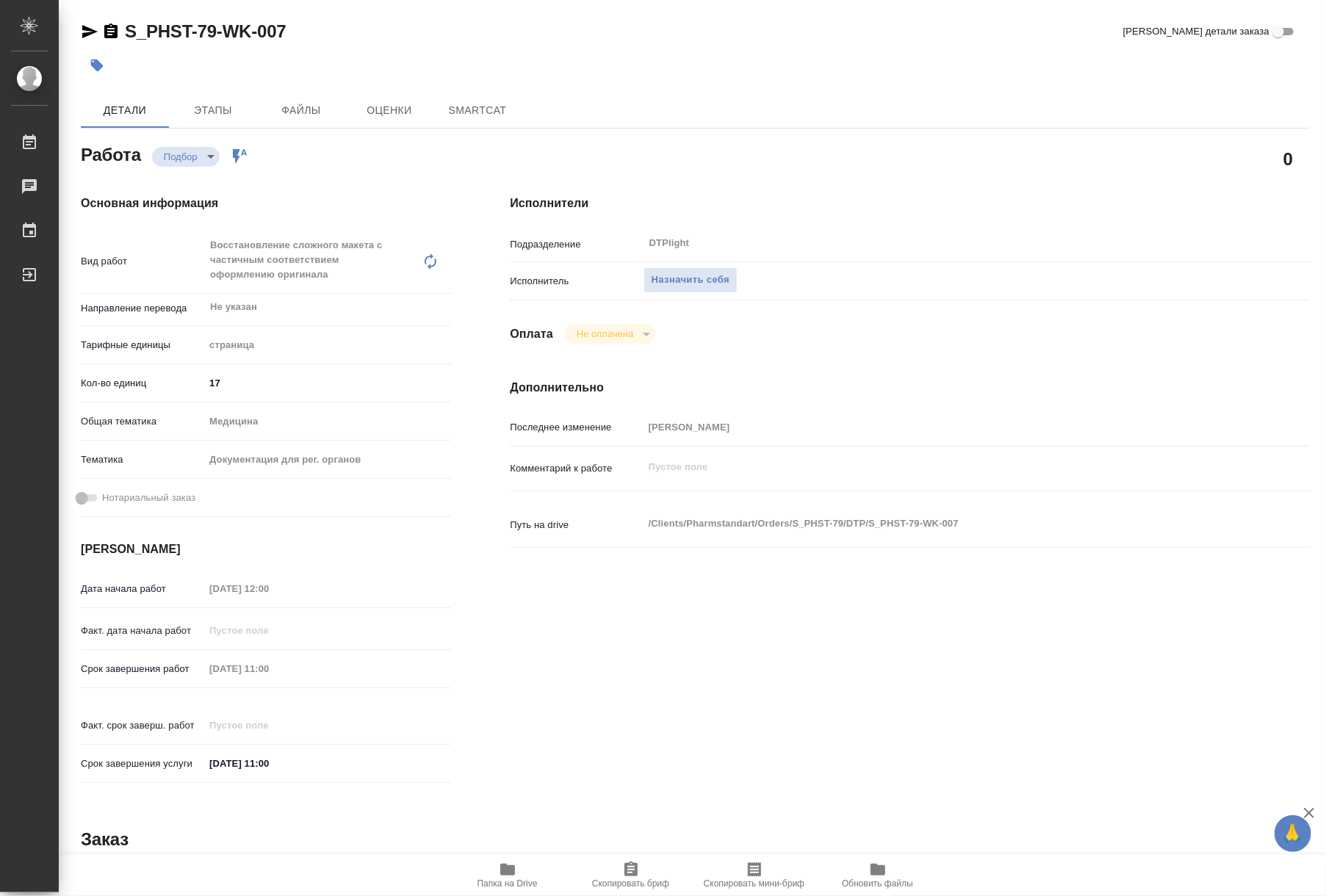
type textarea "x"
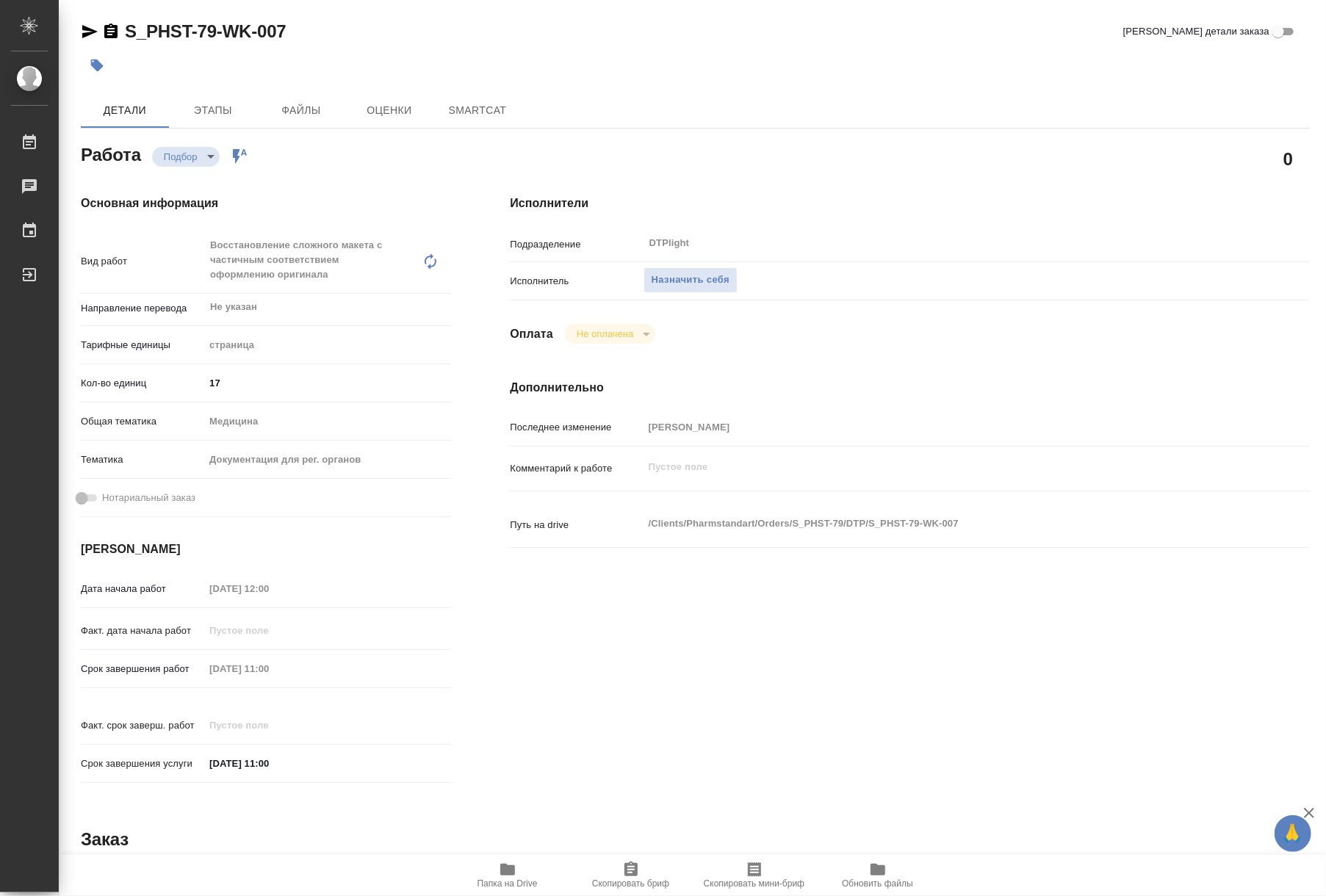
type textarea "x"
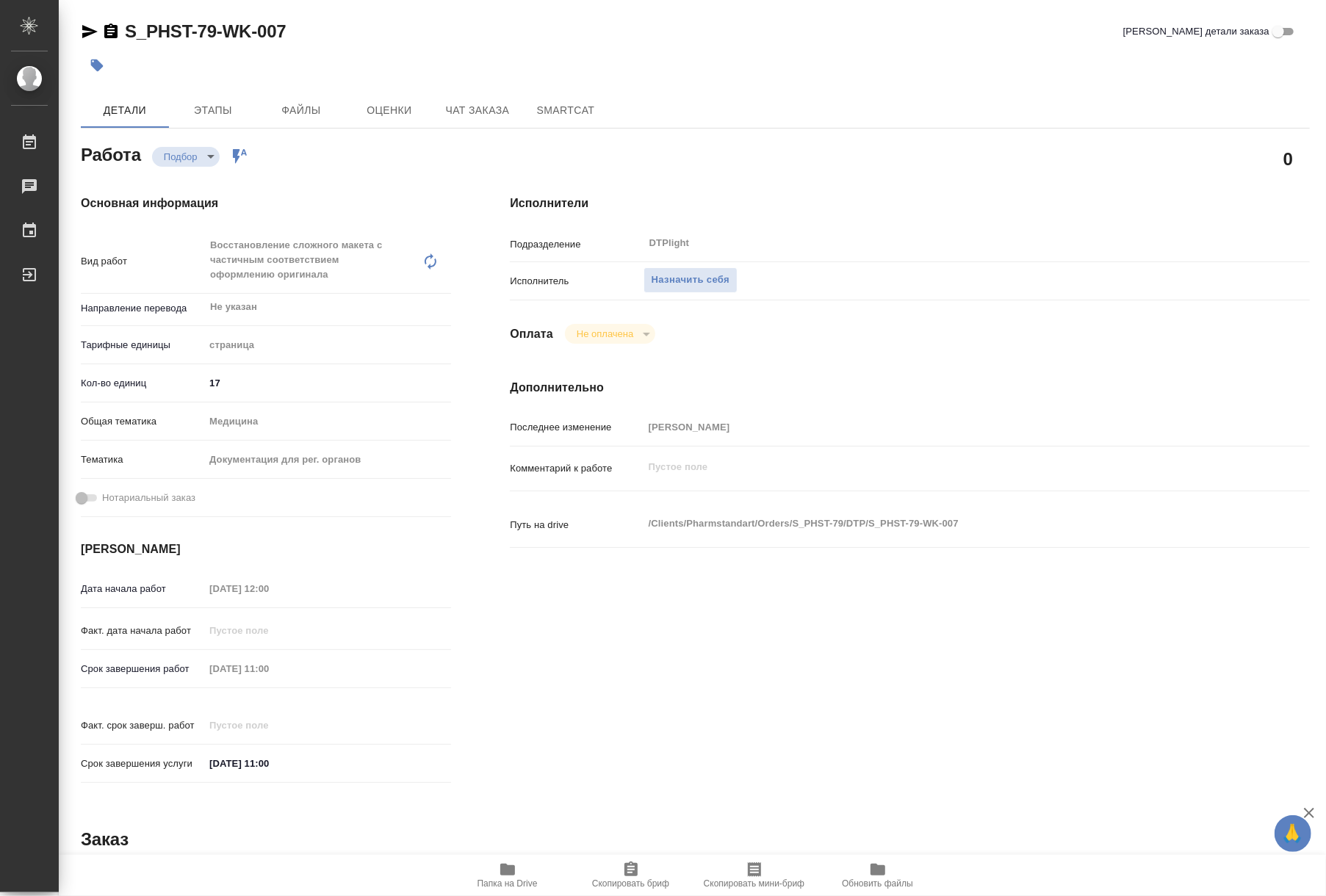
click at [506, 865] on icon "button" at bounding box center [508, 869] width 15 height 12
type textarea "x"
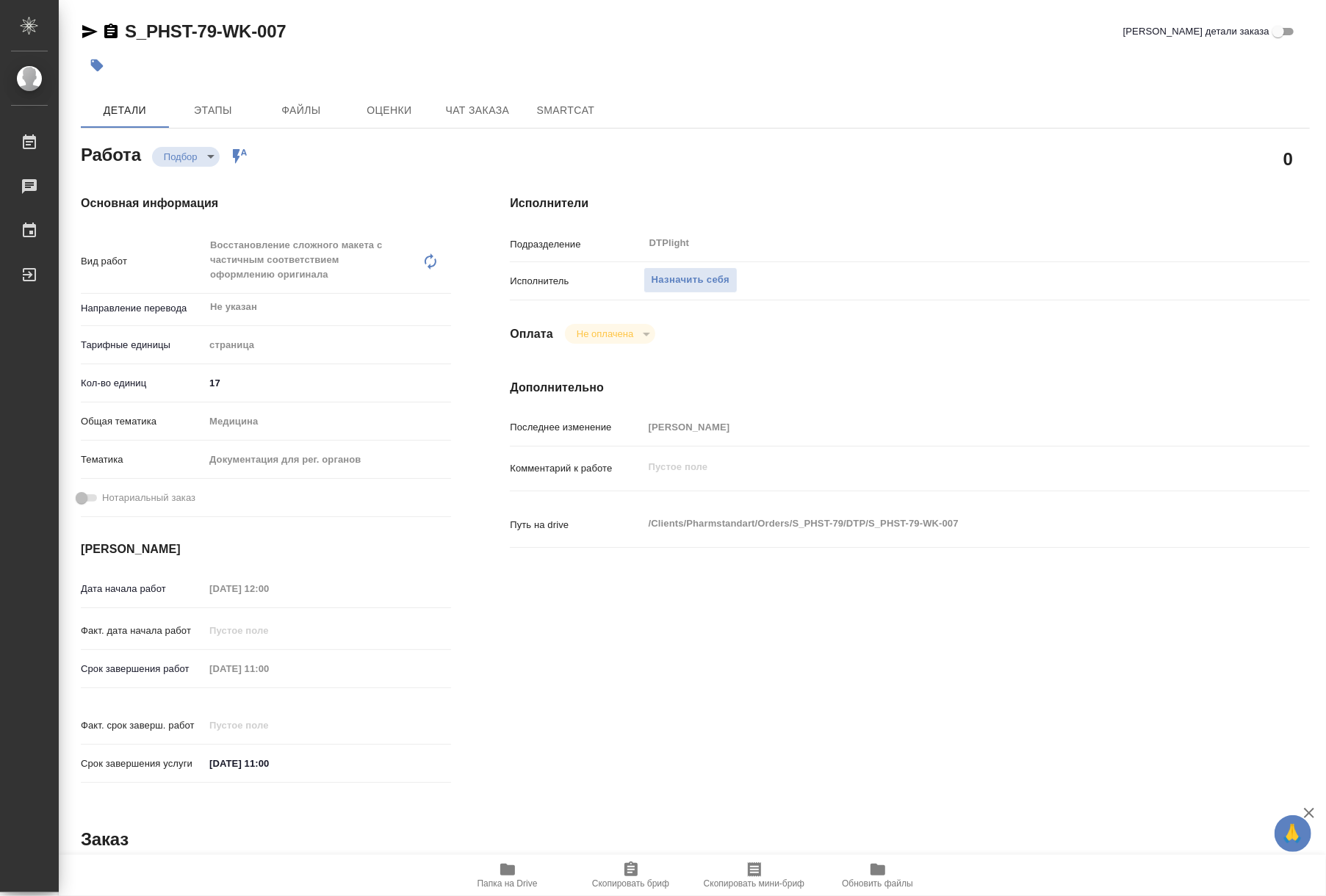
type textarea "x"
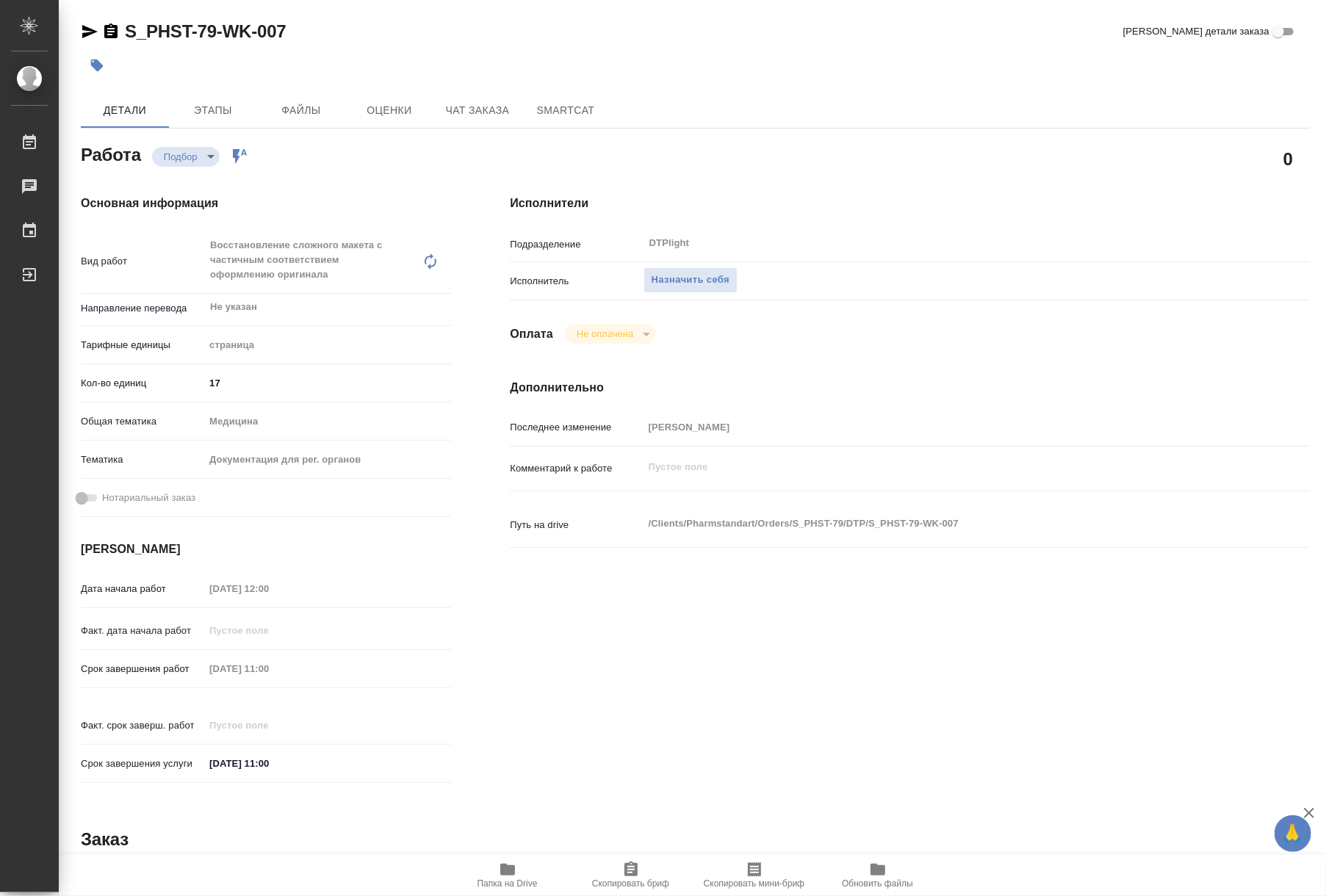
type textarea "x"
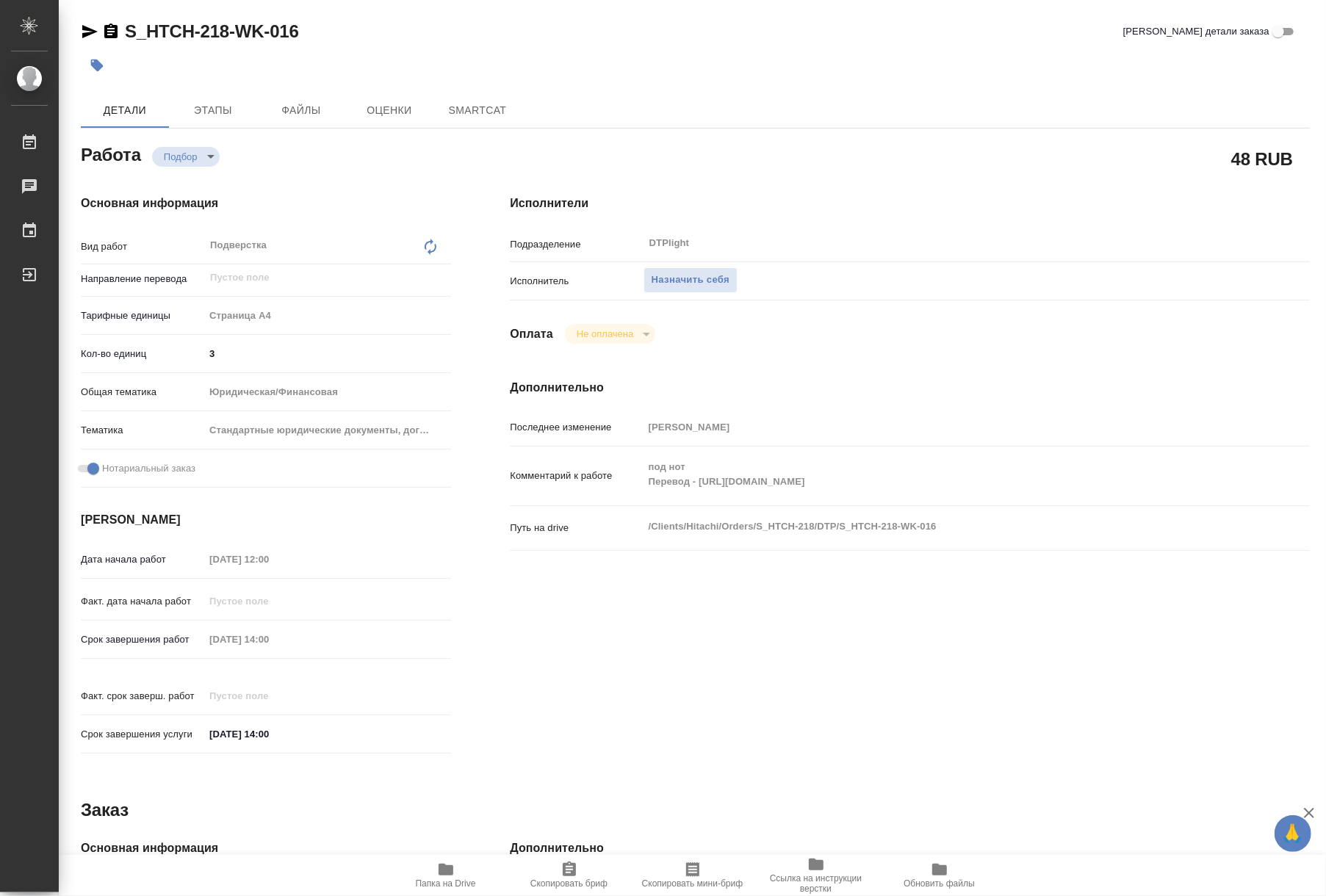
type textarea "x"
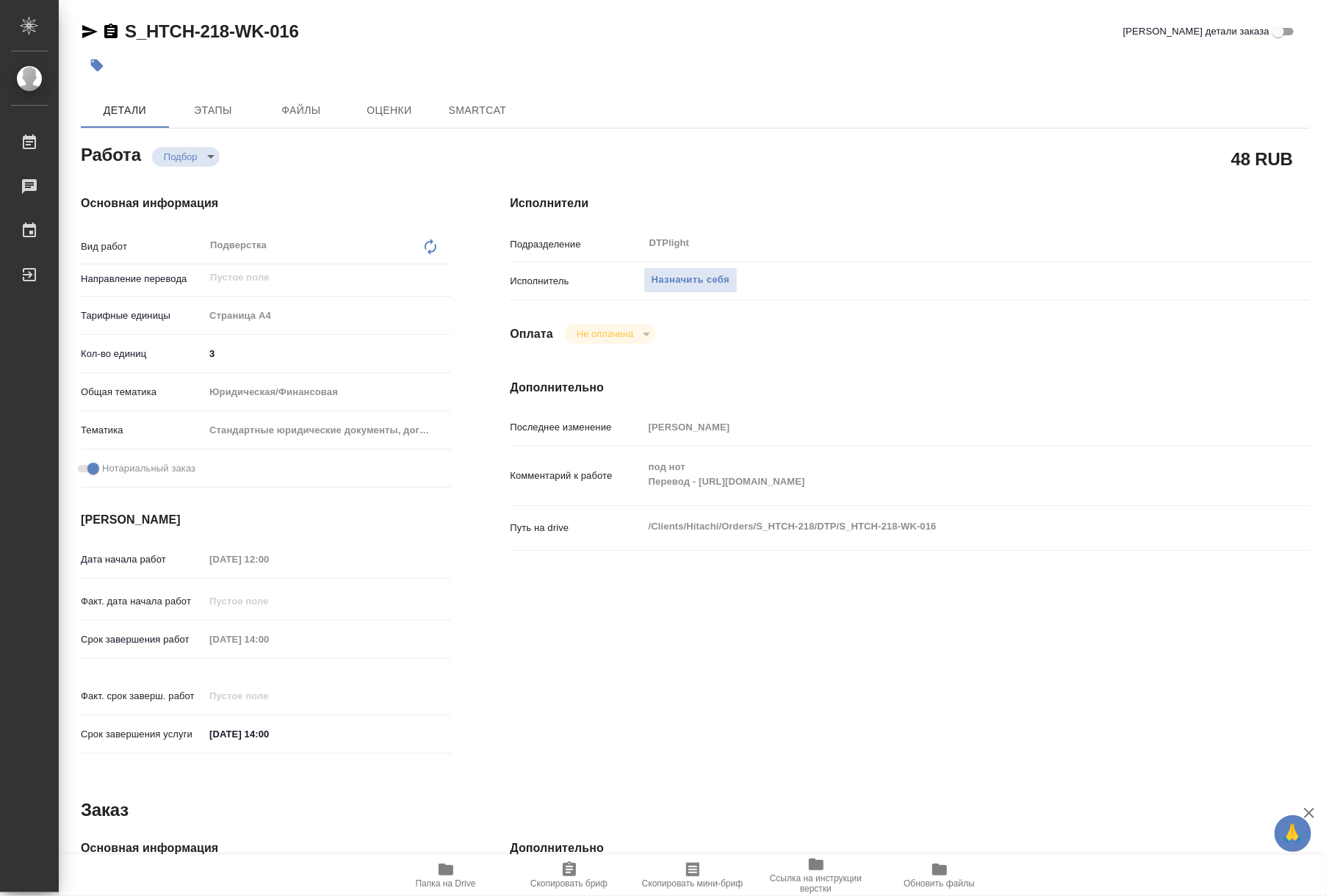
type textarea "x"
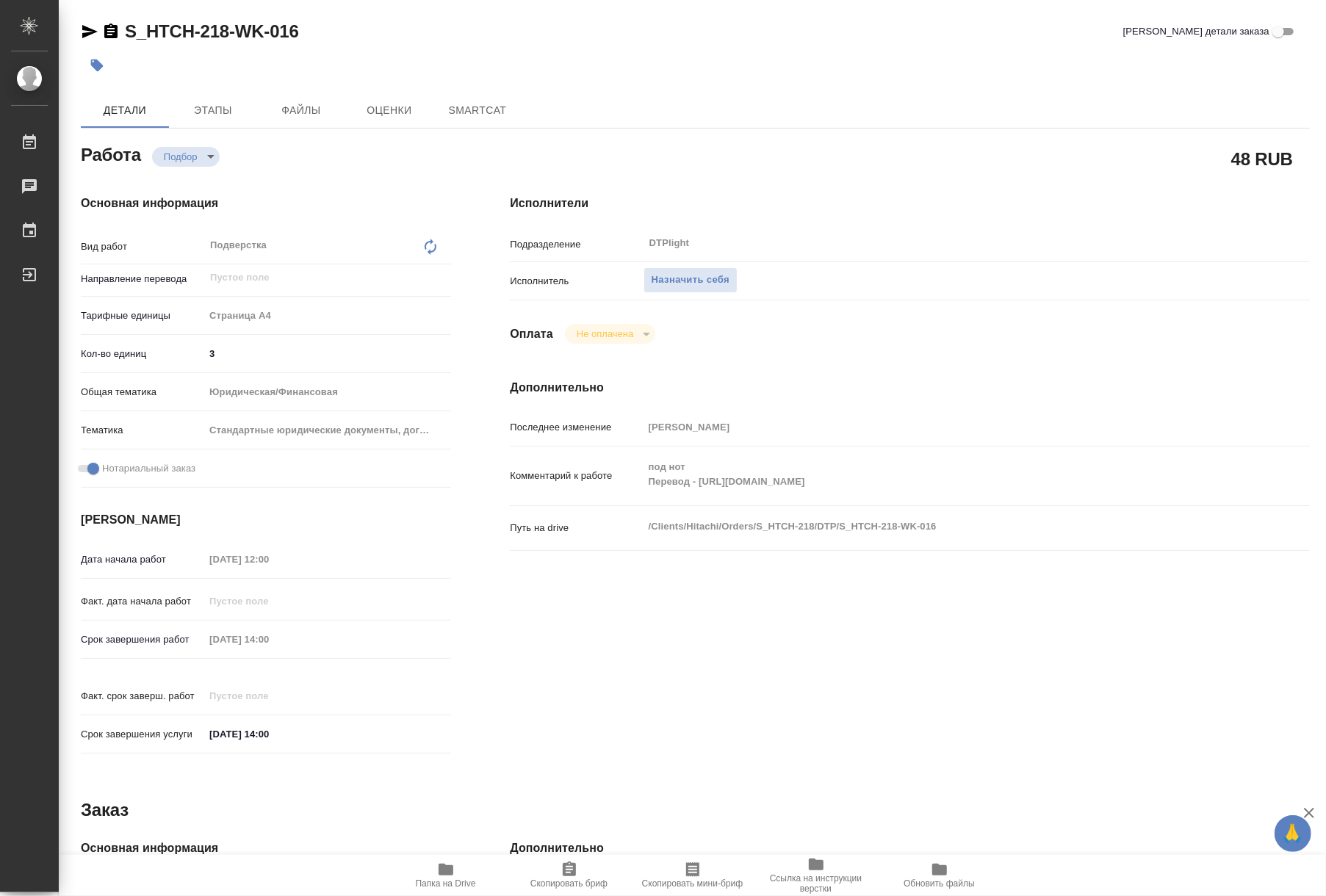
type textarea "x"
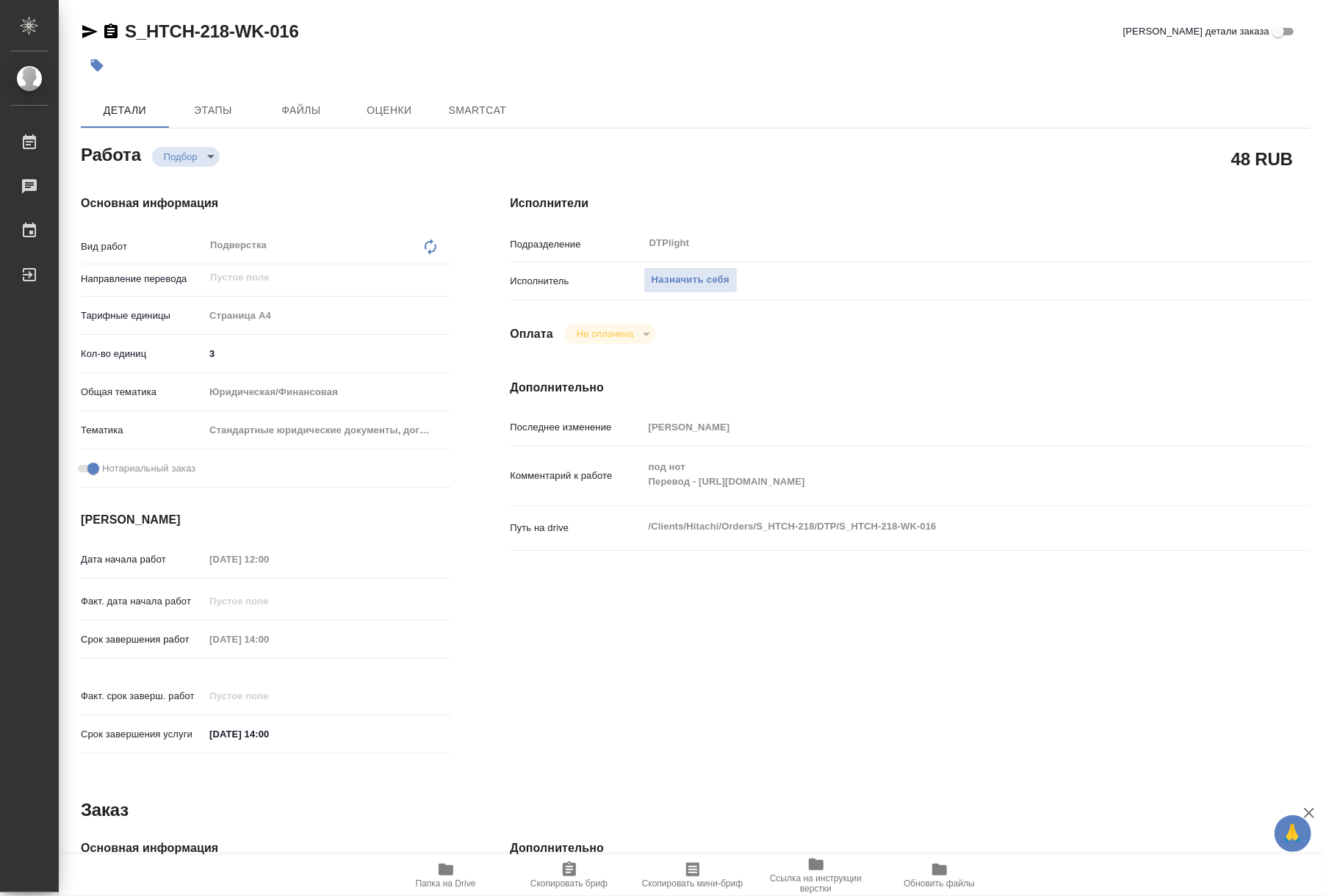
type textarea "x"
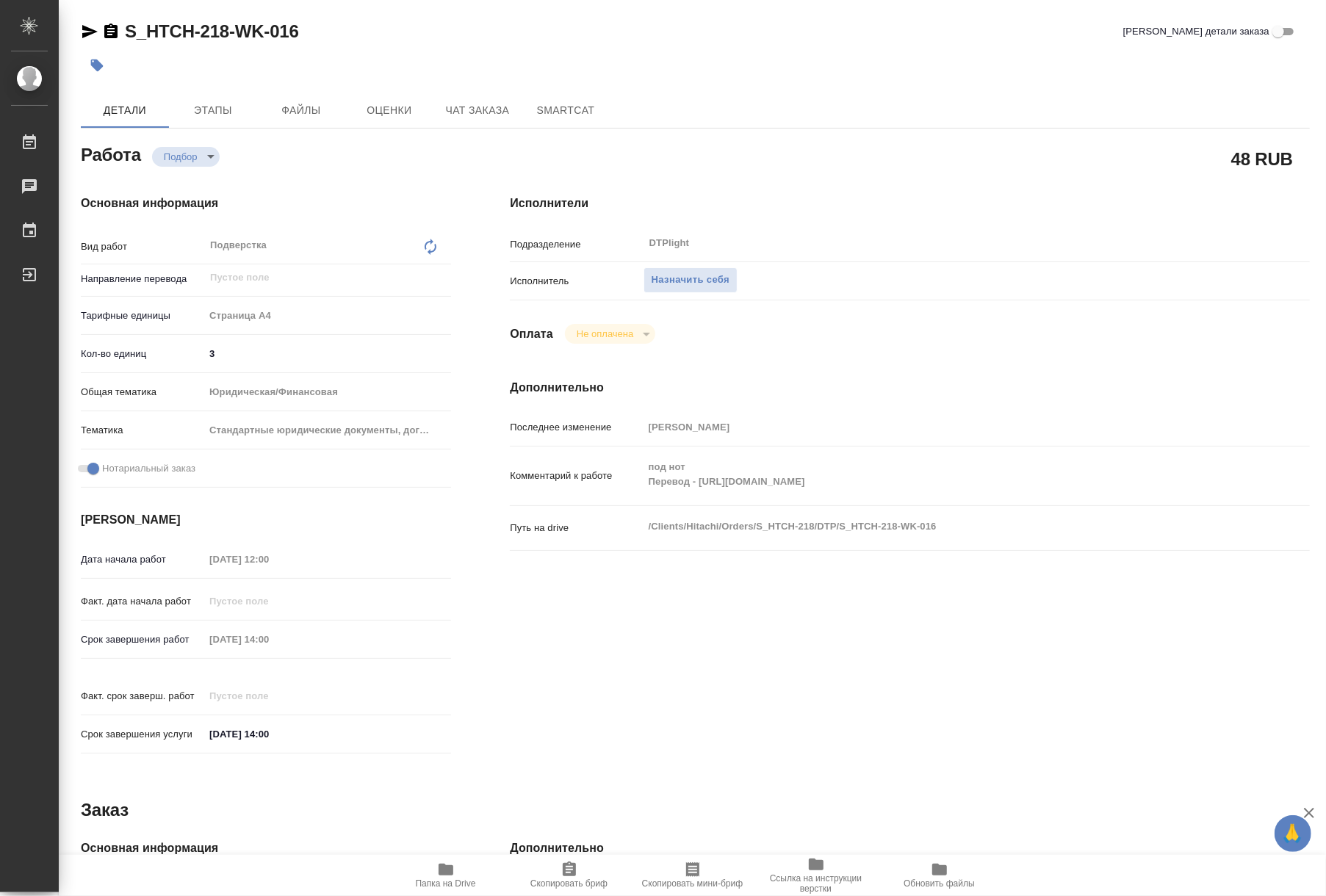
type textarea "x"
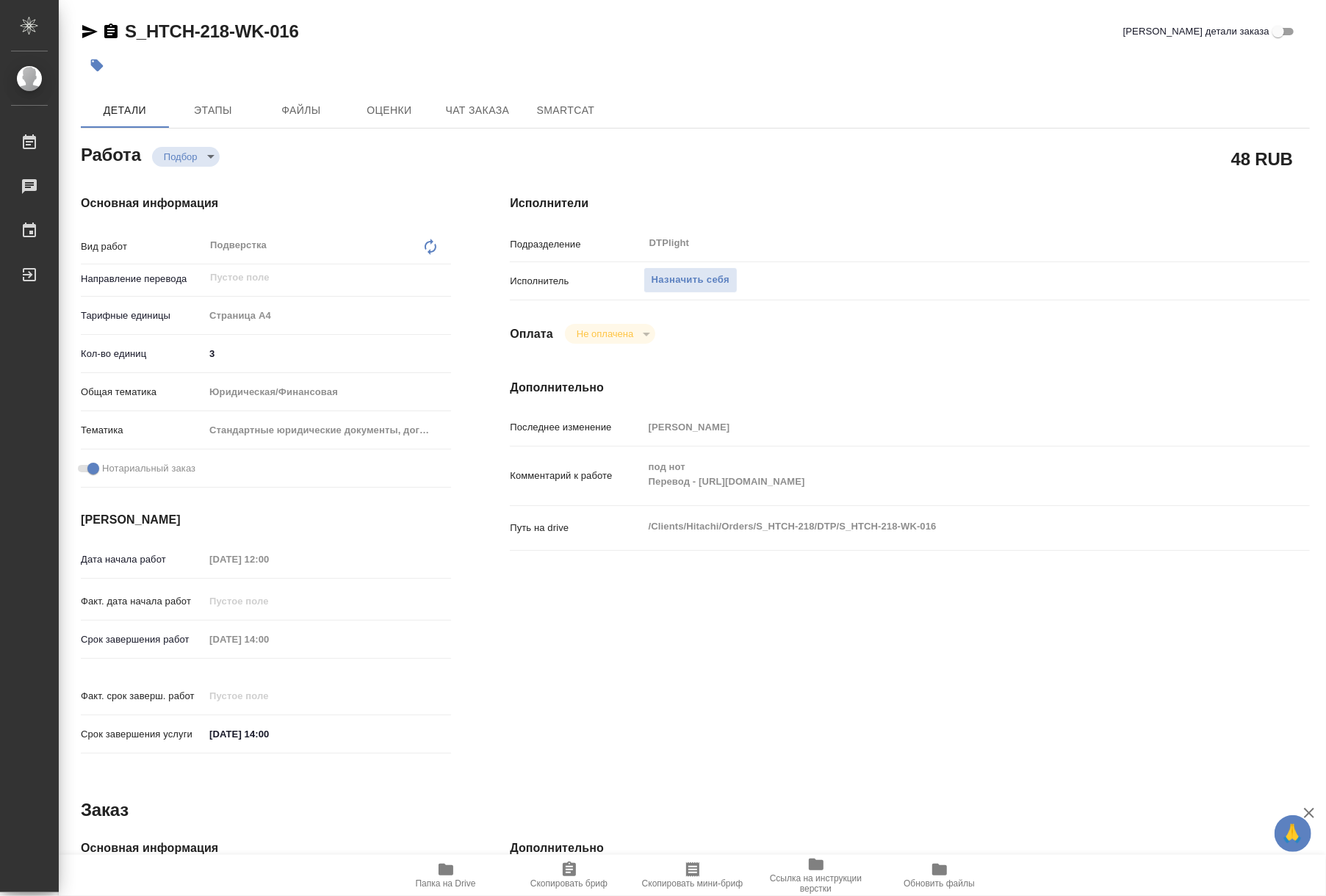
type textarea "x"
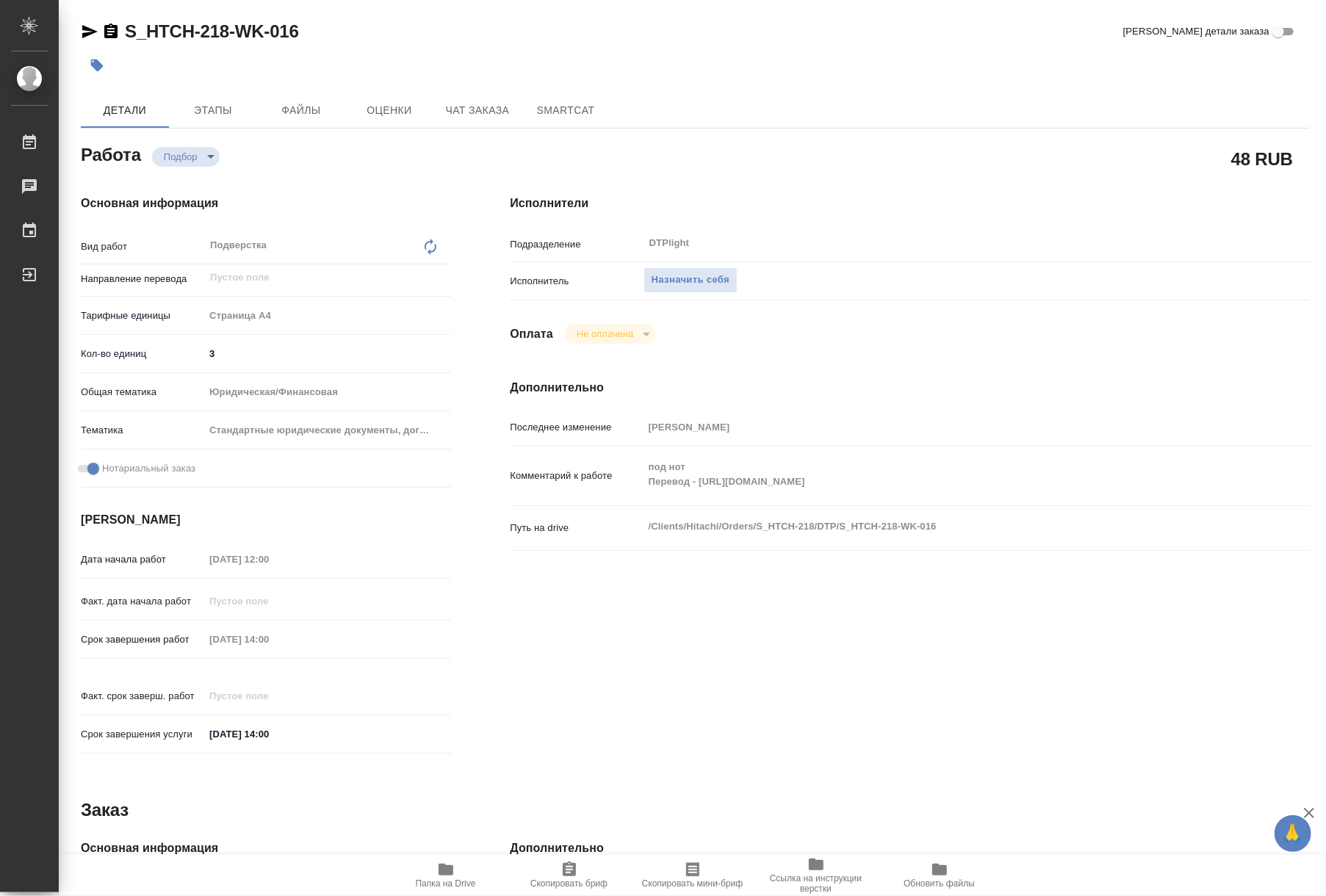
click at [444, 862] on icon "button" at bounding box center [445, 868] width 17 height 17
